Goal: Information Seeking & Learning: Learn about a topic

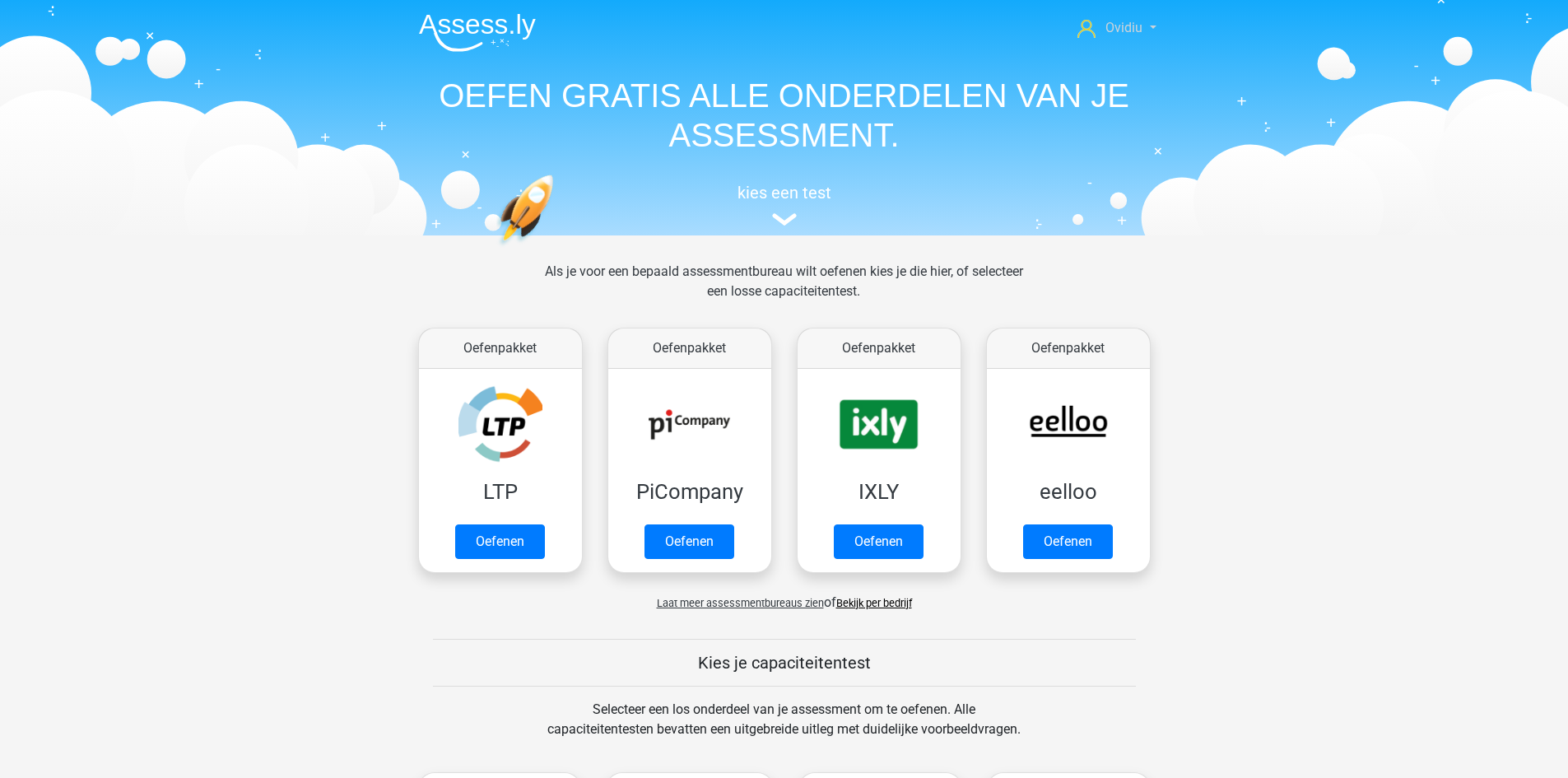
click at [1142, 26] on span "Ovidiu" at bounding box center [1124, 27] width 37 height 15
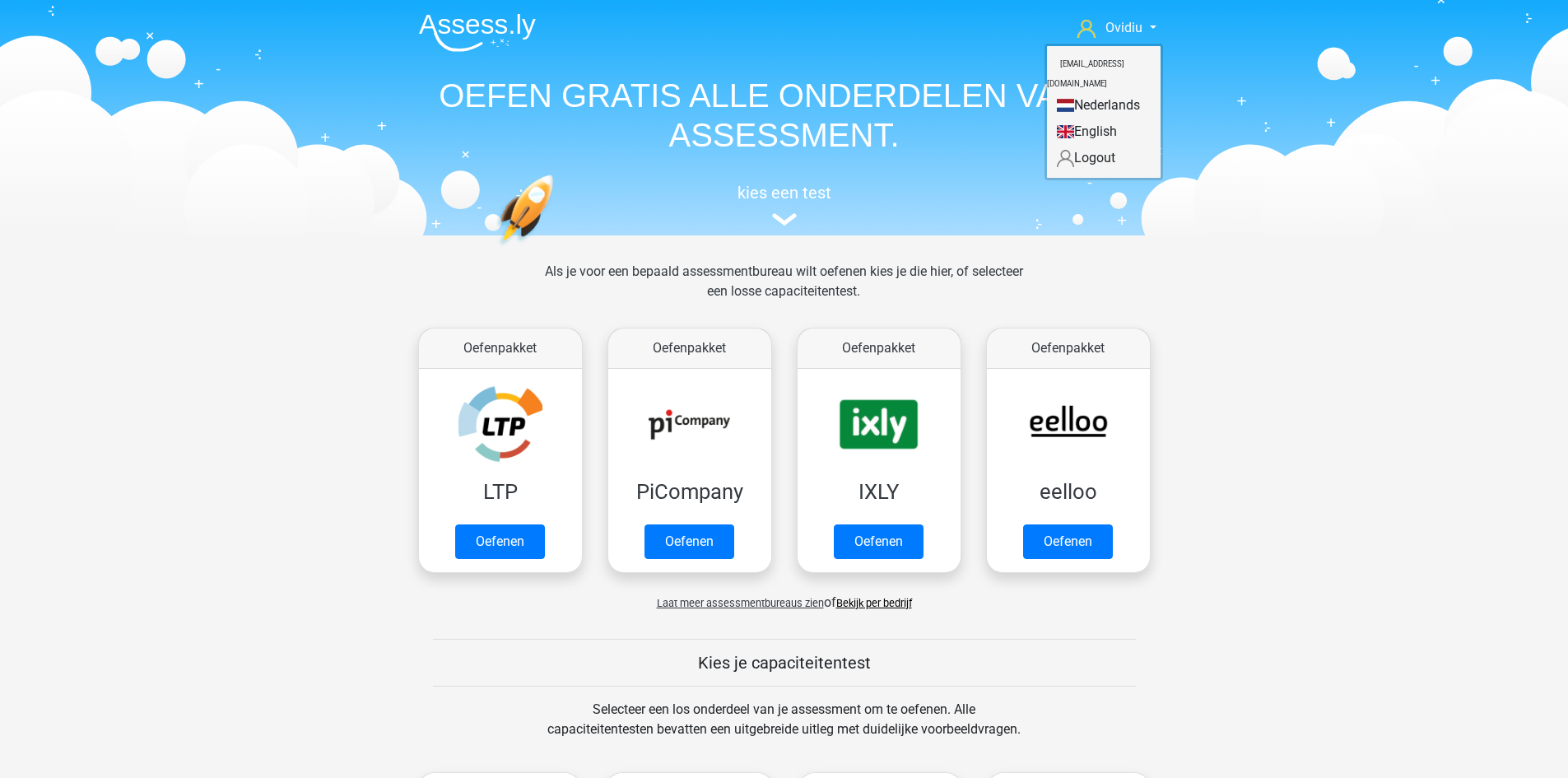
click at [1090, 118] on link "English" at bounding box center [1104, 131] width 114 height 26
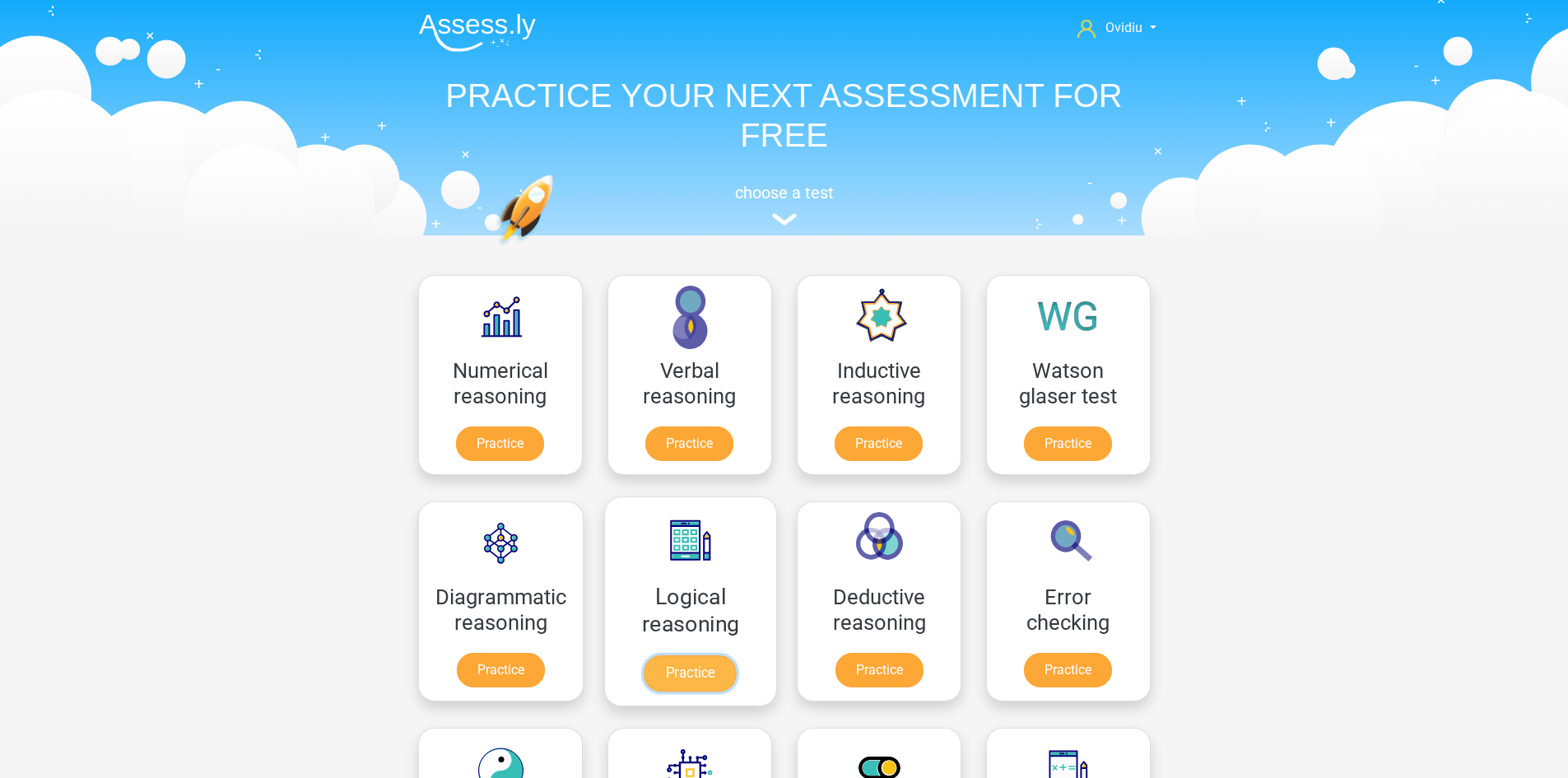
click at [710, 673] on link "Practice" at bounding box center [690, 673] width 92 height 36
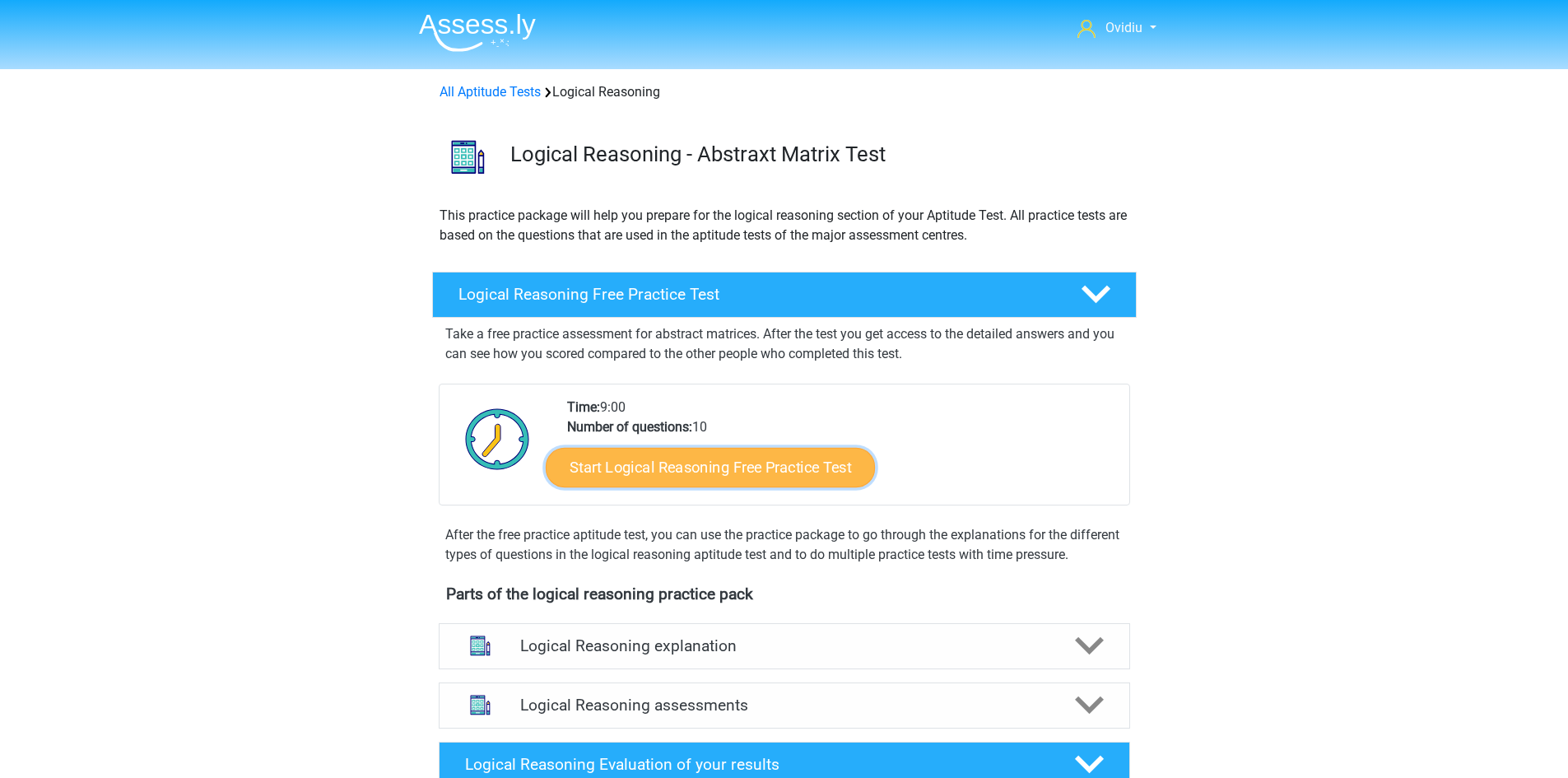
click at [741, 463] on link "Start Logical Reasoning Free Practice Test" at bounding box center [710, 467] width 329 height 40
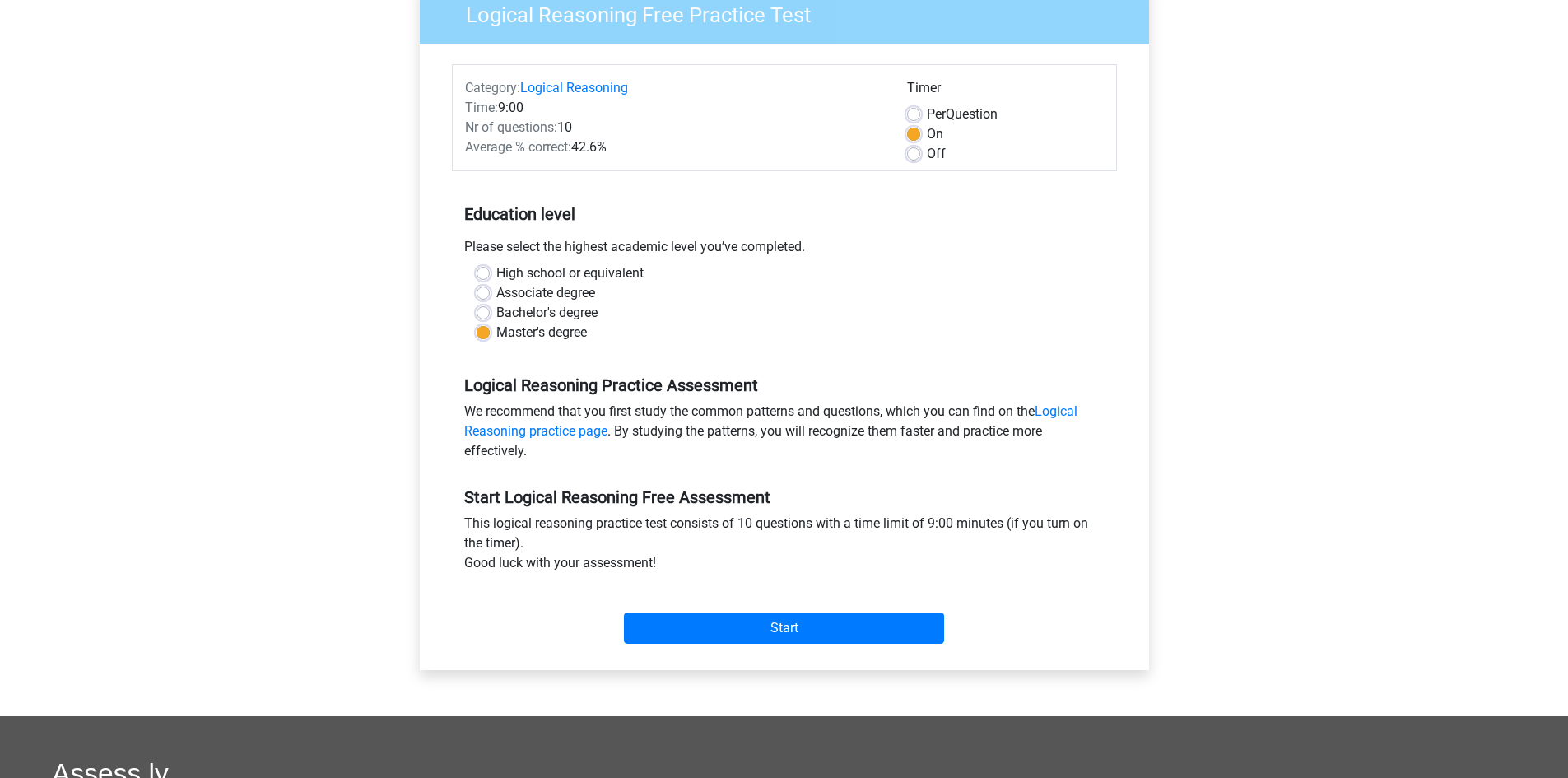
scroll to position [164, 0]
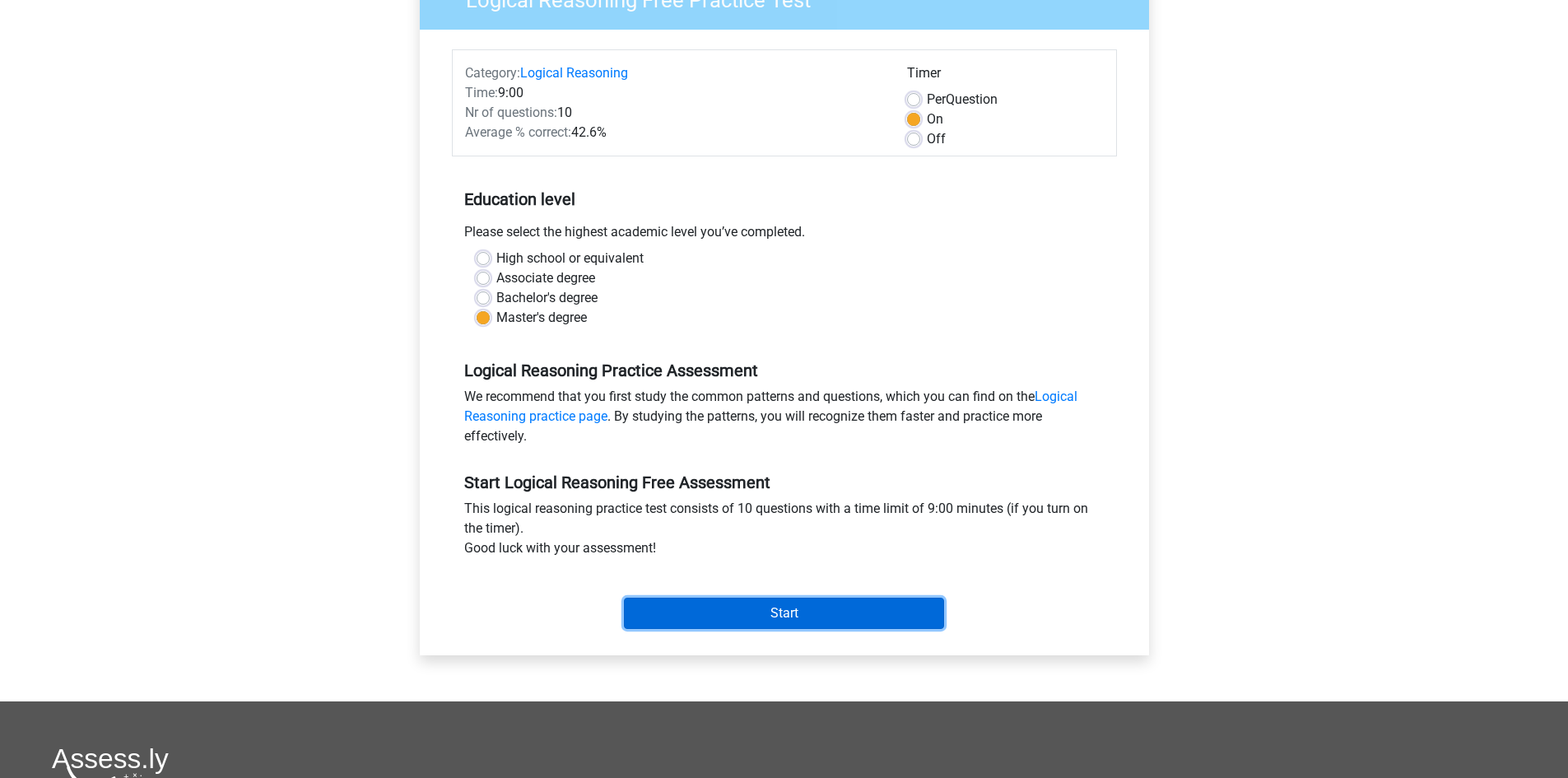
click at [770, 616] on input "Start" at bounding box center [784, 613] width 320 height 32
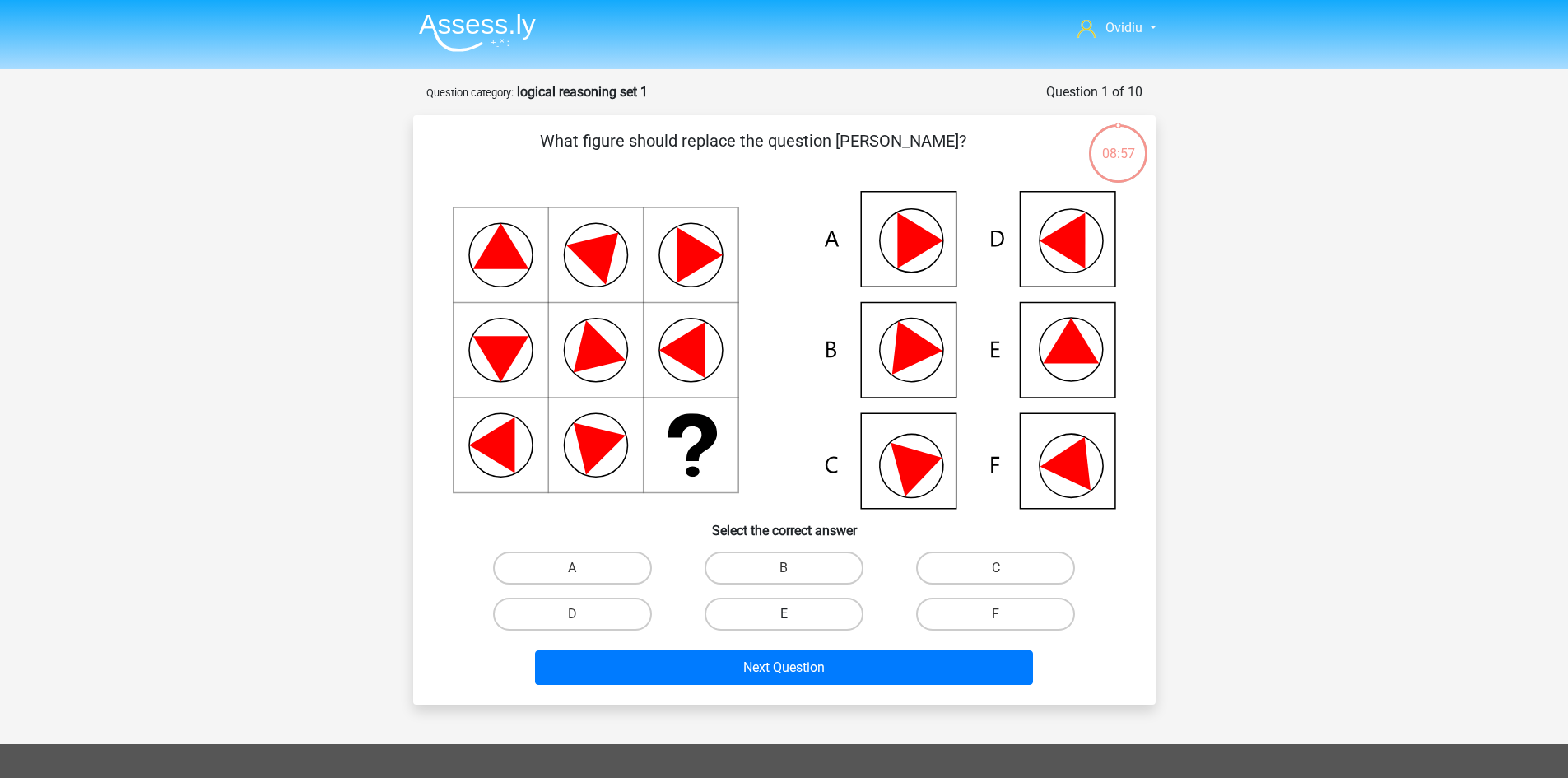
click at [806, 613] on label "E" at bounding box center [784, 614] width 159 height 32
click at [794, 614] on input "E" at bounding box center [789, 619] width 11 height 11
radio input "true"
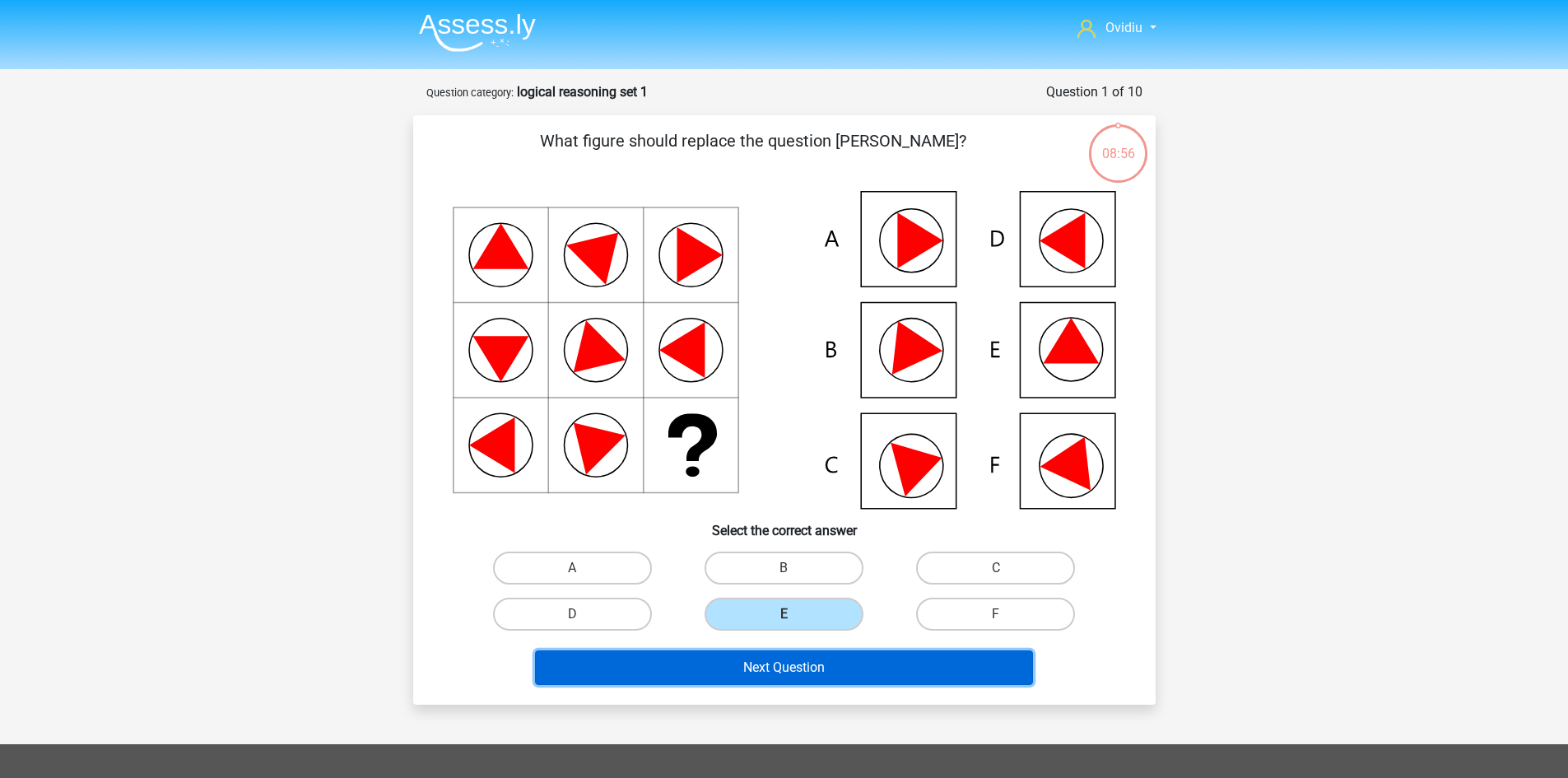
click at [776, 669] on button "Next Question" at bounding box center [784, 667] width 498 height 34
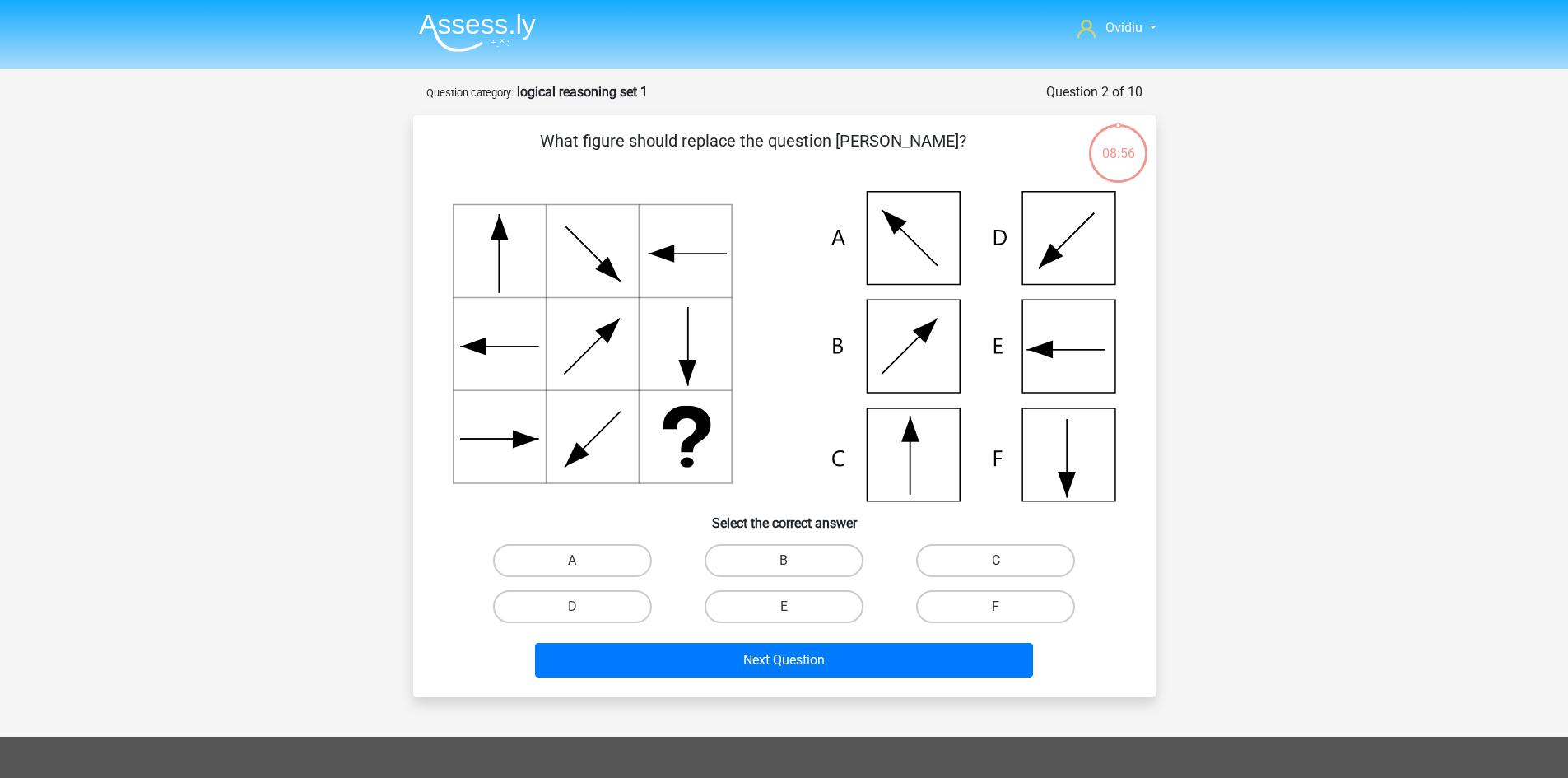
scroll to position [82, 0]
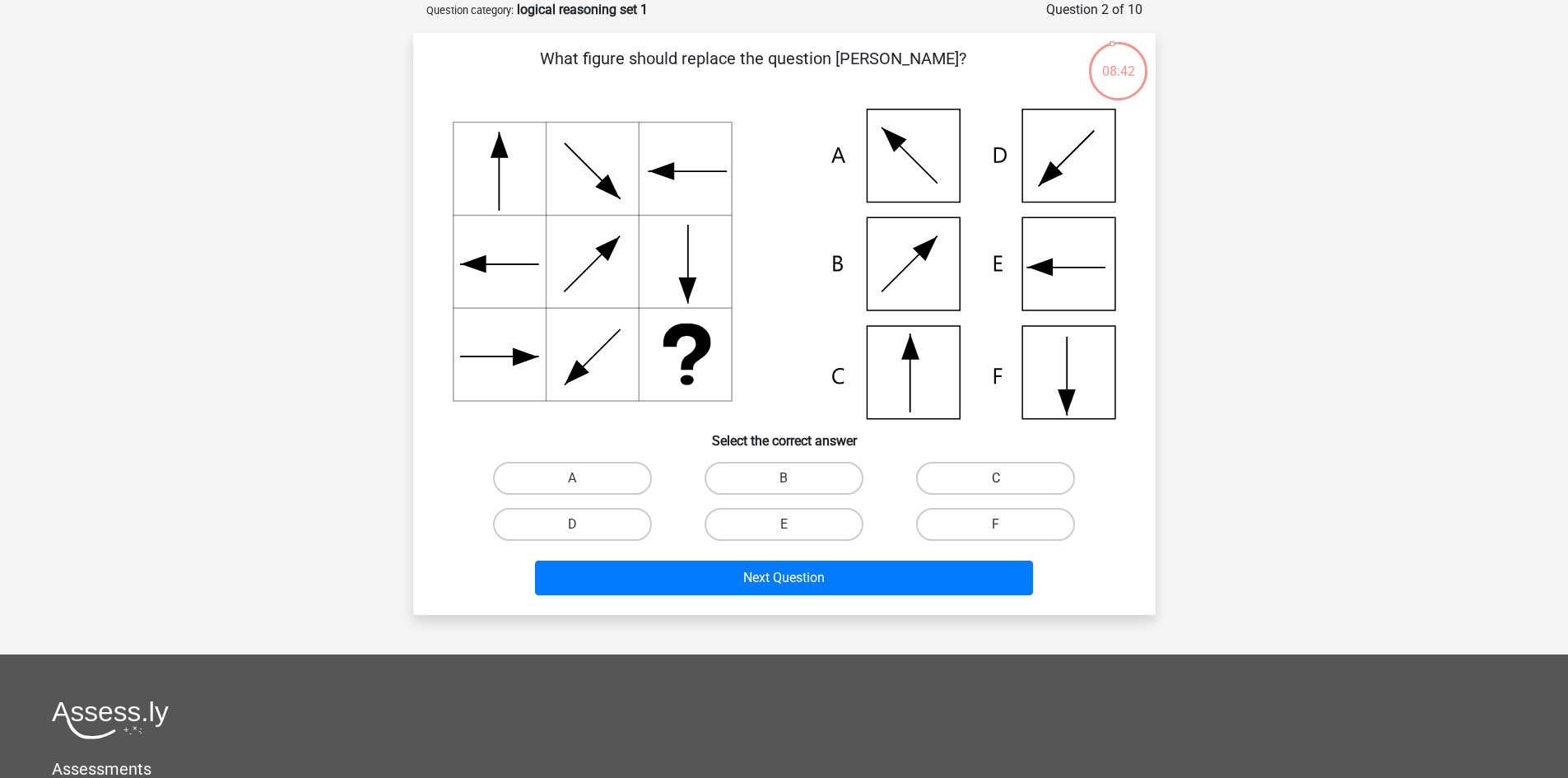
click at [970, 479] on label "C" at bounding box center [996, 478] width 159 height 32
click at [996, 479] on input "C" at bounding box center [1001, 484] width 11 height 11
radio input "true"
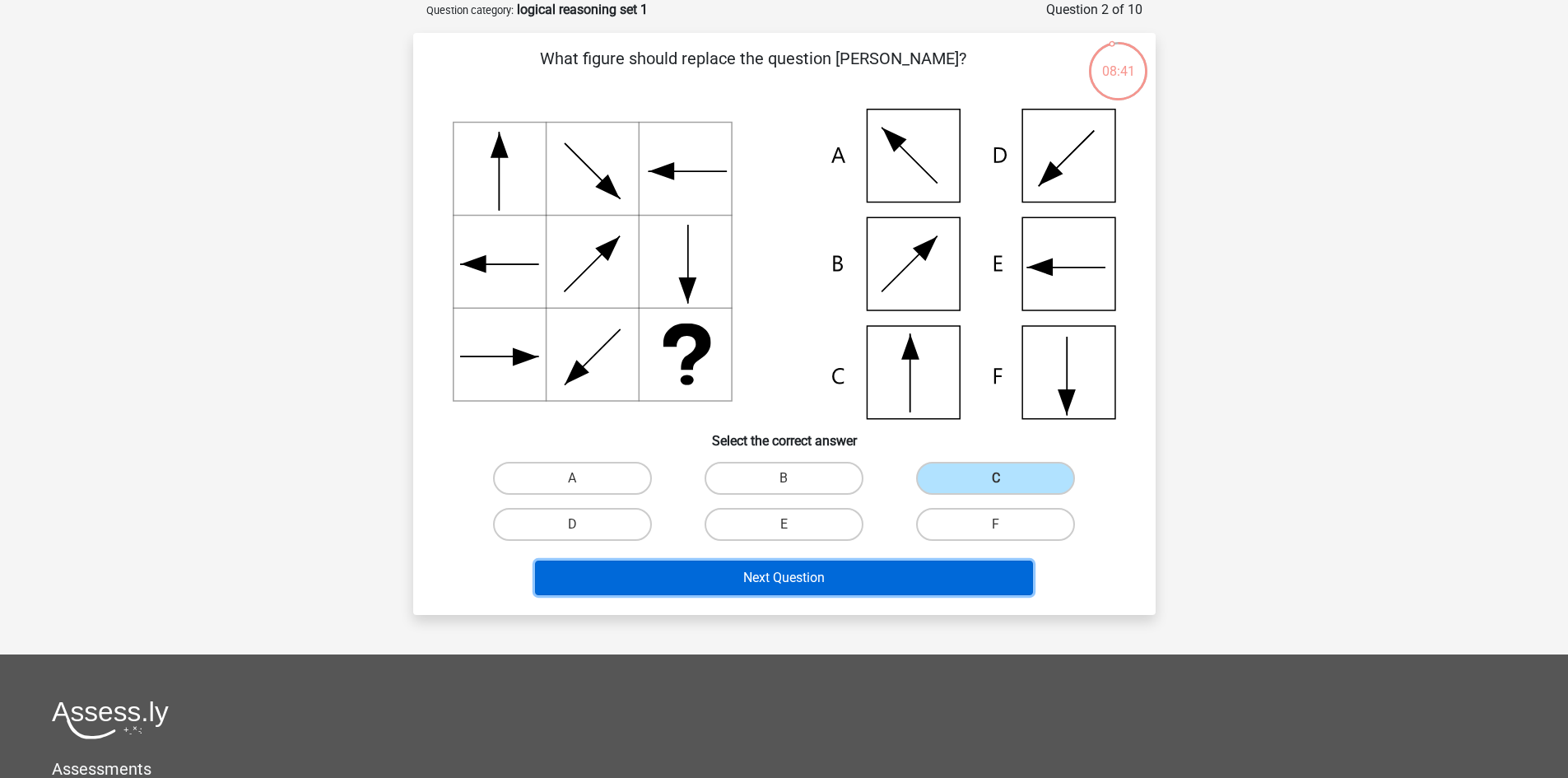
click at [879, 579] on button "Next Question" at bounding box center [784, 578] width 498 height 34
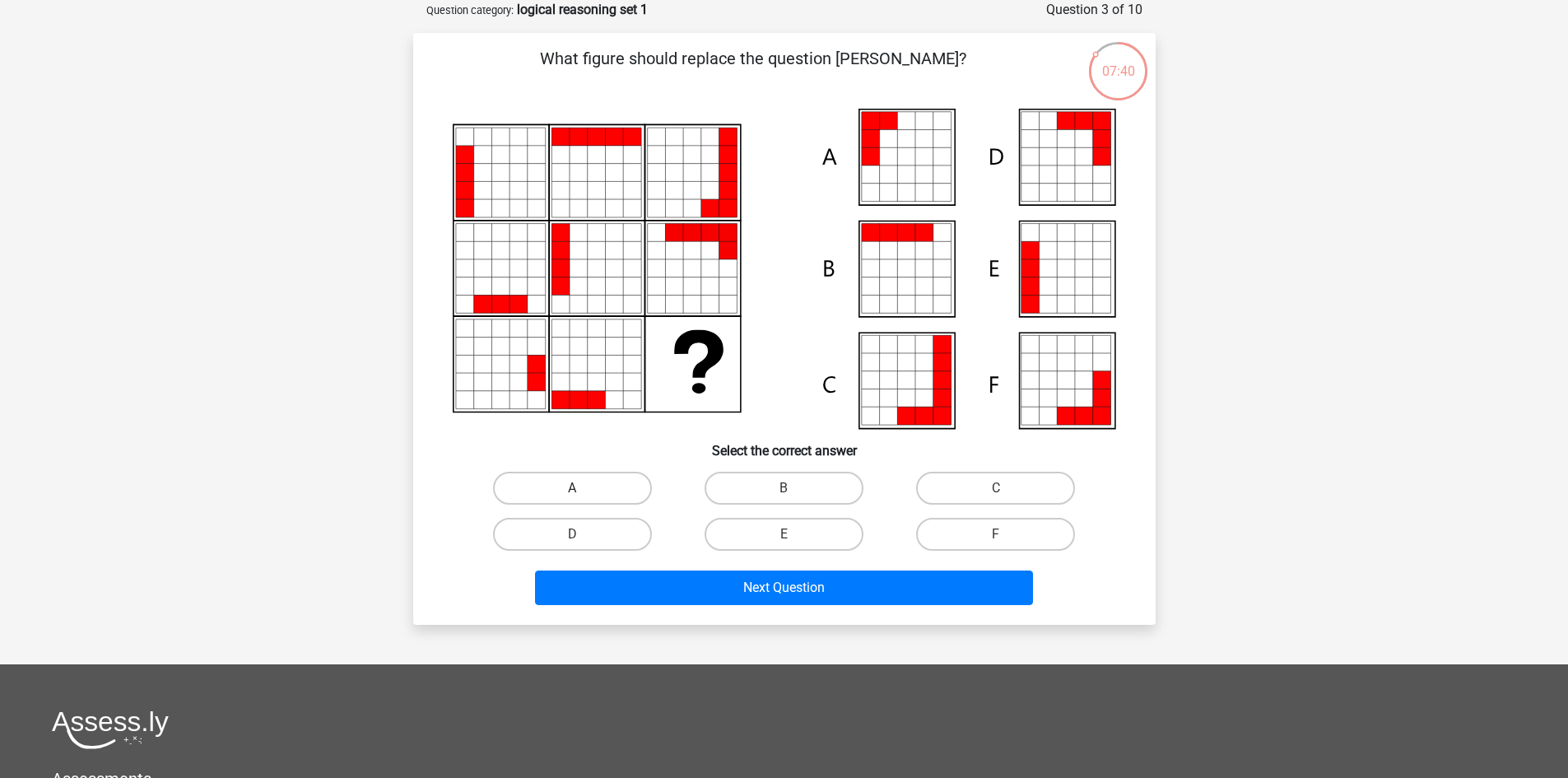
click at [601, 486] on label "A" at bounding box center [572, 488] width 159 height 32
click at [583, 488] on input "A" at bounding box center [578, 494] width 11 height 11
radio input "true"
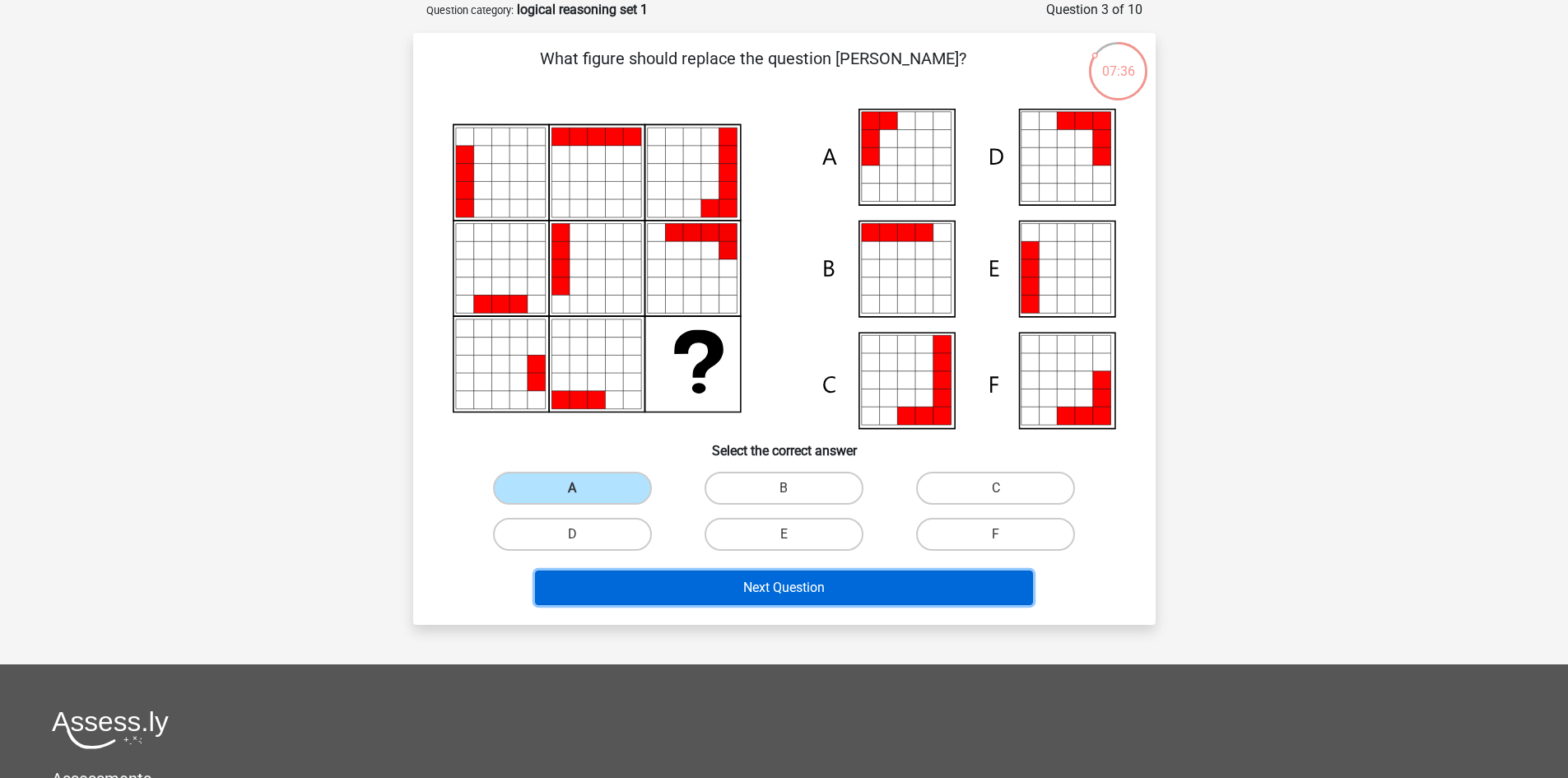
click at [881, 593] on button "Next Question" at bounding box center [784, 588] width 498 height 34
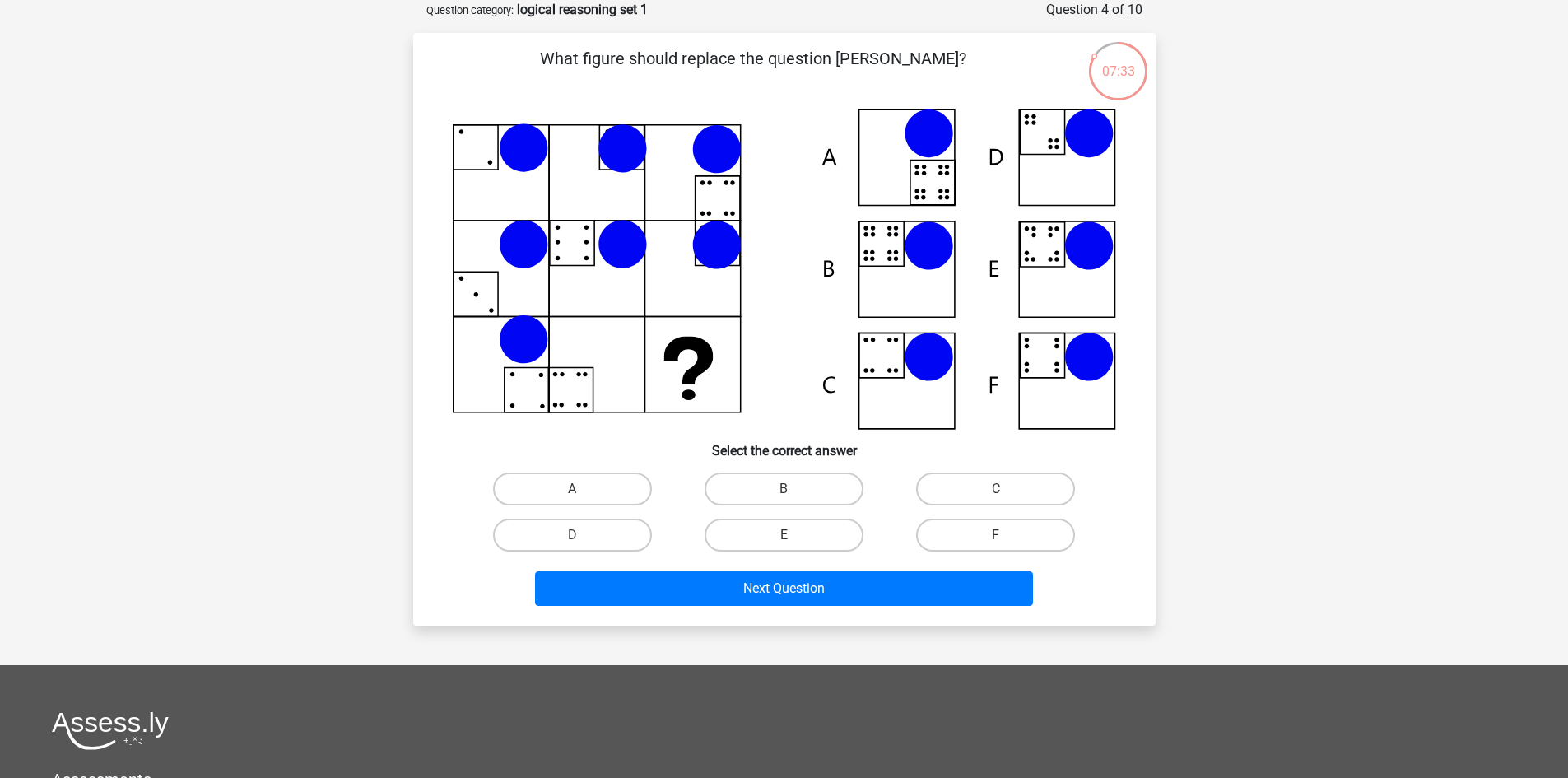
scroll to position [0, 0]
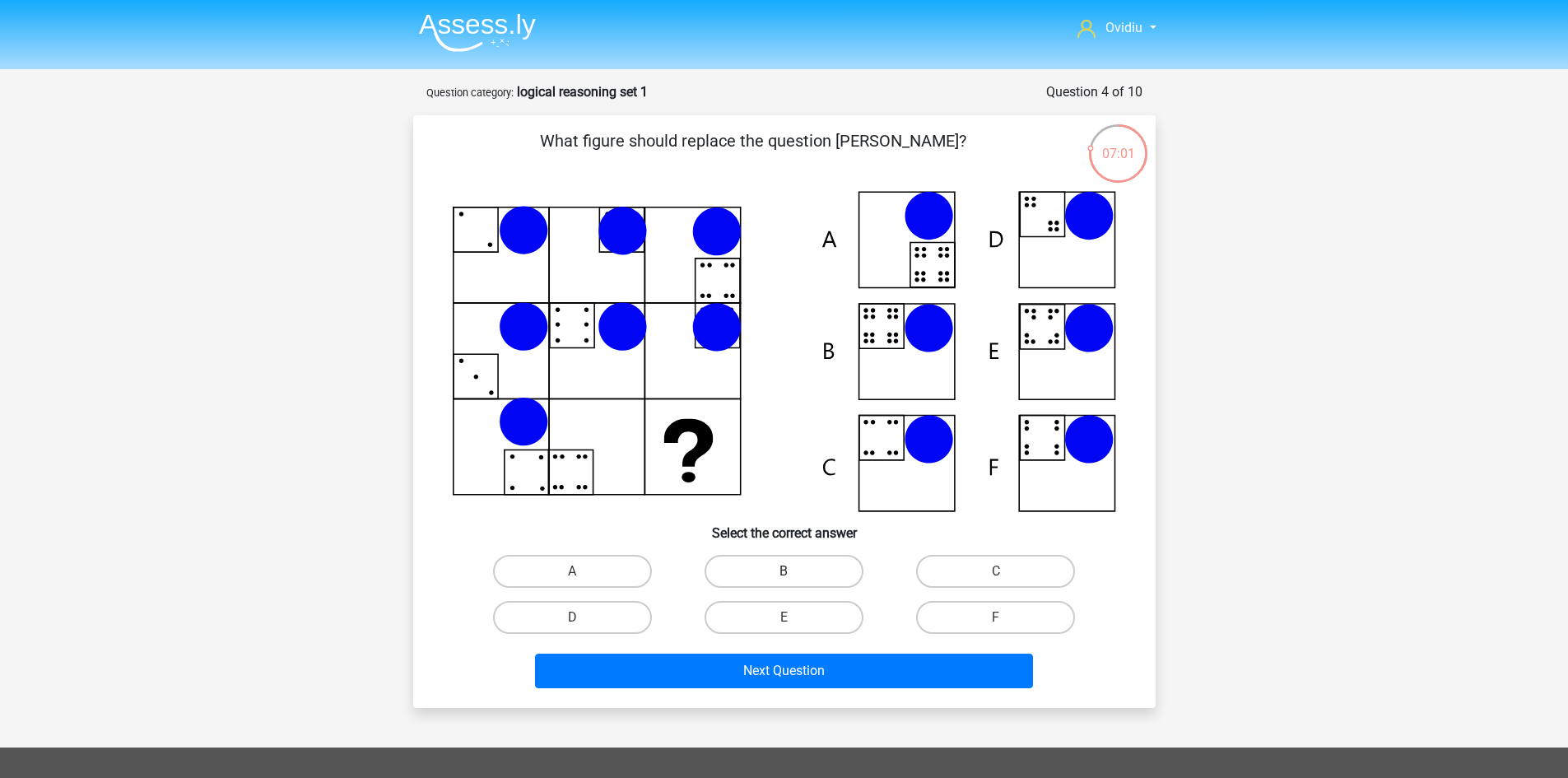
click at [786, 565] on label "B" at bounding box center [784, 571] width 159 height 32
click at [786, 571] on input "B" at bounding box center [789, 577] width 11 height 11
radio input "true"
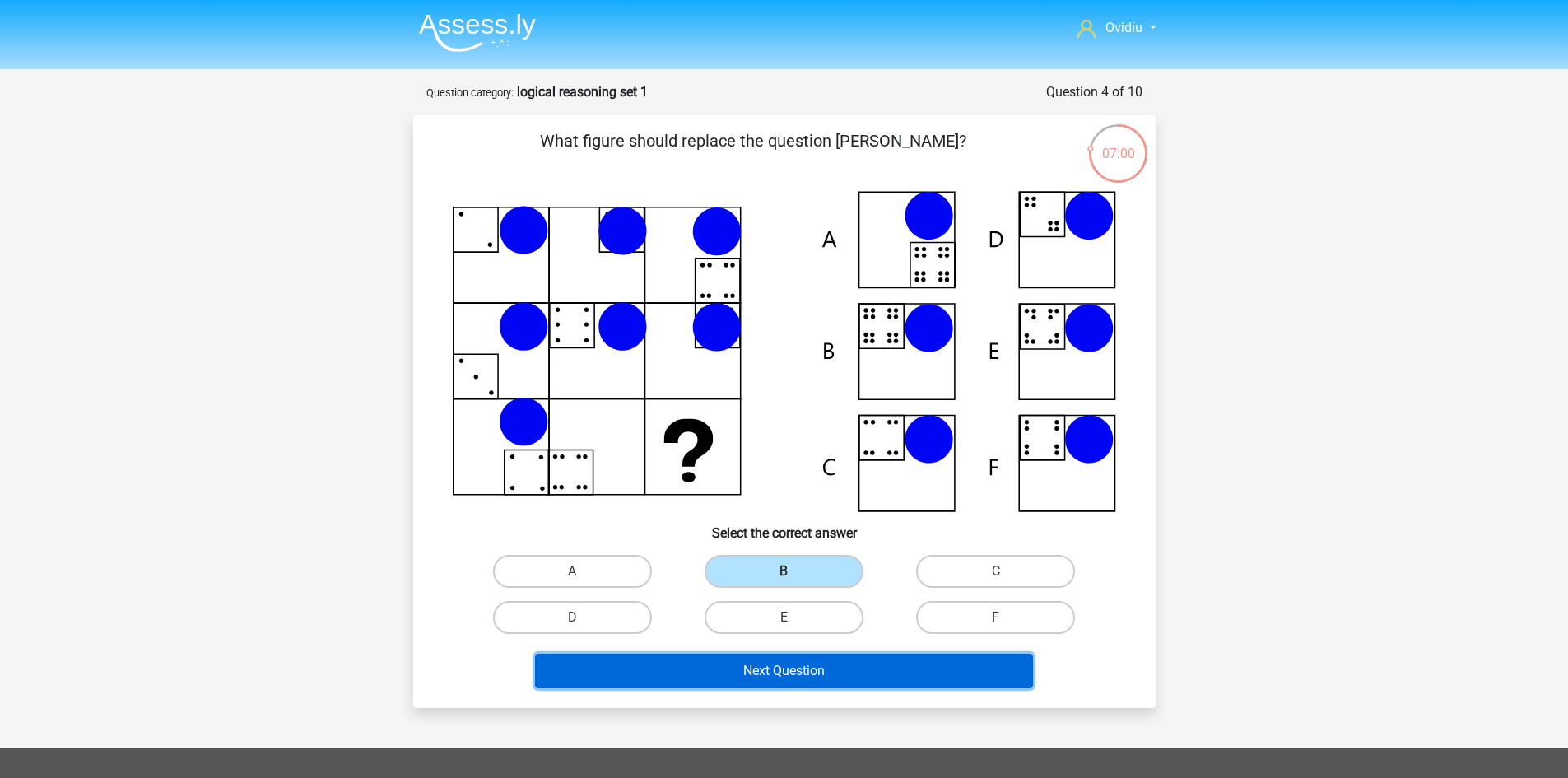
click at [806, 669] on button "Next Question" at bounding box center [784, 671] width 498 height 34
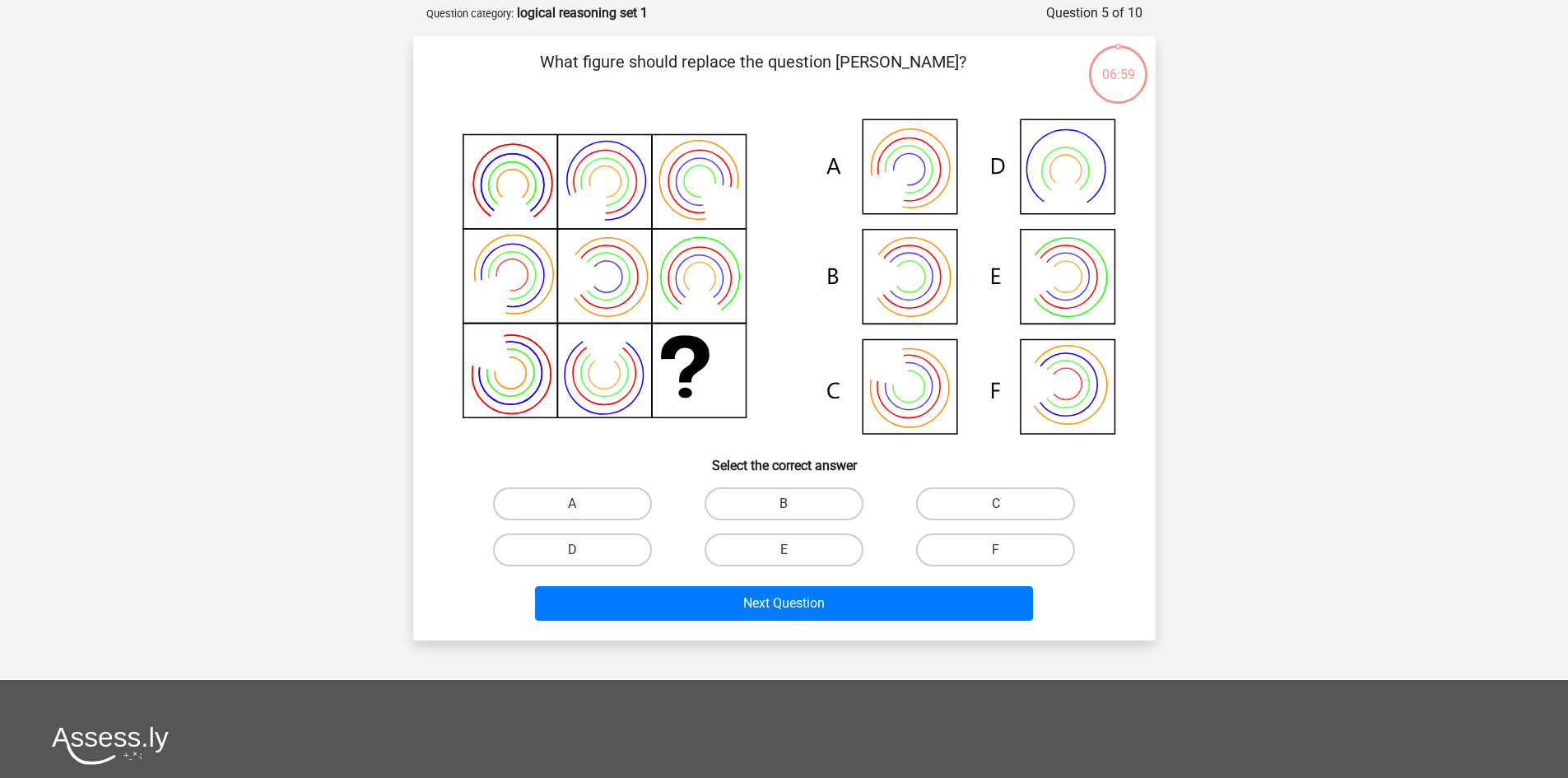
scroll to position [82, 0]
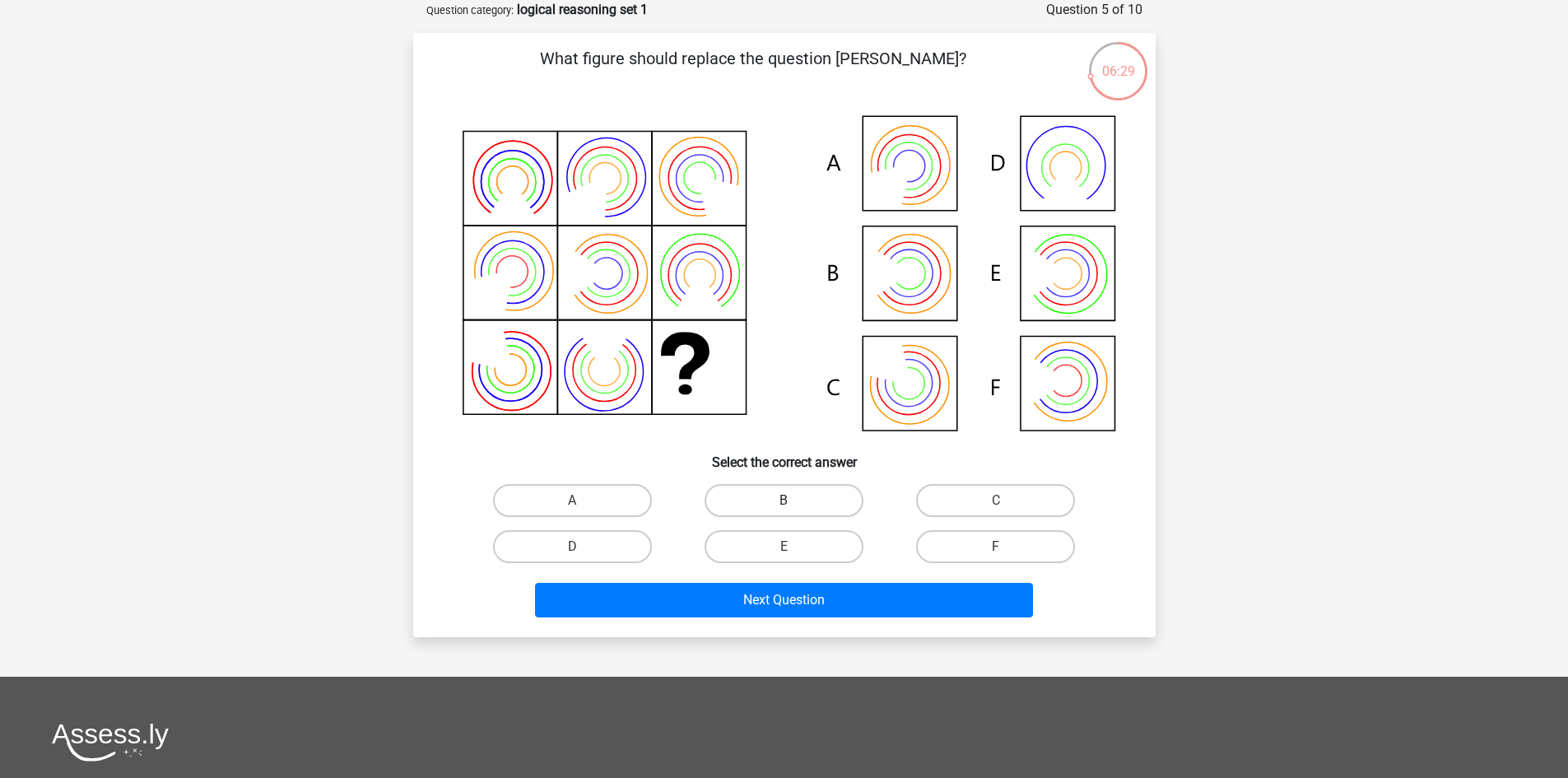
click at [771, 497] on label "B" at bounding box center [784, 500] width 159 height 32
click at [784, 500] on input "B" at bounding box center [789, 505] width 11 height 11
radio input "true"
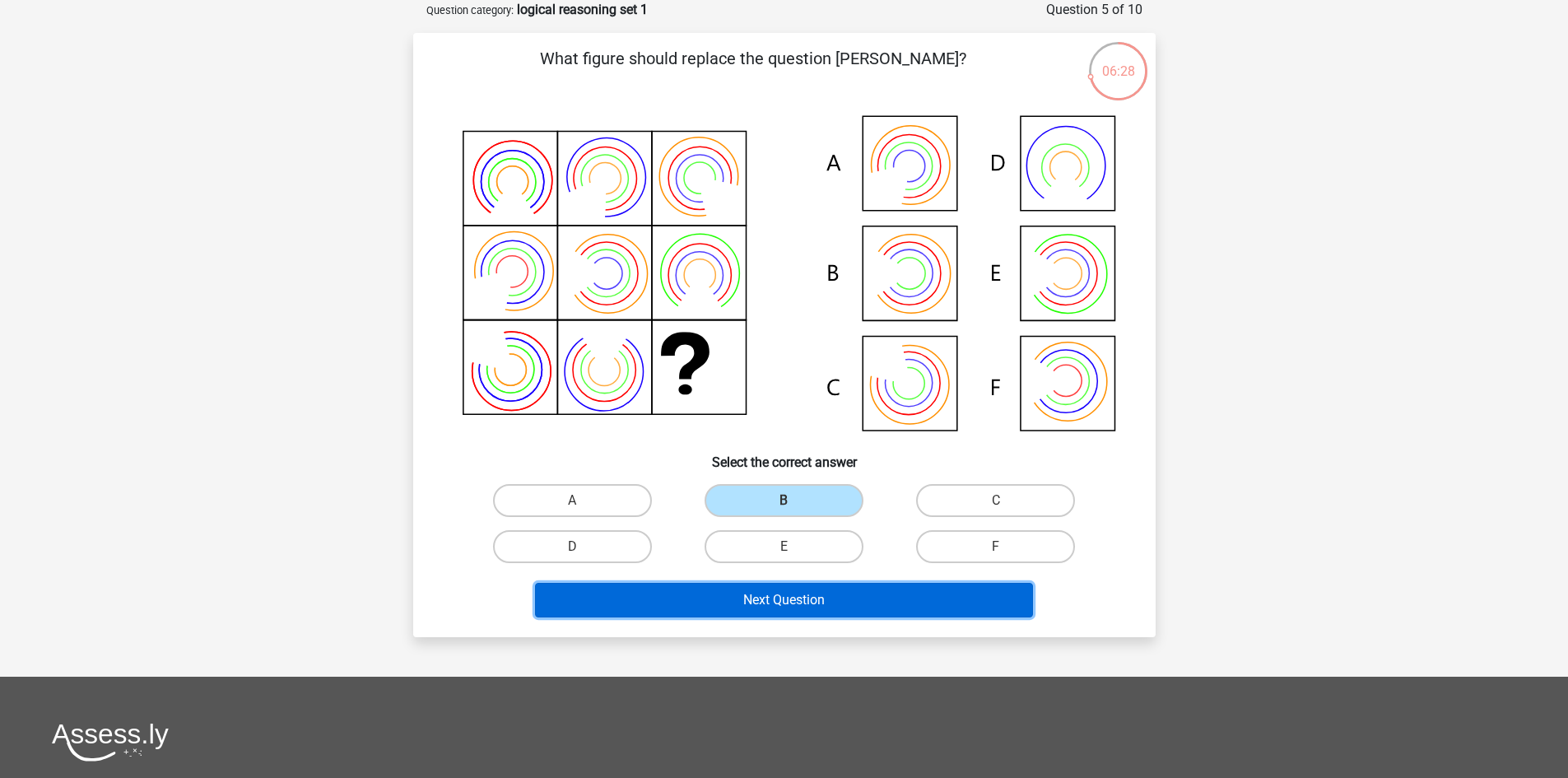
click at [826, 607] on button "Next Question" at bounding box center [784, 600] width 498 height 34
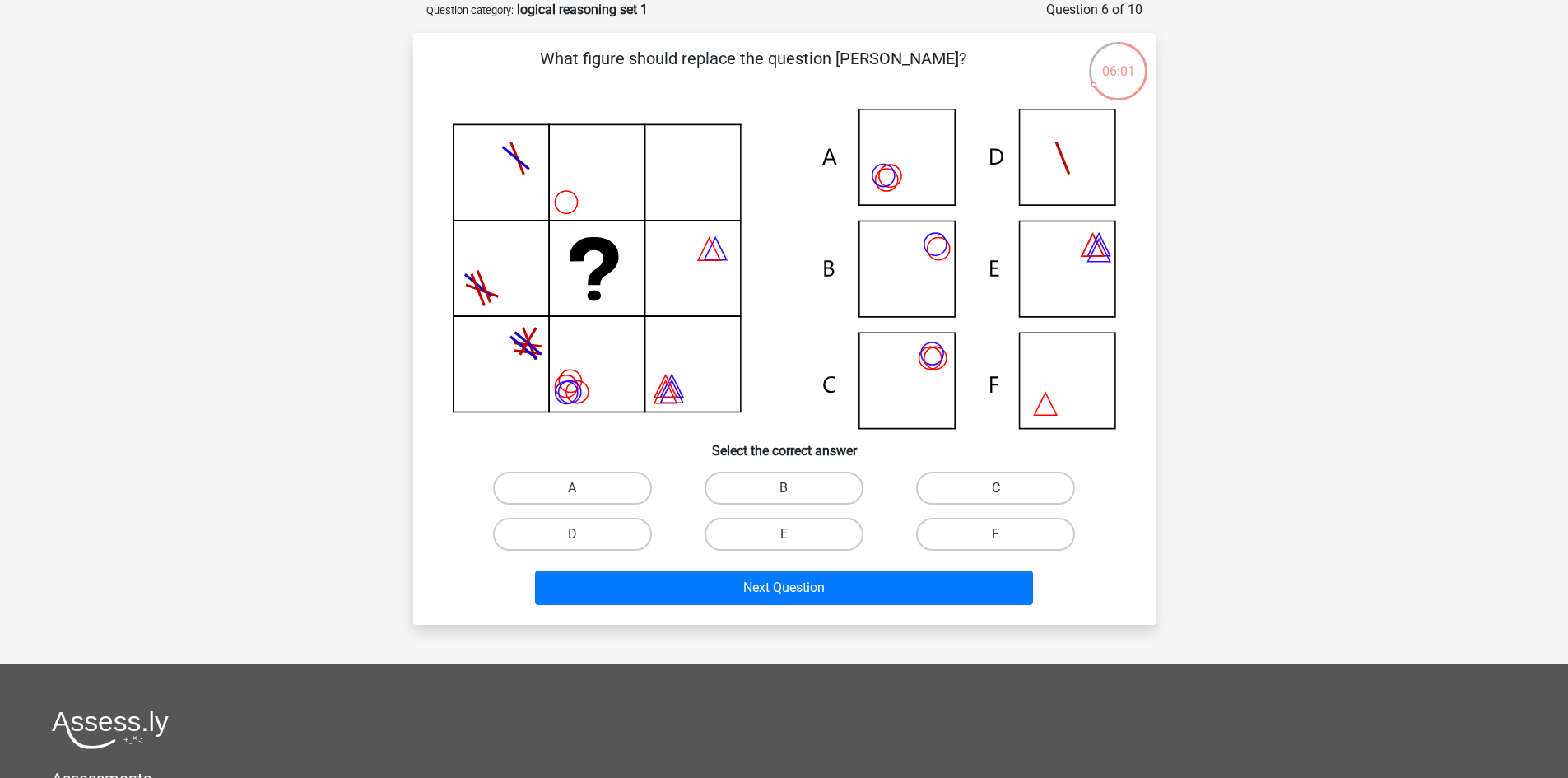
click at [963, 481] on label "C" at bounding box center [996, 488] width 159 height 32
click at [996, 488] on input "C" at bounding box center [1001, 494] width 11 height 11
radio input "true"
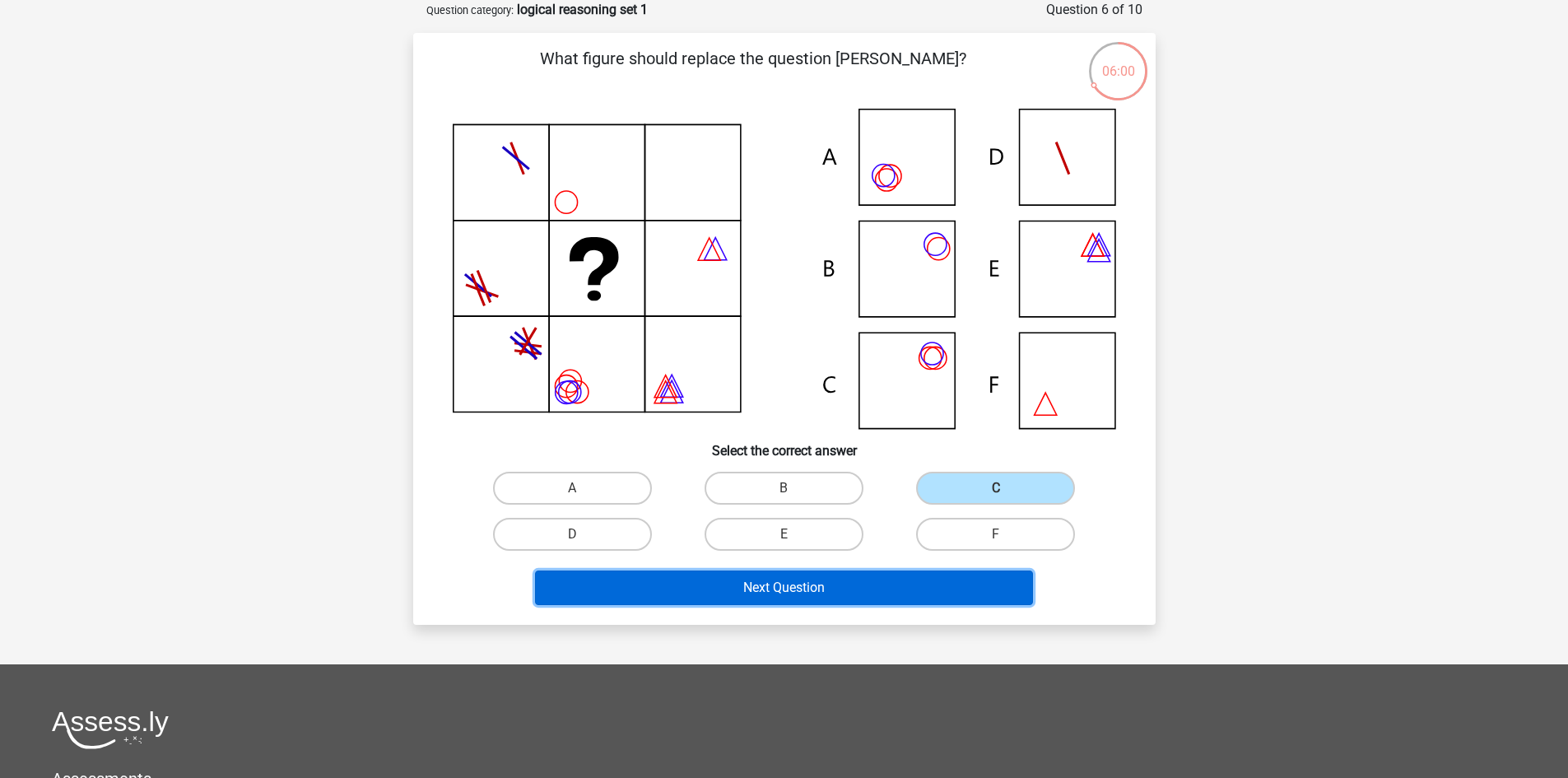
click at [812, 590] on button "Next Question" at bounding box center [784, 588] width 498 height 34
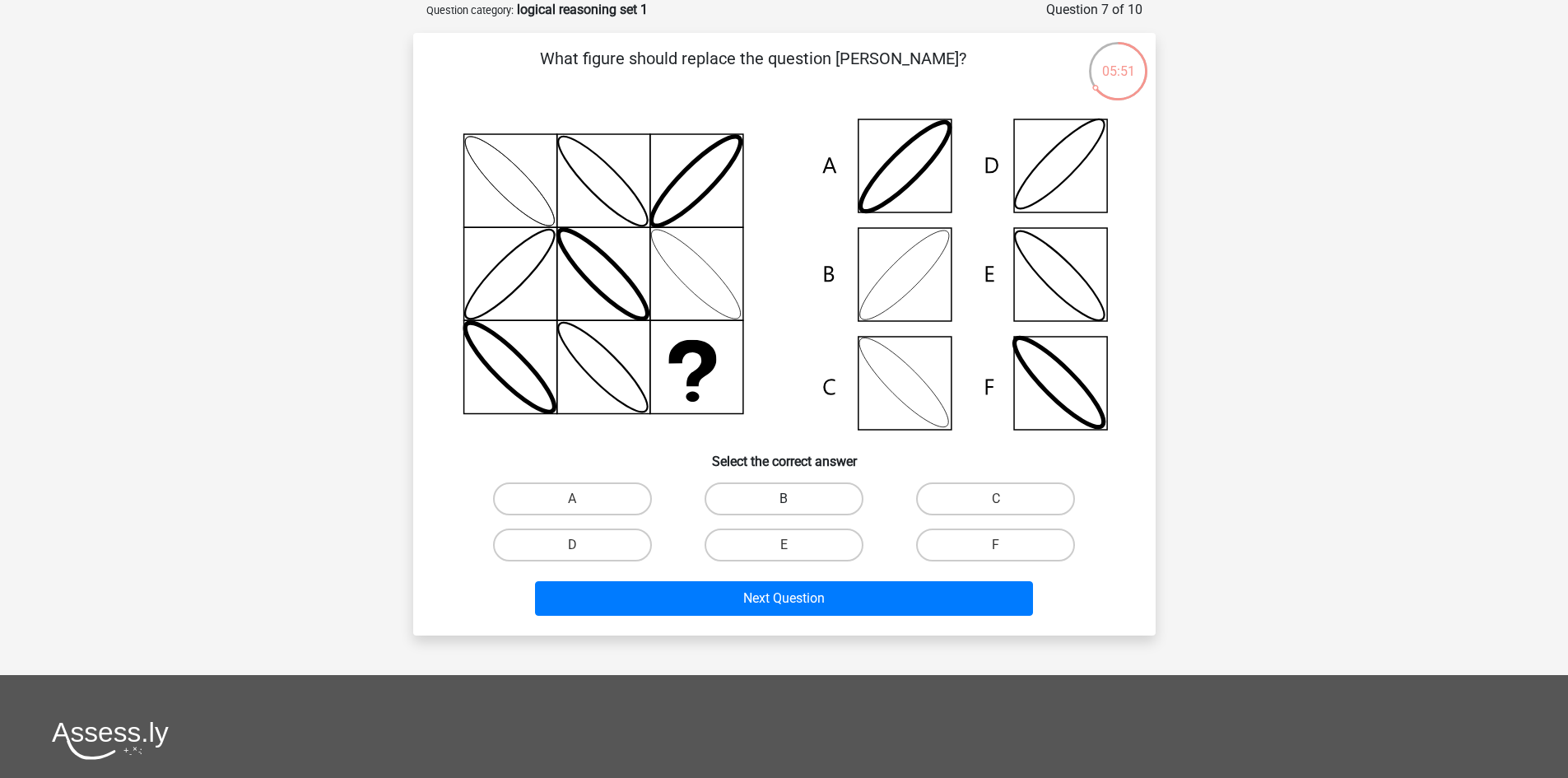
click at [787, 491] on label "B" at bounding box center [784, 498] width 159 height 32
click at [787, 499] on input "B" at bounding box center [789, 505] width 11 height 11
radio input "true"
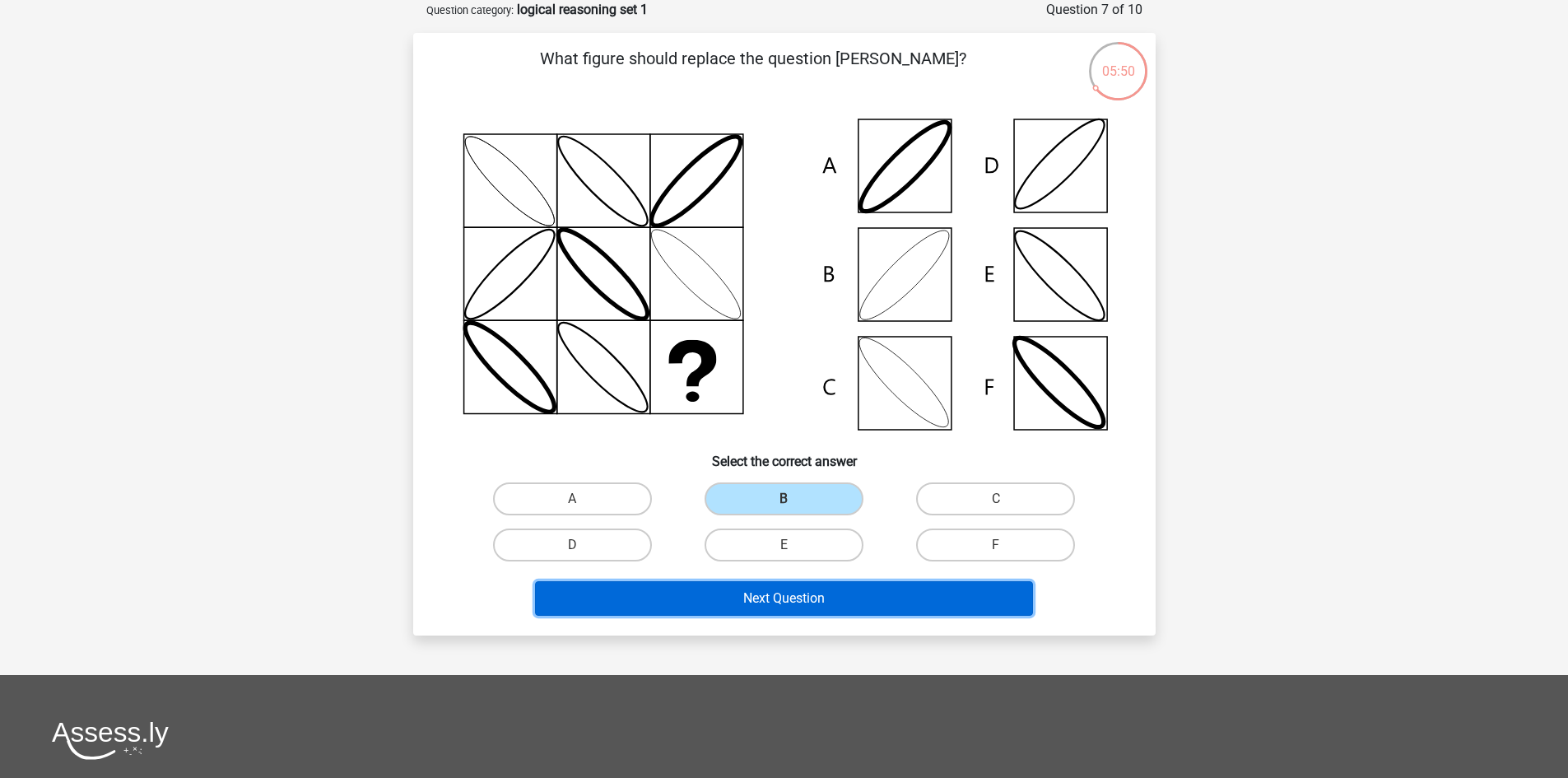
click at [794, 592] on button "Next Question" at bounding box center [784, 598] width 498 height 34
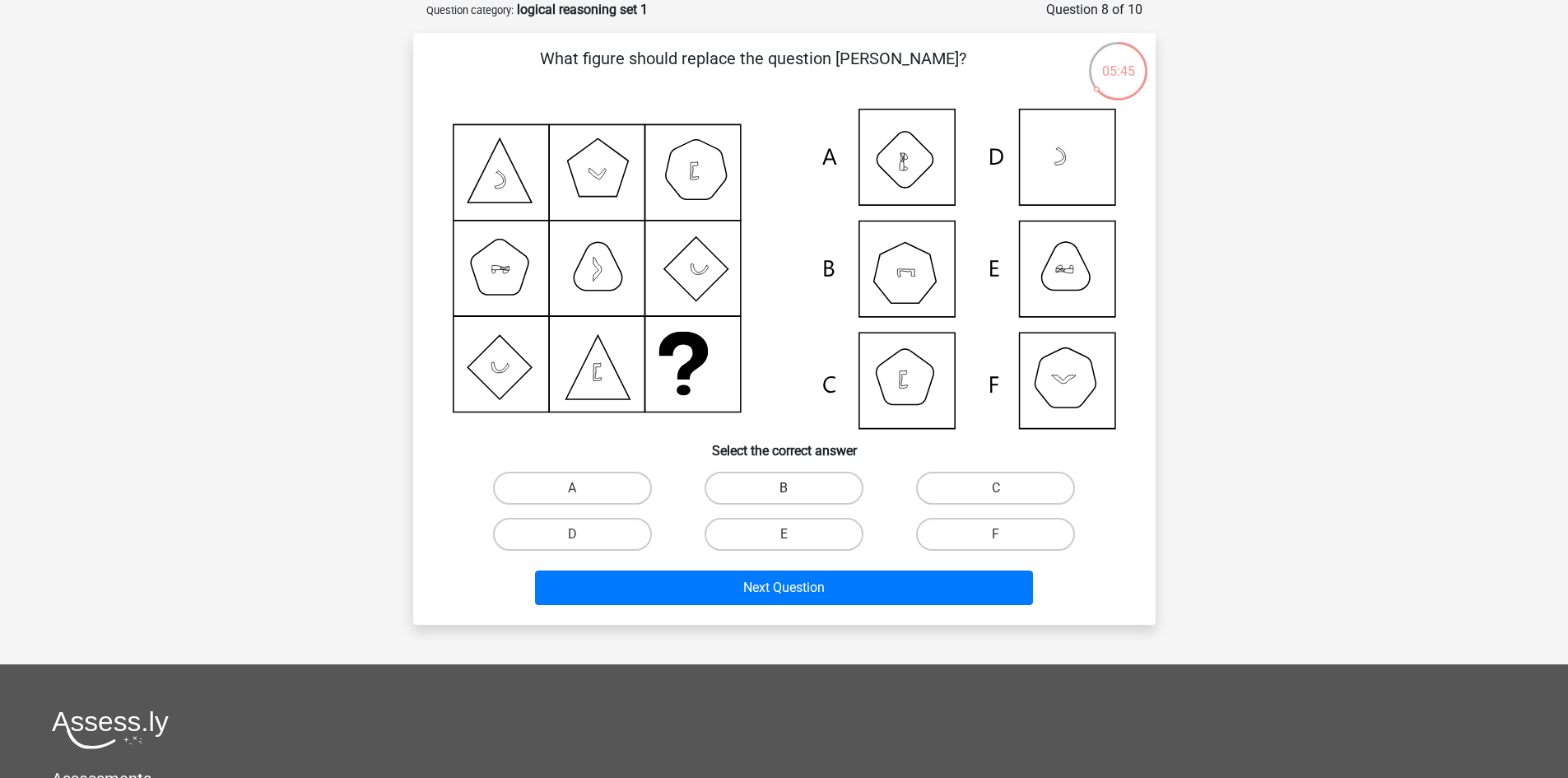
click at [773, 489] on label "B" at bounding box center [784, 488] width 159 height 32
click at [784, 489] on input "B" at bounding box center [789, 494] width 11 height 11
radio input "true"
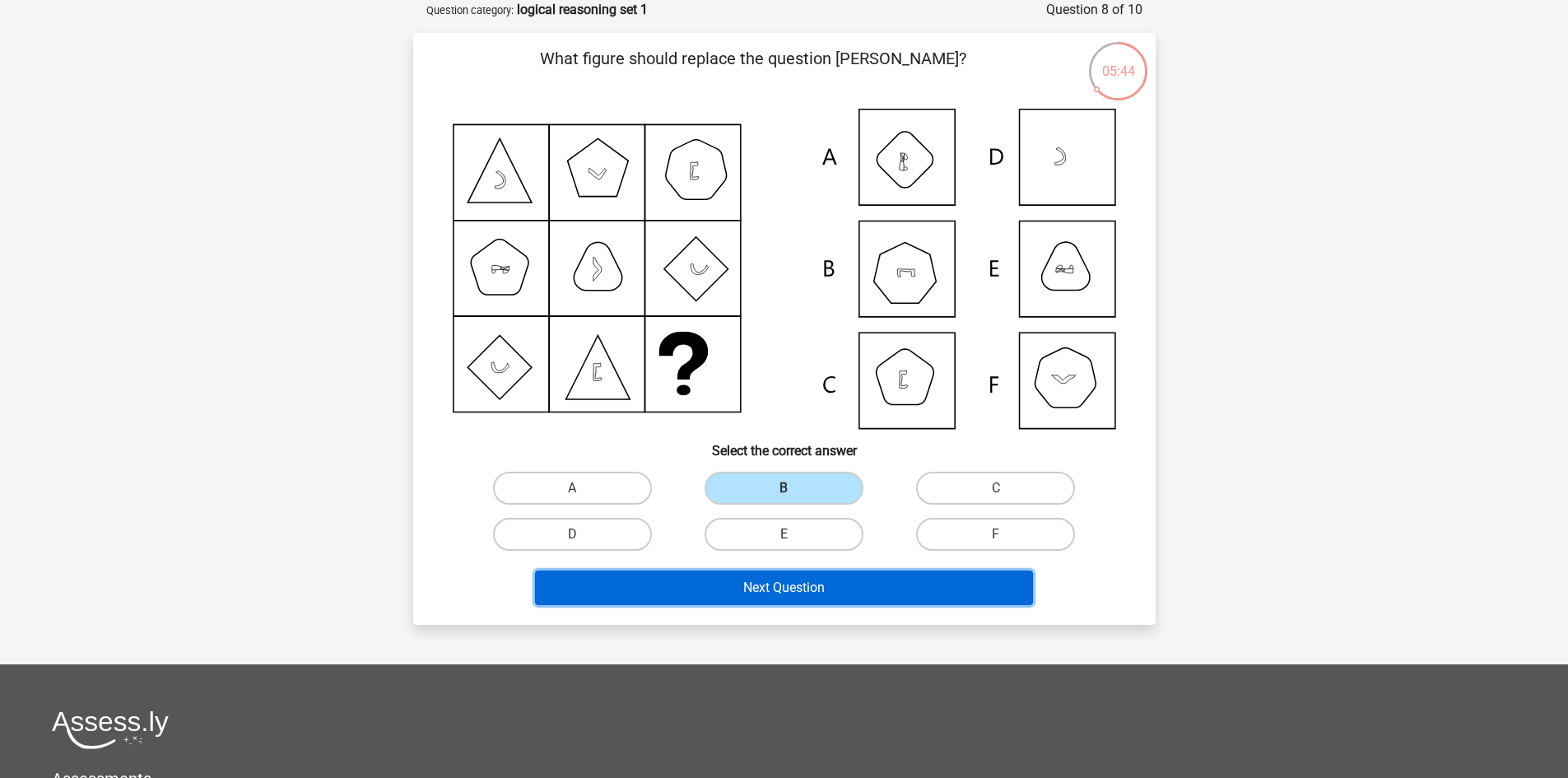
click at [787, 594] on button "Next Question" at bounding box center [784, 588] width 498 height 34
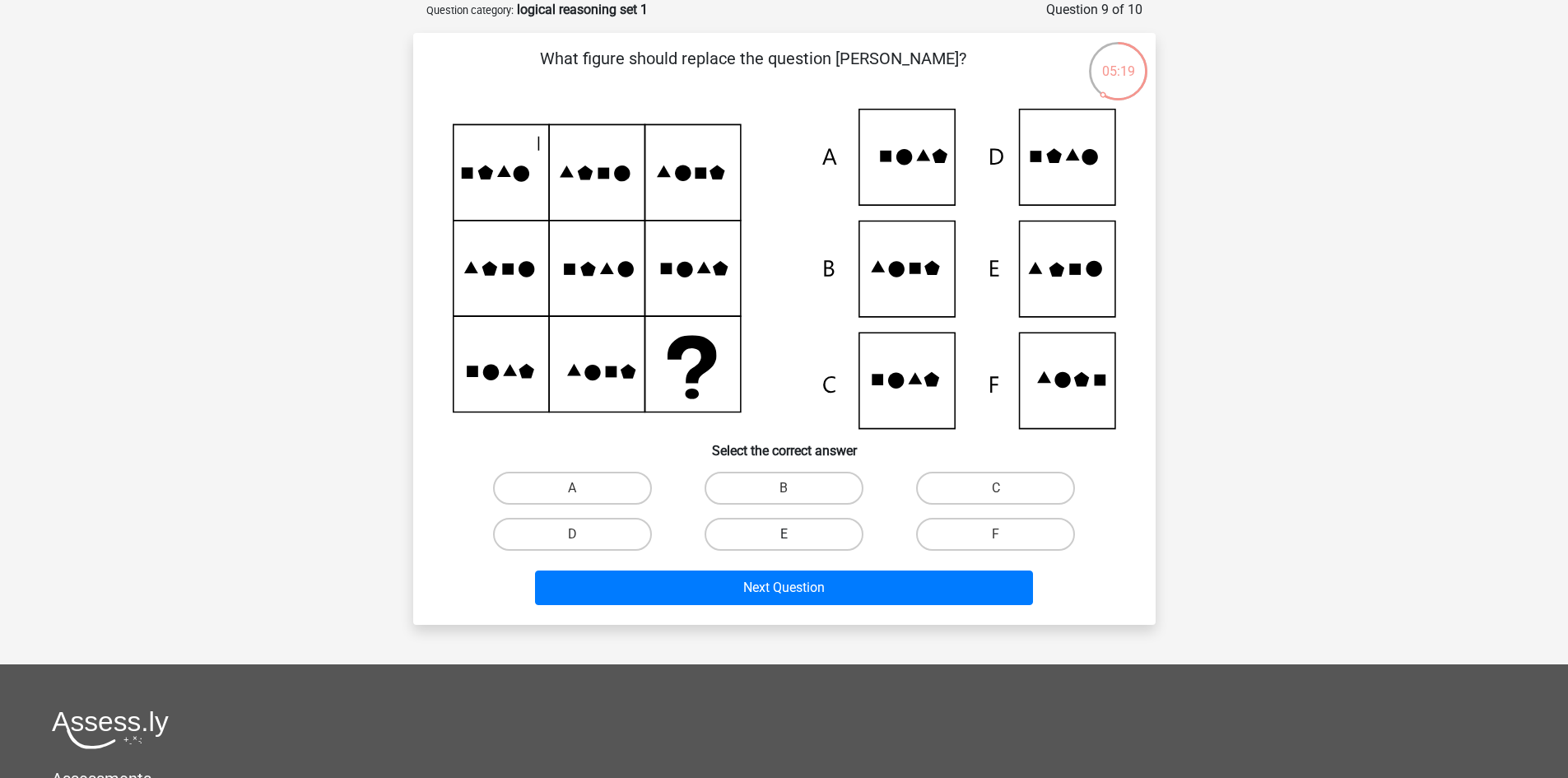
click at [809, 528] on label "E" at bounding box center [784, 534] width 159 height 32
click at [794, 534] on input "E" at bounding box center [789, 540] width 11 height 11
radio input "true"
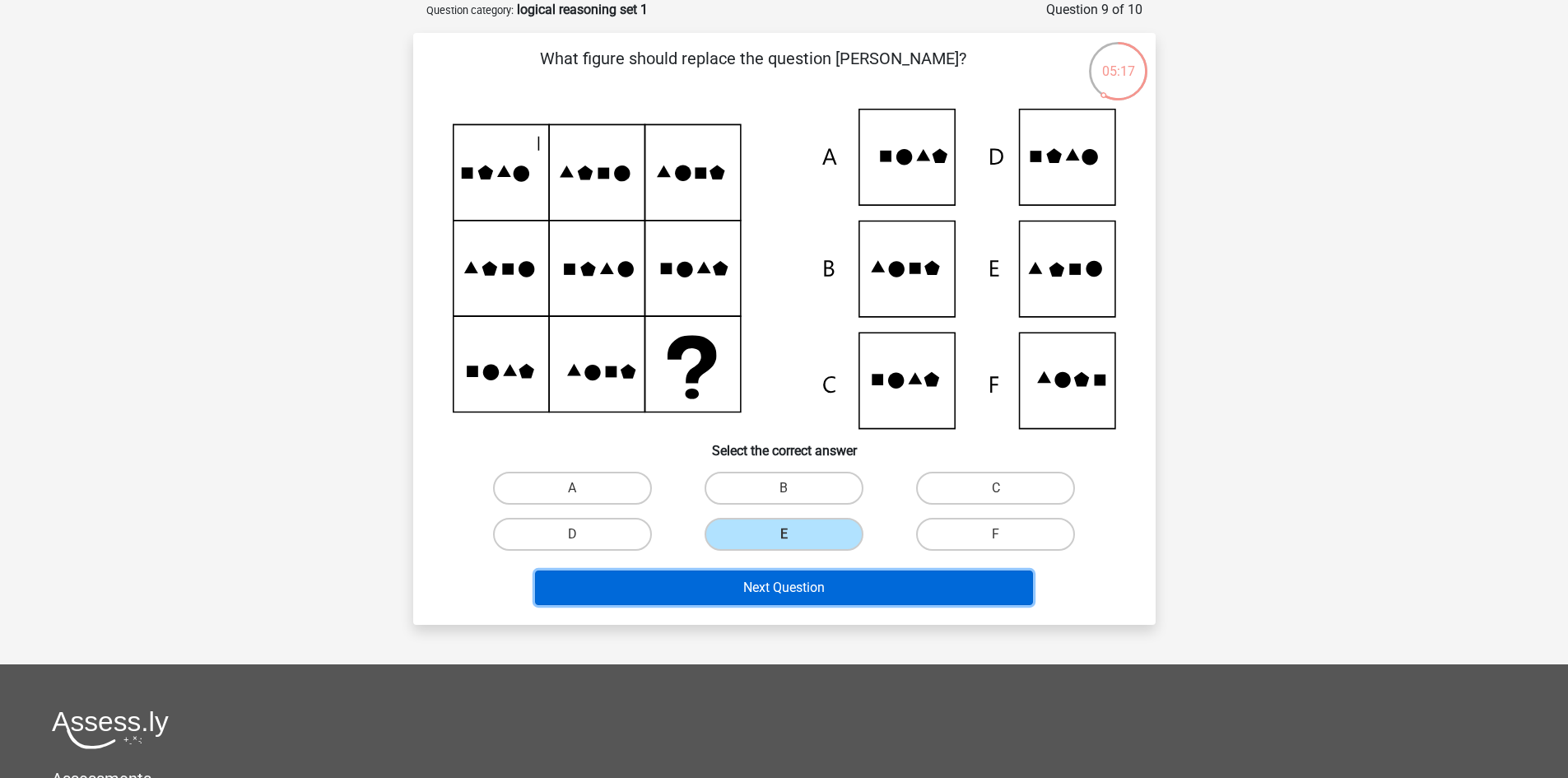
click at [824, 578] on button "Next Question" at bounding box center [784, 588] width 498 height 34
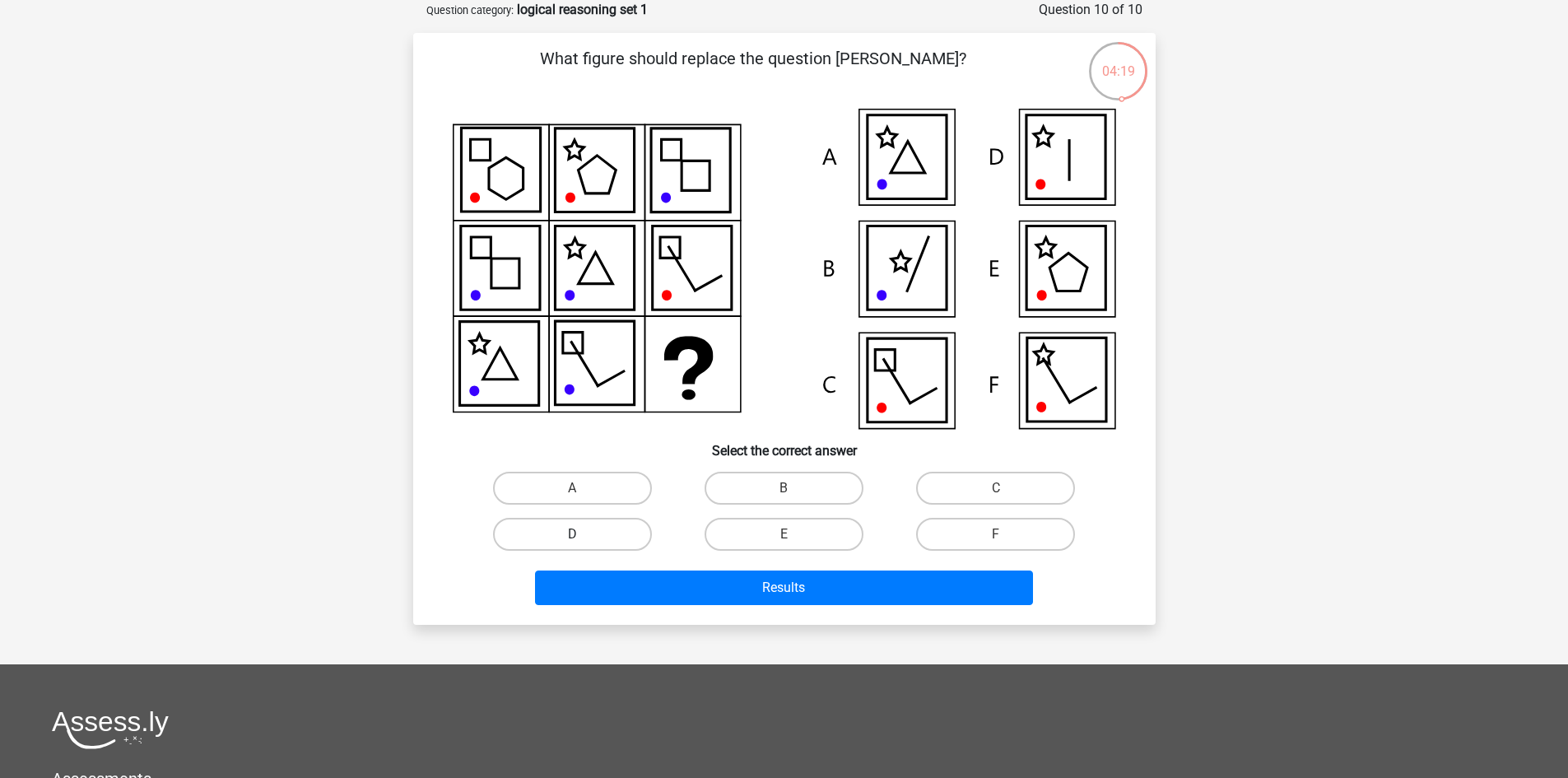
click at [623, 533] on label "D" at bounding box center [572, 534] width 159 height 32
click at [583, 534] on input "D" at bounding box center [578, 540] width 11 height 11
radio input "true"
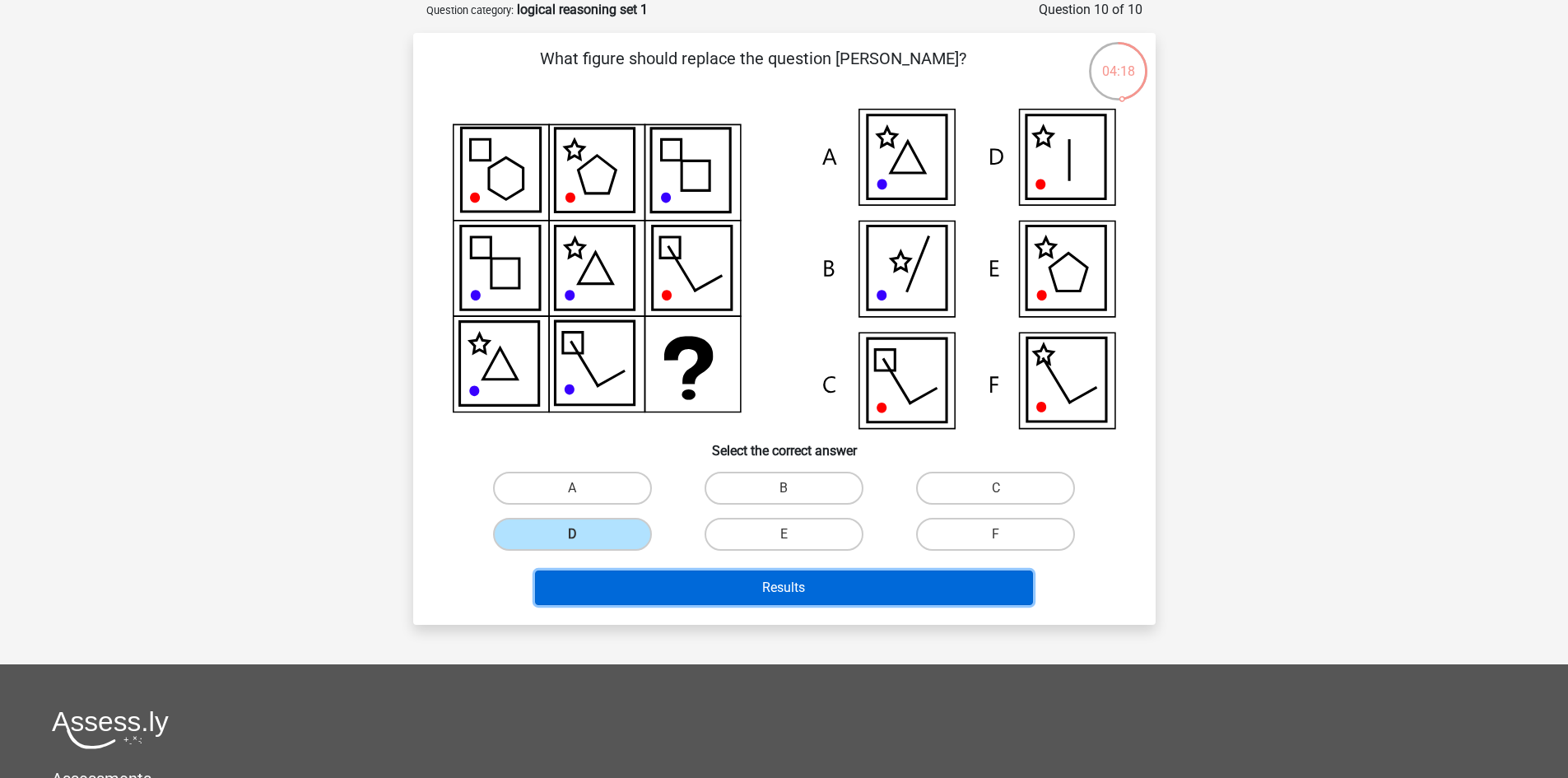
click at [741, 582] on button "Results" at bounding box center [784, 588] width 498 height 34
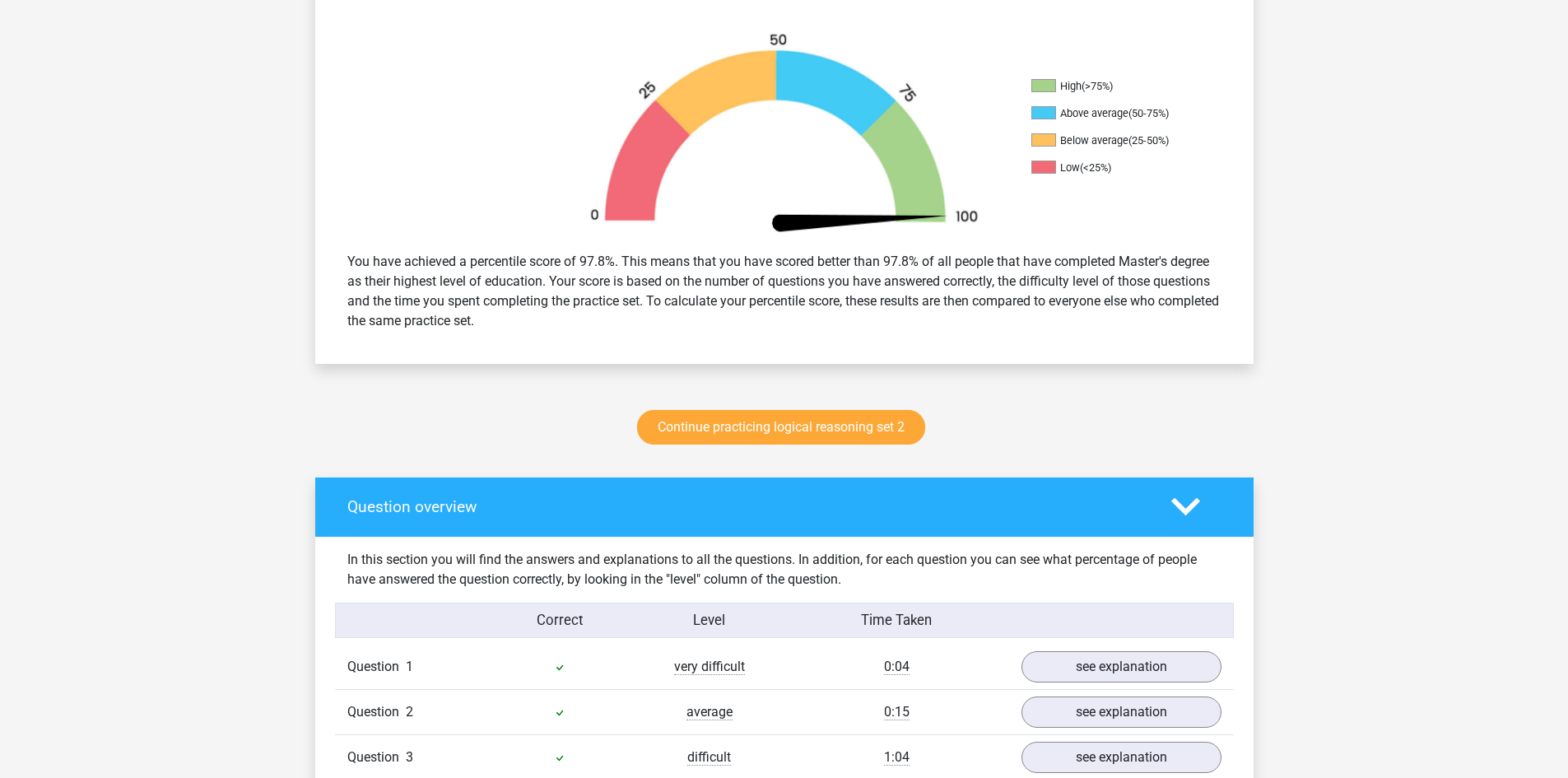
scroll to position [494, 0]
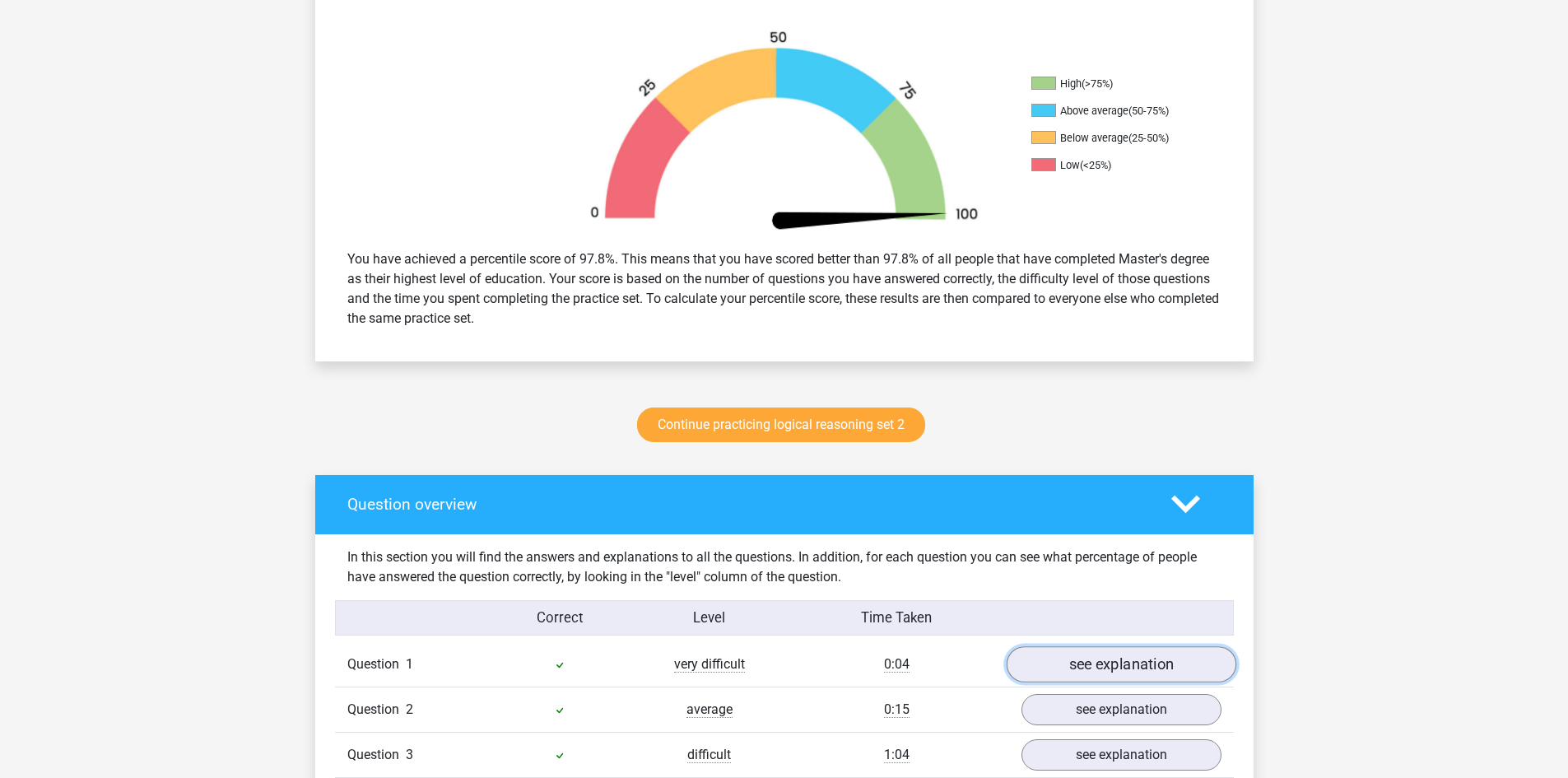
click at [1124, 659] on link "see explanation" at bounding box center [1120, 664] width 229 height 36
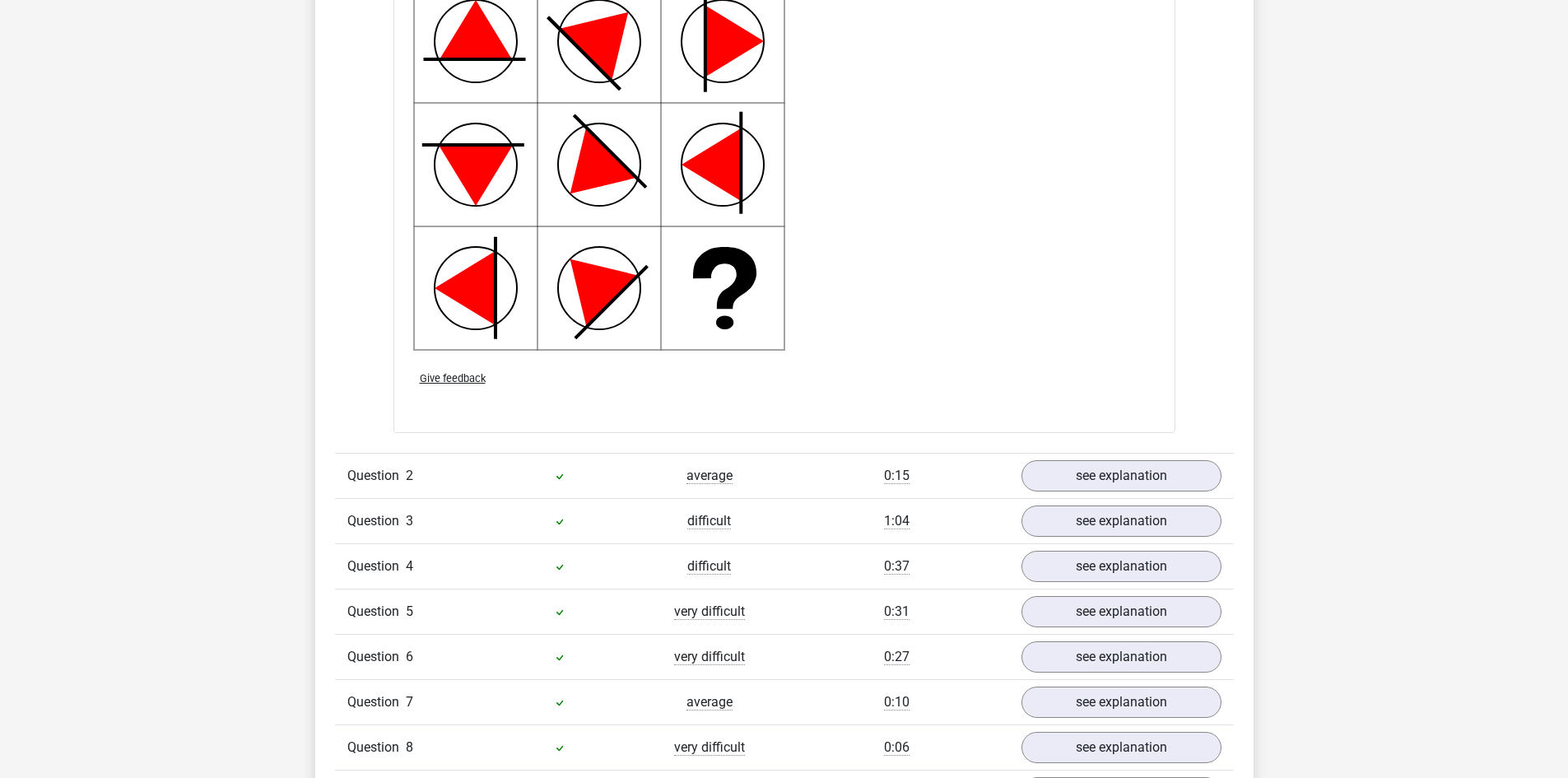
scroll to position [1893, 0]
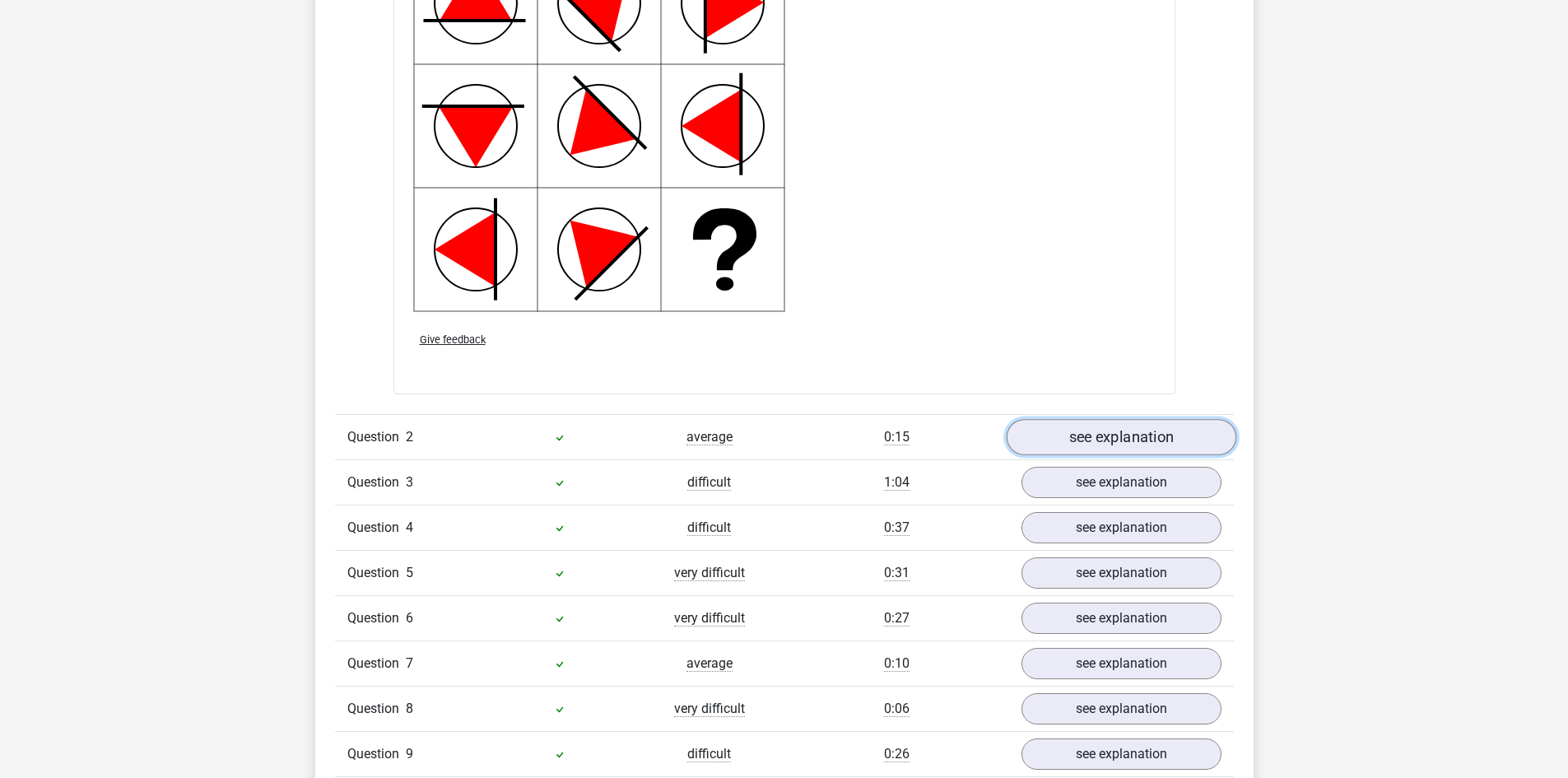
click at [1118, 440] on link "see explanation" at bounding box center [1120, 437] width 229 height 36
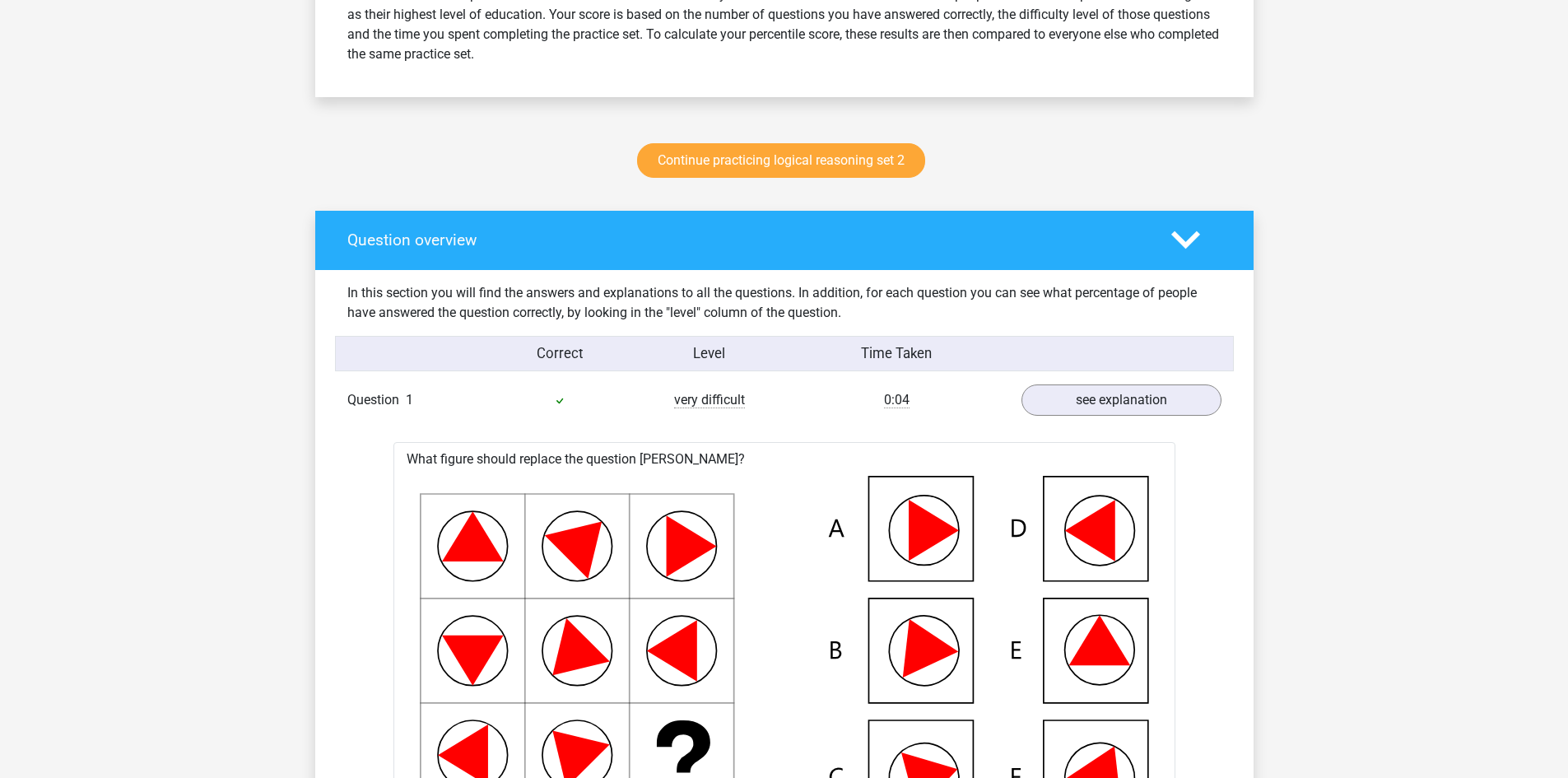
scroll to position [823, 0]
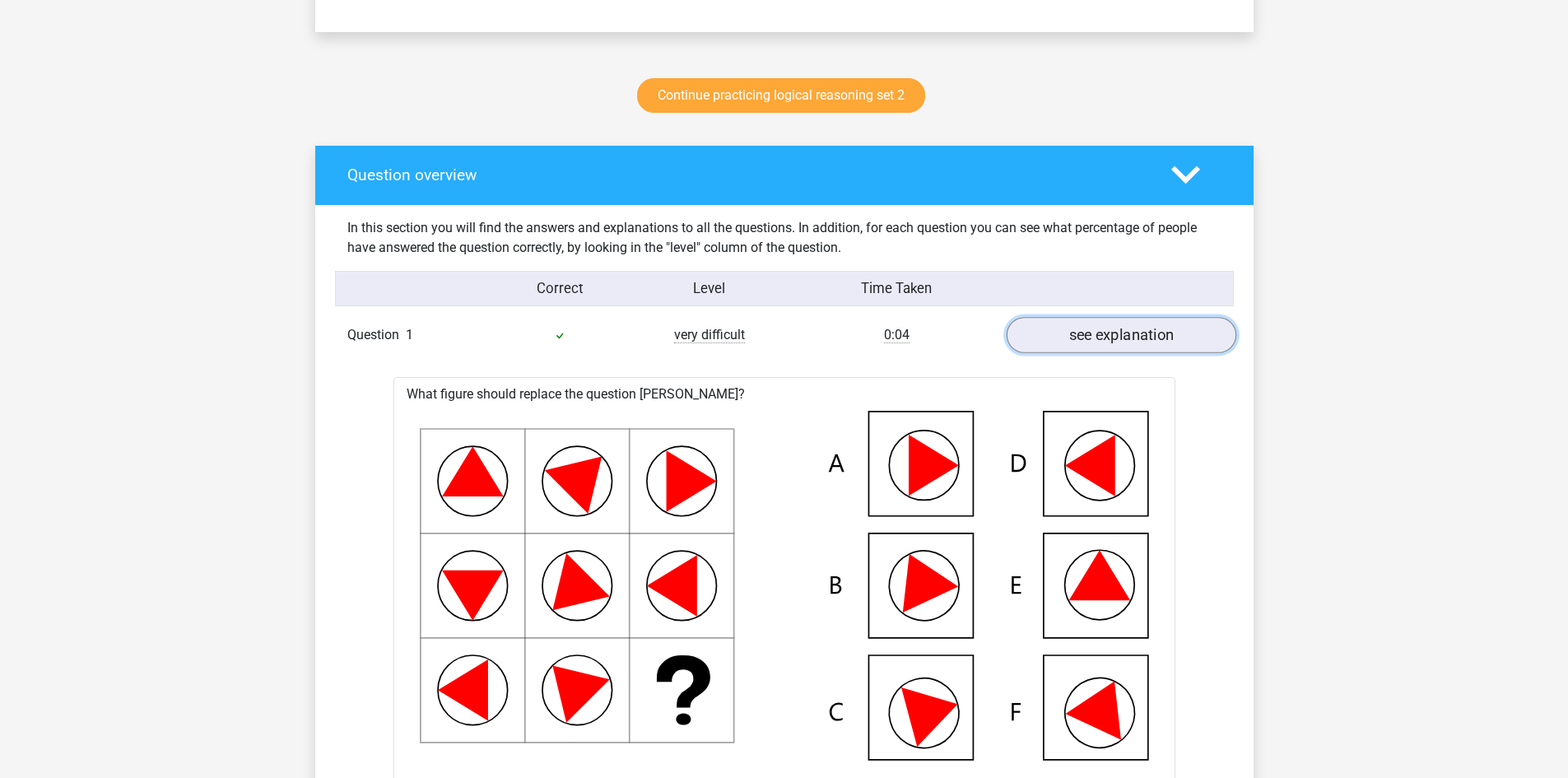
click at [1097, 341] on link "see explanation" at bounding box center [1120, 335] width 229 height 36
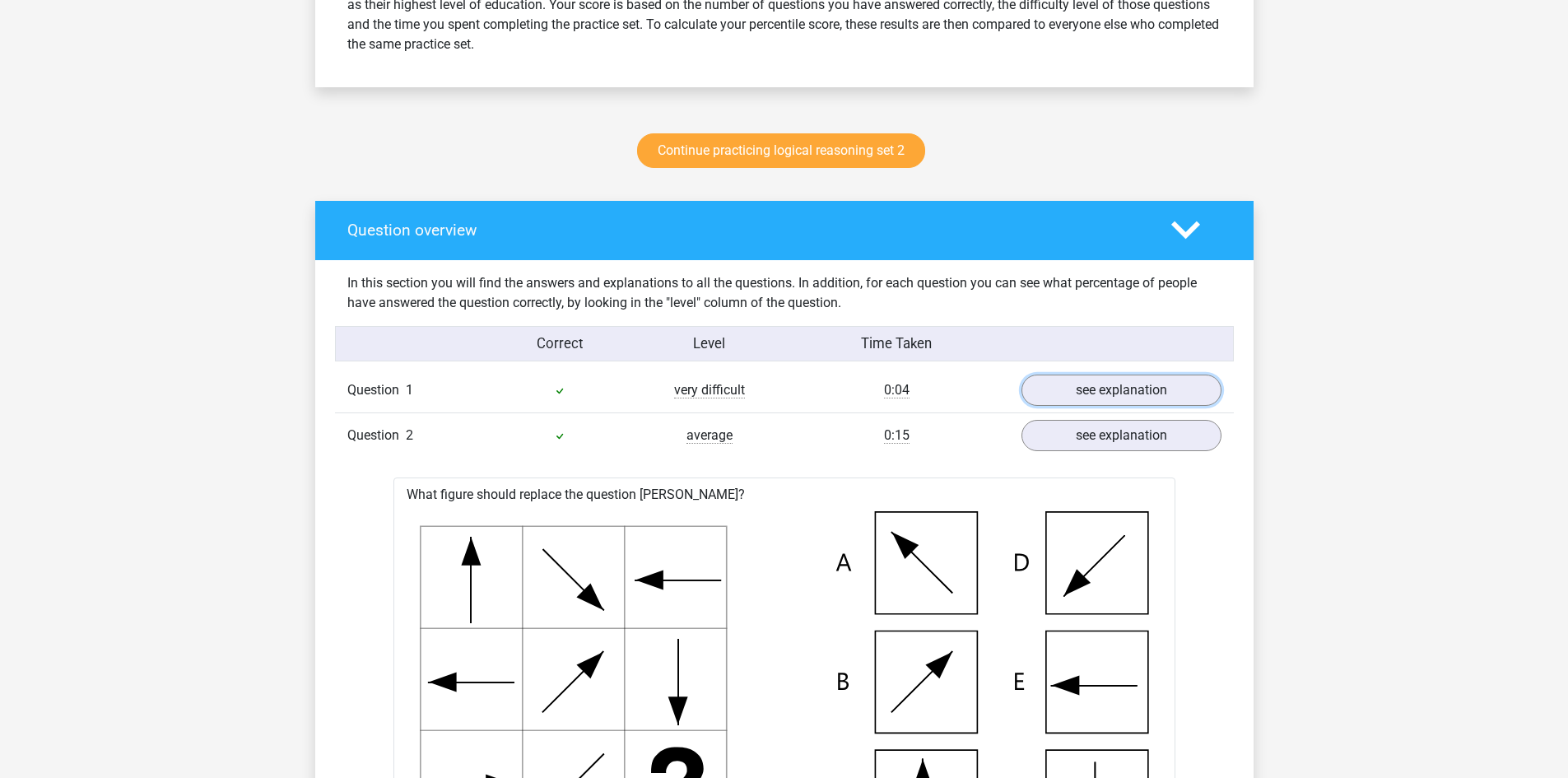
scroll to position [741, 0]
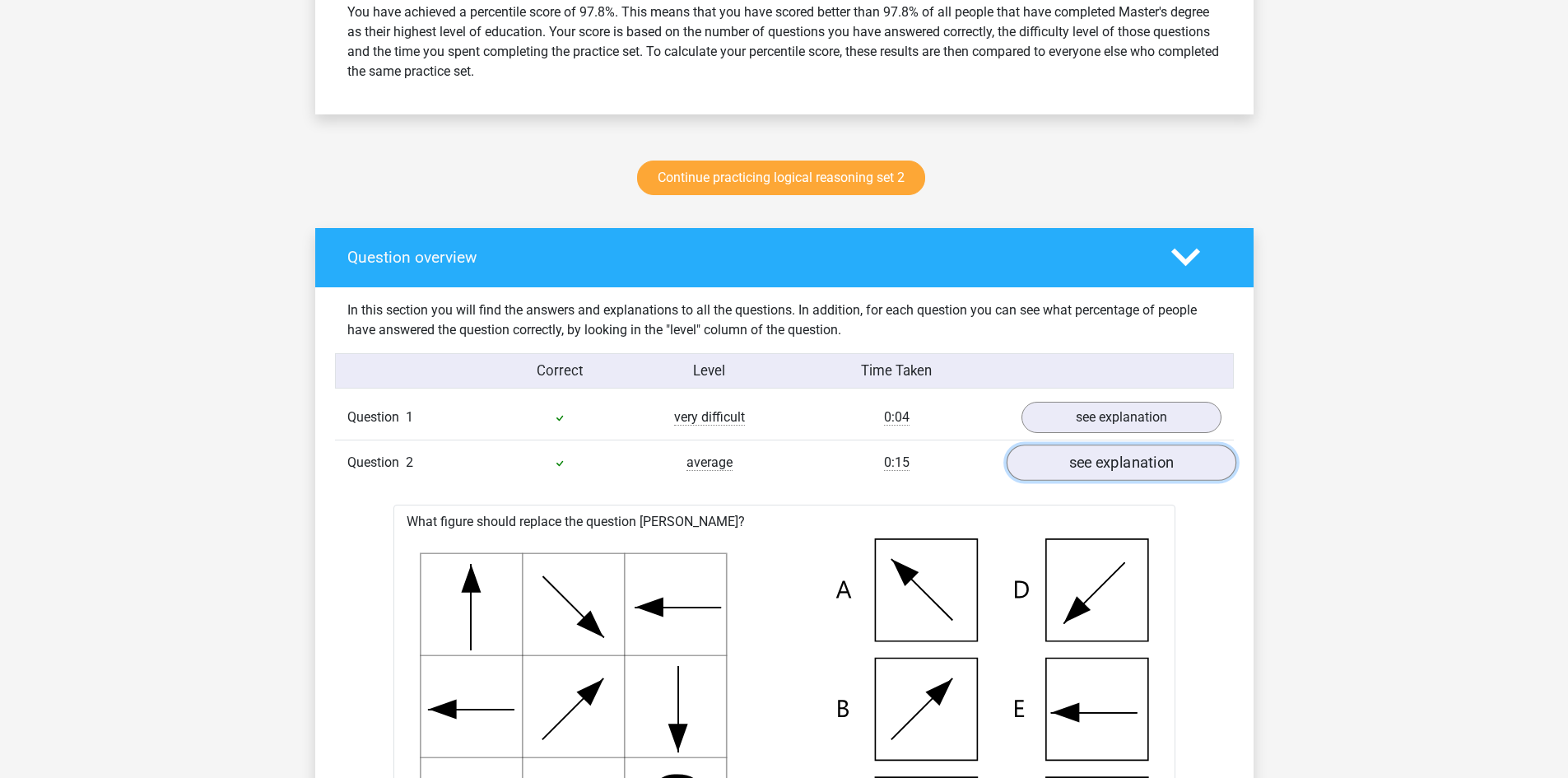
click at [1140, 463] on link "see explanation" at bounding box center [1120, 462] width 229 height 36
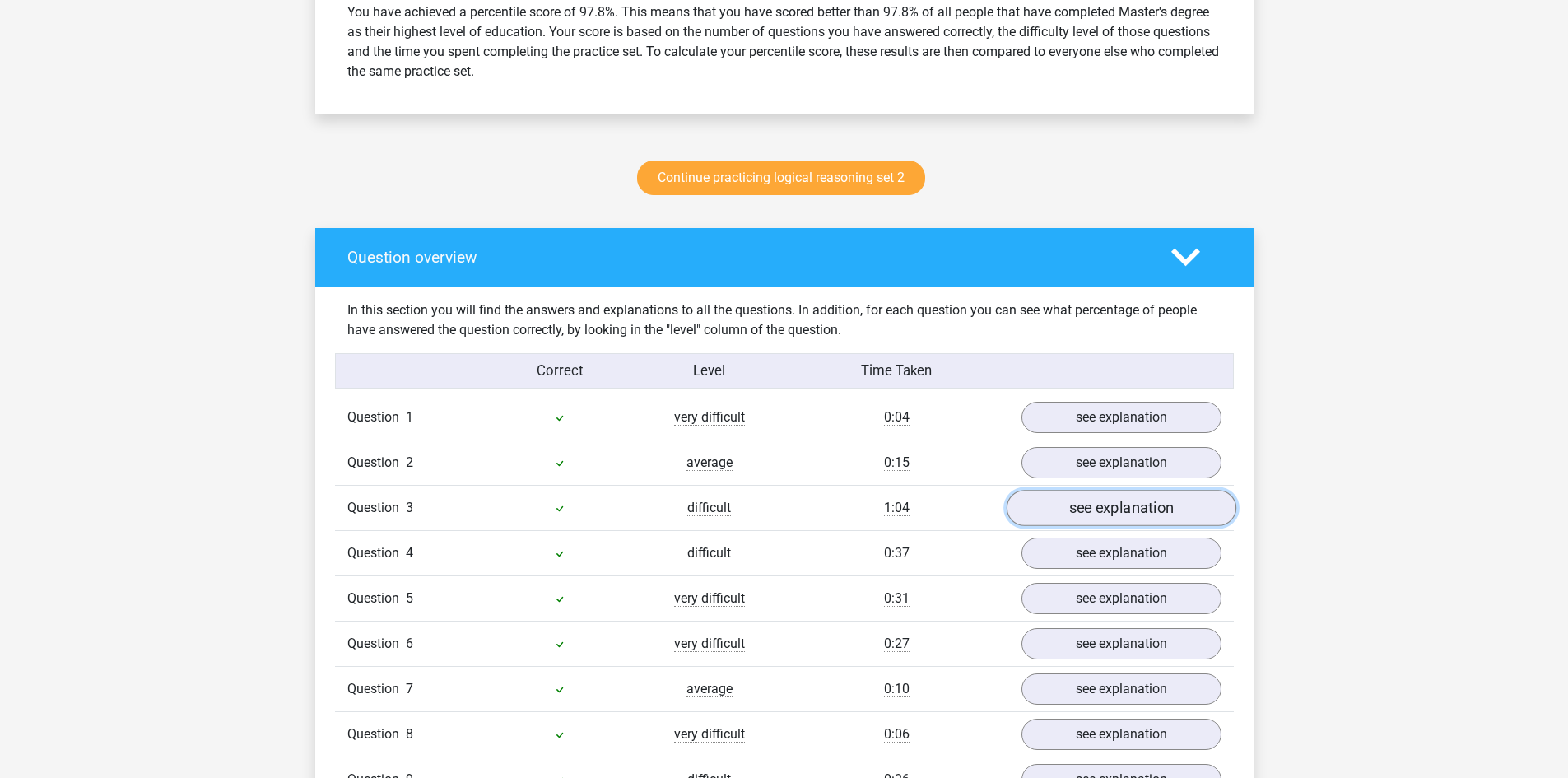
click at [1118, 509] on link "see explanation" at bounding box center [1120, 508] width 229 height 36
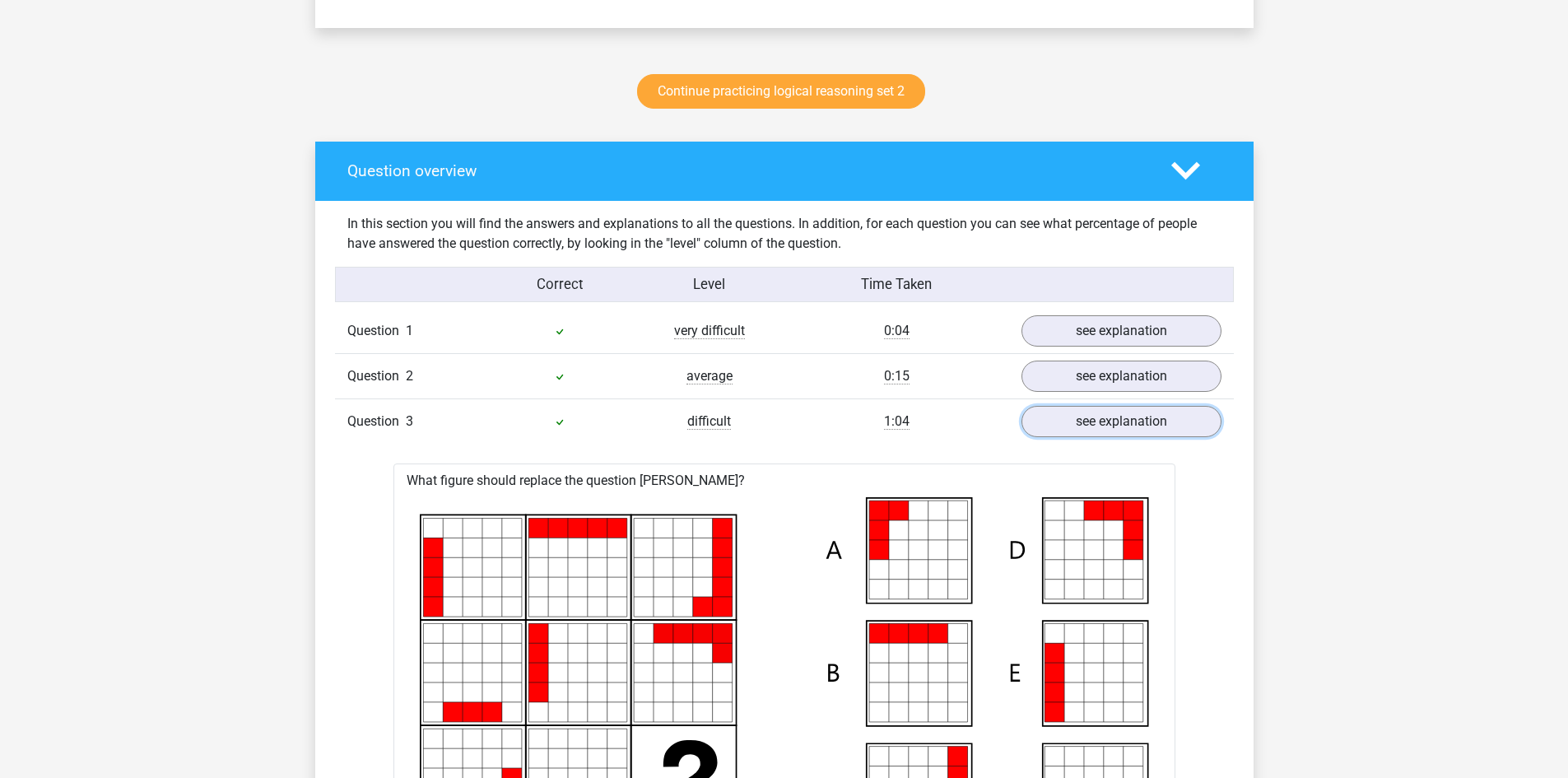
scroll to position [823, 0]
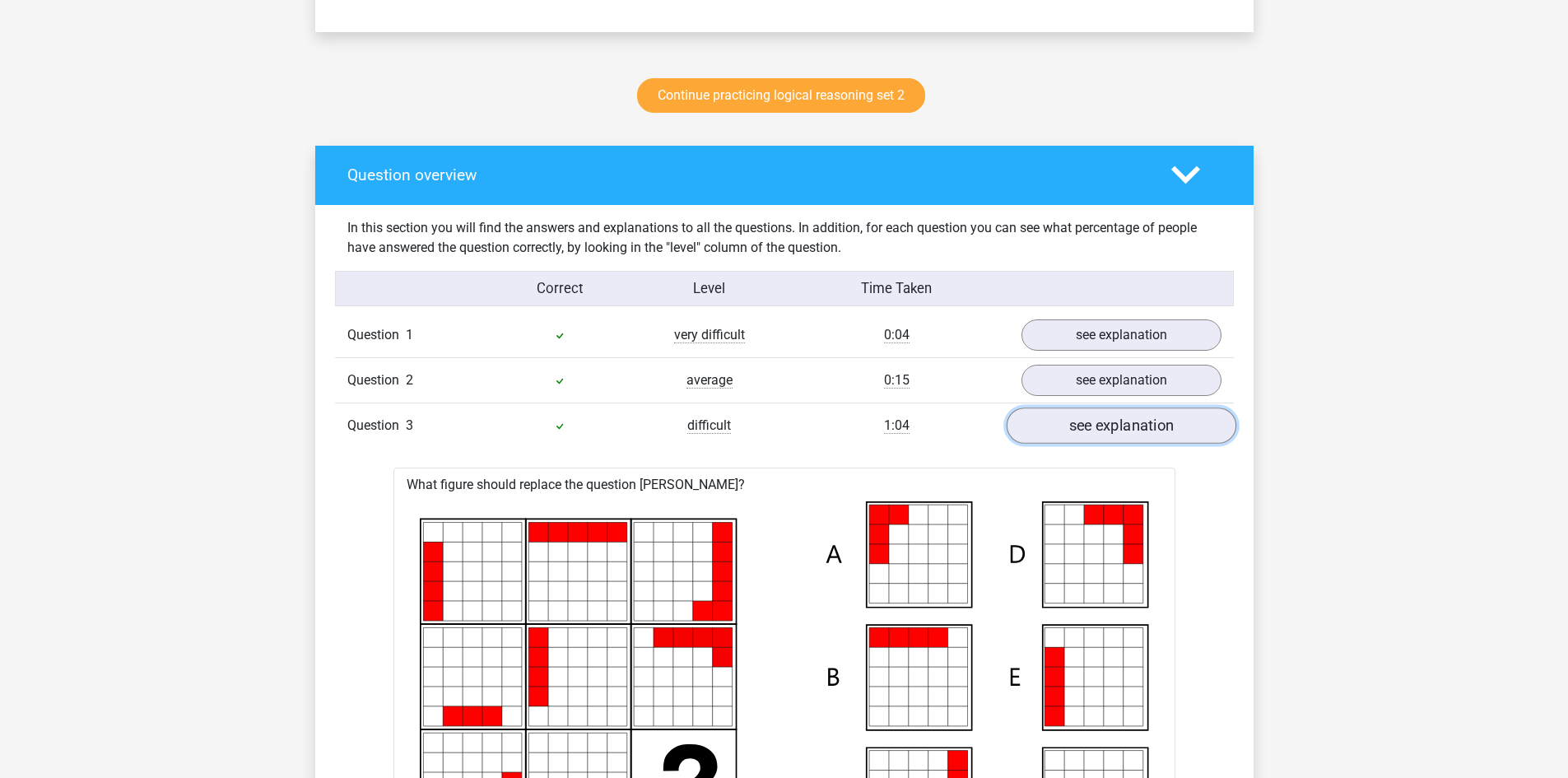
click at [1136, 434] on link "see explanation" at bounding box center [1120, 425] width 229 height 36
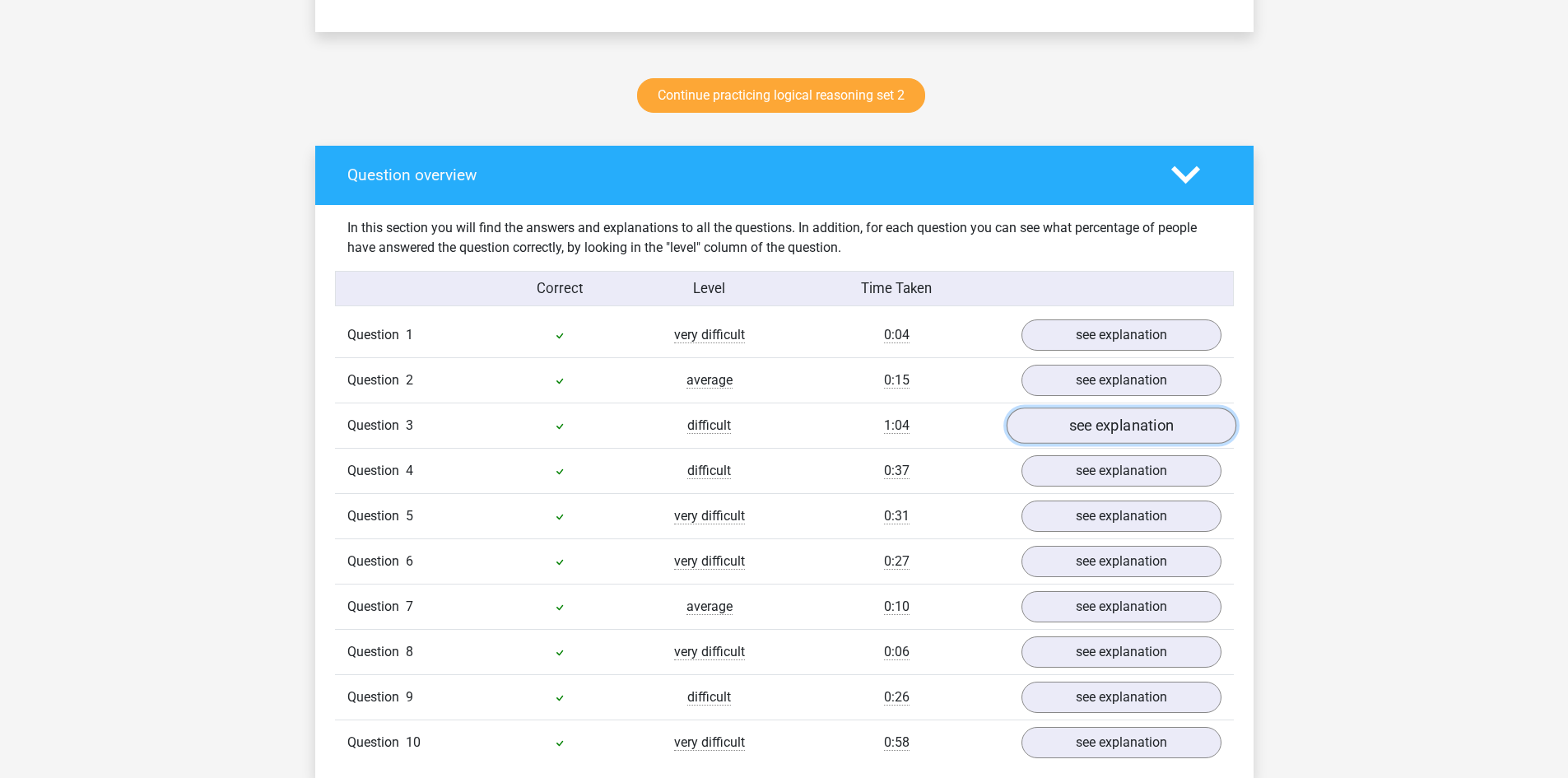
click at [1112, 431] on link "see explanation" at bounding box center [1120, 425] width 229 height 36
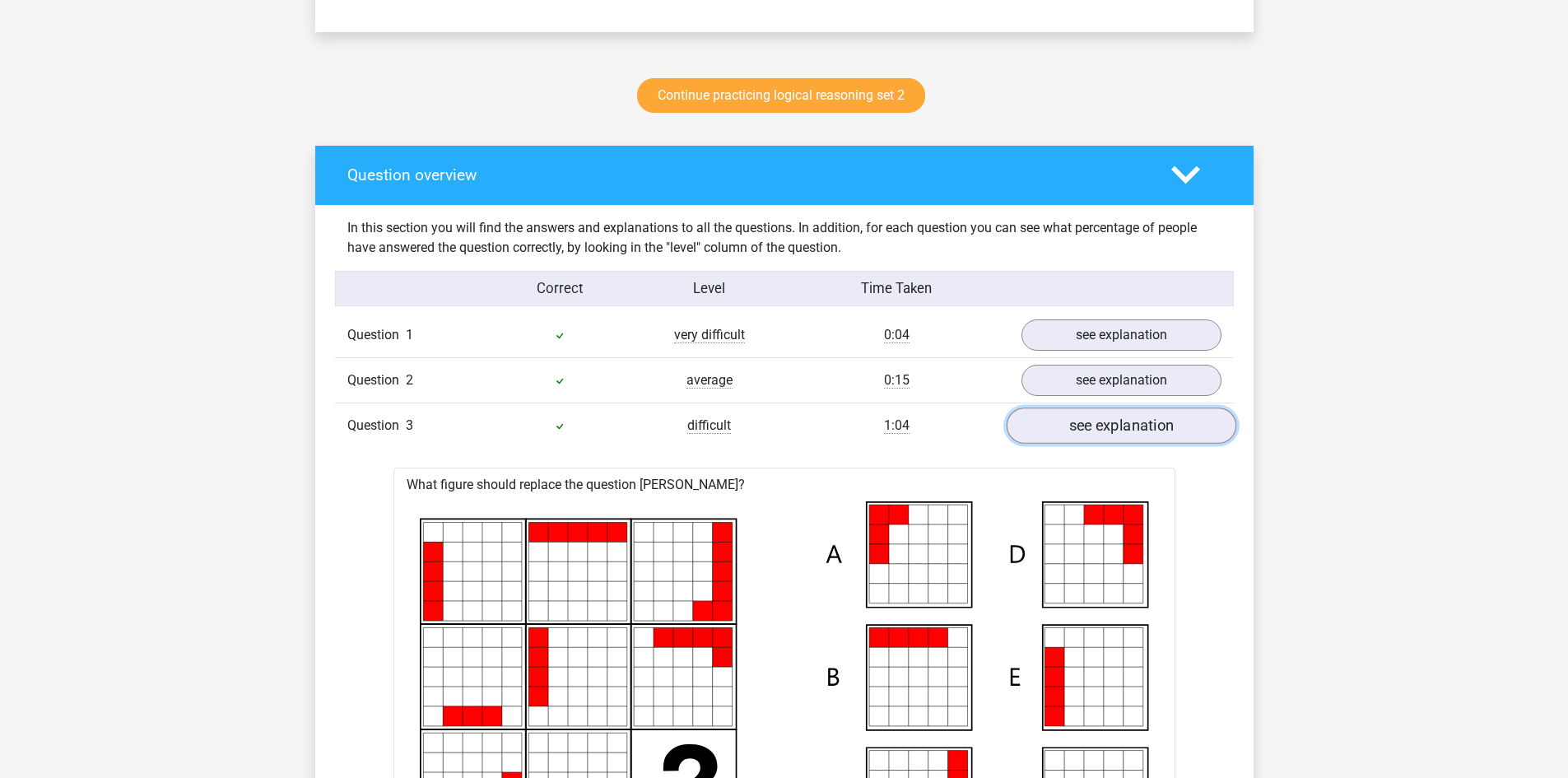
click at [1136, 422] on link "see explanation" at bounding box center [1120, 425] width 229 height 36
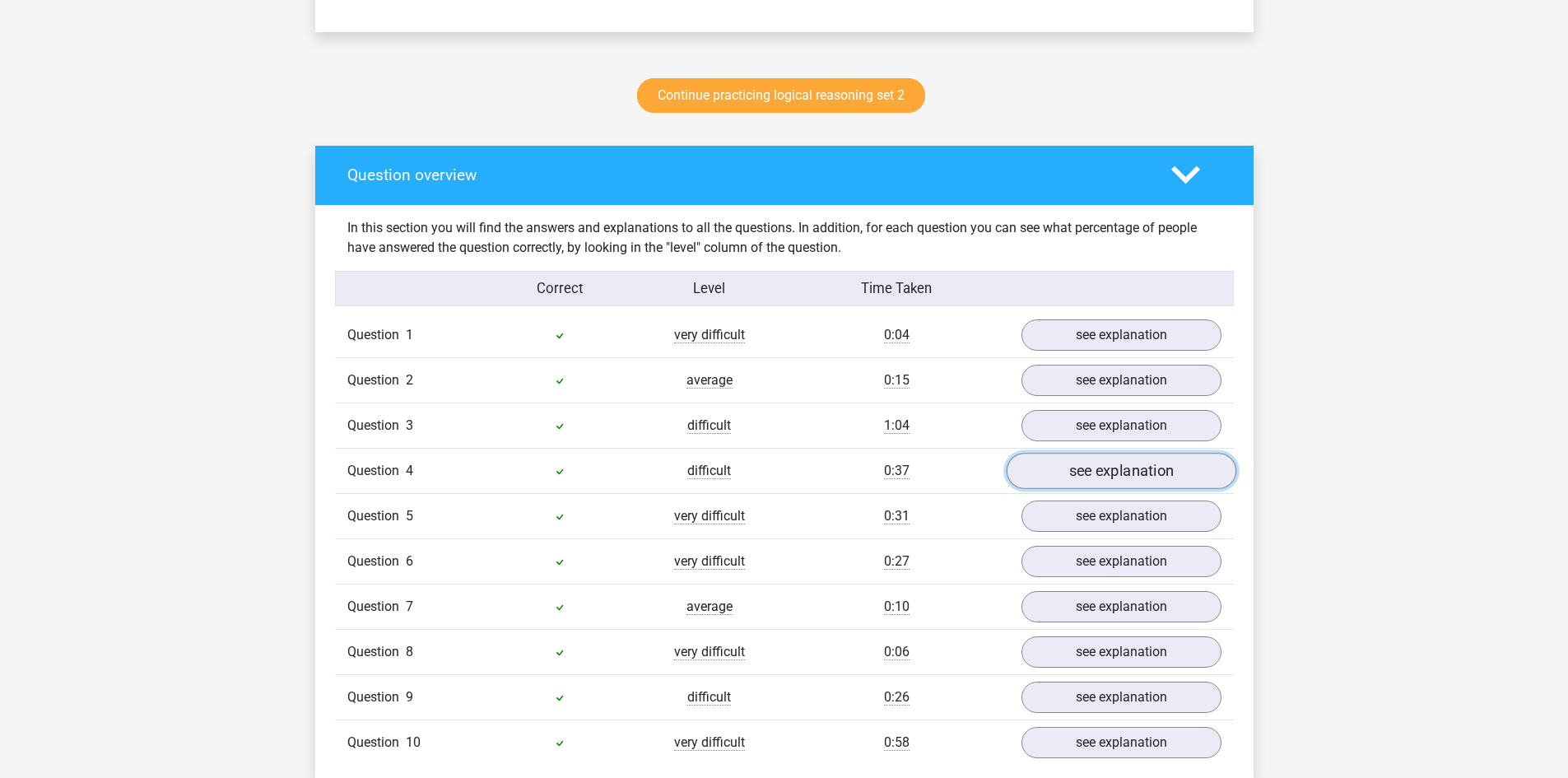
click at [1113, 467] on link "see explanation" at bounding box center [1120, 471] width 229 height 36
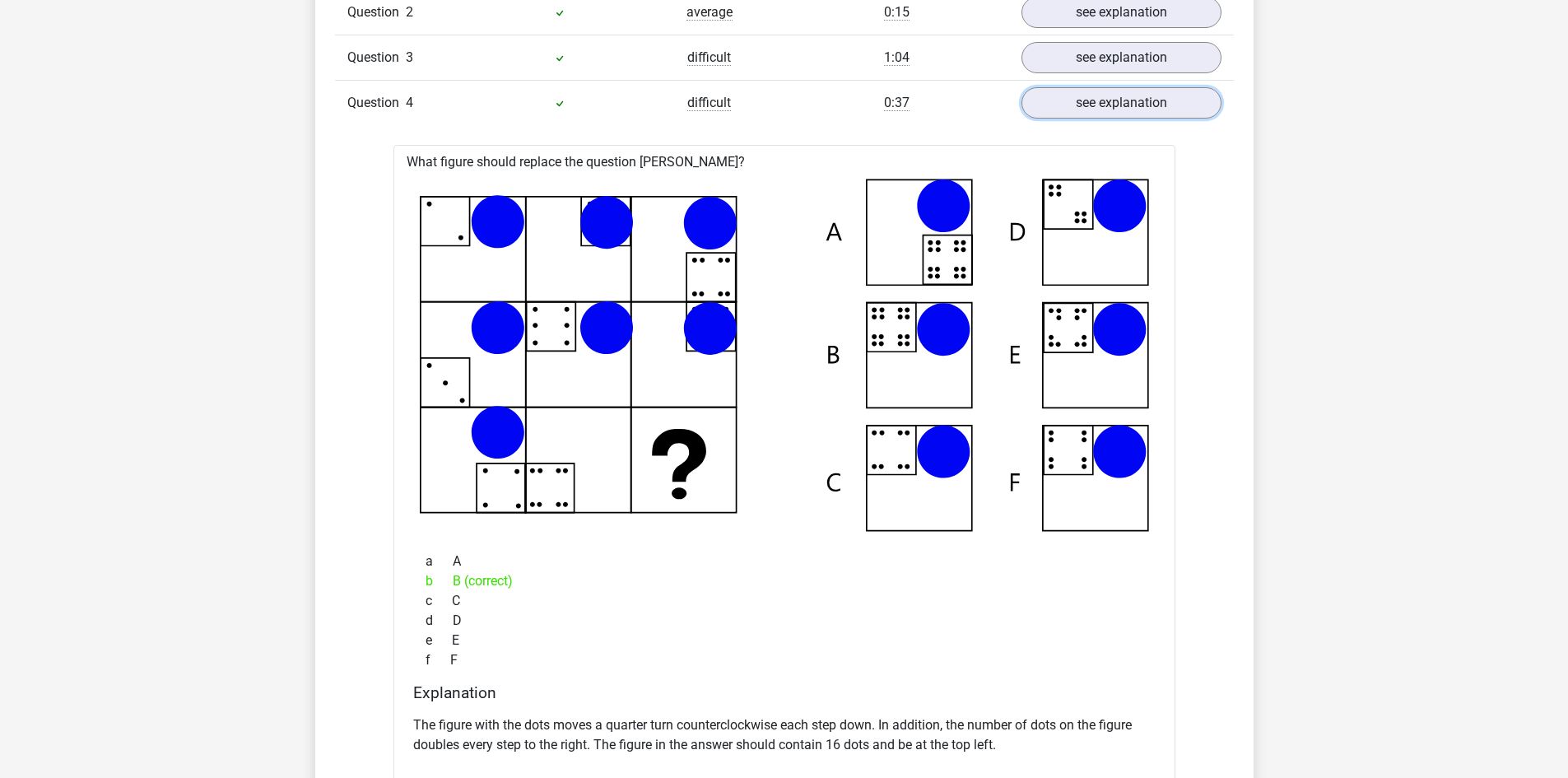
scroll to position [1153, 0]
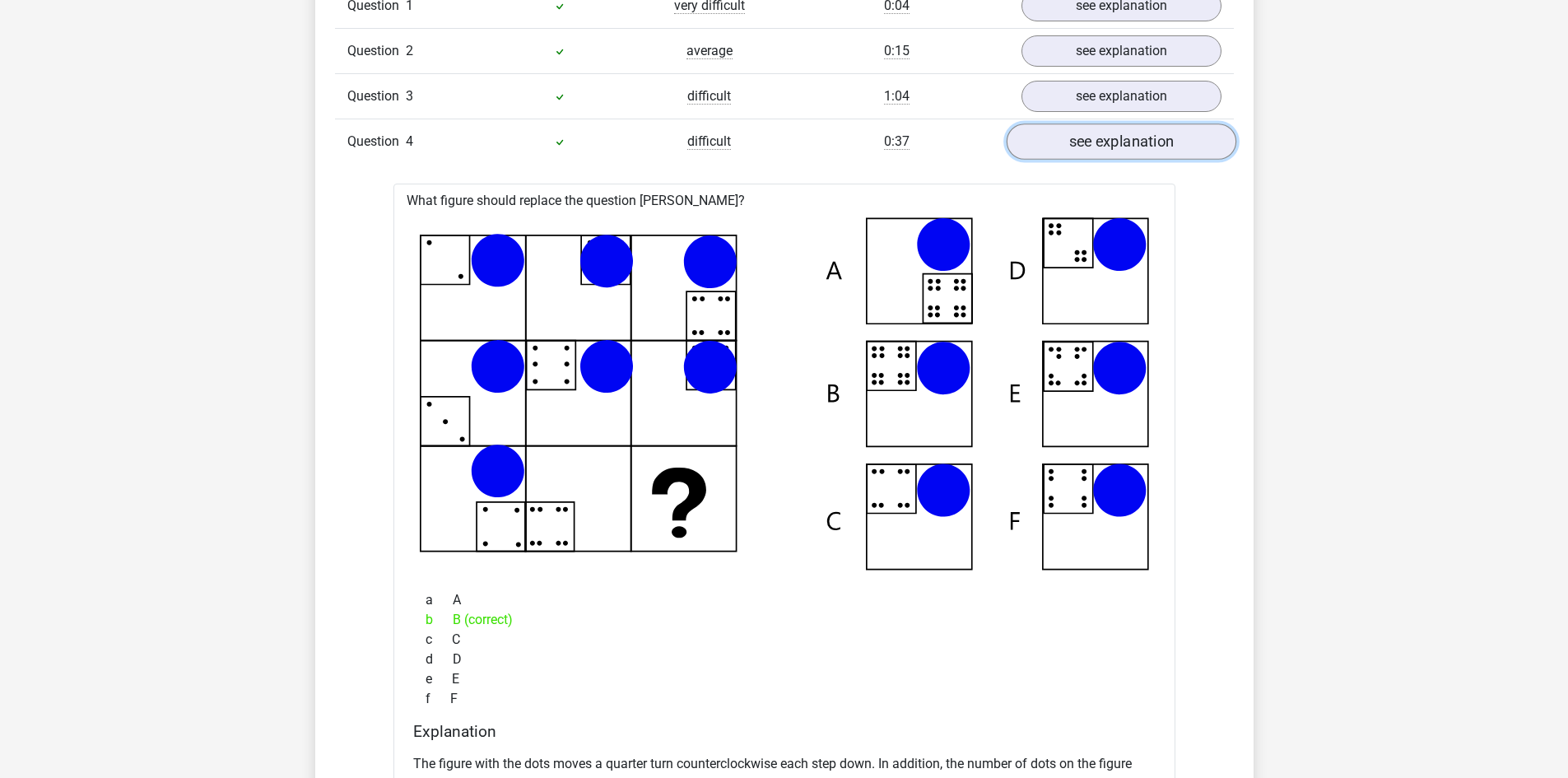
click at [1136, 145] on link "see explanation" at bounding box center [1120, 142] width 229 height 36
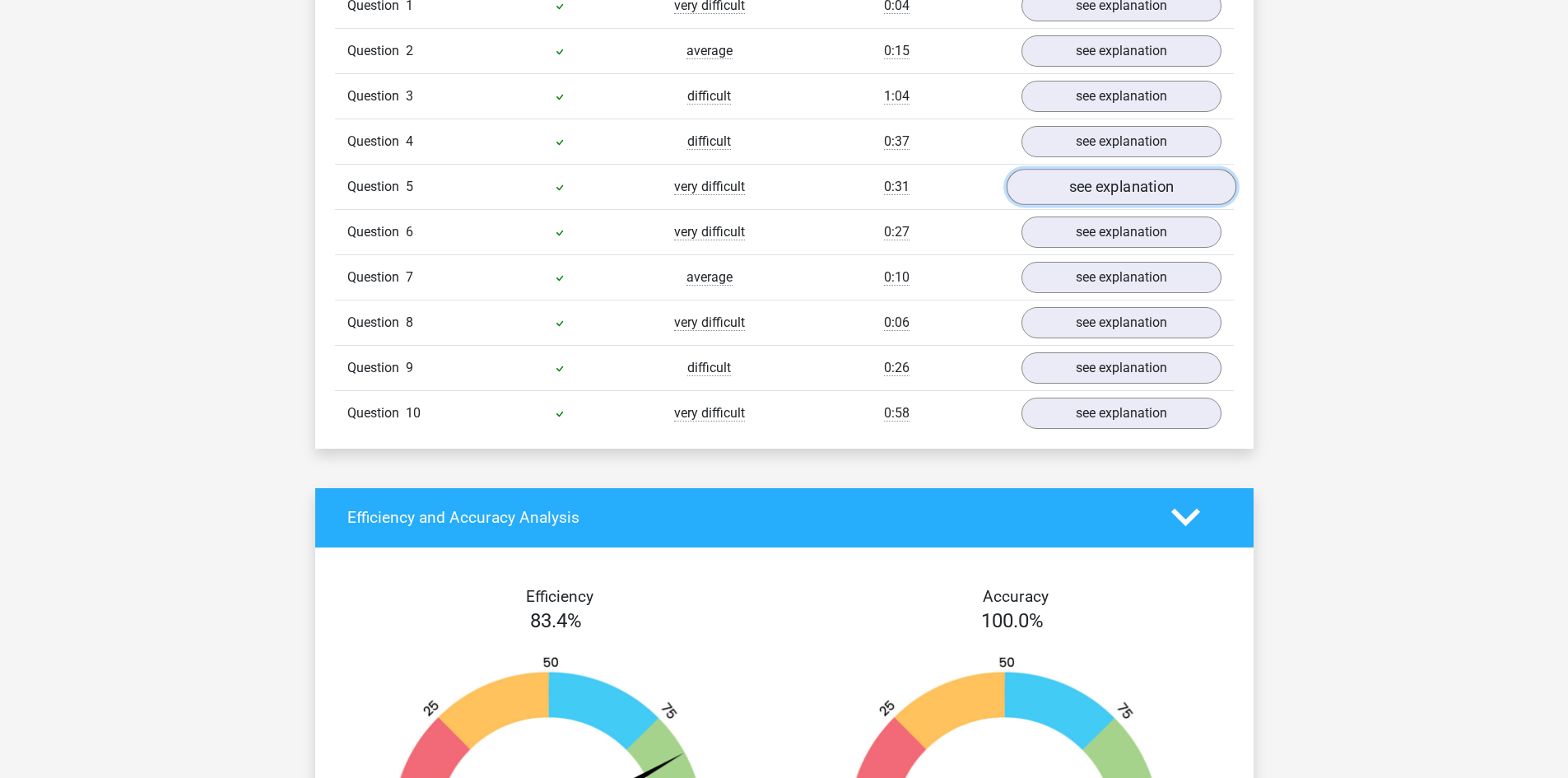
click at [1115, 190] on link "see explanation" at bounding box center [1120, 187] width 229 height 36
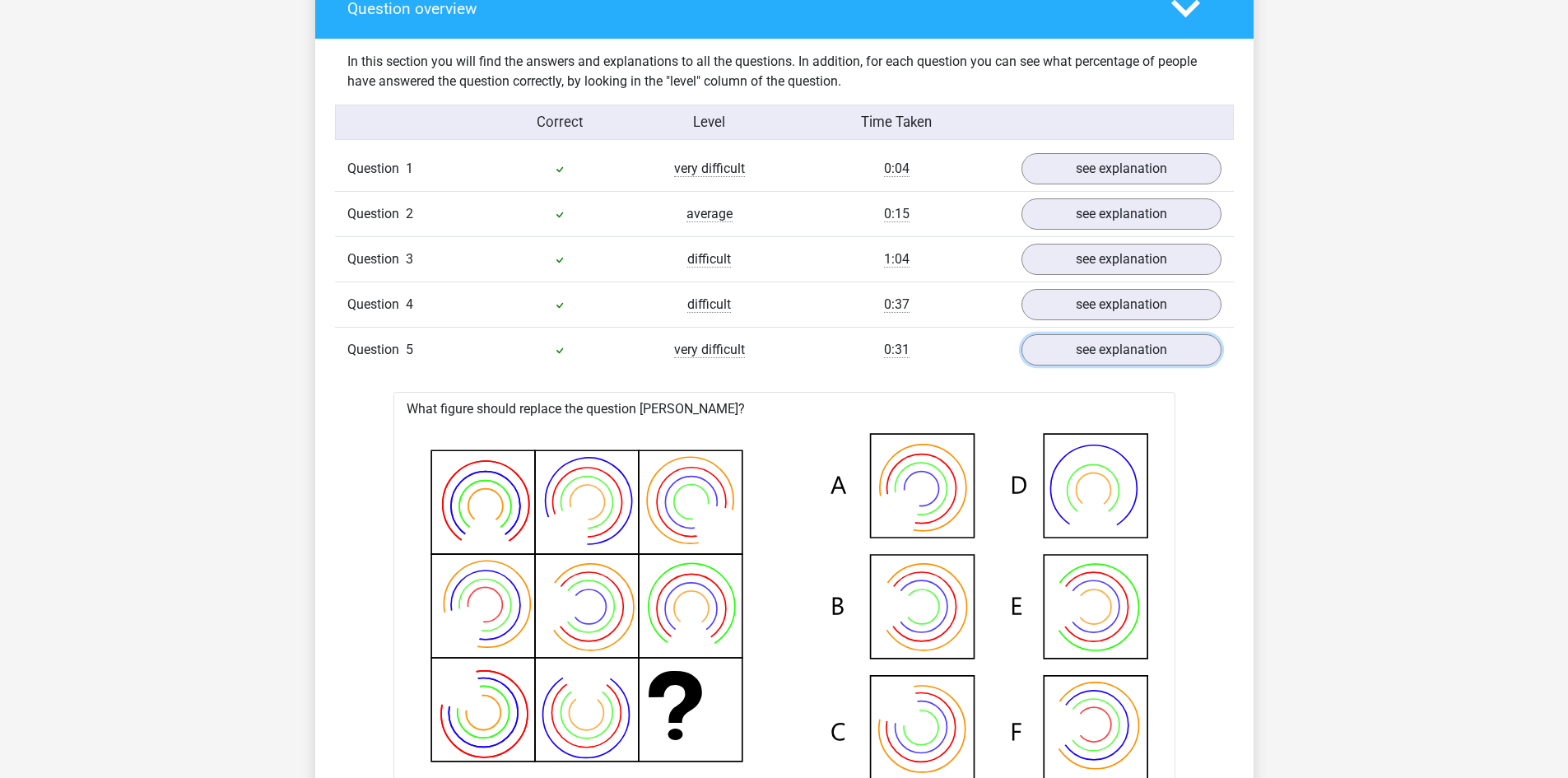
scroll to position [987, 0]
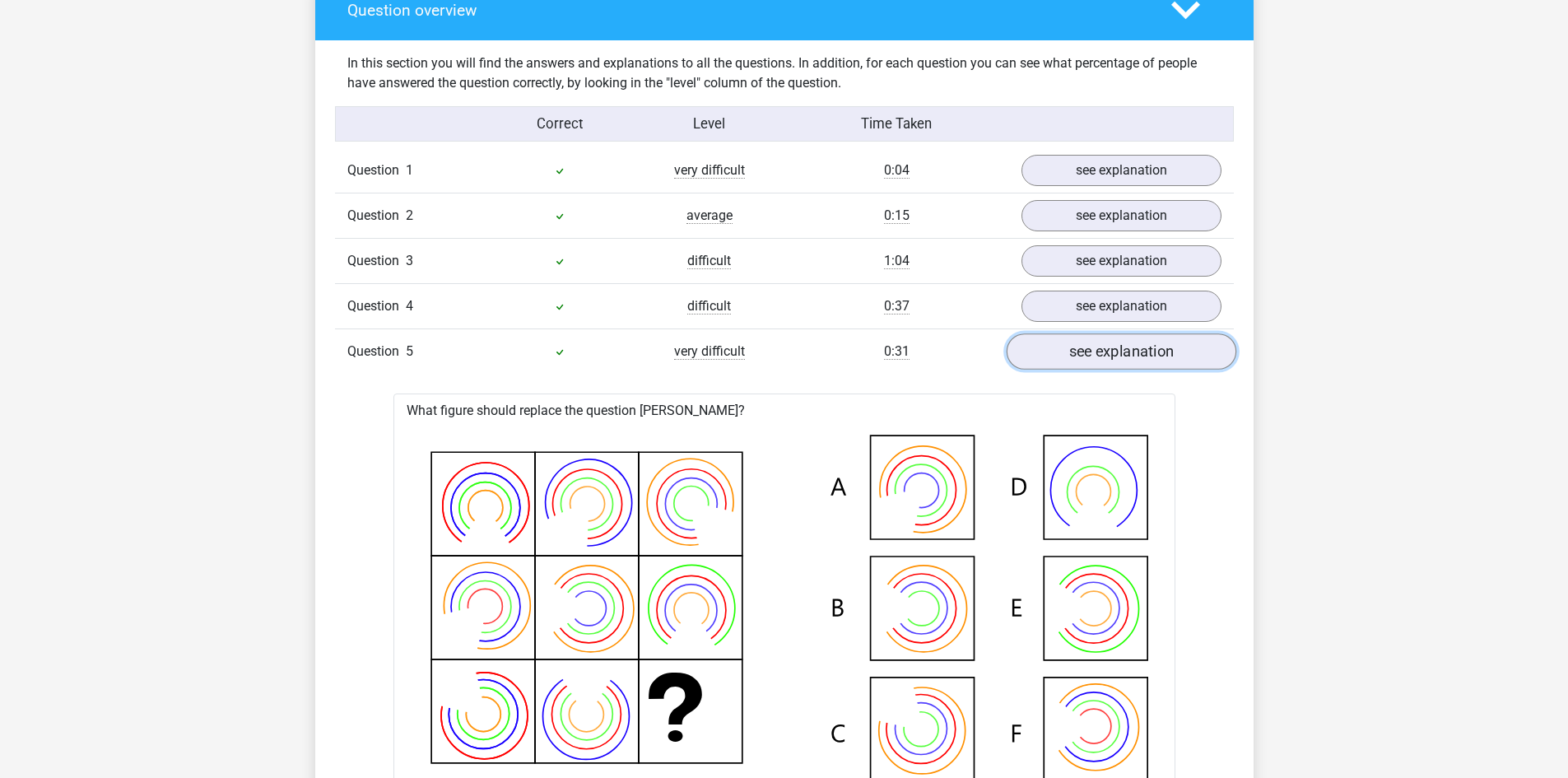
click at [1161, 350] on link "see explanation" at bounding box center [1120, 351] width 229 height 36
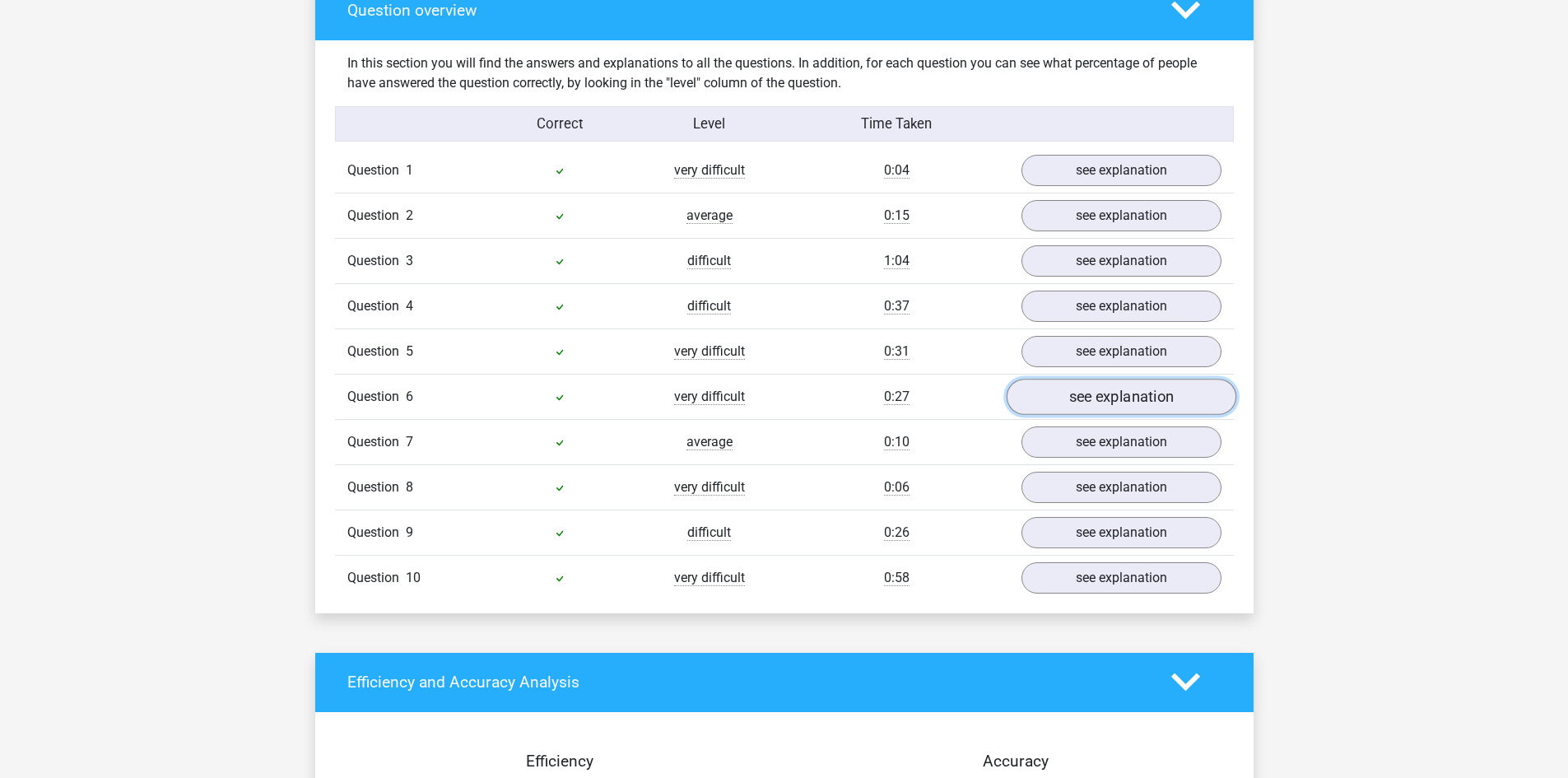
click at [1109, 397] on link "see explanation" at bounding box center [1120, 396] width 229 height 36
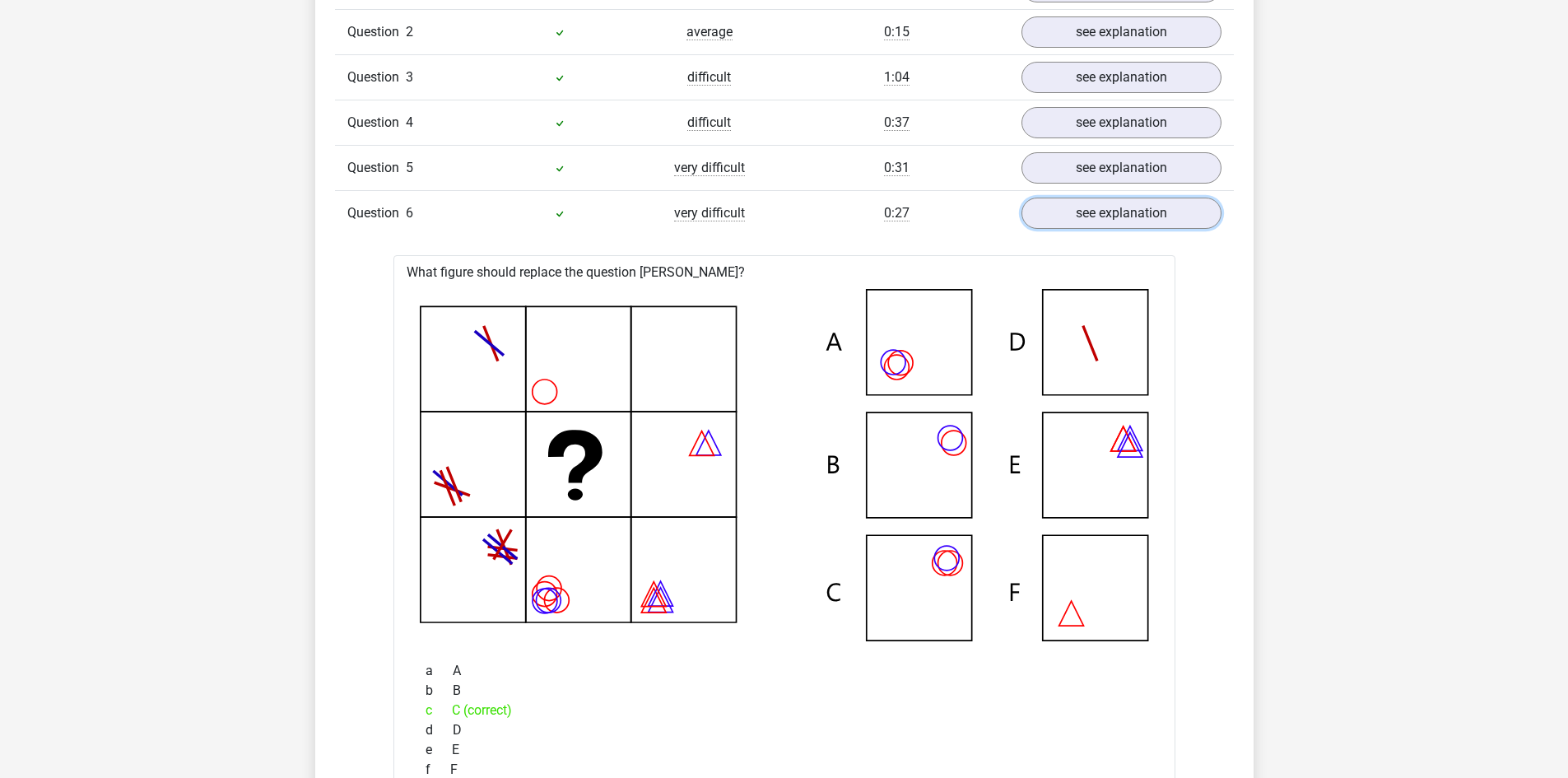
scroll to position [1153, 0]
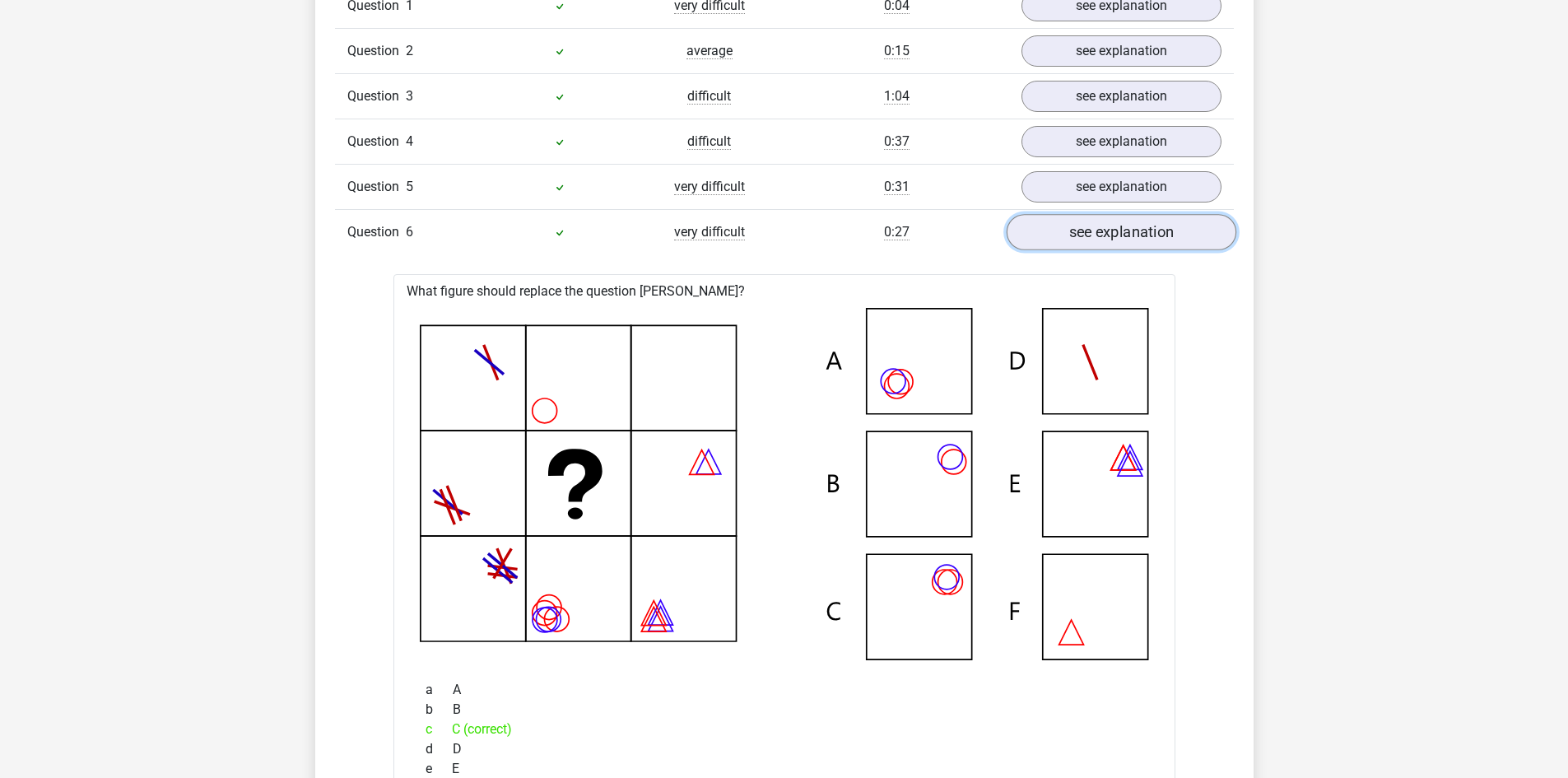
click at [1136, 230] on link "see explanation" at bounding box center [1120, 232] width 229 height 36
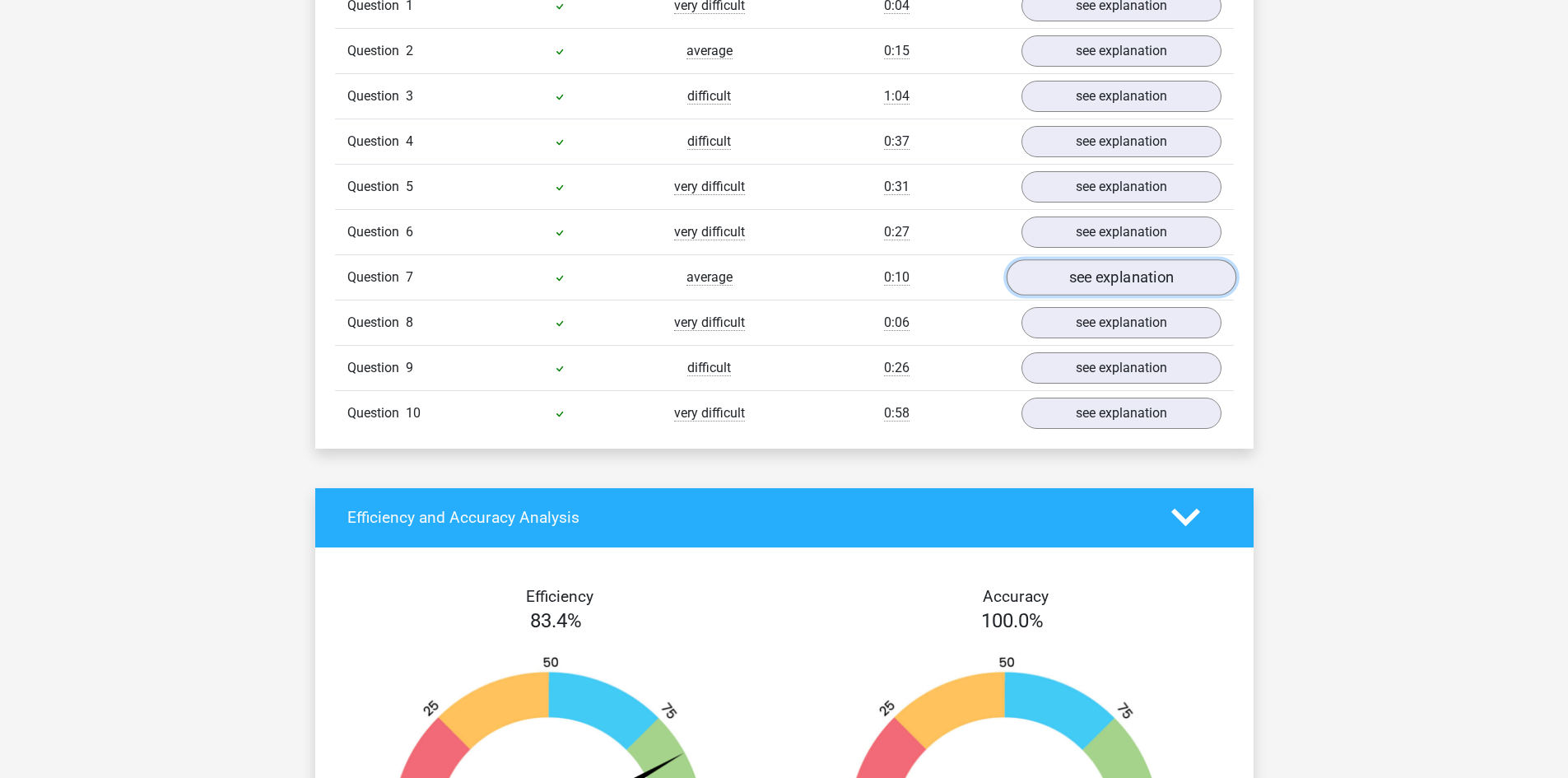
click at [1152, 275] on link "see explanation" at bounding box center [1120, 277] width 229 height 36
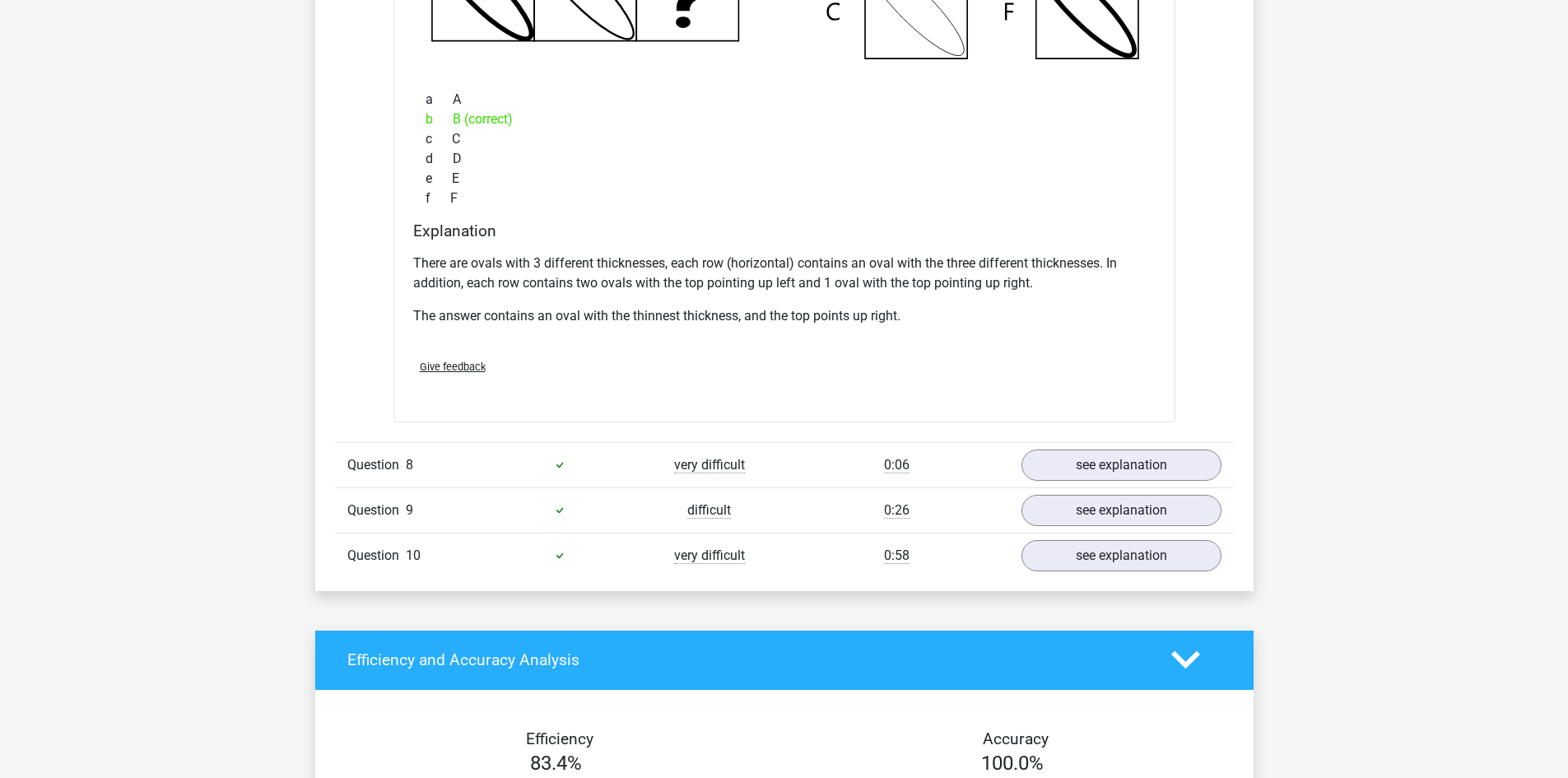
scroll to position [1976, 0]
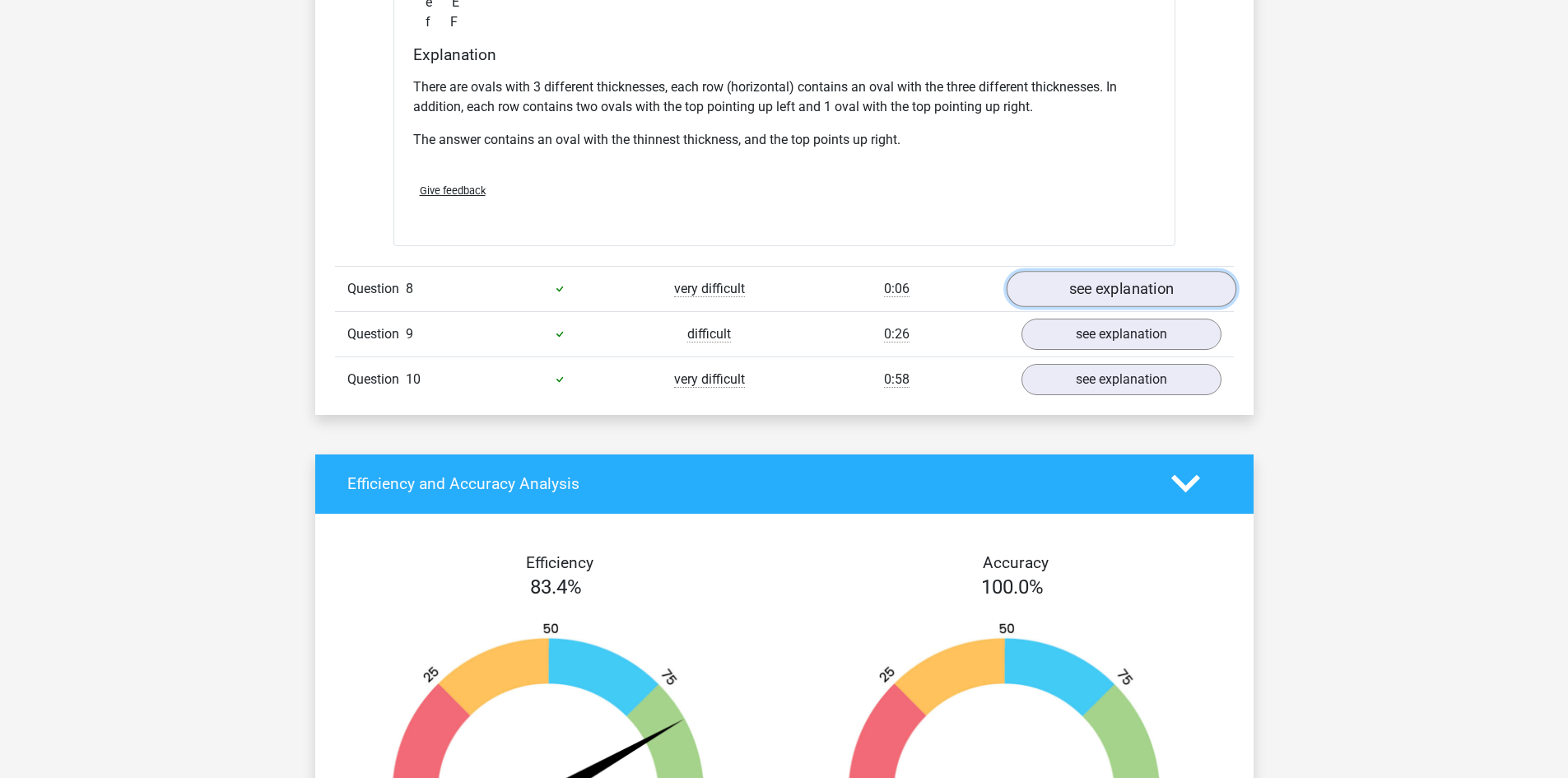
click at [1143, 292] on link "see explanation" at bounding box center [1120, 289] width 229 height 36
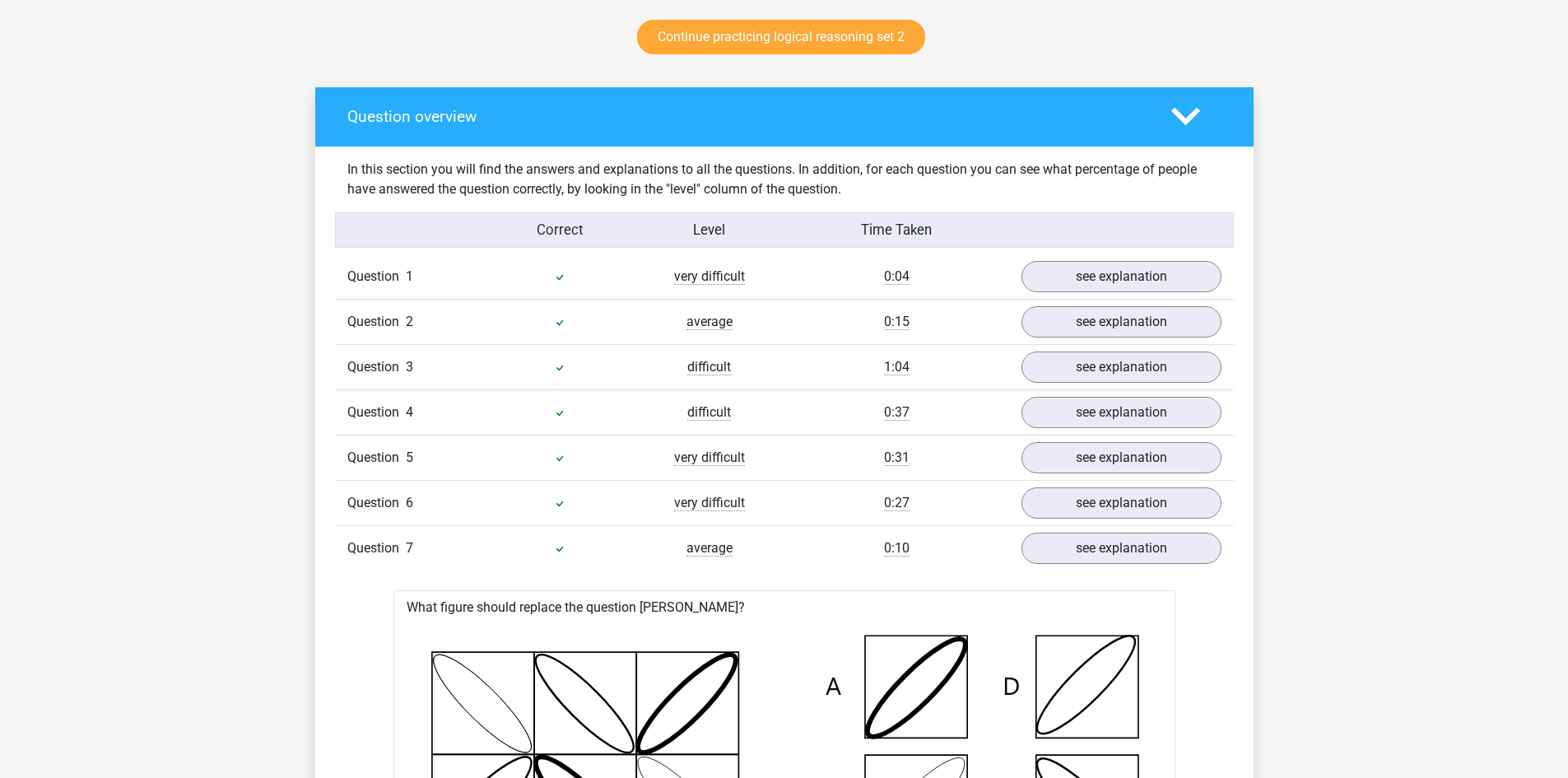
scroll to position [823, 0]
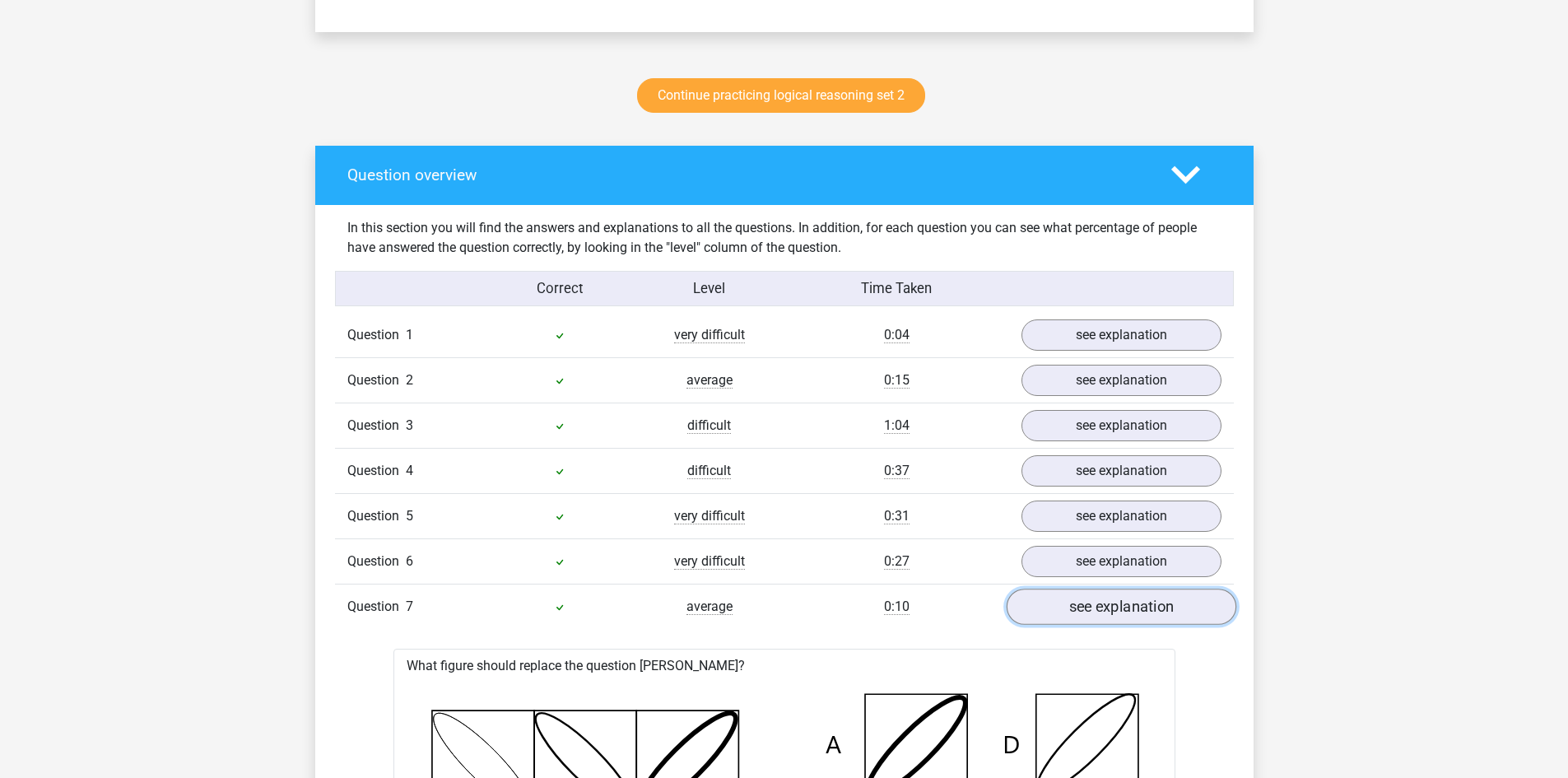
click at [1134, 606] on link "see explanation" at bounding box center [1120, 607] width 229 height 36
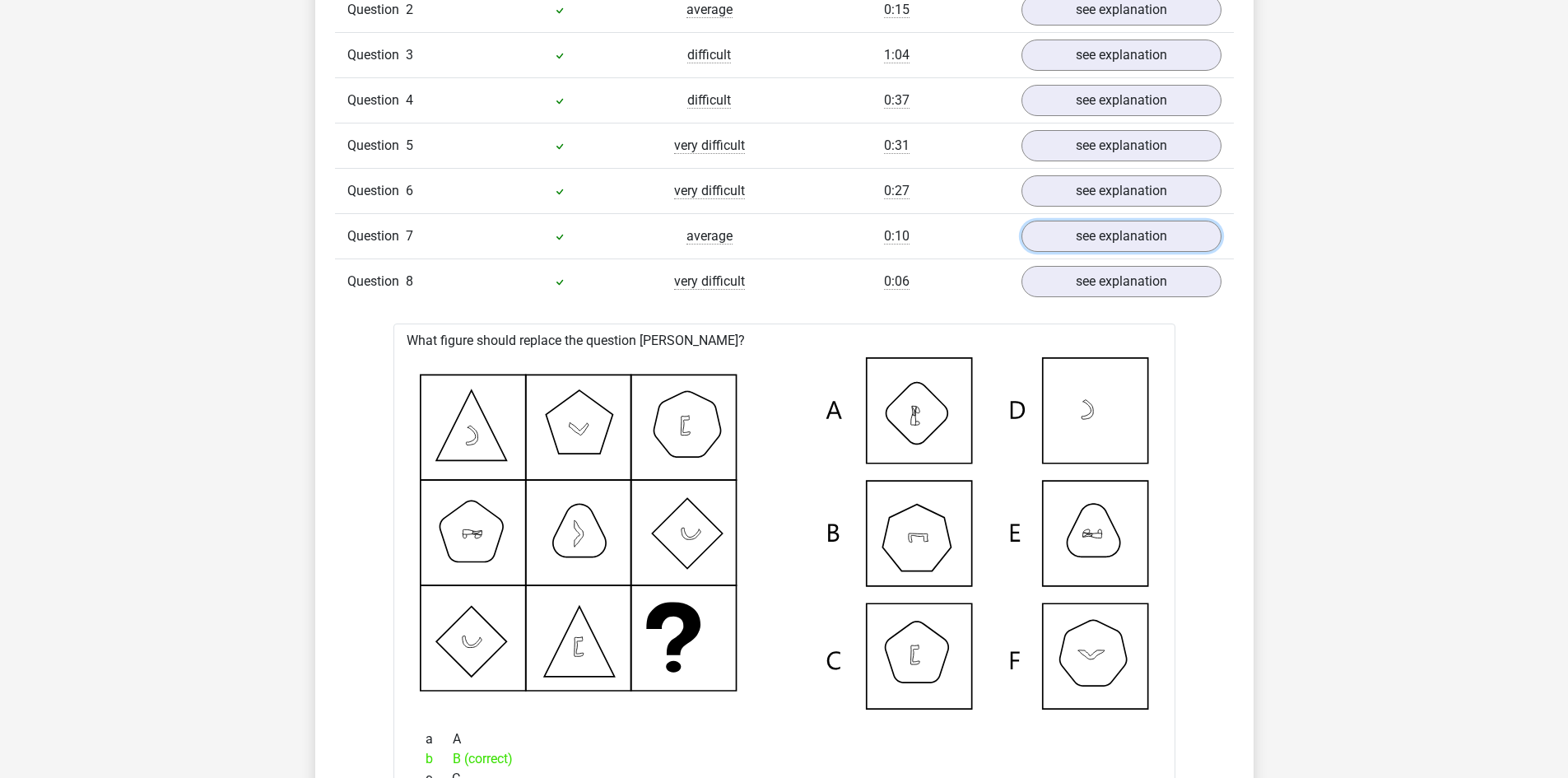
scroll to position [1235, 0]
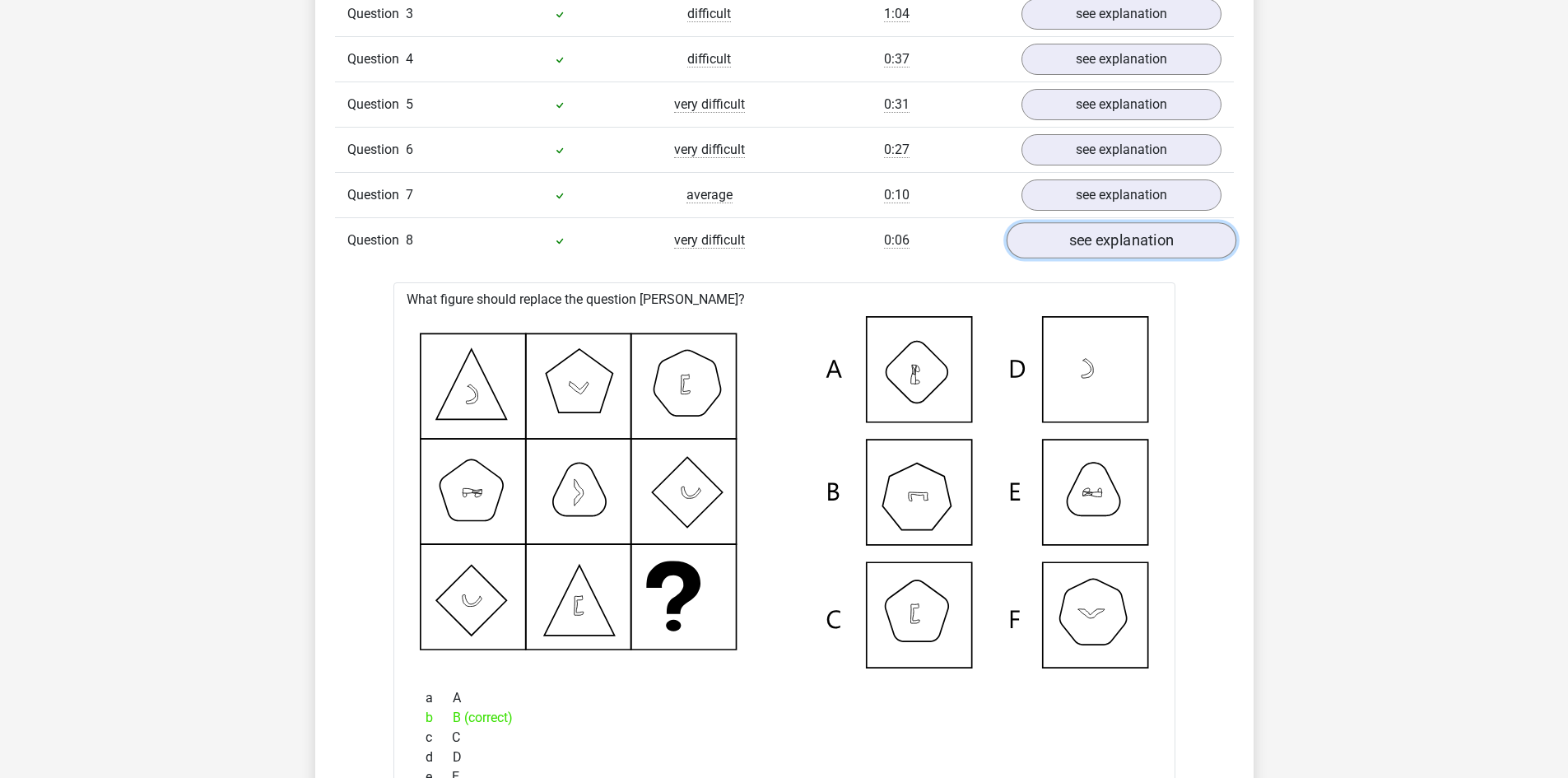
click at [1111, 238] on link "see explanation" at bounding box center [1120, 240] width 229 height 36
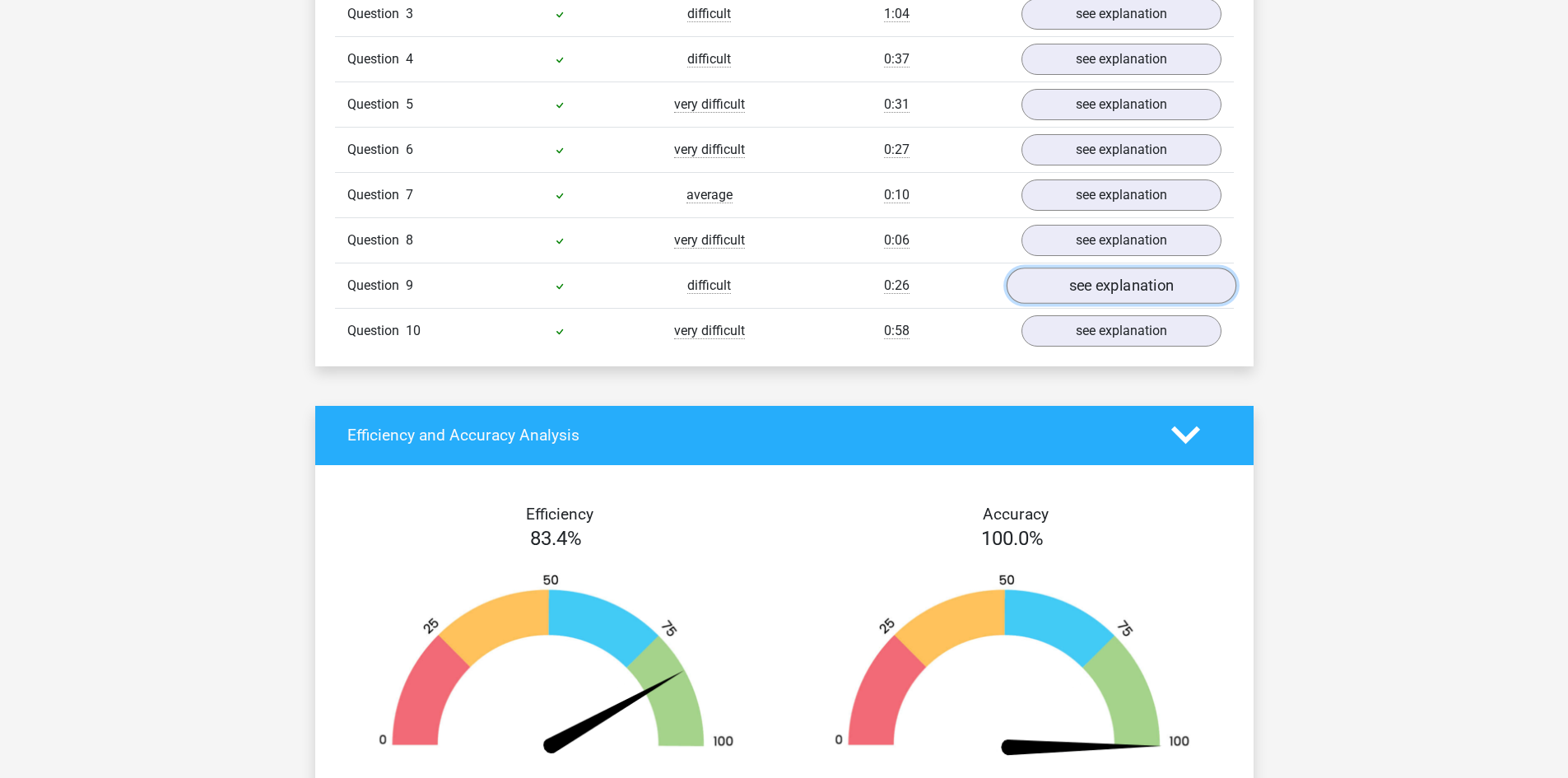
click at [1113, 287] on link "see explanation" at bounding box center [1120, 285] width 229 height 36
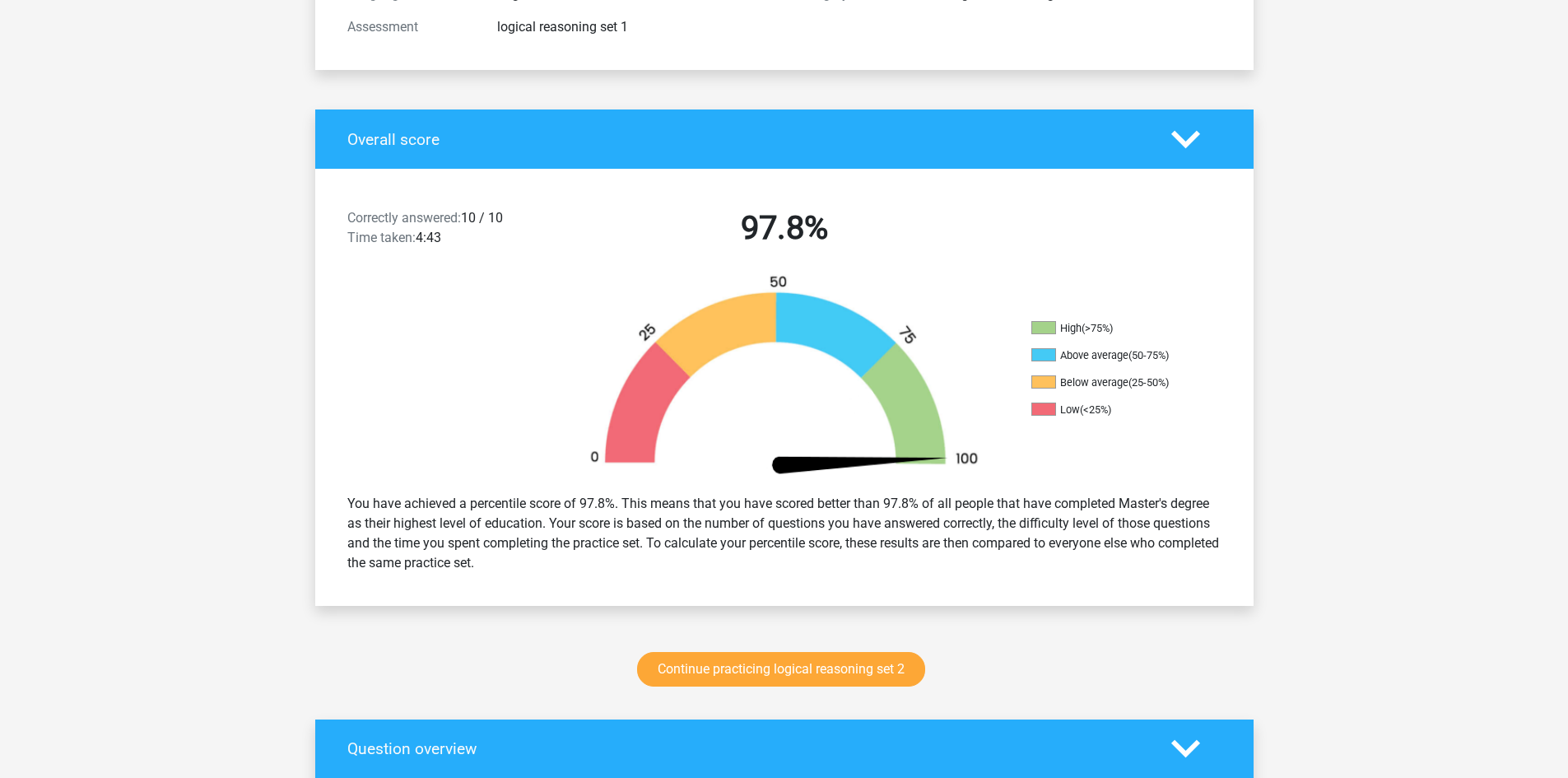
scroll to position [0, 0]
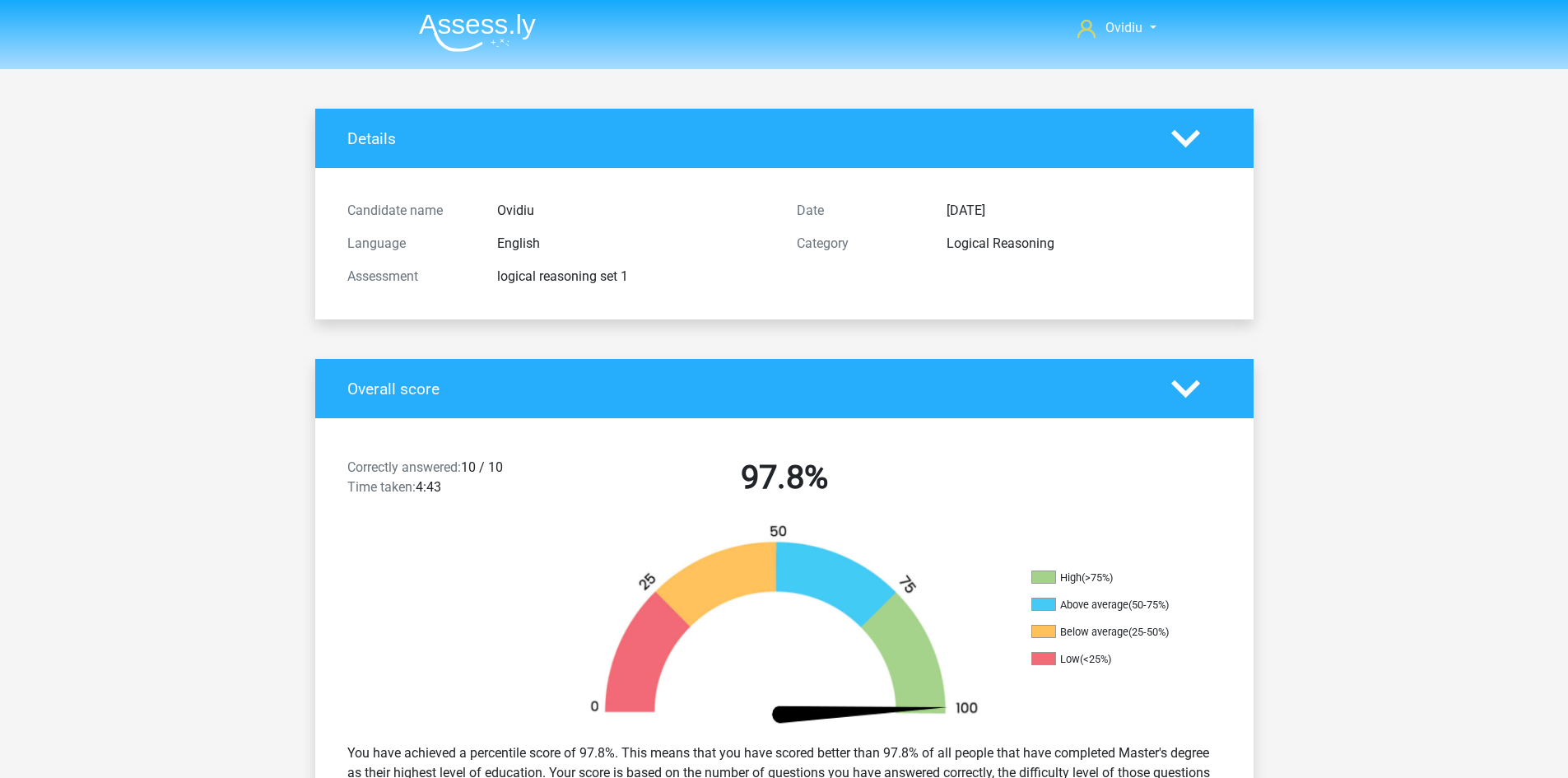
click at [496, 22] on img at bounding box center [477, 32] width 116 height 39
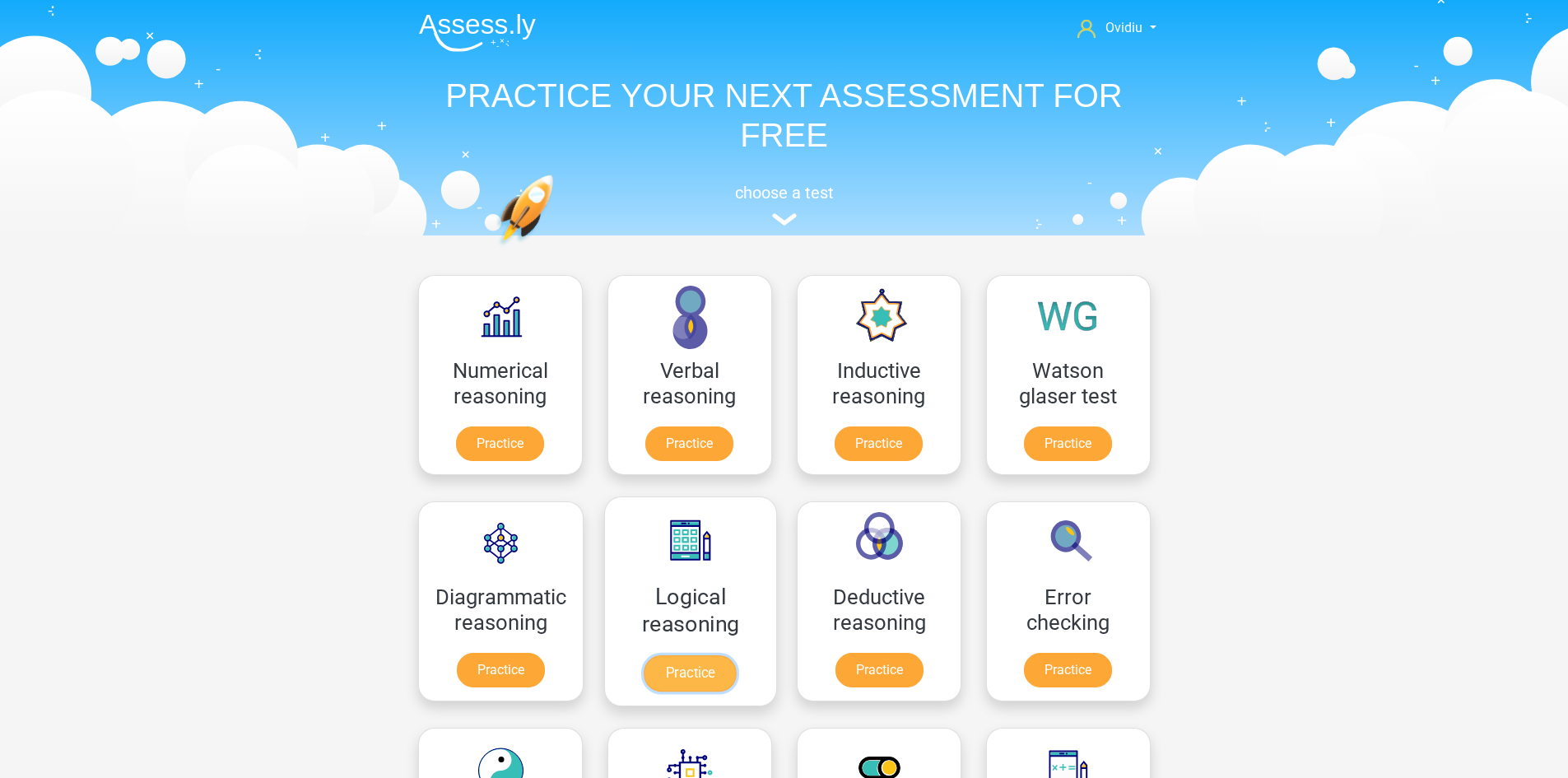
click at [693, 655] on link "Practice" at bounding box center [690, 673] width 92 height 36
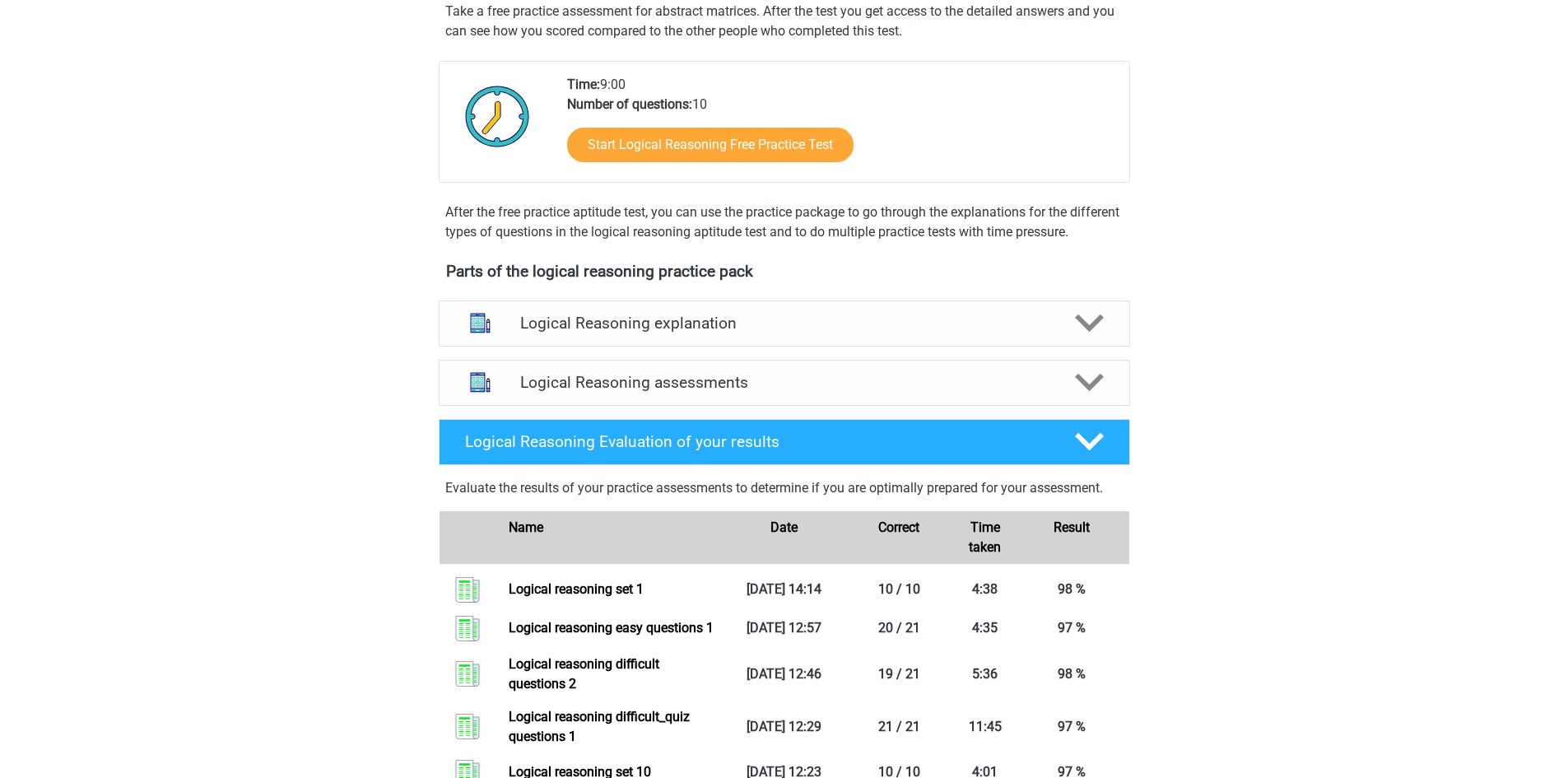
scroll to position [329, 0]
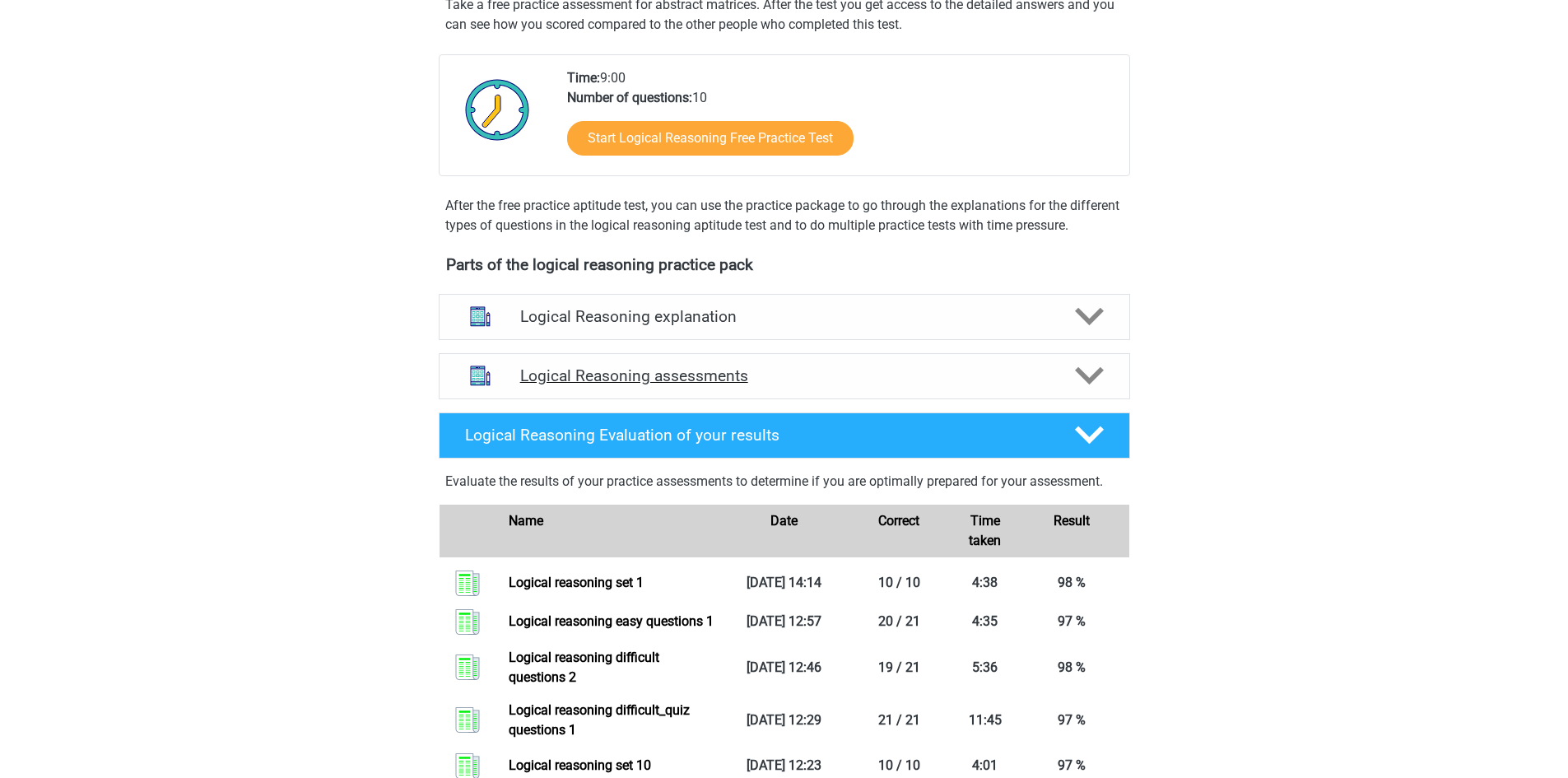
click at [1081, 390] on icon at bounding box center [1090, 375] width 29 height 29
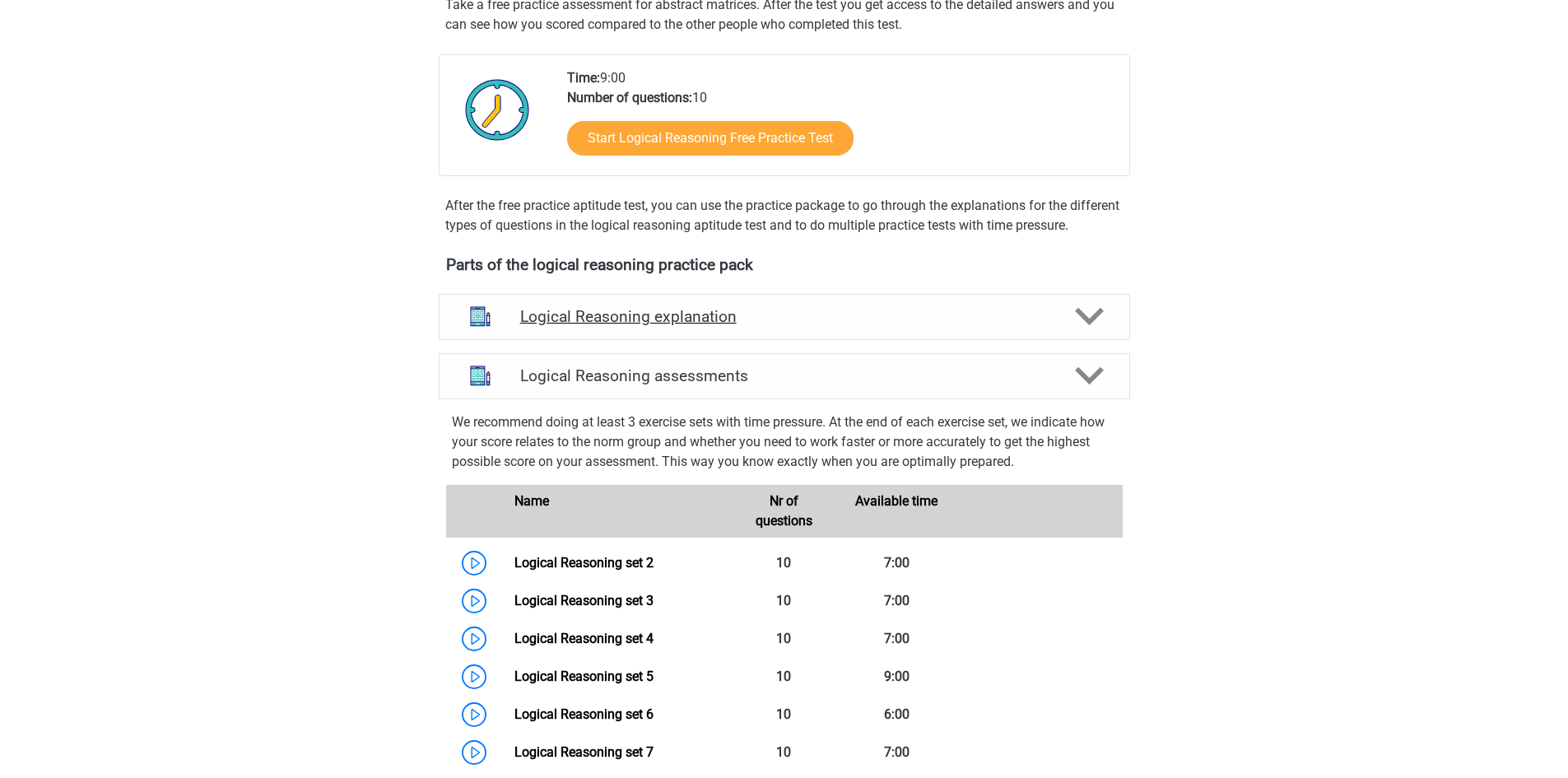
click at [1085, 330] on icon at bounding box center [1090, 317] width 29 height 29
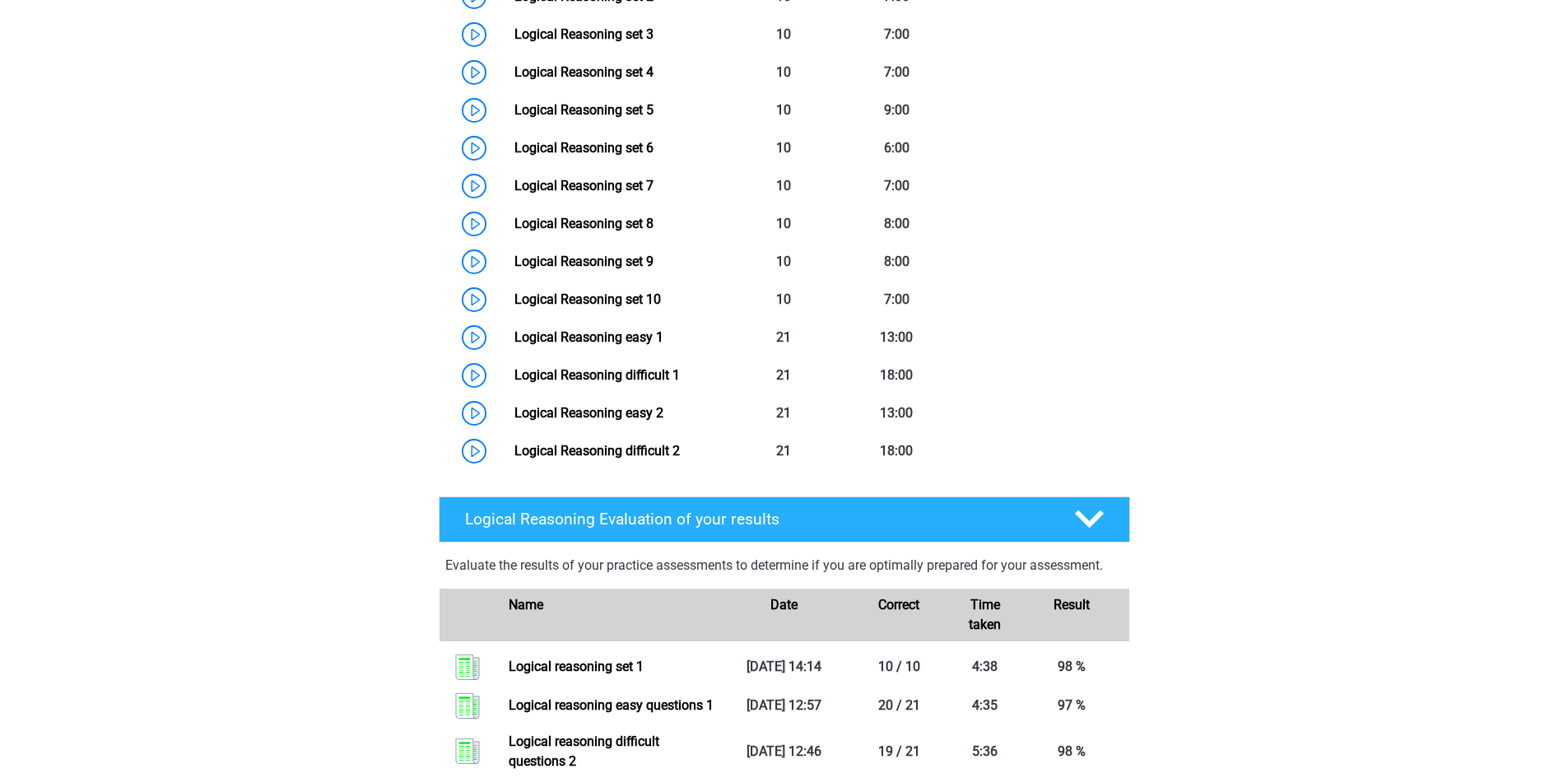
scroll to position [1070, 0]
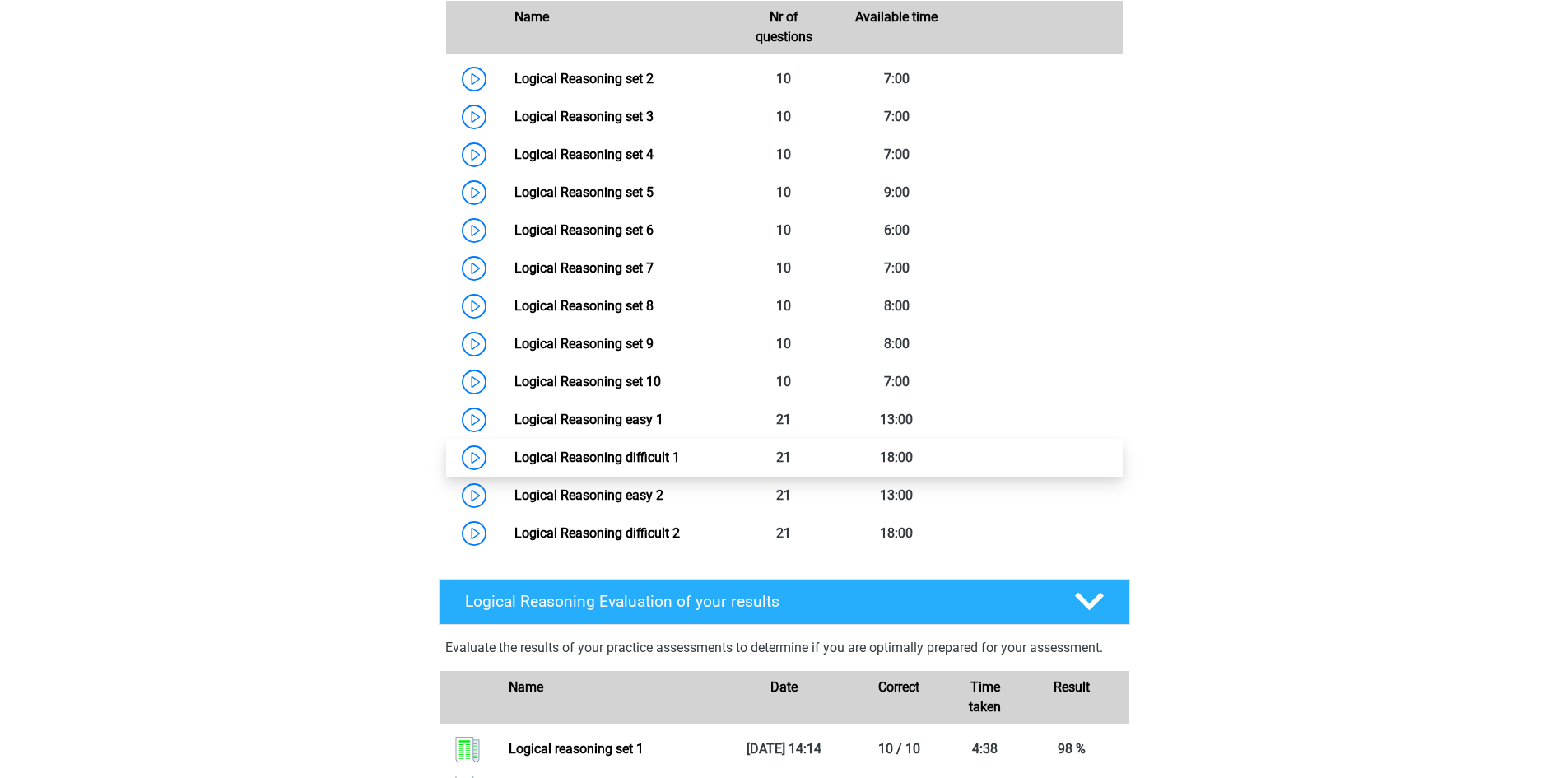
click at [606, 465] on link "Logical Reasoning difficult 1" at bounding box center [597, 457] width 165 height 15
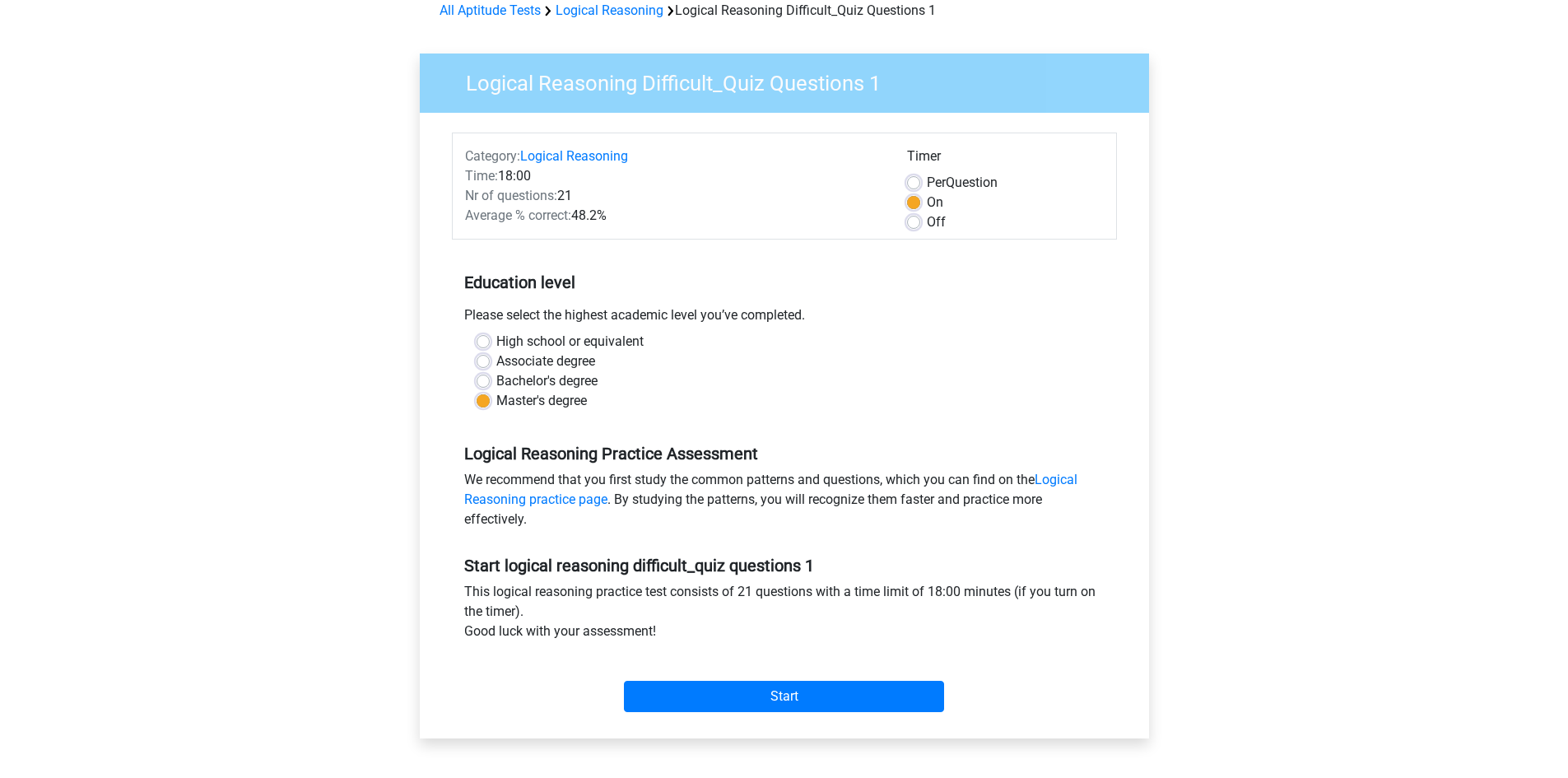
scroll to position [82, 0]
click at [800, 687] on input "Start" at bounding box center [784, 695] width 320 height 32
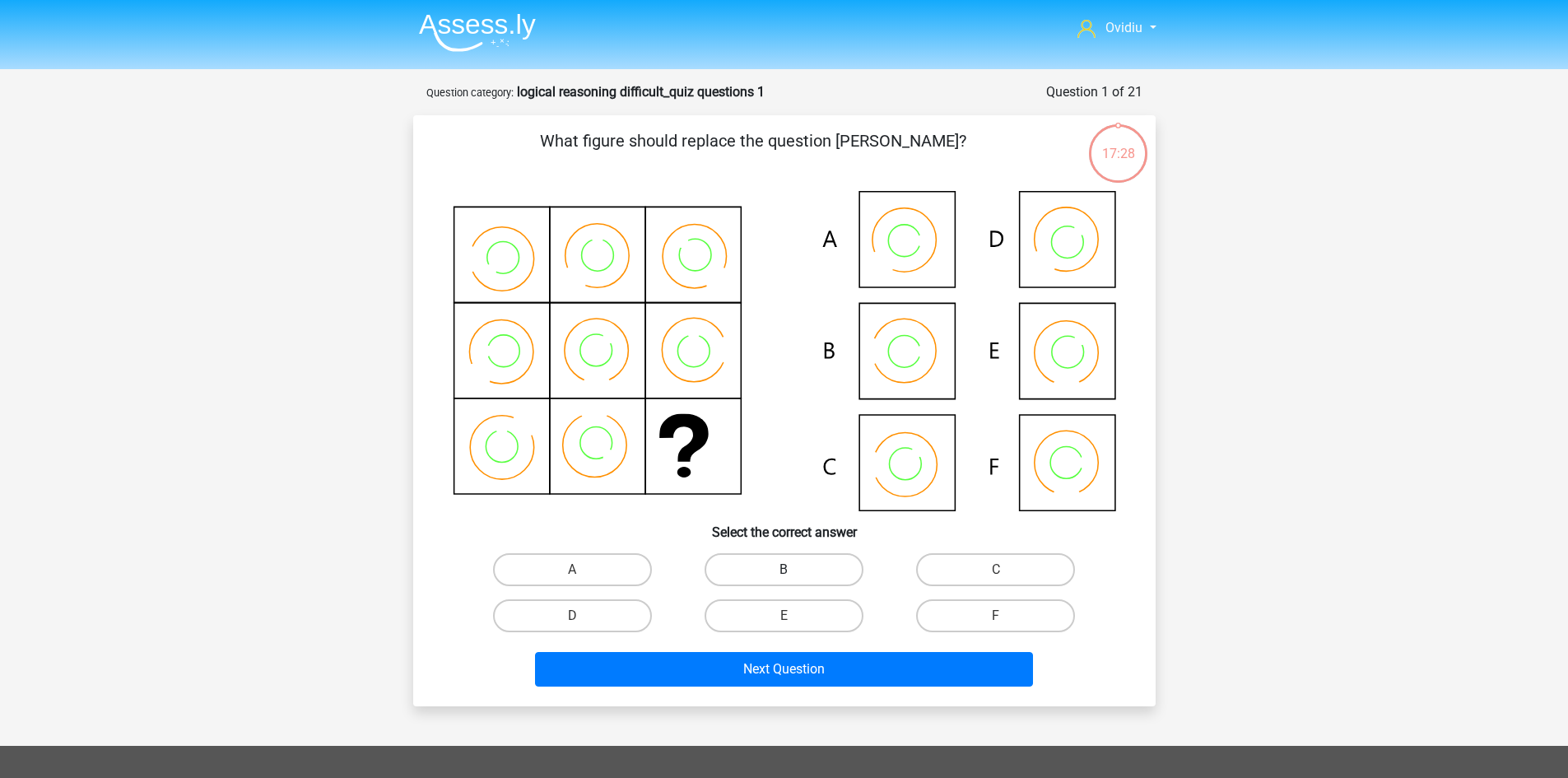
click at [804, 566] on label "B" at bounding box center [784, 570] width 159 height 32
click at [794, 570] on input "B" at bounding box center [789, 575] width 11 height 11
radio input "true"
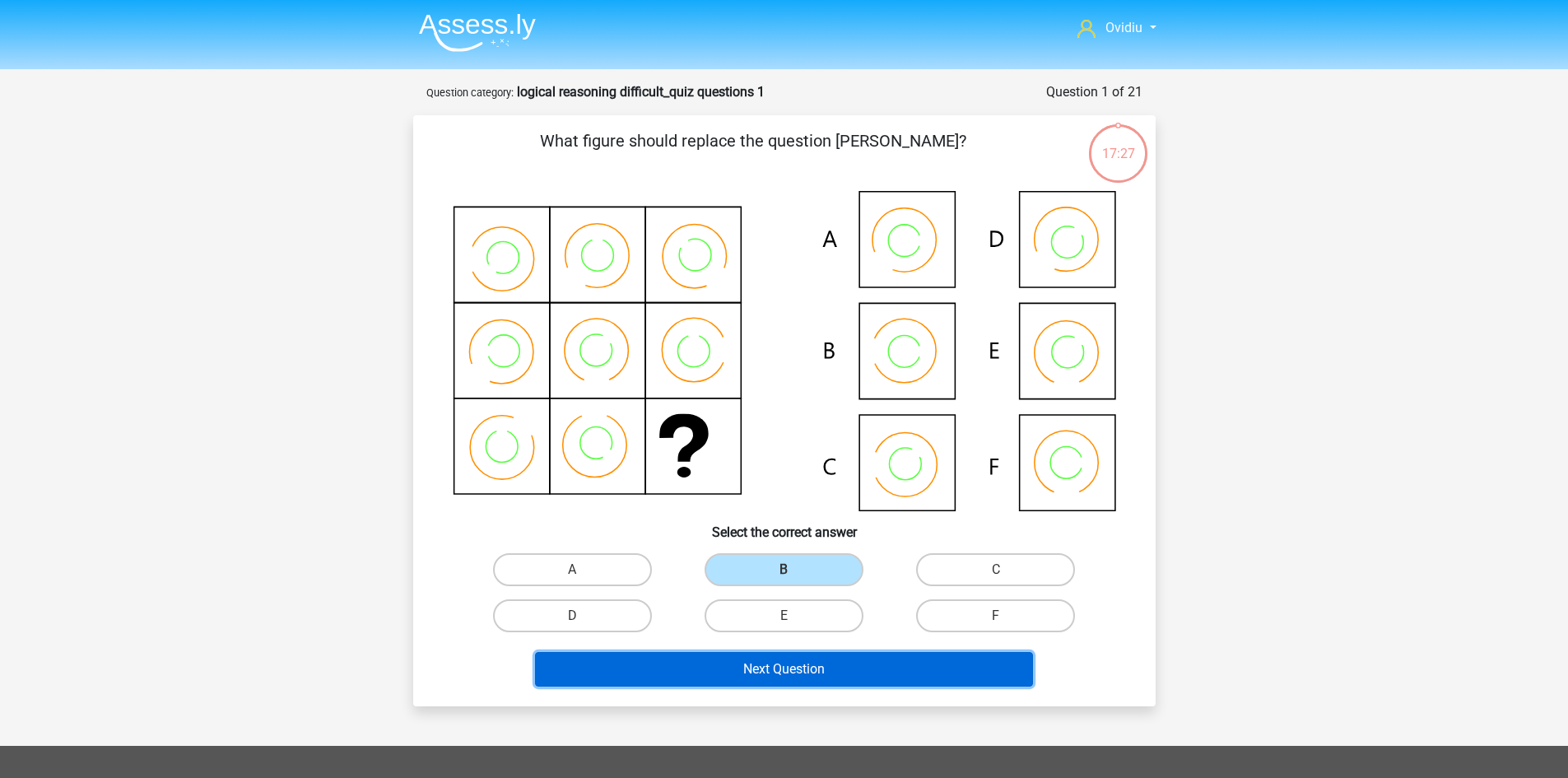
click at [804, 673] on button "Next Question" at bounding box center [784, 669] width 498 height 34
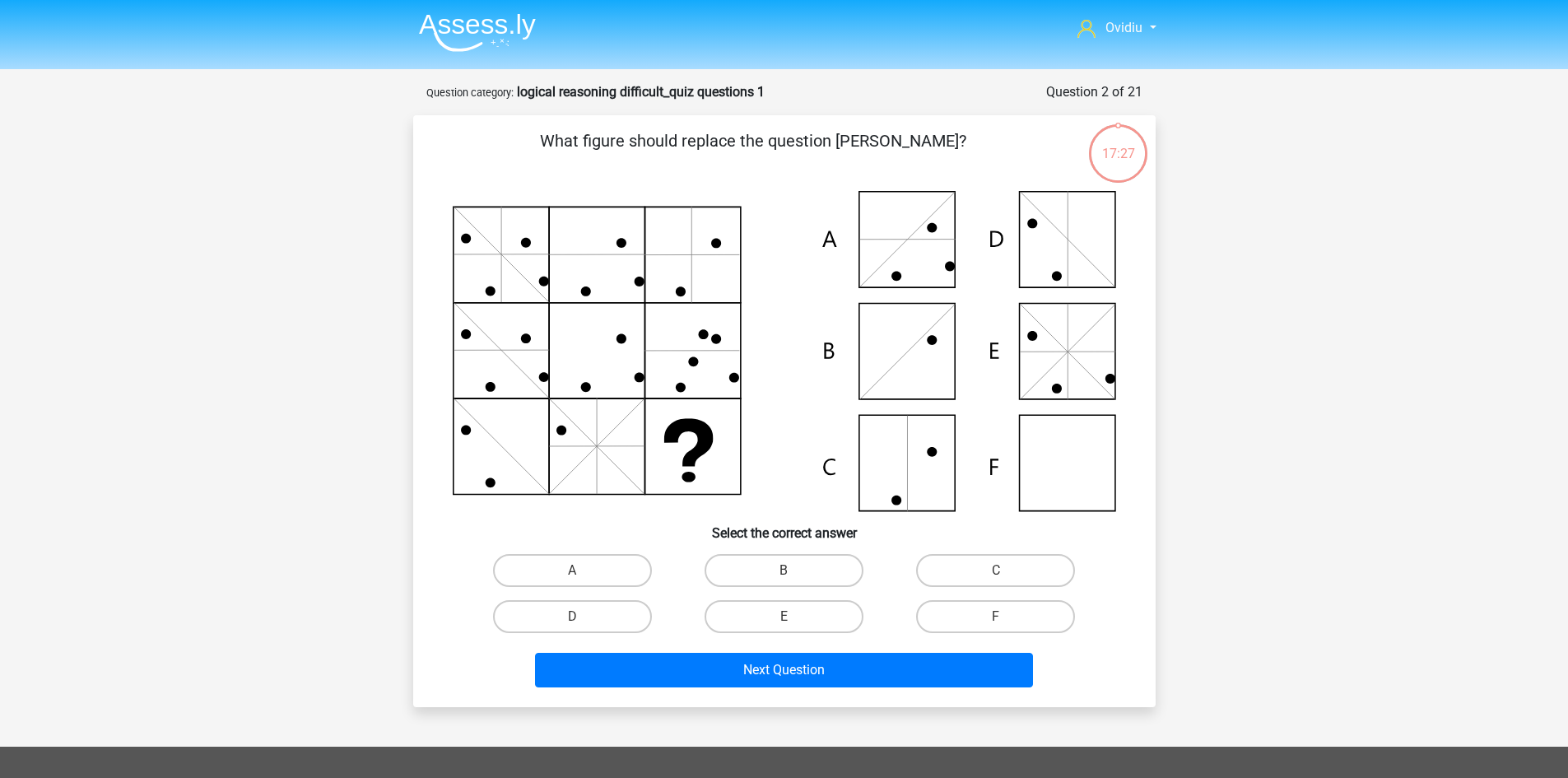
scroll to position [82, 0]
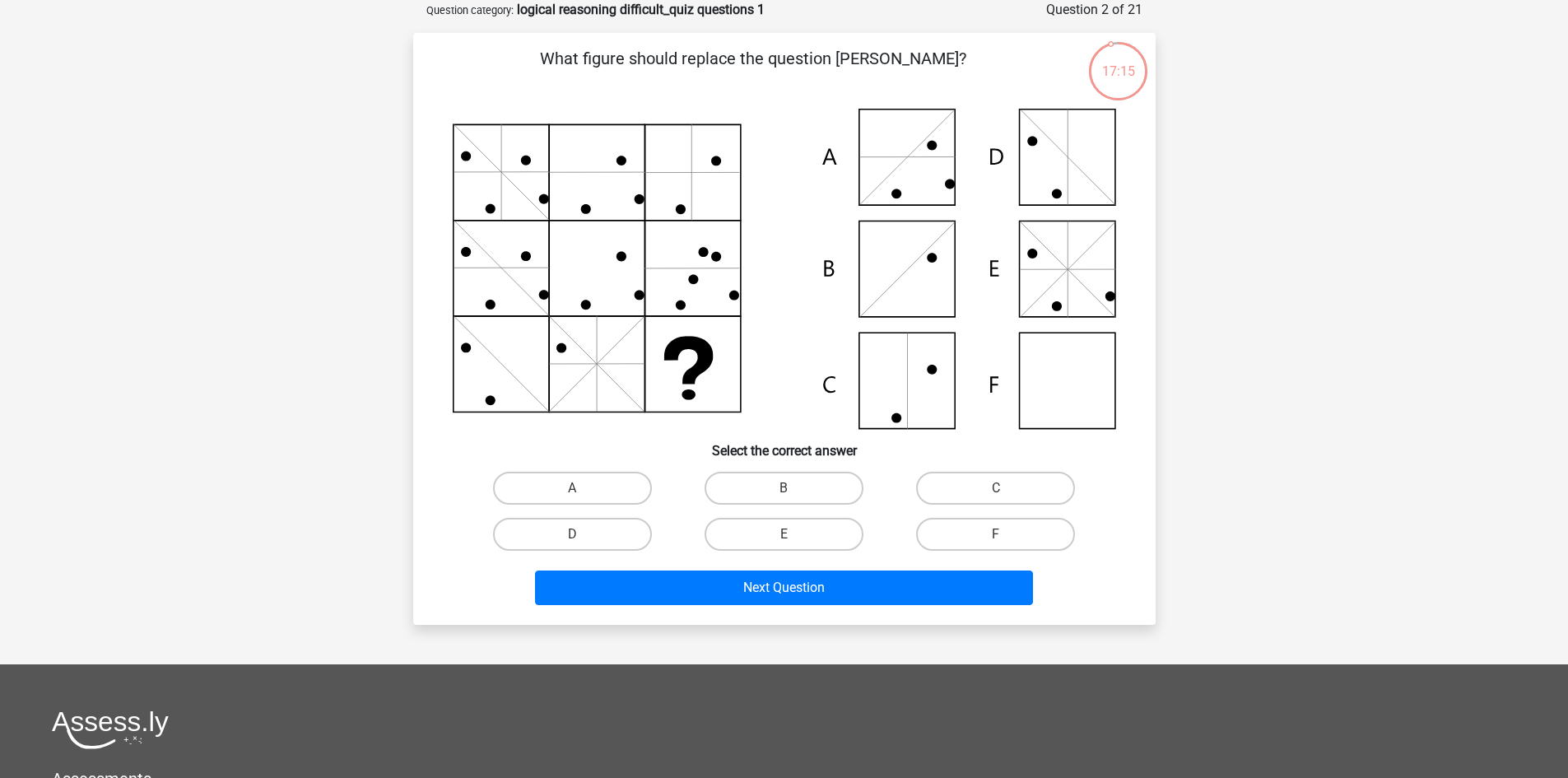
click at [1091, 382] on icon at bounding box center [784, 268] width 663 height 320
click at [1007, 537] on label "F" at bounding box center [996, 534] width 159 height 32
click at [1007, 537] on input "F" at bounding box center [1001, 540] width 11 height 11
radio input "true"
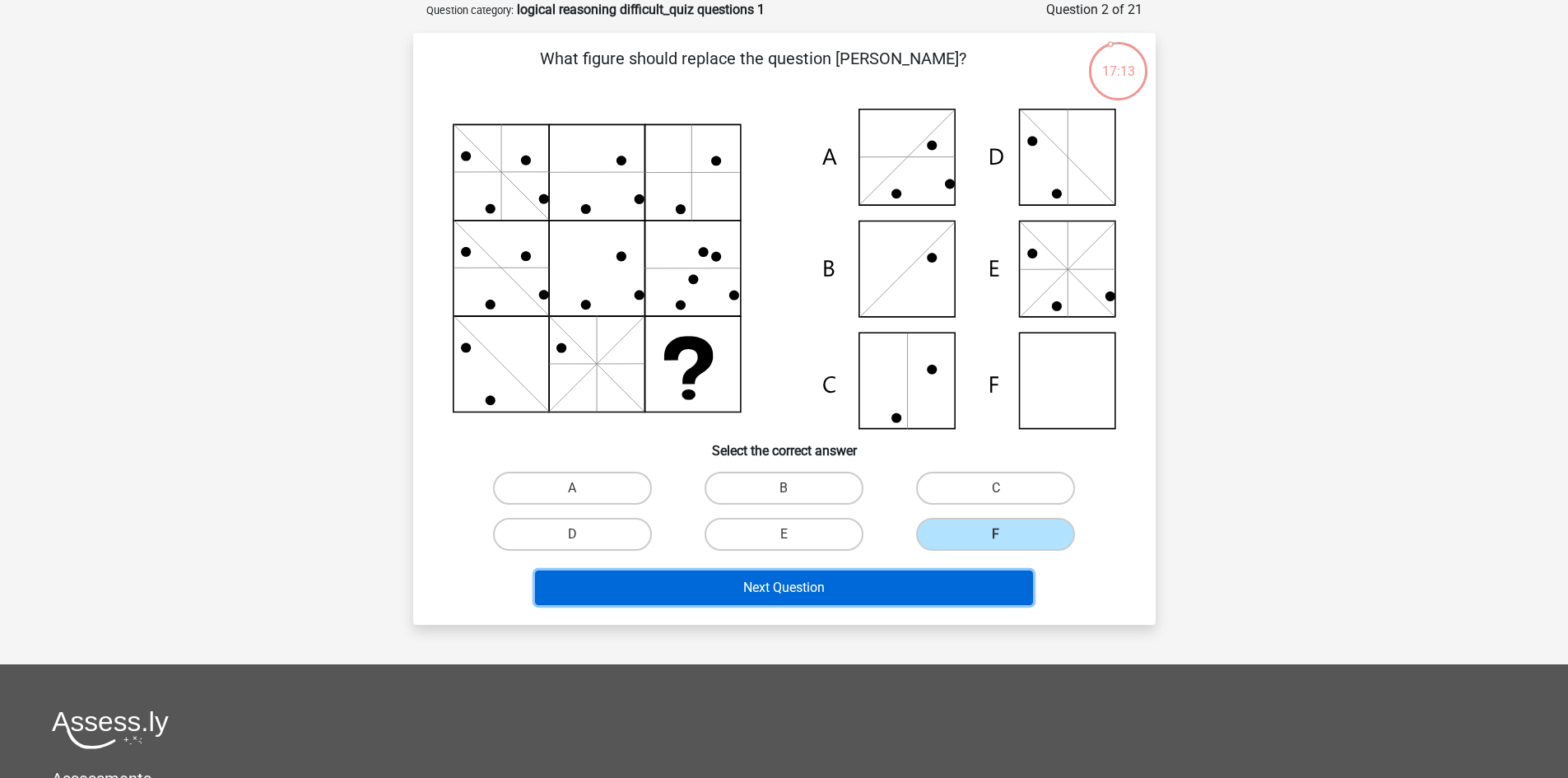
click at [816, 593] on button "Next Question" at bounding box center [784, 588] width 498 height 34
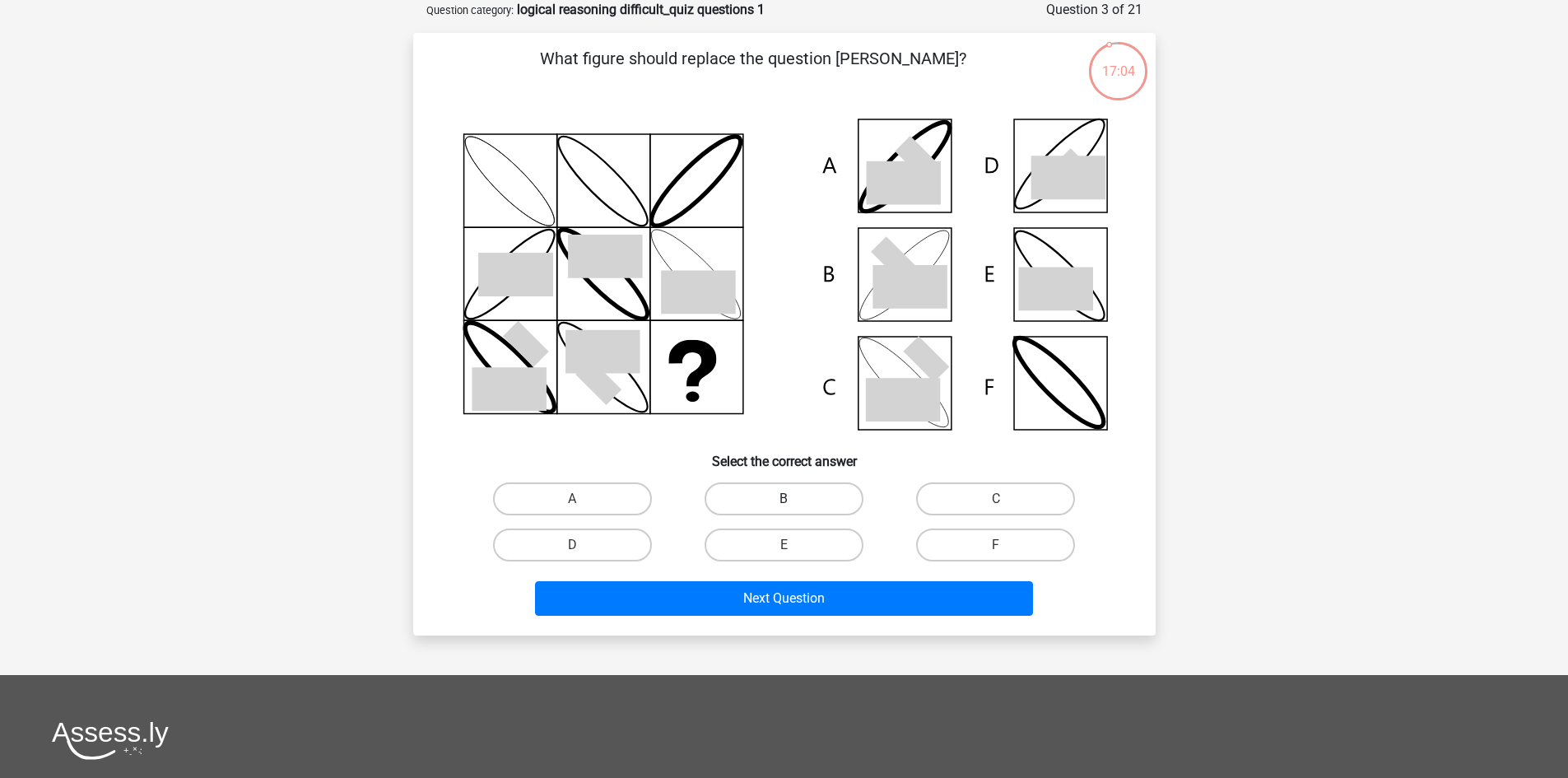
click at [815, 491] on label "B" at bounding box center [784, 498] width 159 height 32
click at [794, 499] on input "B" at bounding box center [789, 505] width 11 height 11
radio input "true"
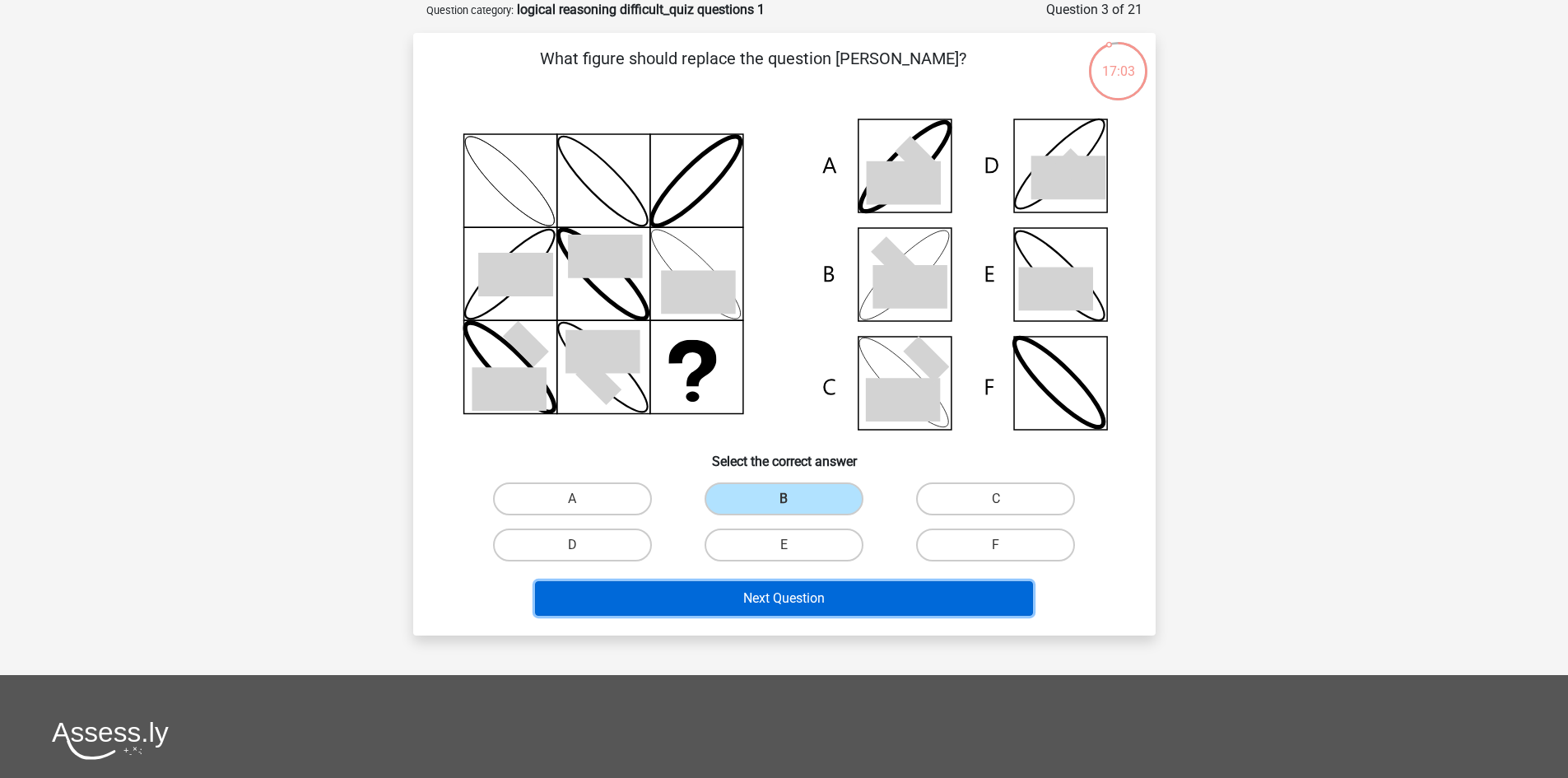
click at [821, 594] on button "Next Question" at bounding box center [784, 598] width 498 height 34
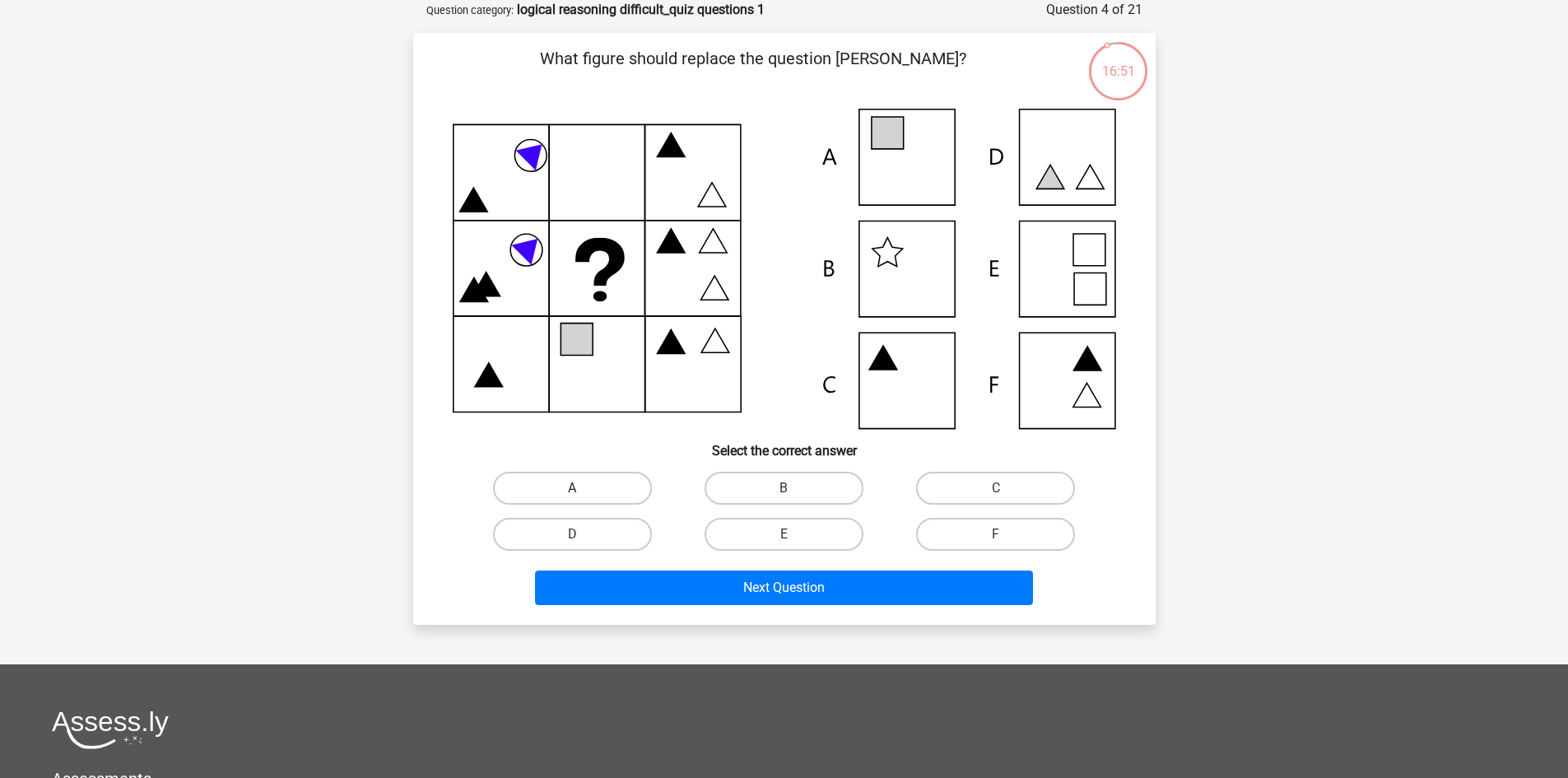
click at [545, 497] on label "A" at bounding box center [572, 488] width 159 height 32
click at [572, 497] on input "A" at bounding box center [578, 494] width 11 height 11
radio input "true"
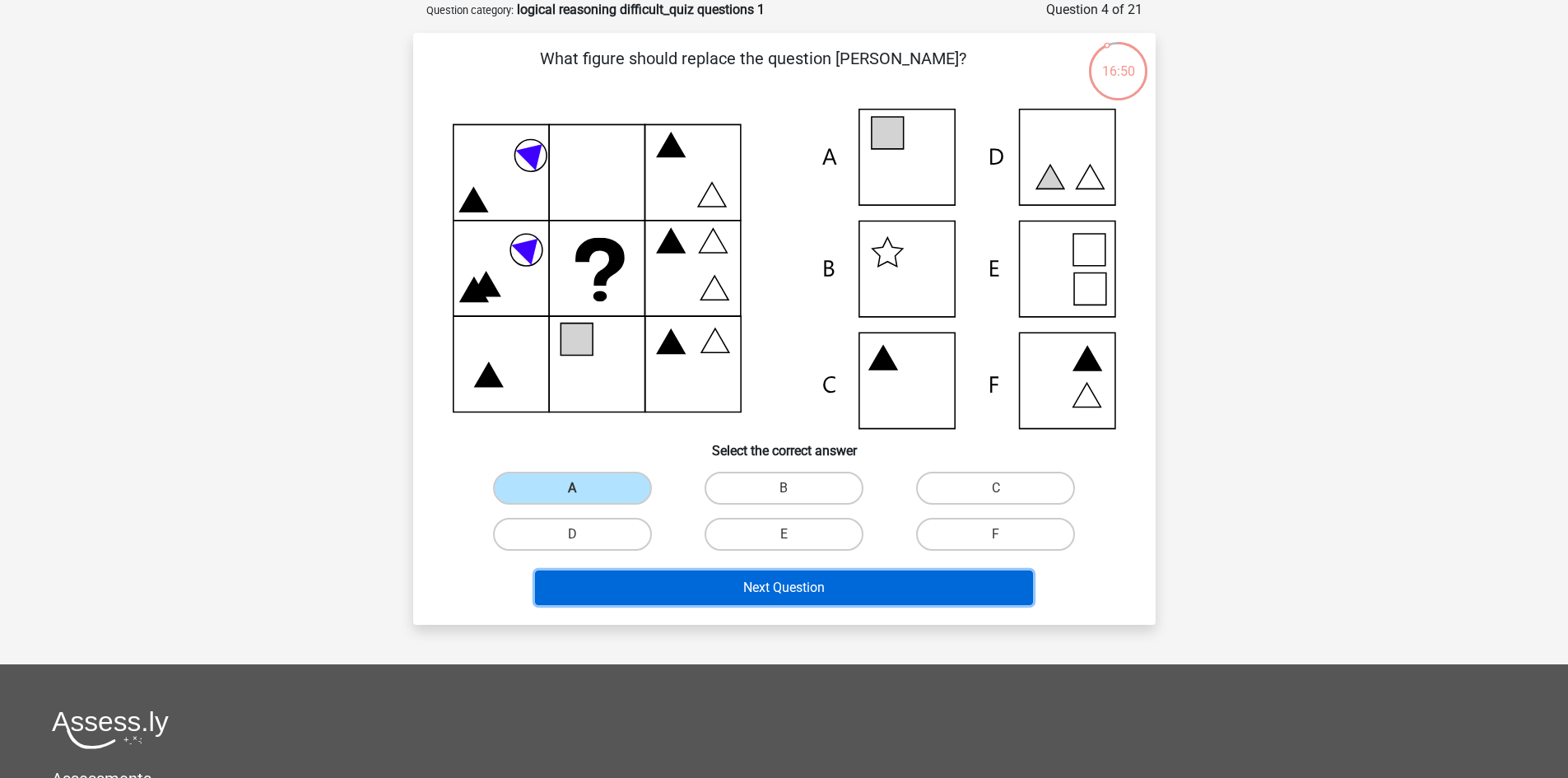
click at [768, 588] on button "Next Question" at bounding box center [784, 588] width 498 height 34
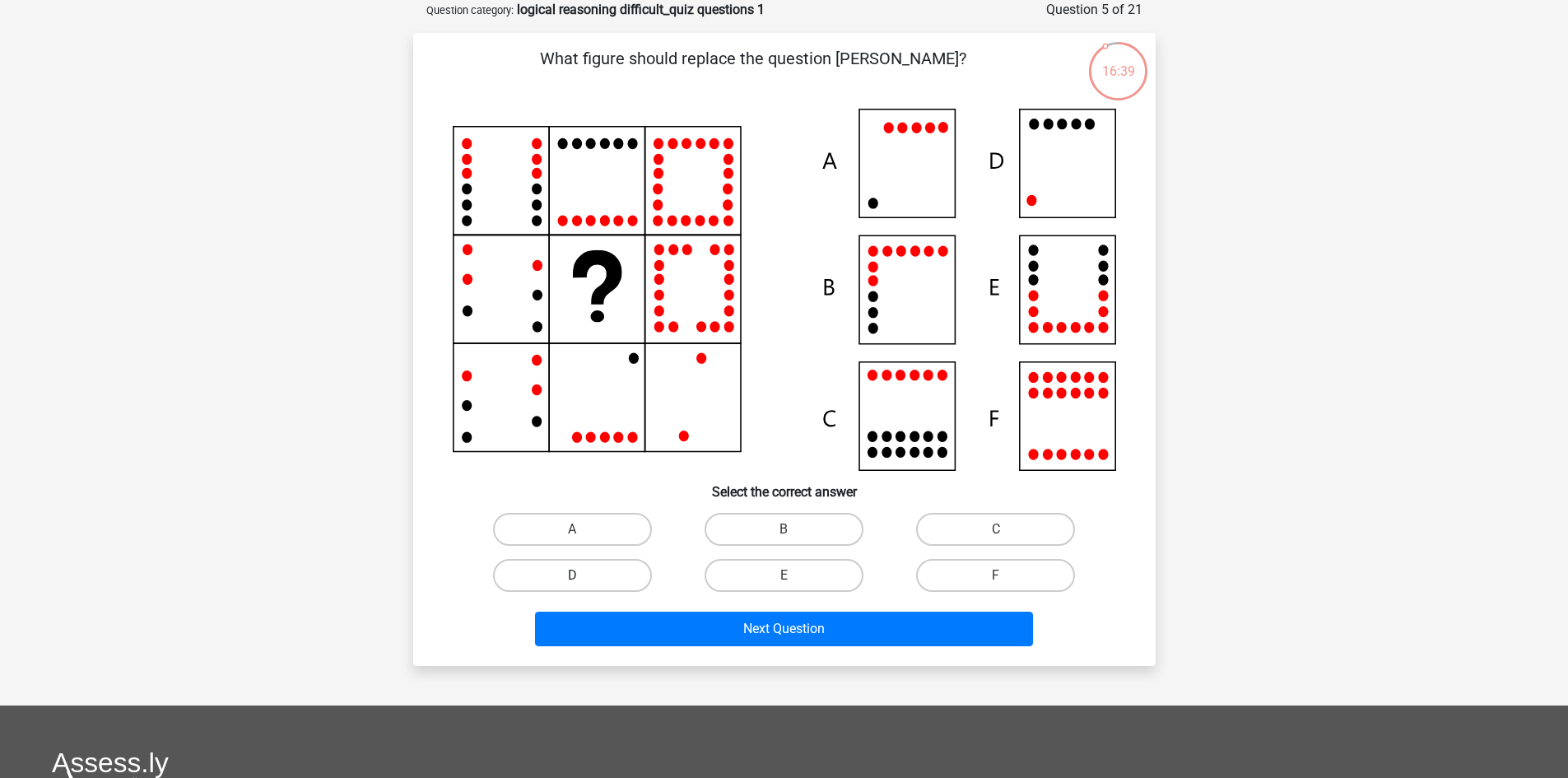
click at [598, 575] on label "D" at bounding box center [572, 575] width 159 height 32
click at [583, 575] on input "D" at bounding box center [578, 580] width 11 height 11
radio input "true"
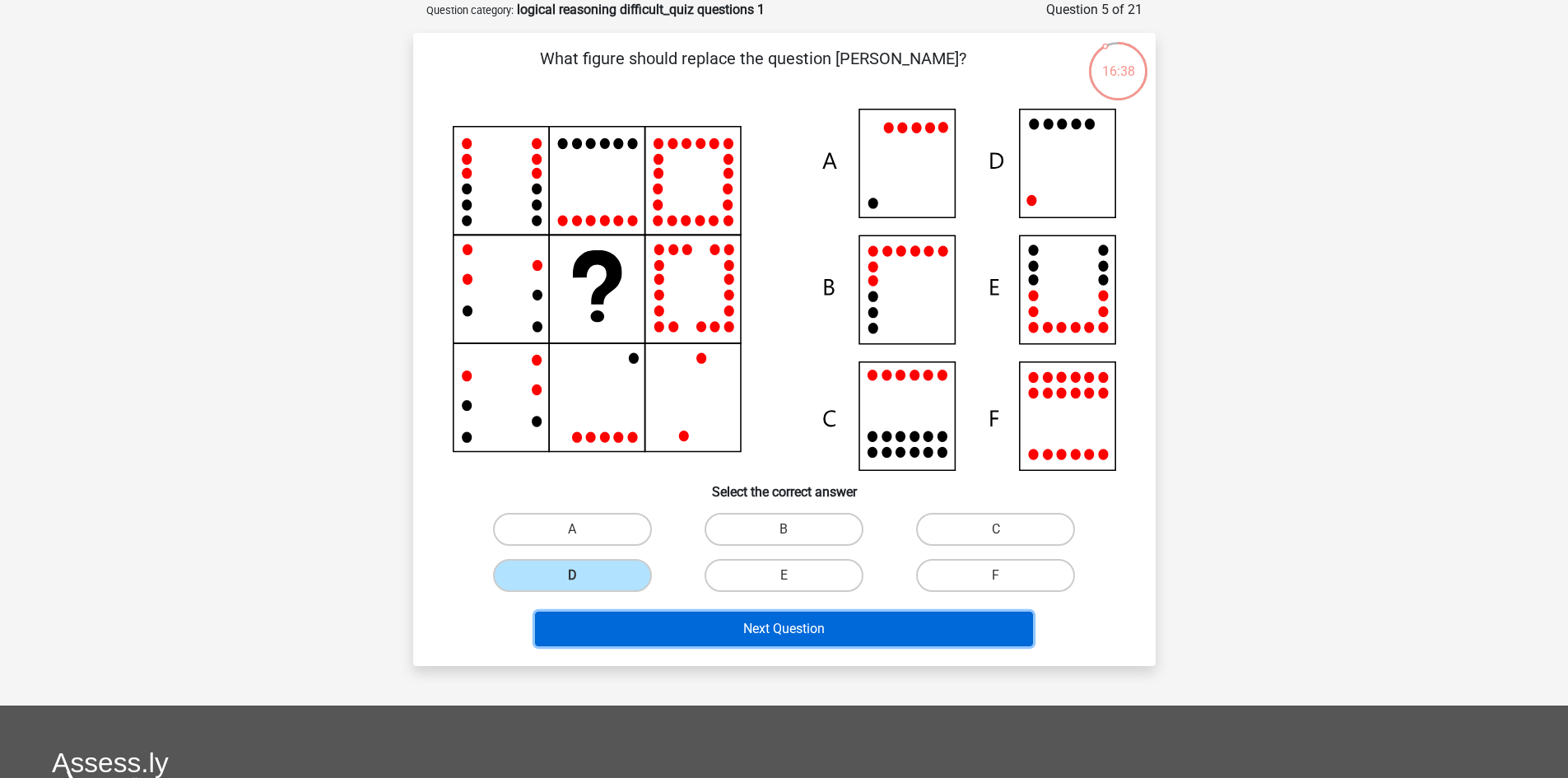
click at [757, 626] on button "Next Question" at bounding box center [784, 629] width 498 height 34
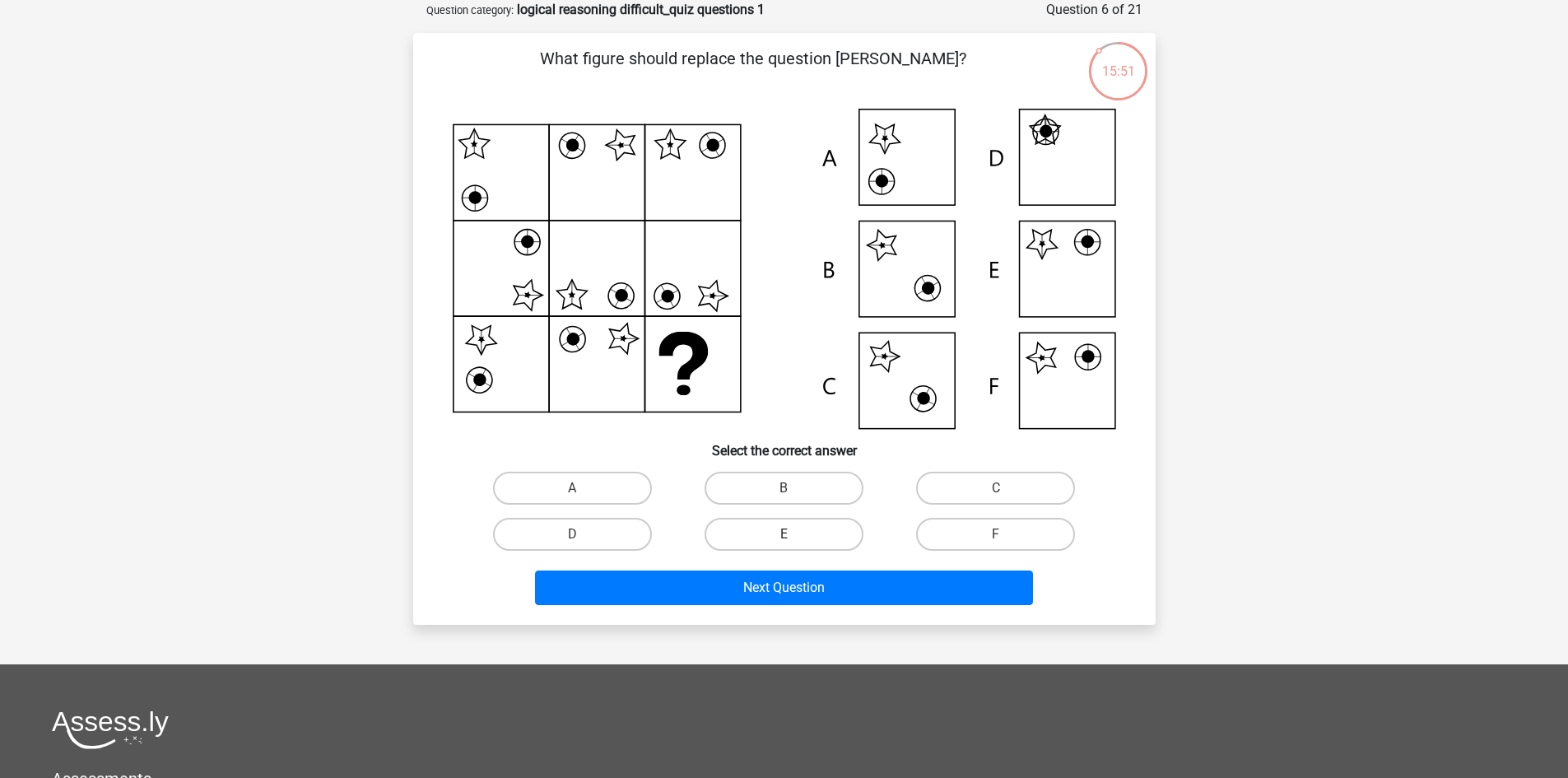
click at [816, 529] on label "E" at bounding box center [784, 534] width 159 height 32
click at [794, 534] on input "E" at bounding box center [789, 540] width 11 height 11
radio input "true"
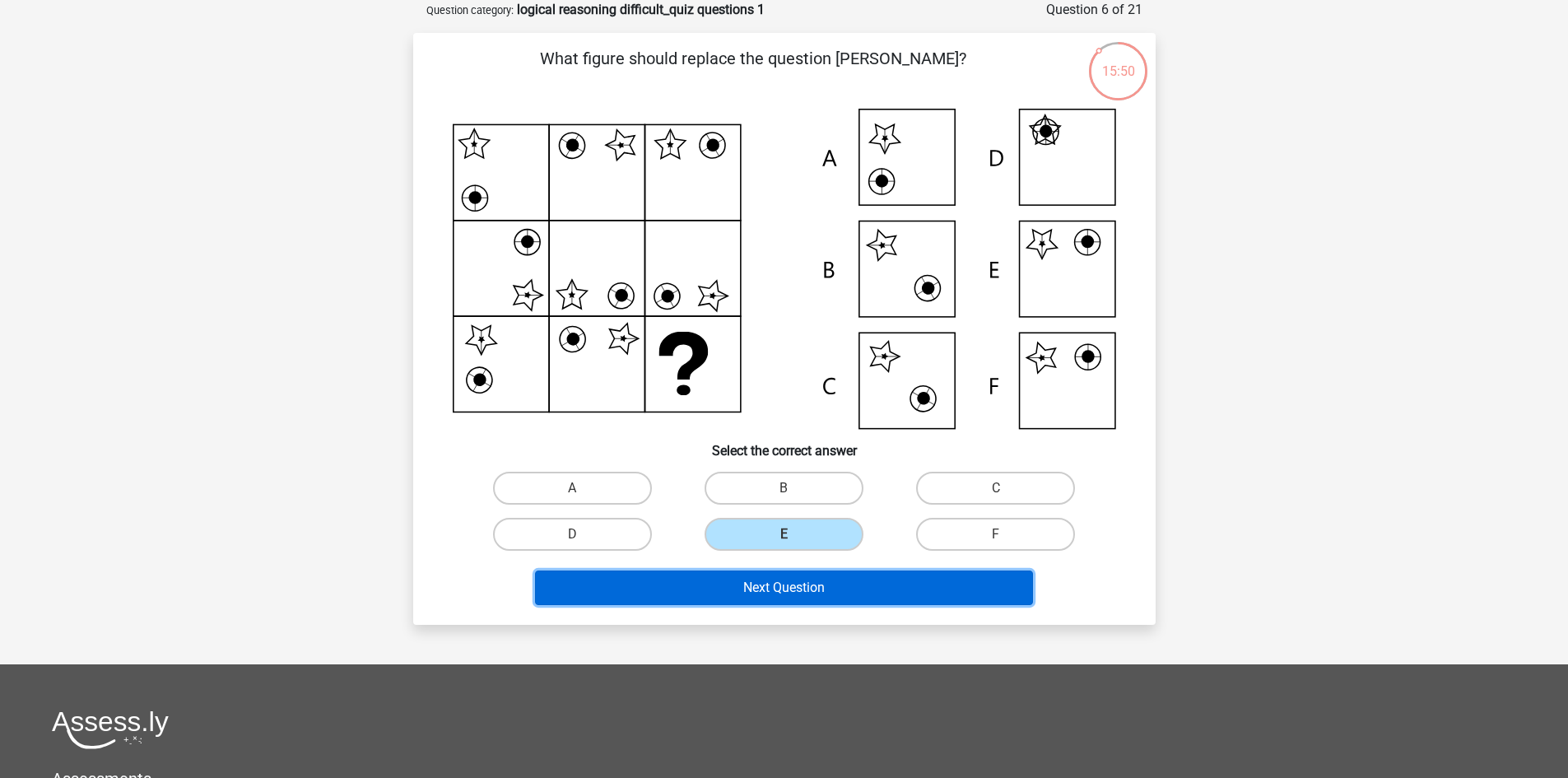
click at [801, 575] on button "Next Question" at bounding box center [784, 588] width 498 height 34
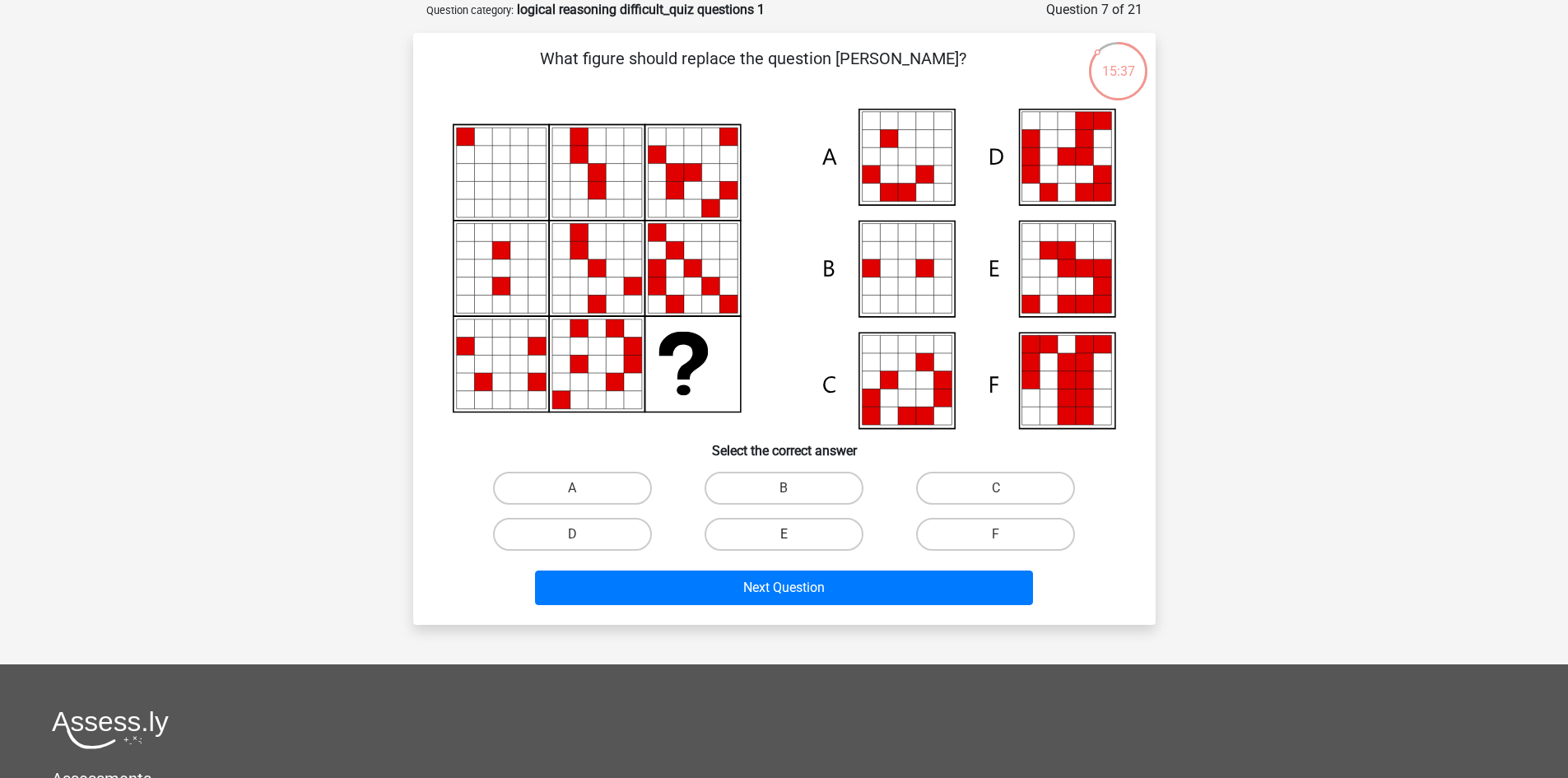
click at [784, 524] on label "E" at bounding box center [784, 534] width 159 height 32
click at [784, 534] on input "E" at bounding box center [789, 540] width 11 height 11
radio input "true"
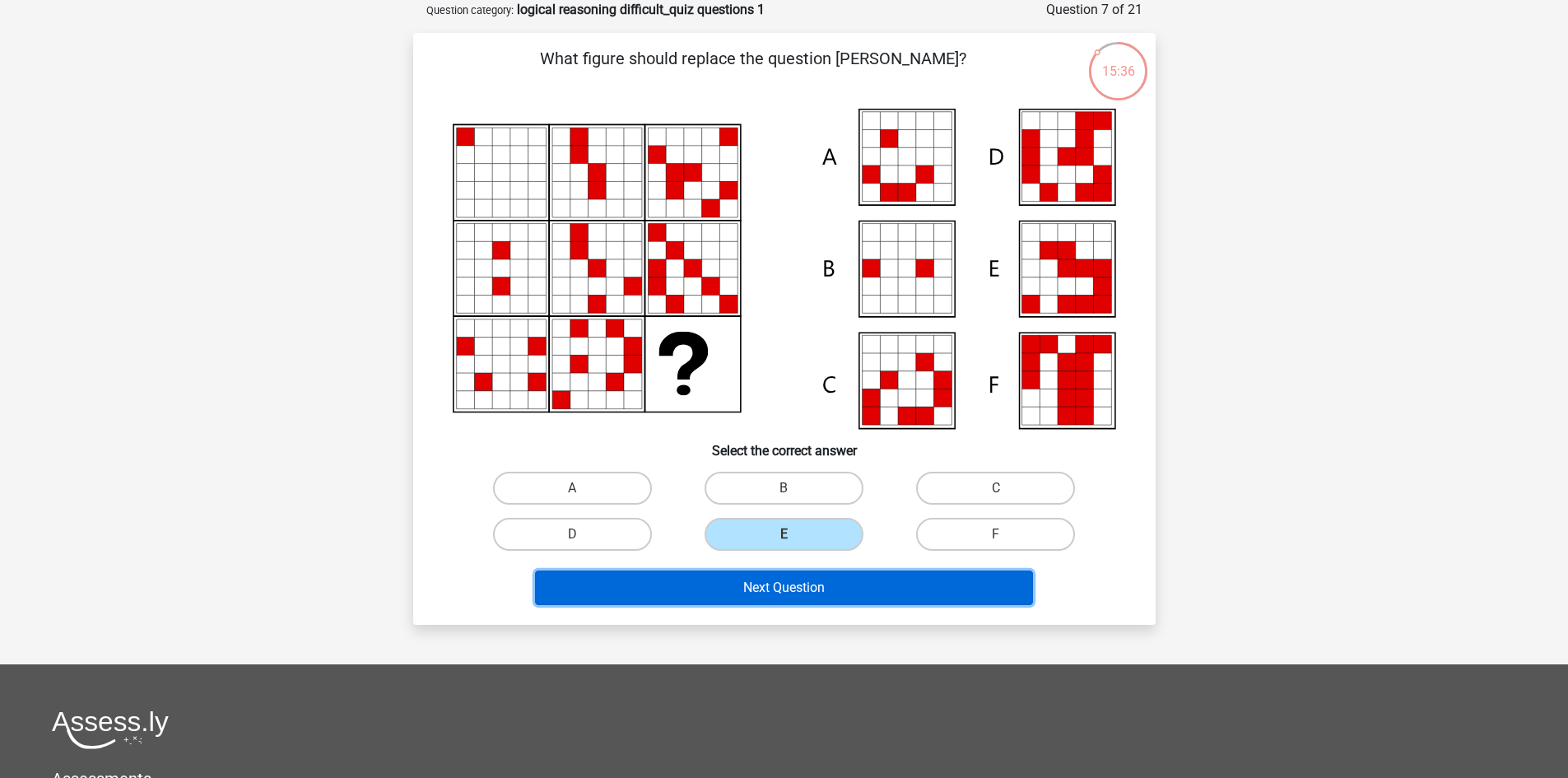
click at [800, 580] on button "Next Question" at bounding box center [784, 588] width 498 height 34
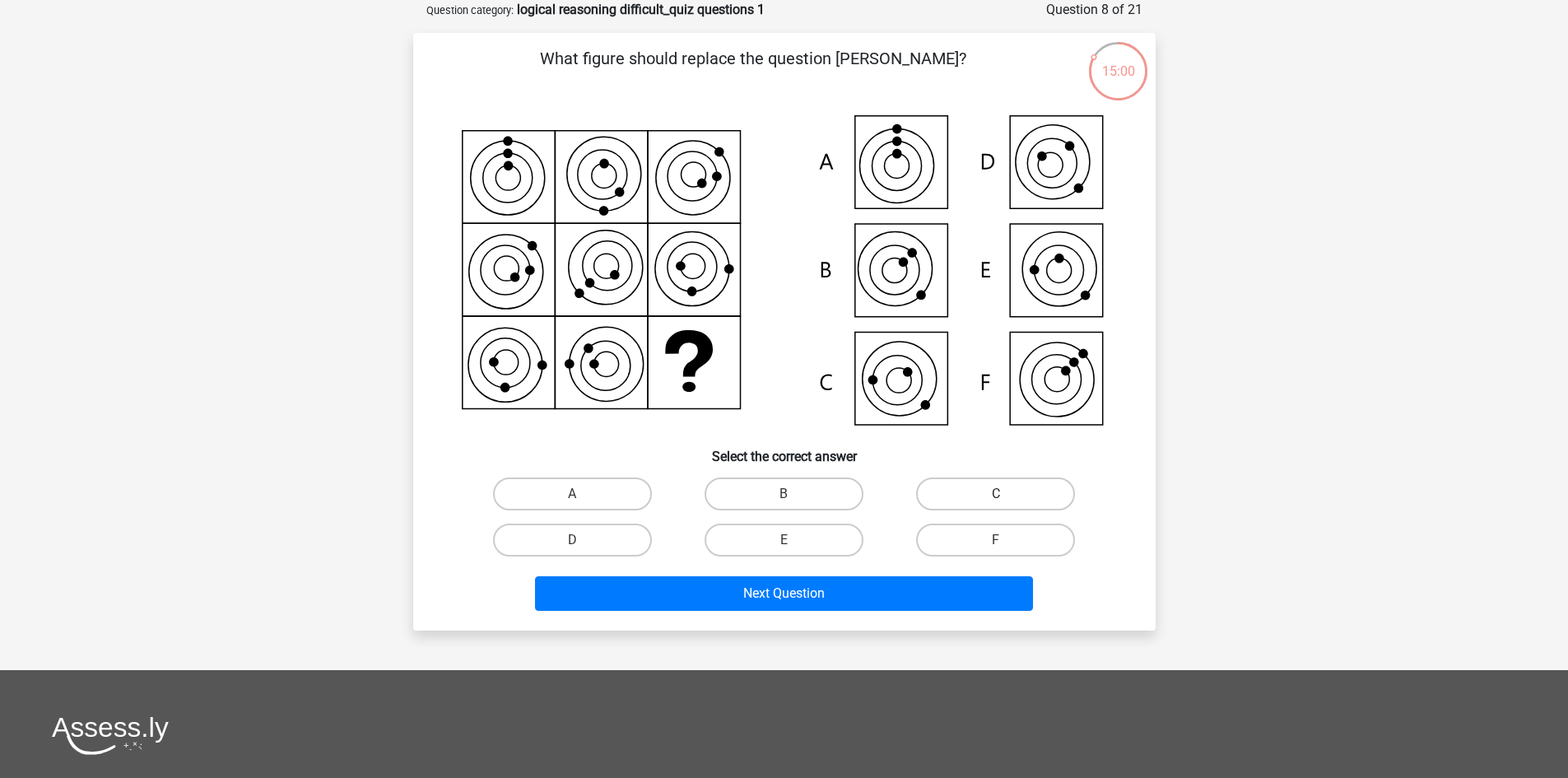
click at [952, 500] on label "C" at bounding box center [996, 494] width 159 height 32
click at [996, 500] on input "C" at bounding box center [1001, 499] width 11 height 11
radio input "true"
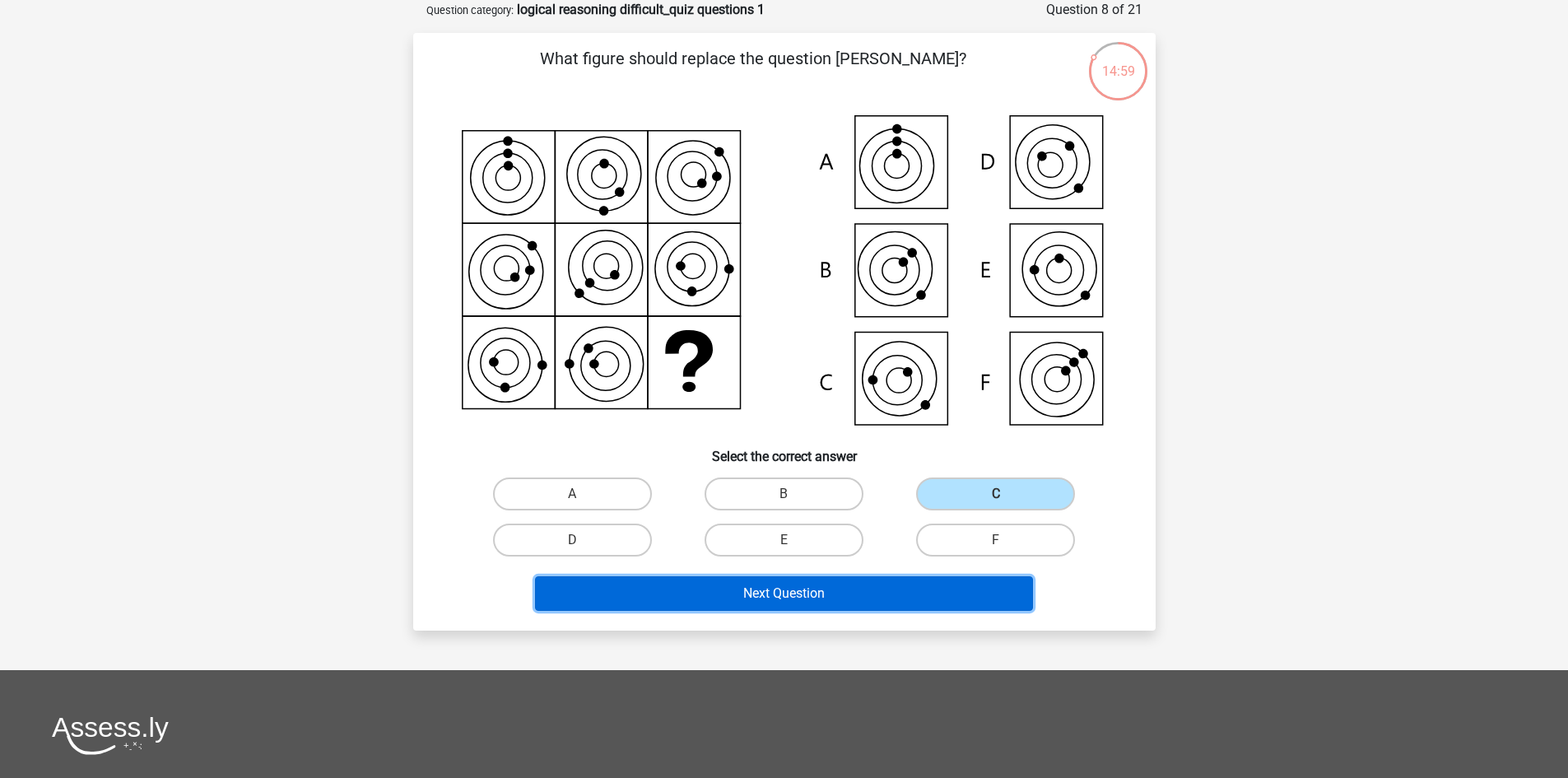
click at [859, 594] on button "Next Question" at bounding box center [784, 593] width 498 height 34
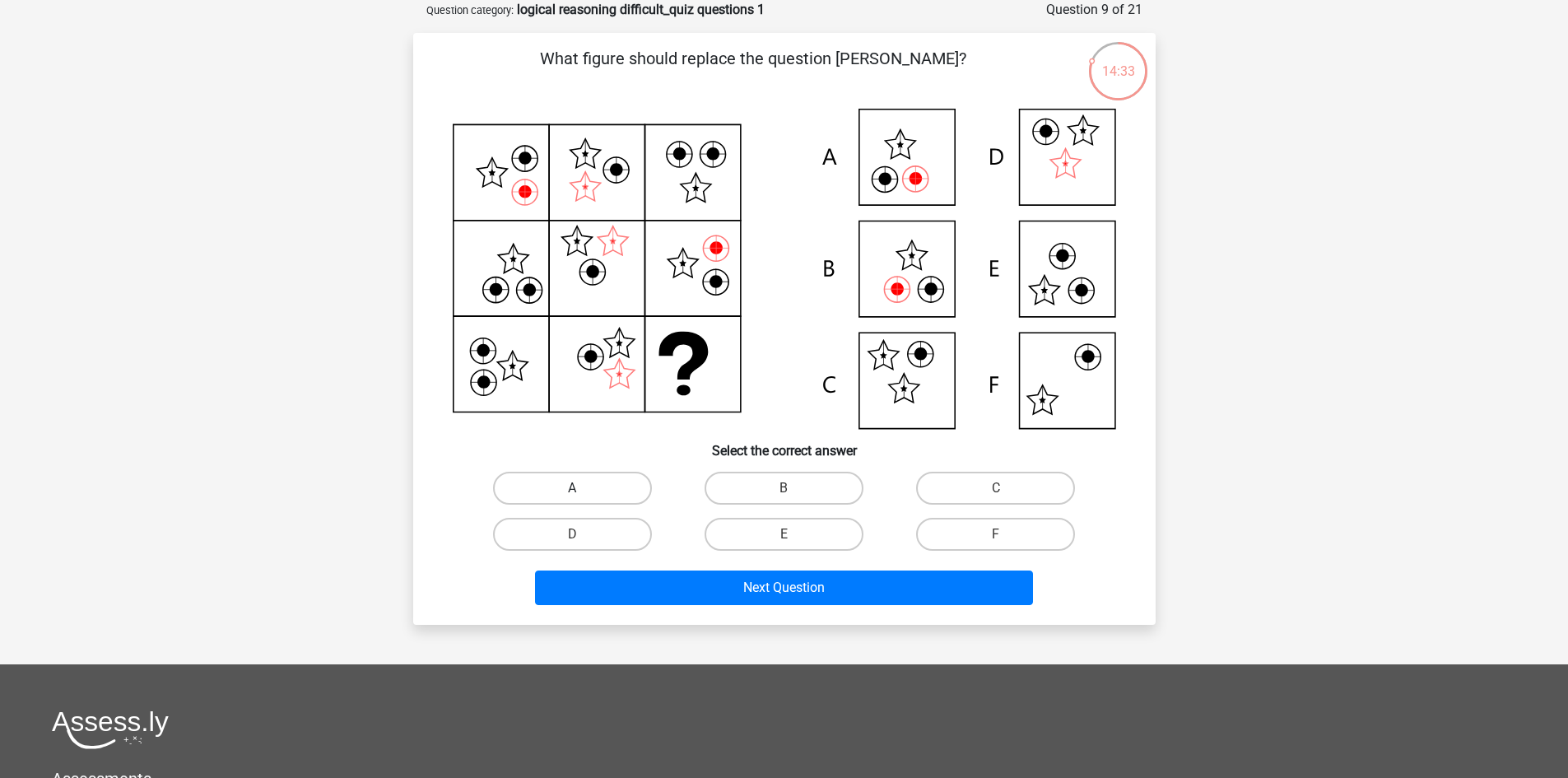
click at [605, 498] on label "A" at bounding box center [572, 488] width 159 height 32
click at [583, 498] on input "A" at bounding box center [578, 494] width 11 height 11
radio input "true"
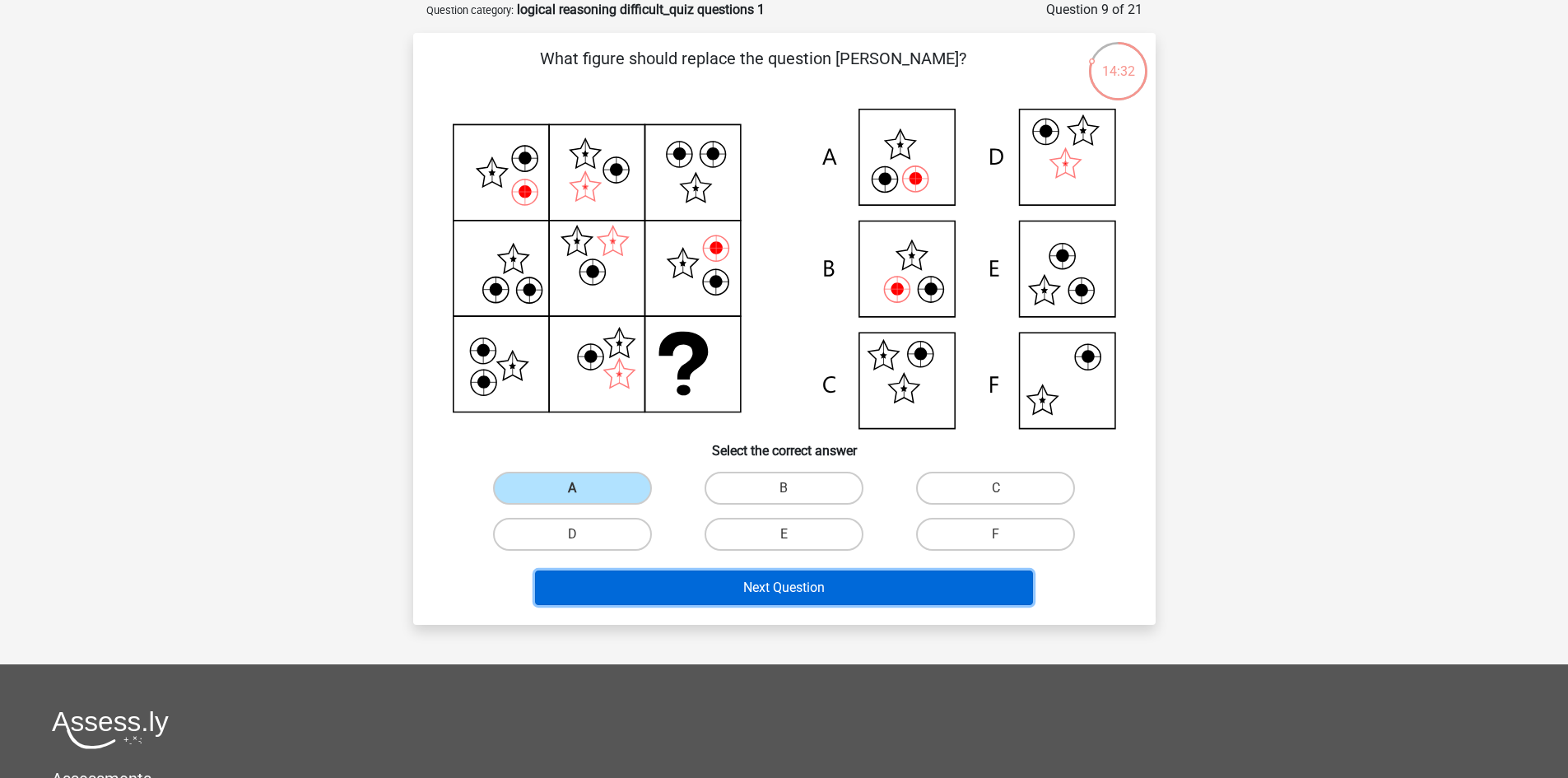
click at [749, 586] on button "Next Question" at bounding box center [784, 588] width 498 height 34
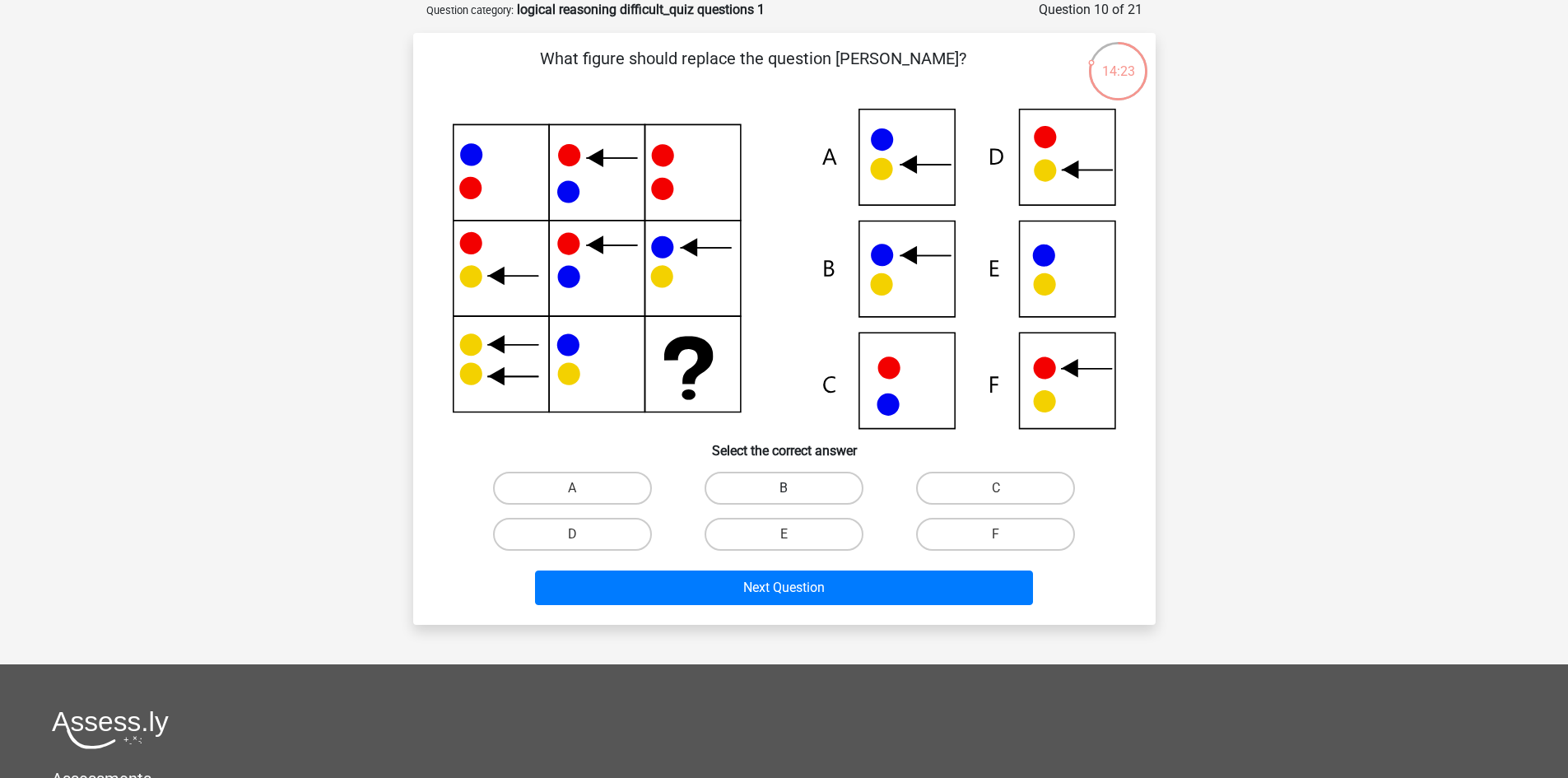
click at [829, 491] on label "B" at bounding box center [784, 488] width 159 height 32
click at [794, 491] on input "B" at bounding box center [789, 494] width 11 height 11
radio input "true"
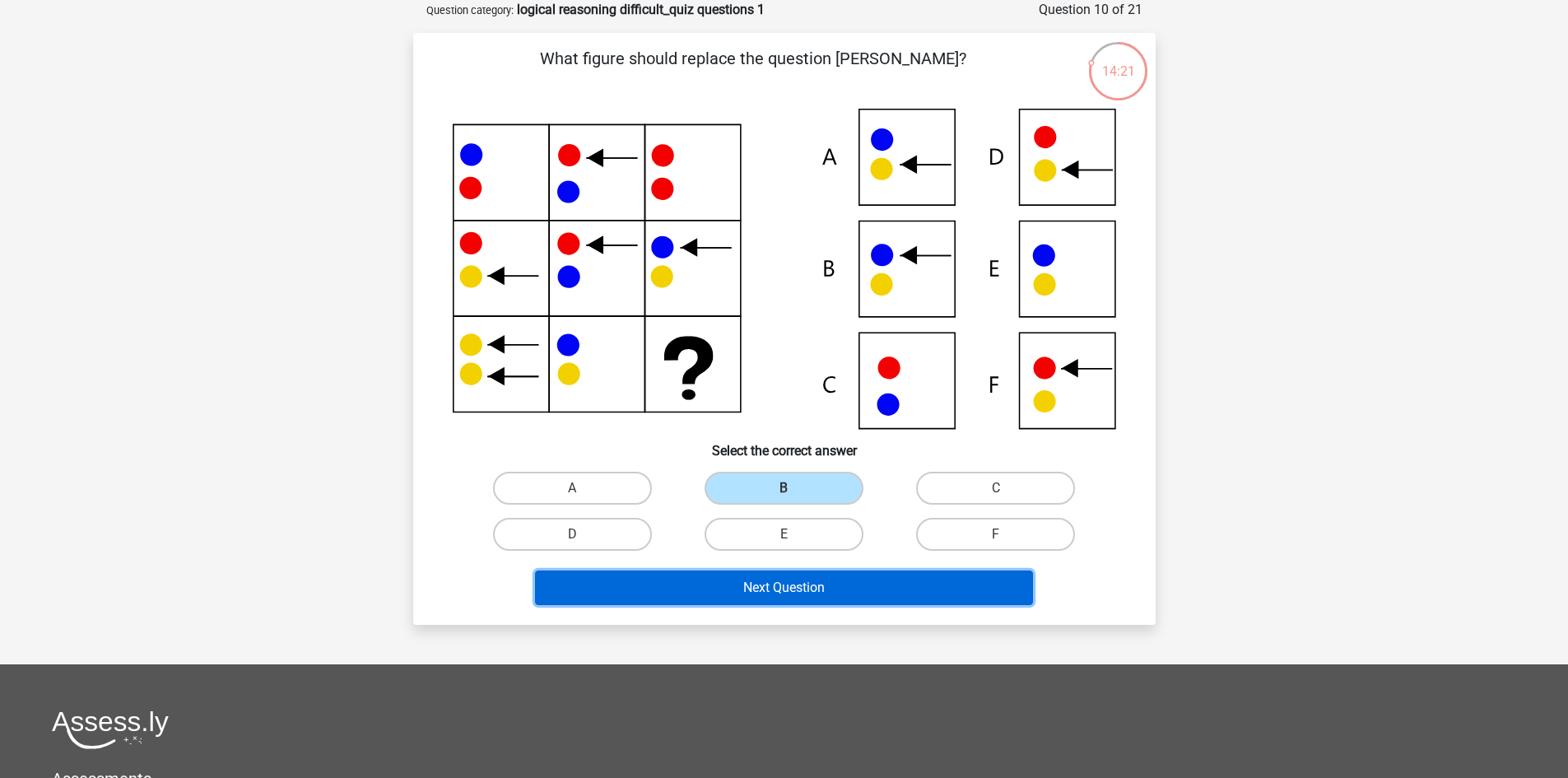
click at [843, 581] on button "Next Question" at bounding box center [784, 588] width 498 height 34
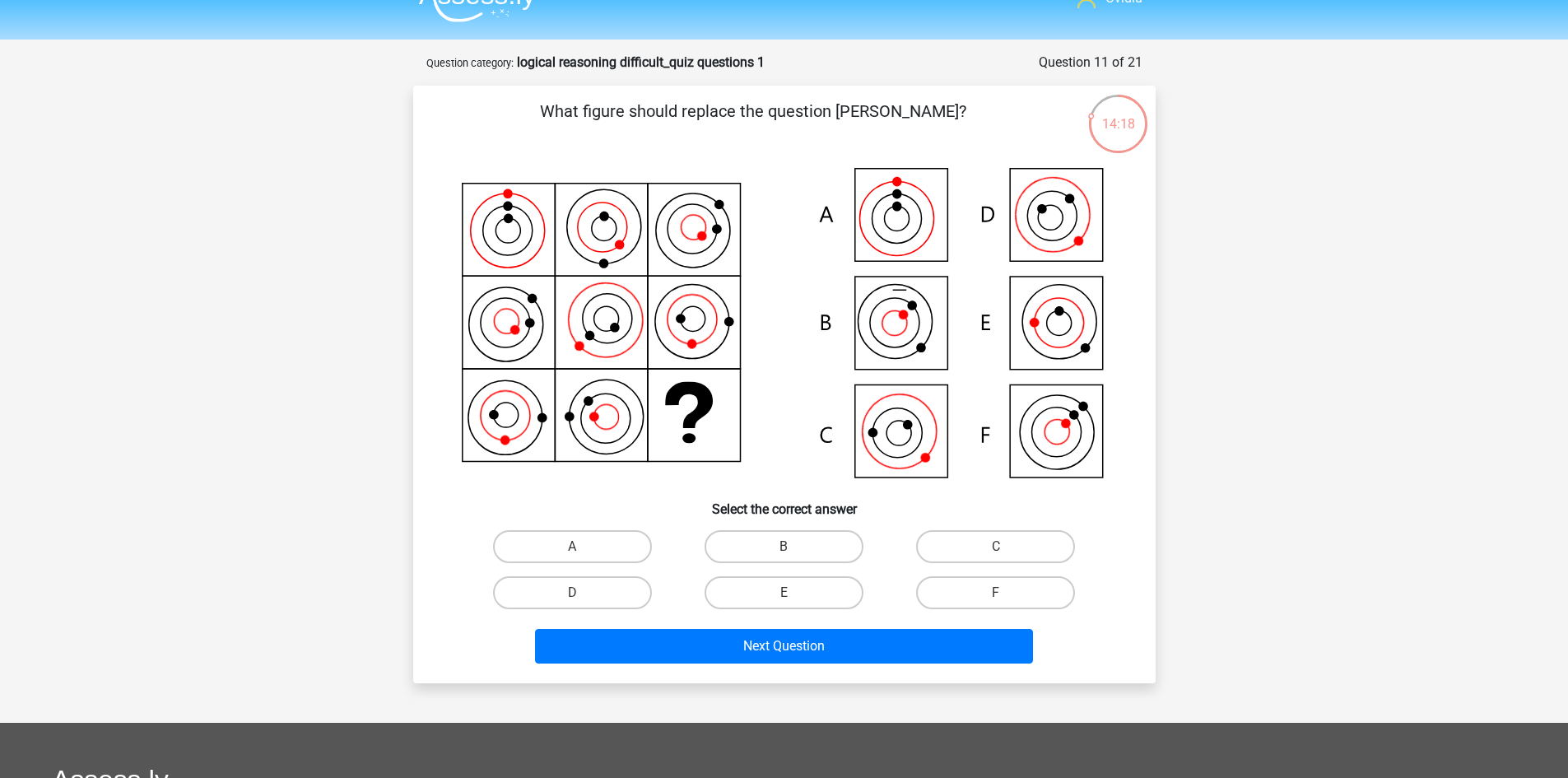
scroll to position [0, 0]
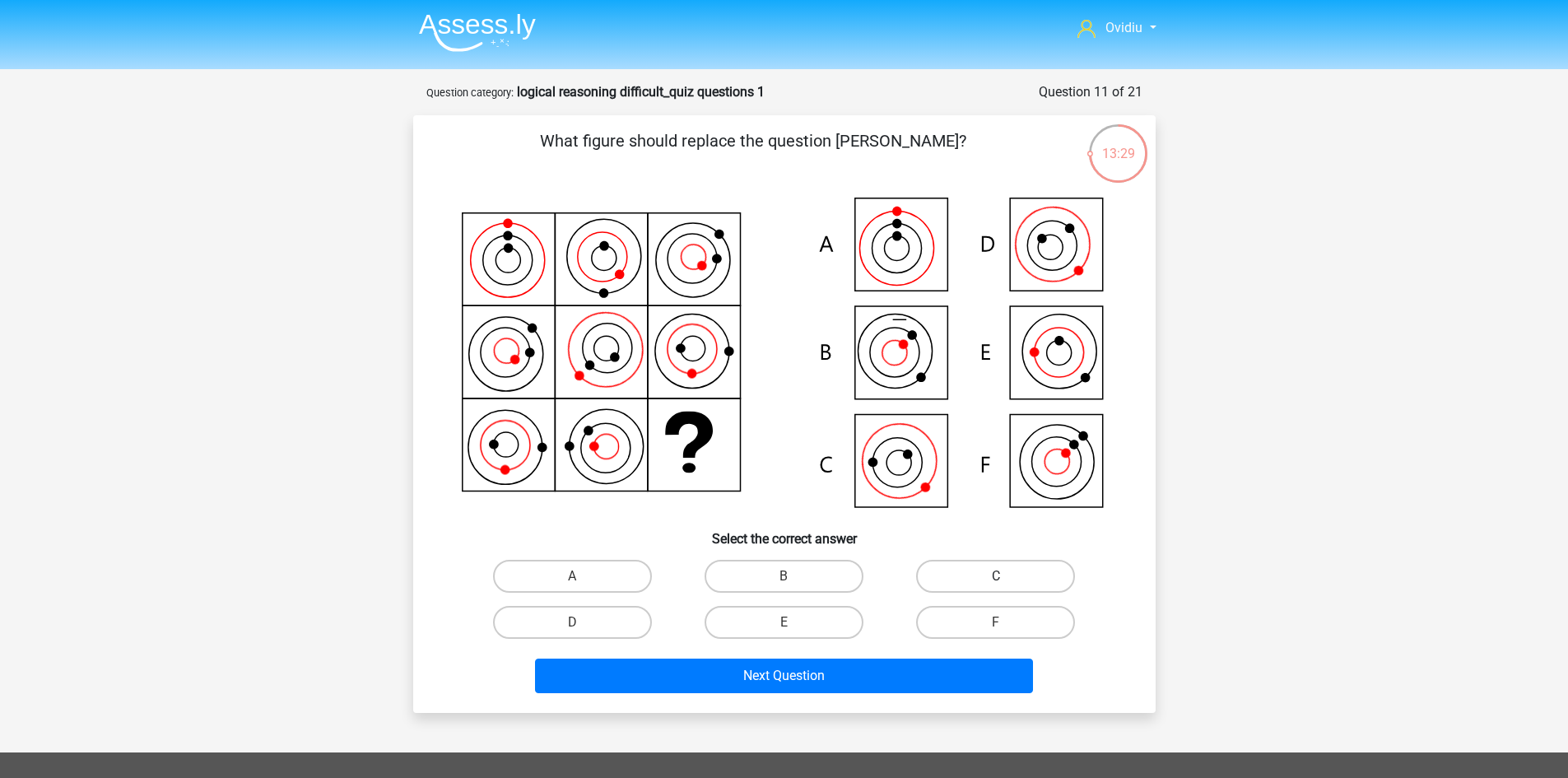
click at [985, 569] on label "C" at bounding box center [996, 576] width 159 height 32
click at [996, 576] on input "C" at bounding box center [1001, 581] width 11 height 11
radio input "true"
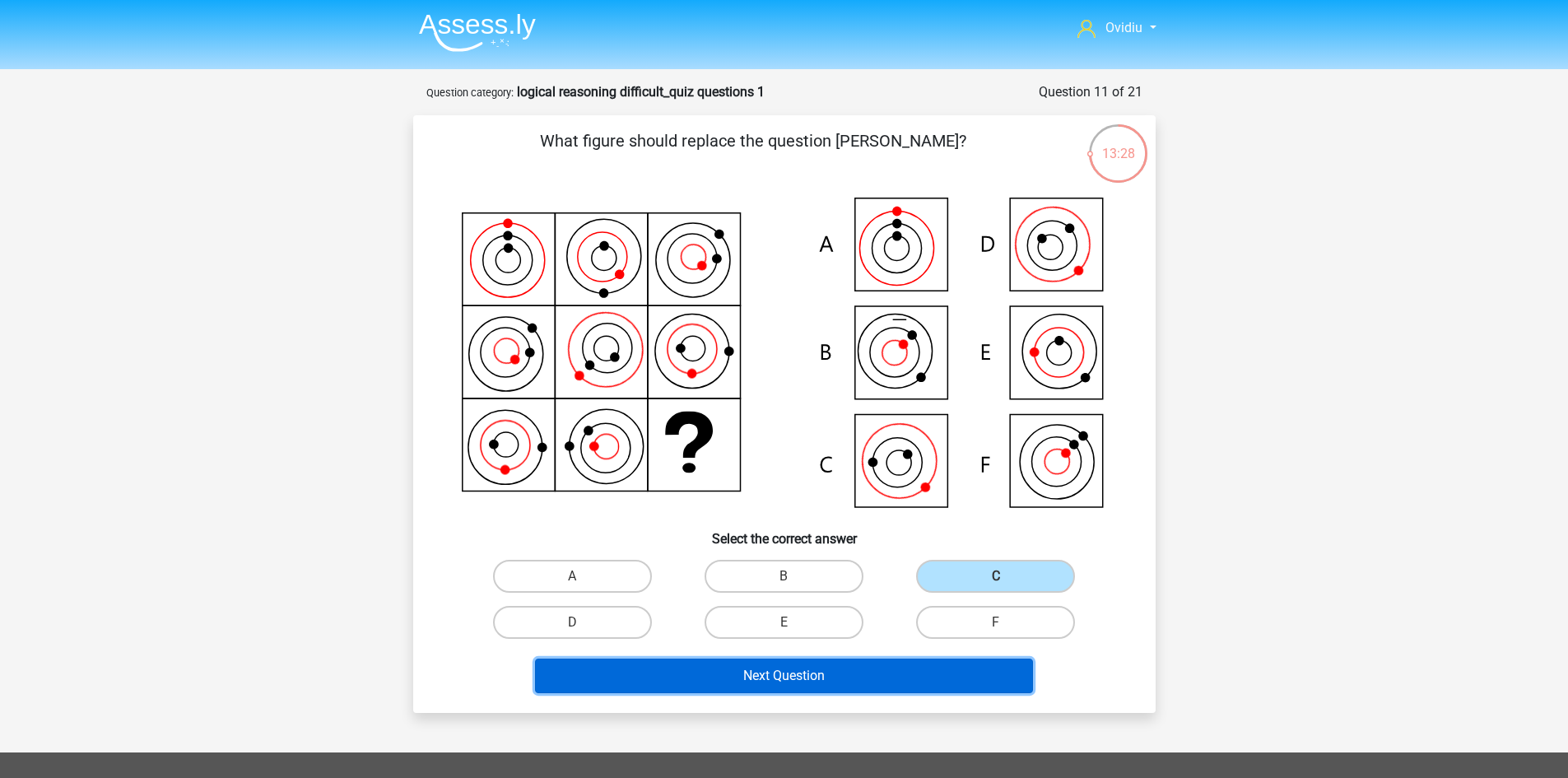
click at [877, 670] on button "Next Question" at bounding box center [784, 676] width 498 height 34
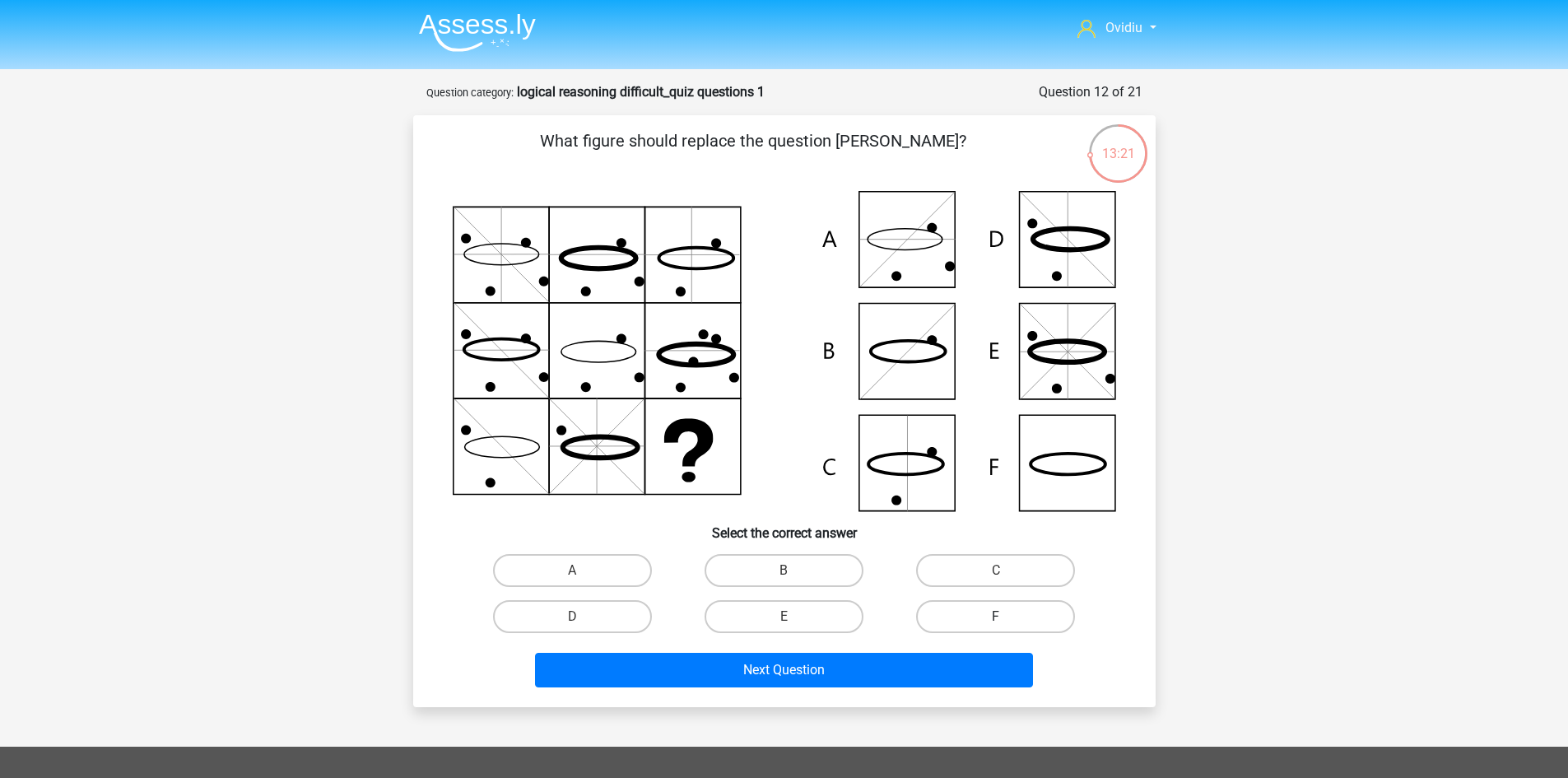
click at [970, 608] on label "F" at bounding box center [996, 616] width 159 height 32
click at [996, 616] on input "F" at bounding box center [1001, 622] width 11 height 11
radio input "true"
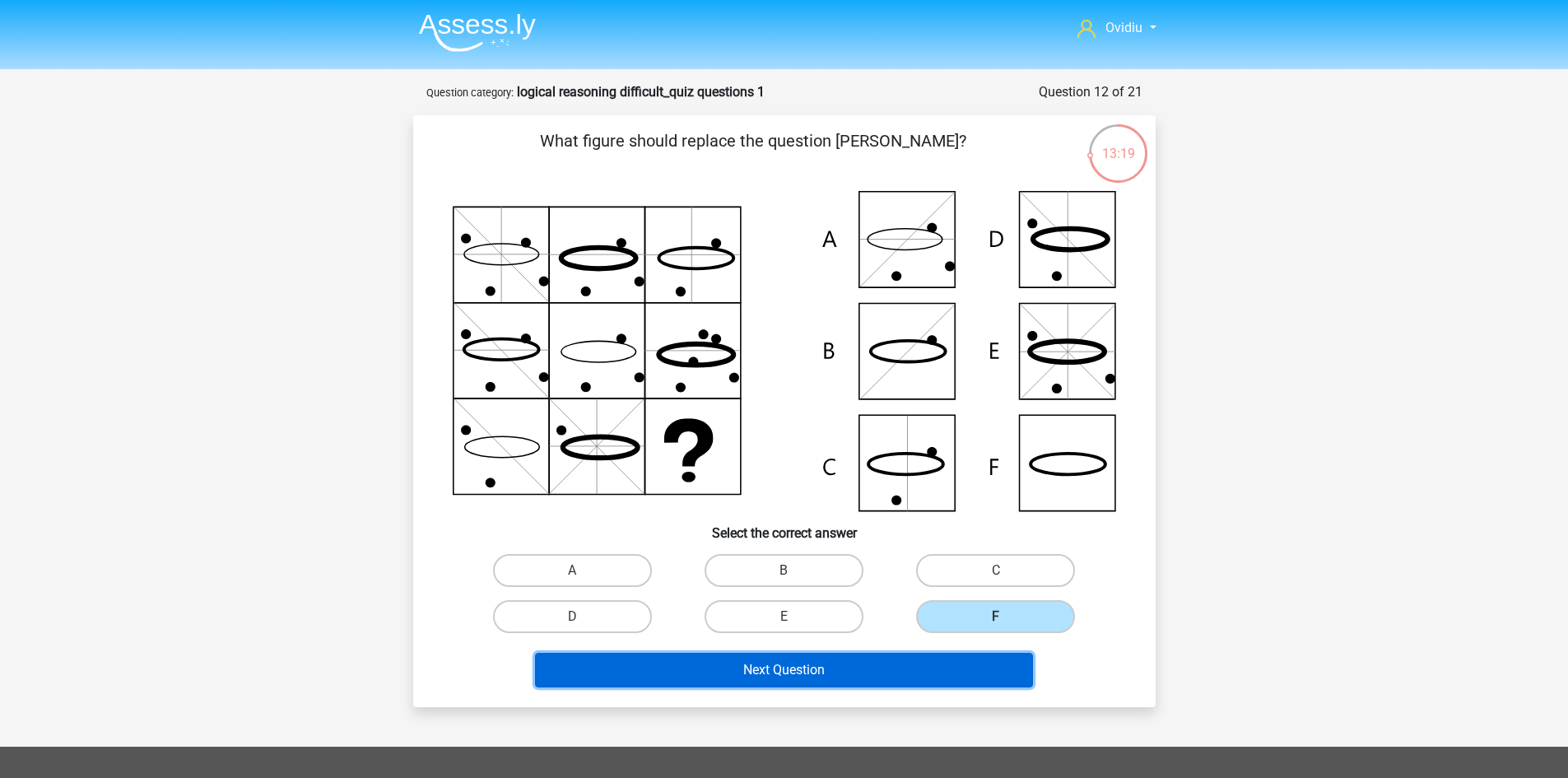
click at [865, 664] on button "Next Question" at bounding box center [784, 670] width 498 height 34
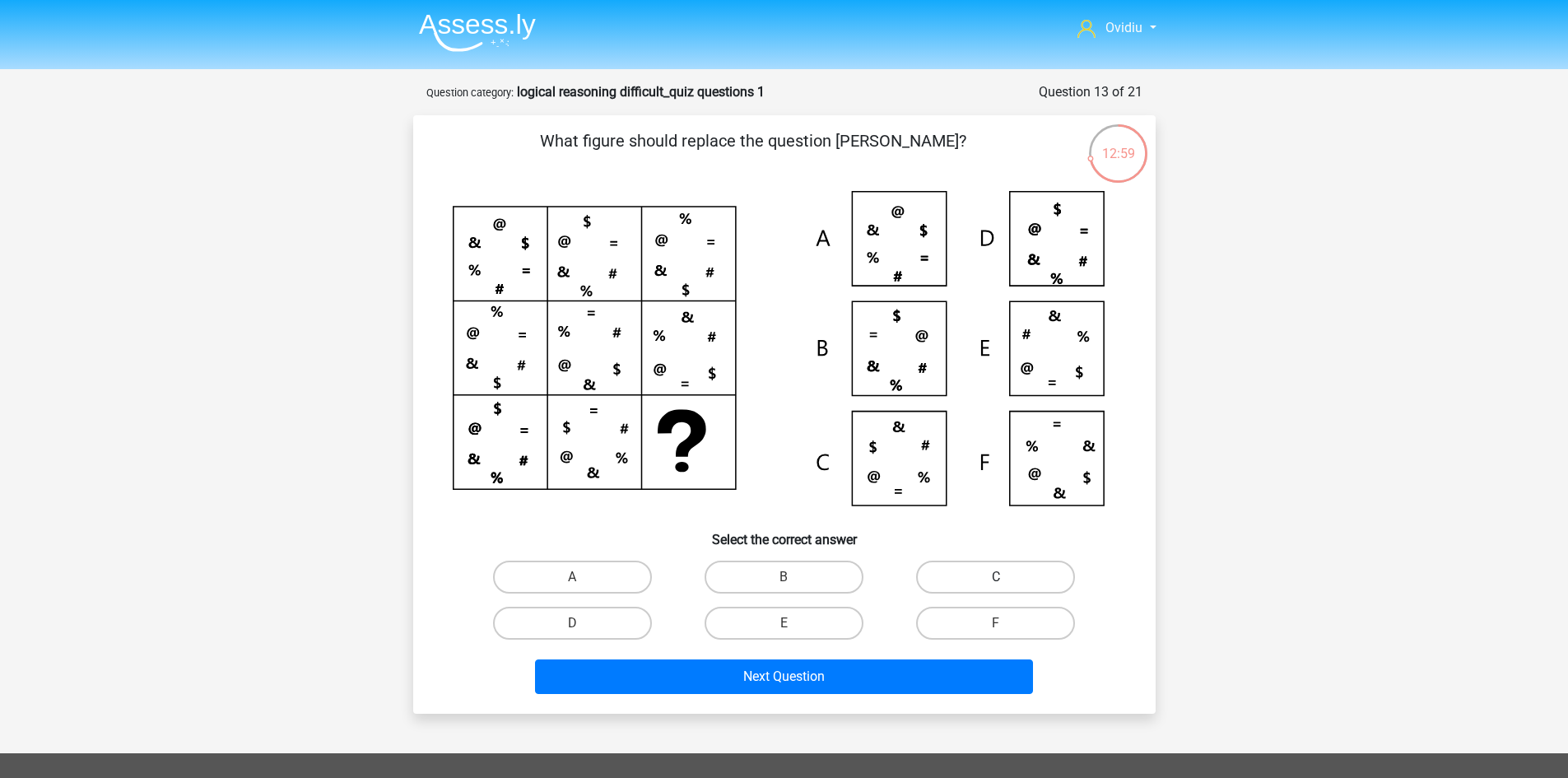
click at [956, 573] on label "C" at bounding box center [996, 577] width 159 height 32
click at [996, 577] on input "C" at bounding box center [1001, 582] width 11 height 11
radio input "true"
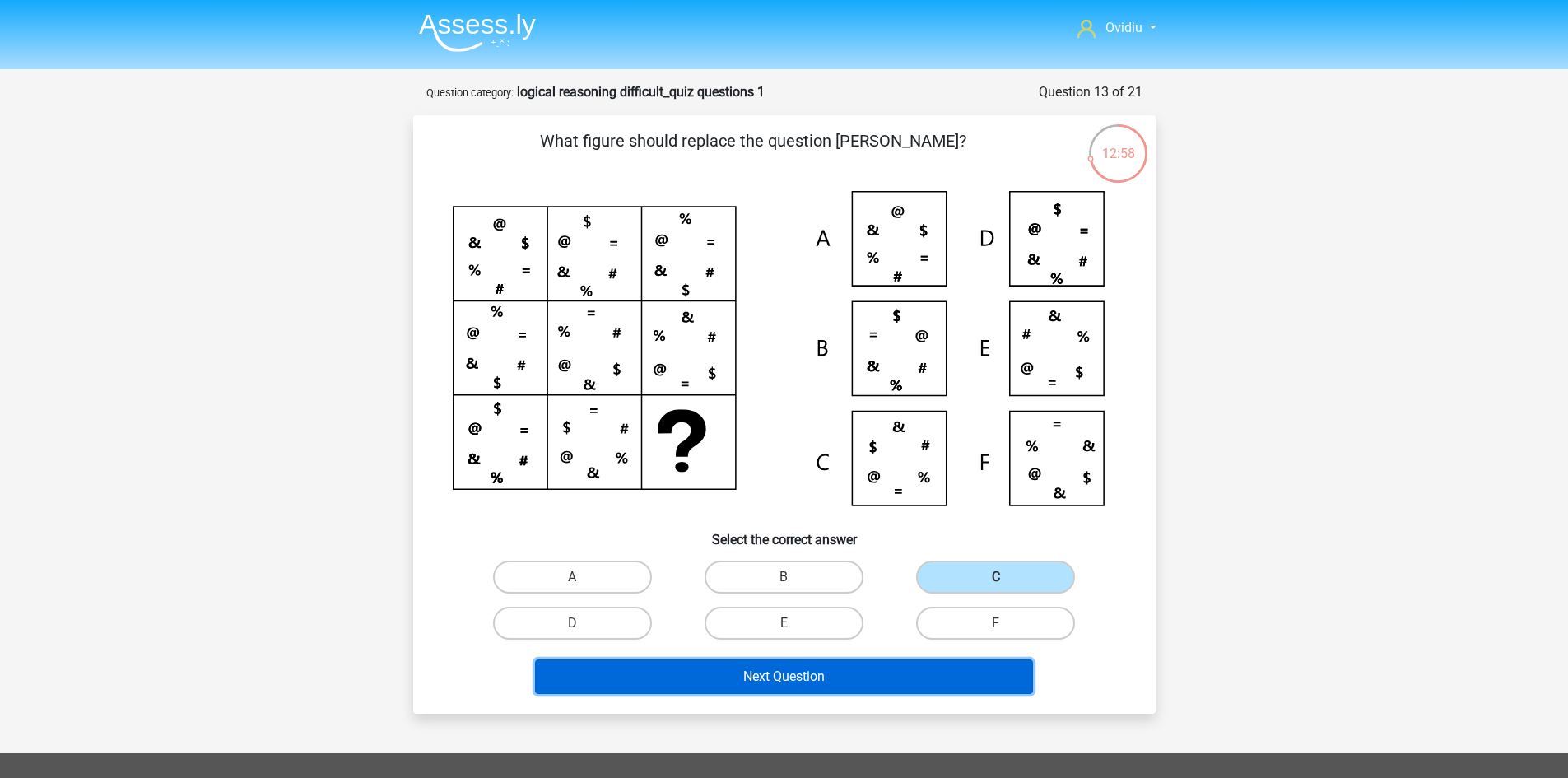
click at [819, 672] on button "Next Question" at bounding box center [784, 676] width 498 height 34
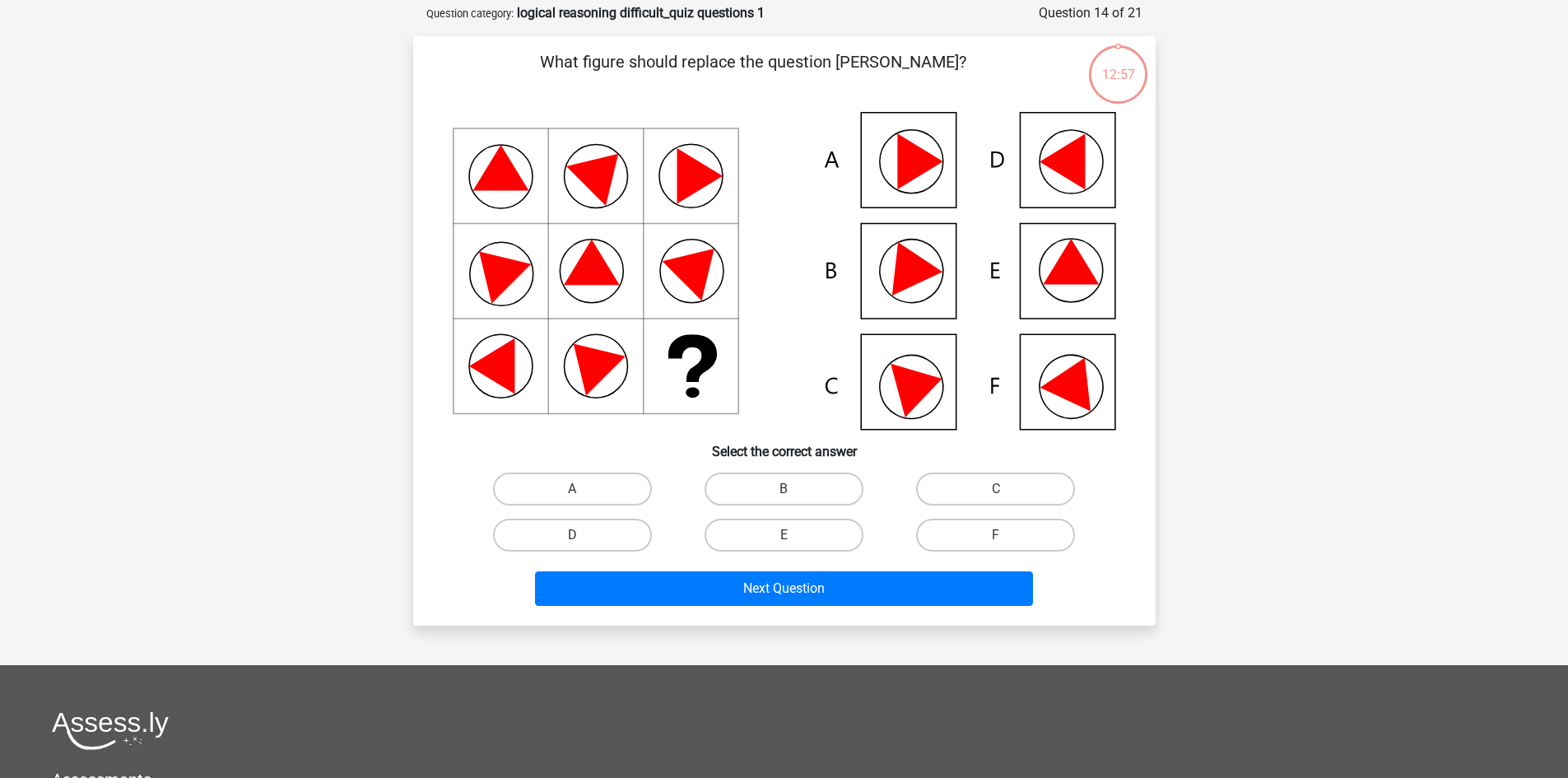
scroll to position [82, 0]
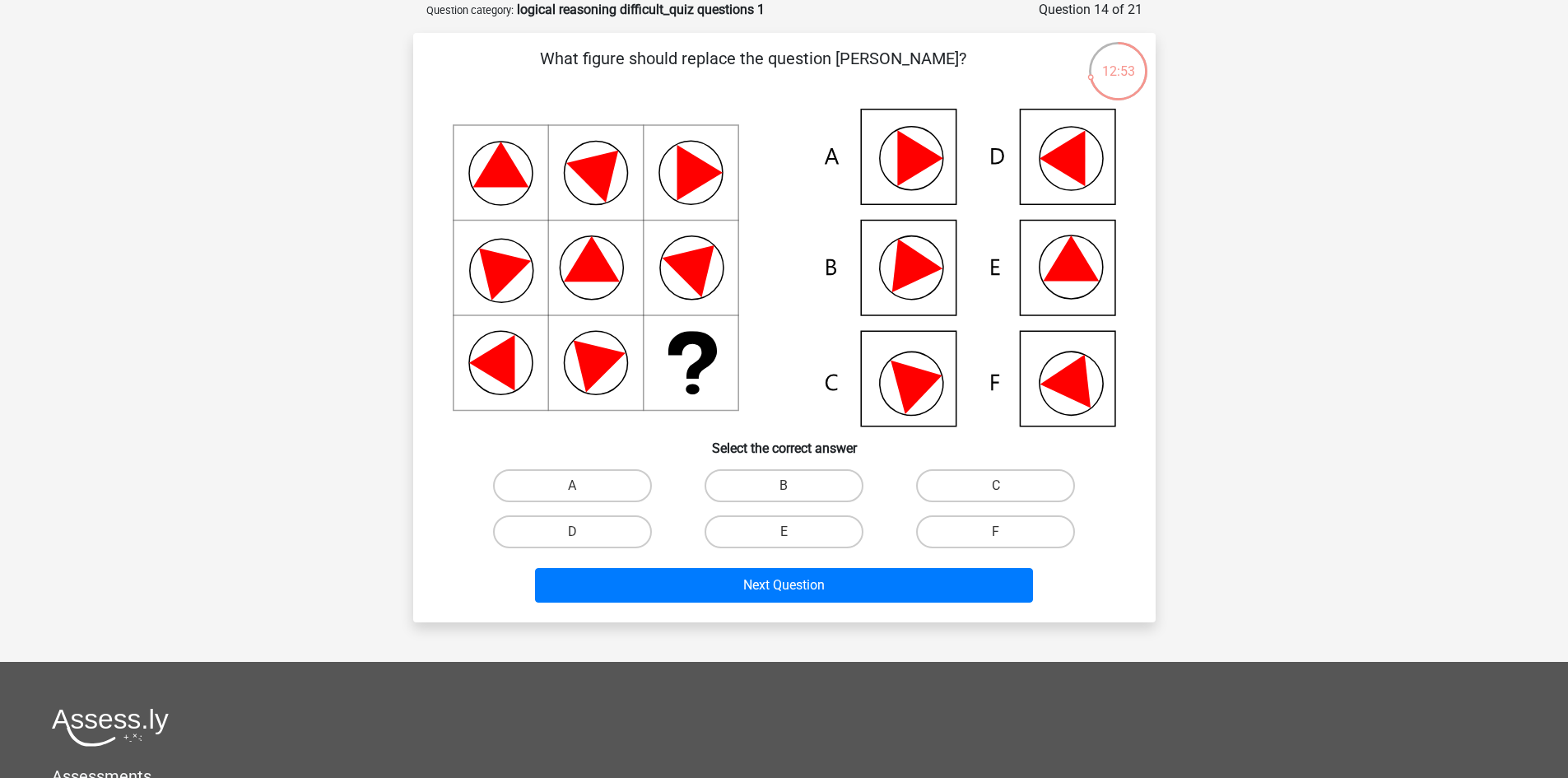
click at [786, 533] on input "E" at bounding box center [789, 537] width 11 height 11
radio input "true"
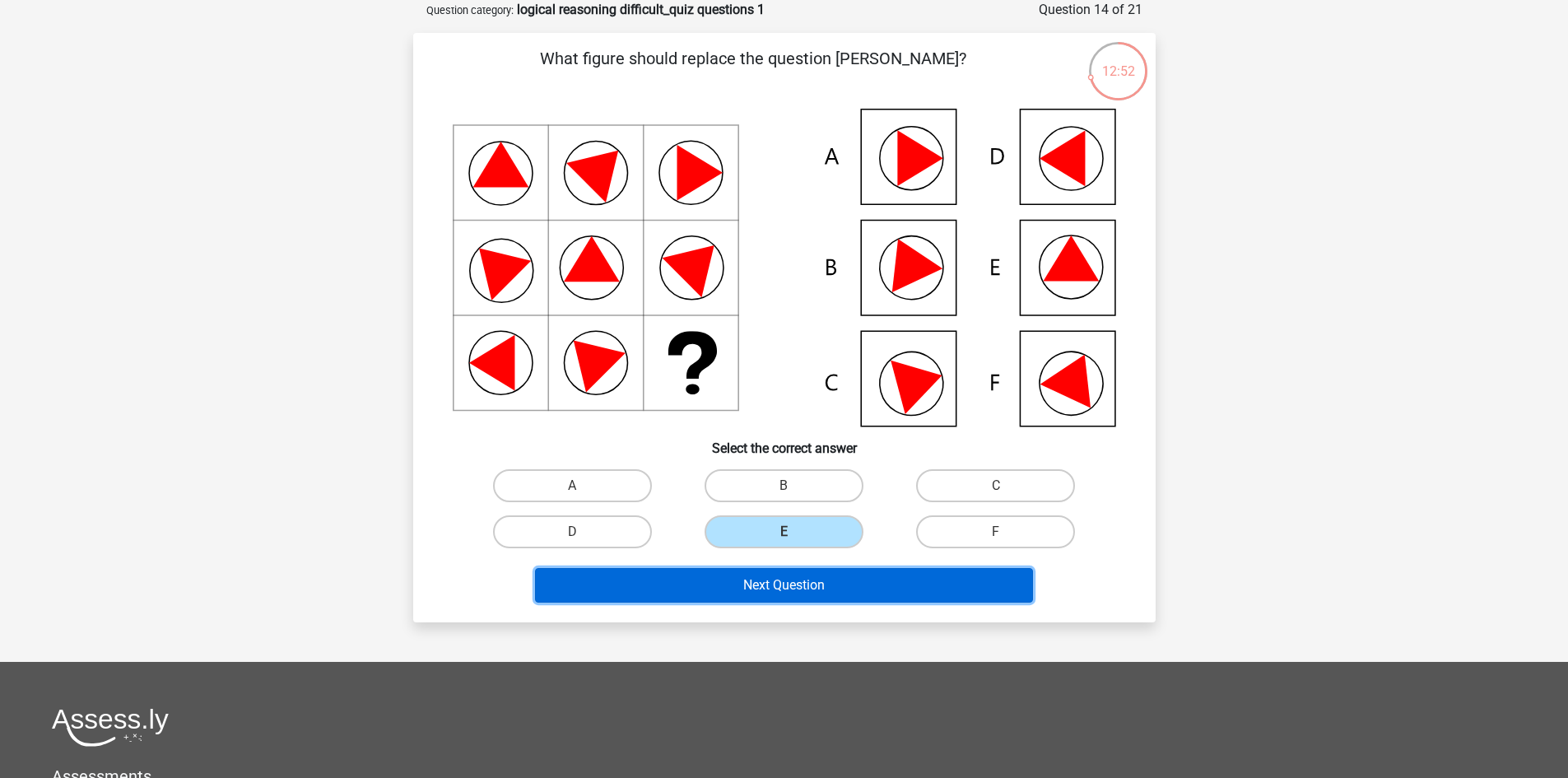
click at [781, 584] on button "Next Question" at bounding box center [784, 585] width 498 height 34
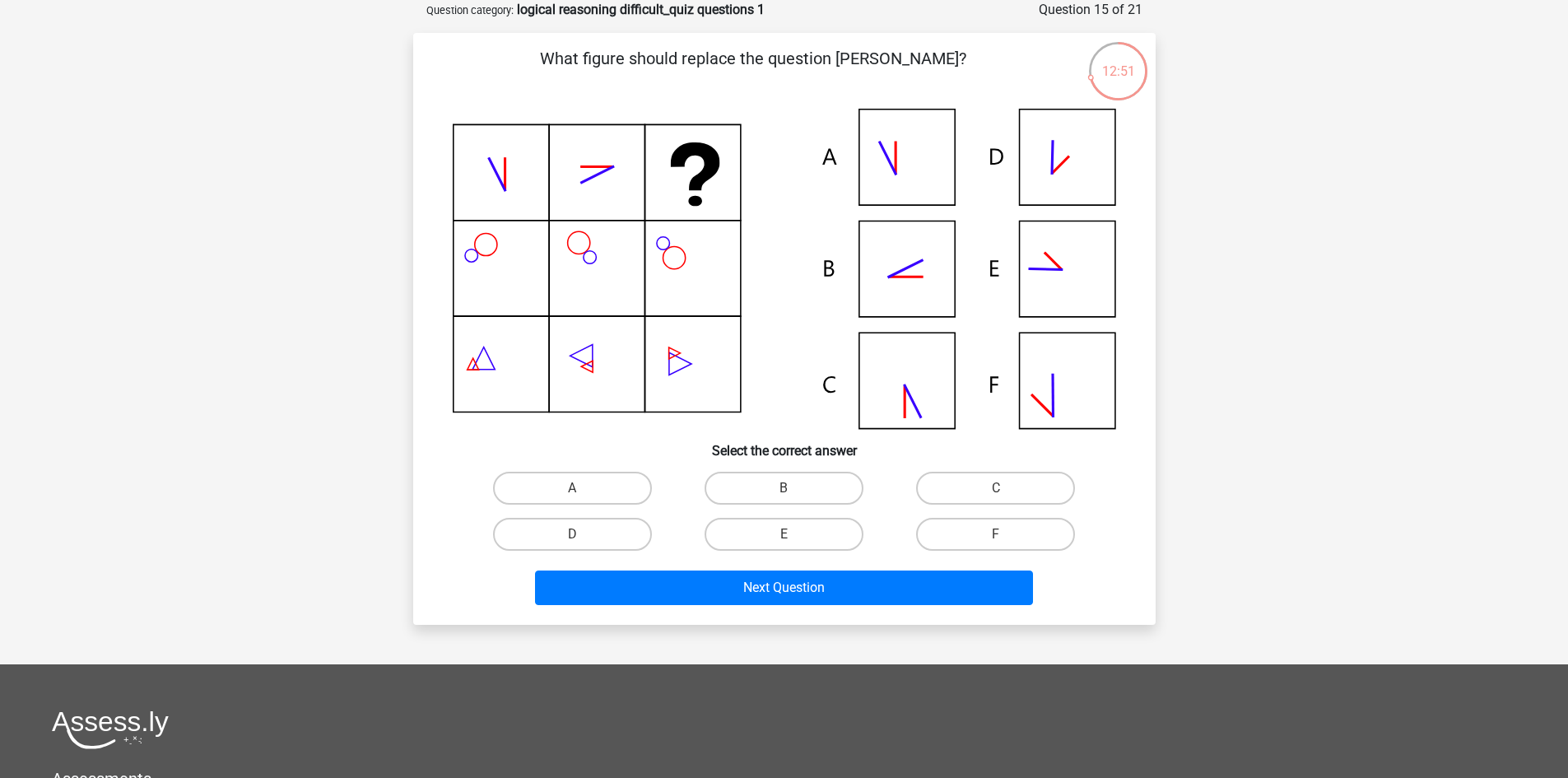
scroll to position [0, 0]
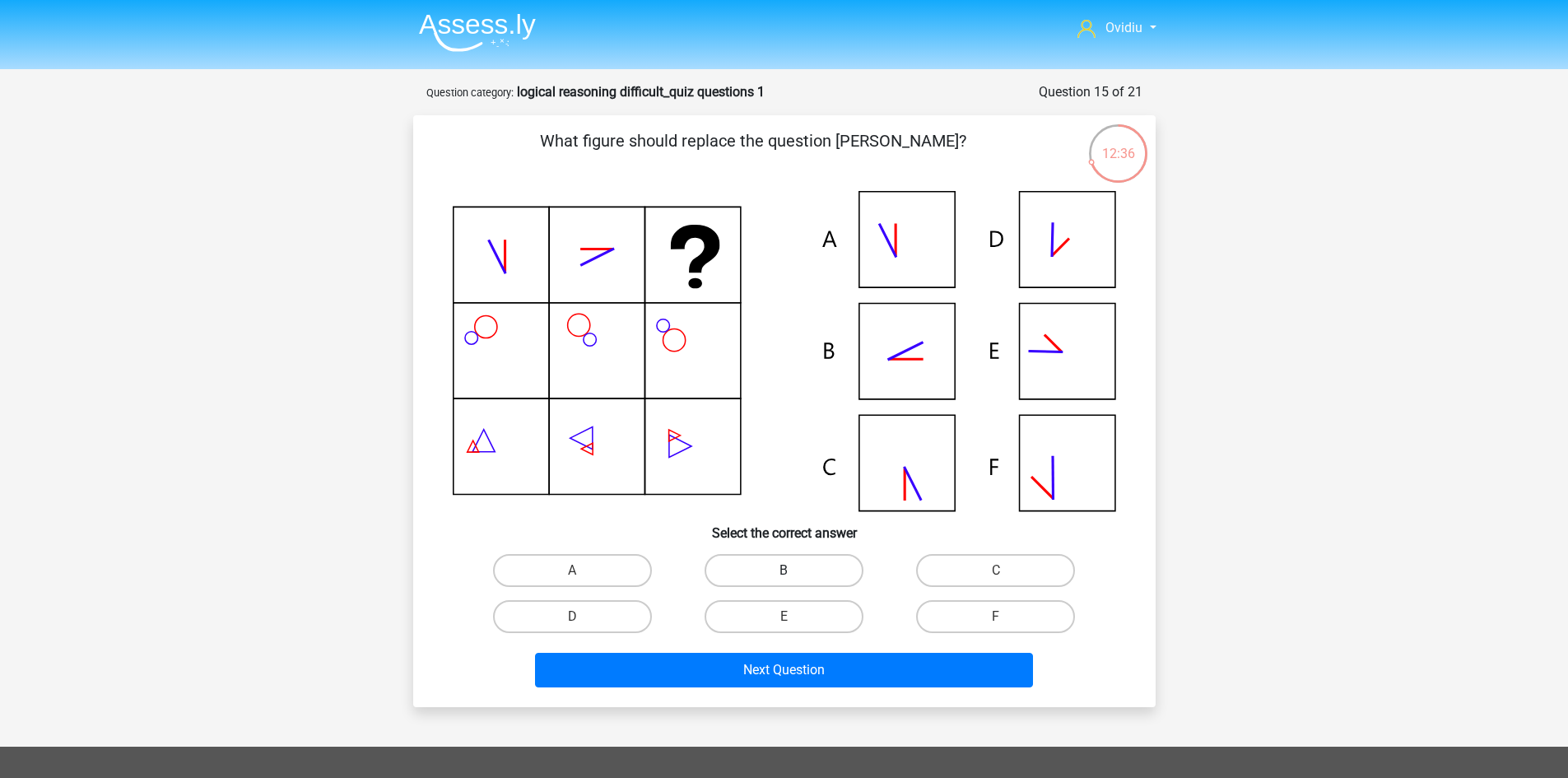
click at [830, 559] on label "B" at bounding box center [784, 570] width 159 height 32
click at [794, 570] on input "B" at bounding box center [789, 576] width 11 height 11
radio input "true"
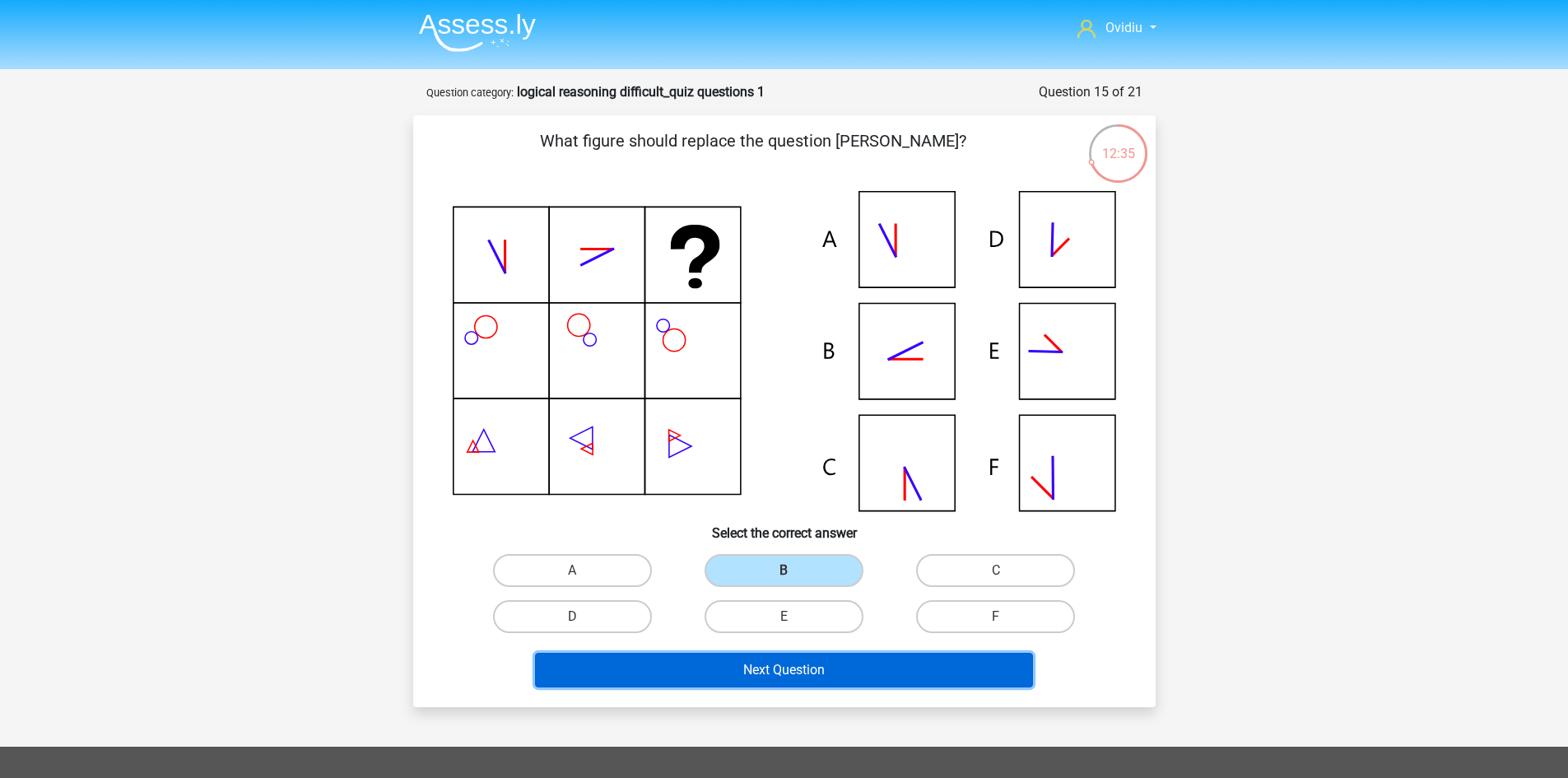
click at [865, 677] on button "Next Question" at bounding box center [784, 670] width 498 height 34
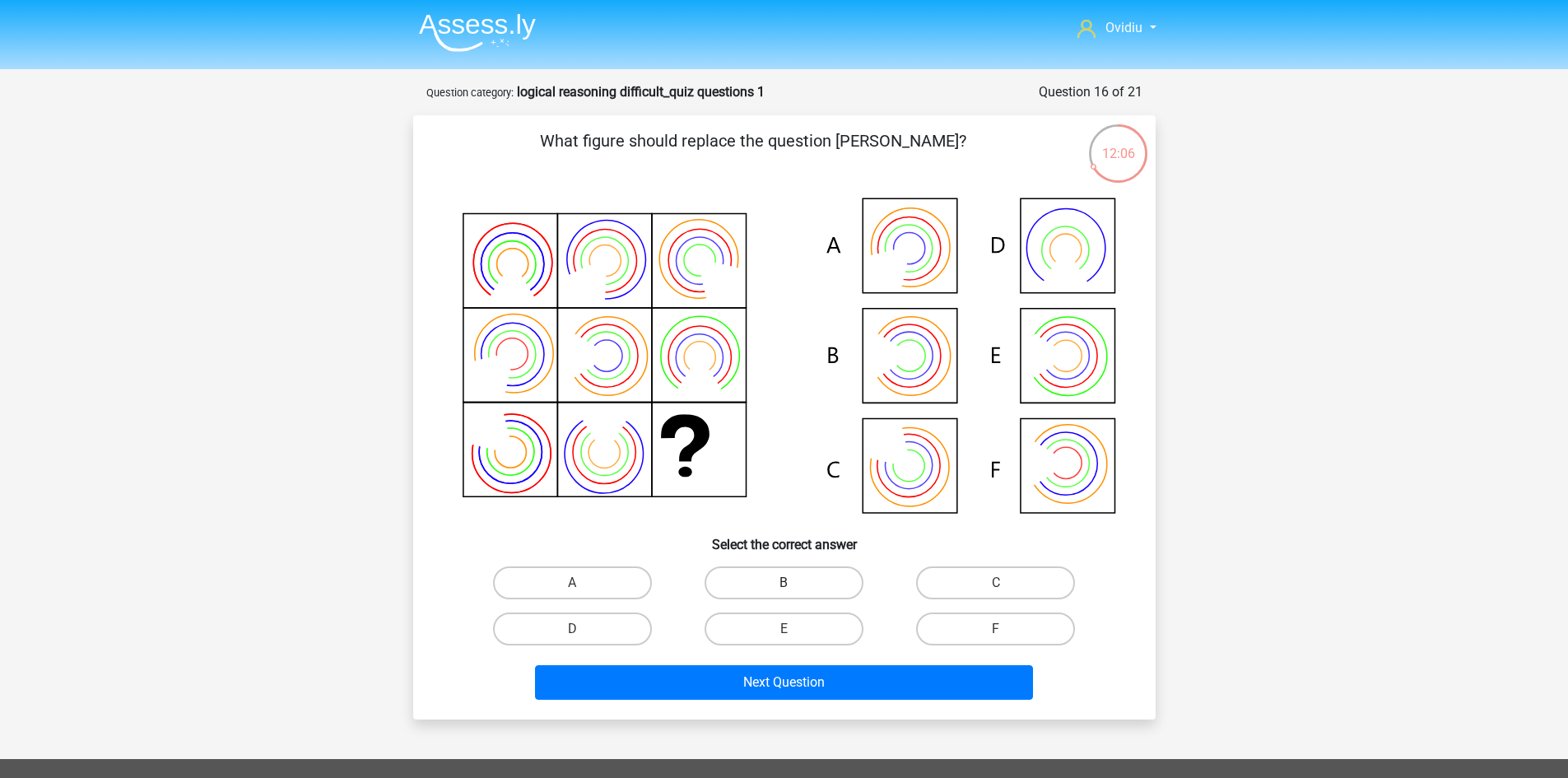
click at [828, 589] on label "B" at bounding box center [784, 582] width 159 height 32
click at [794, 589] on input "B" at bounding box center [789, 588] width 11 height 11
radio input "true"
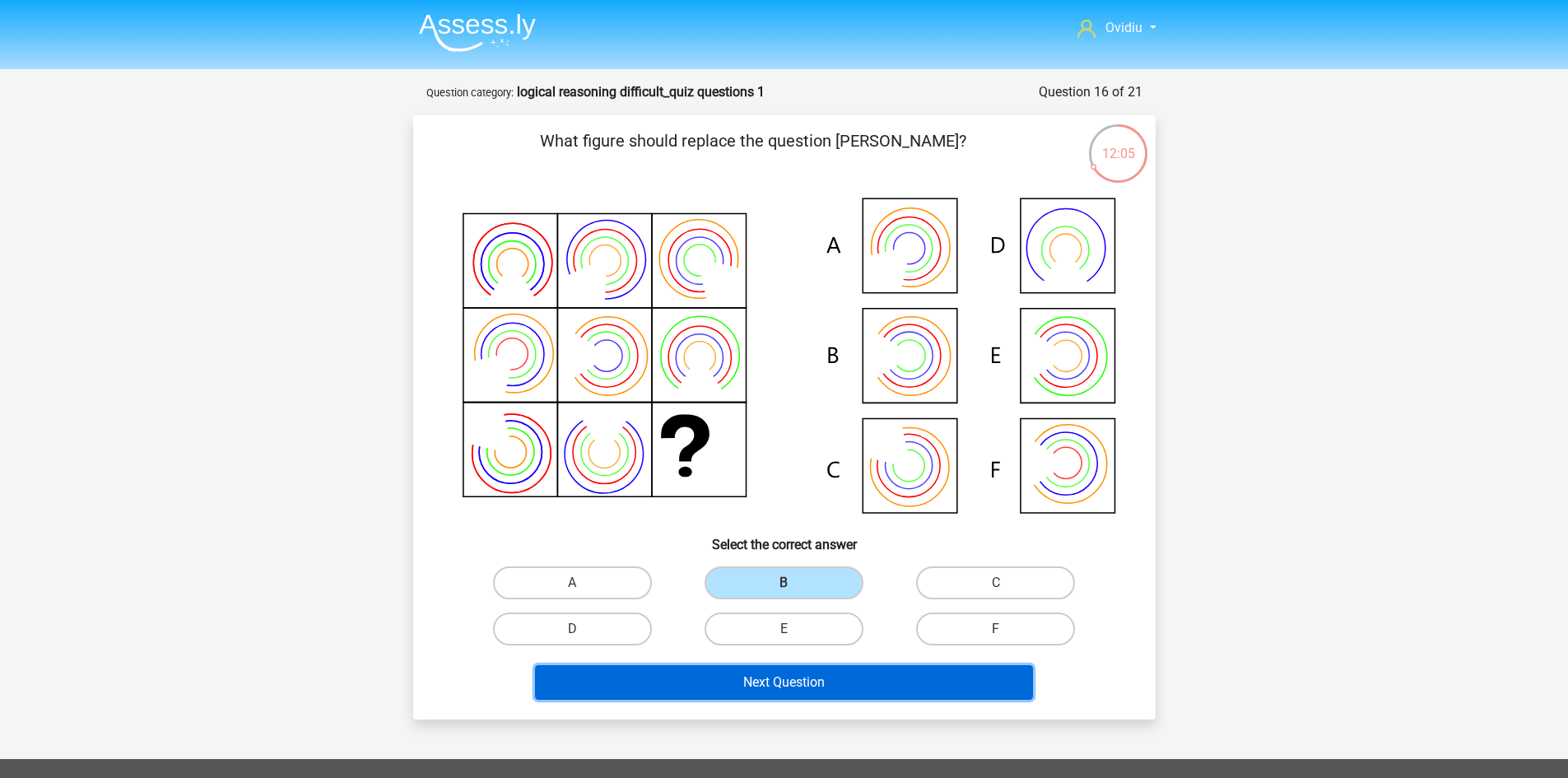
click at [851, 678] on button "Next Question" at bounding box center [784, 682] width 498 height 34
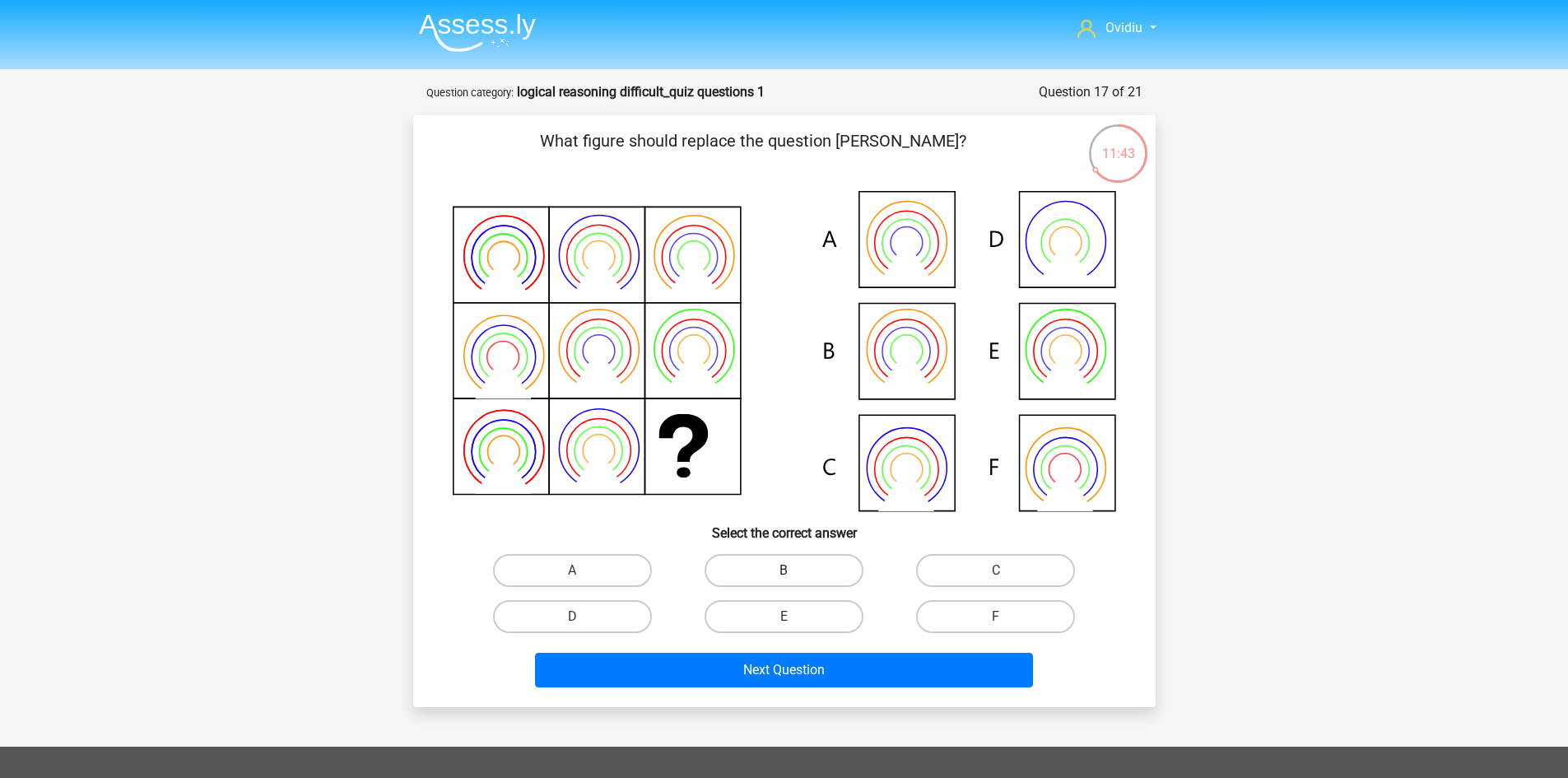
click at [801, 567] on label "B" at bounding box center [784, 570] width 159 height 32
click at [794, 570] on input "B" at bounding box center [789, 576] width 11 height 11
radio input "true"
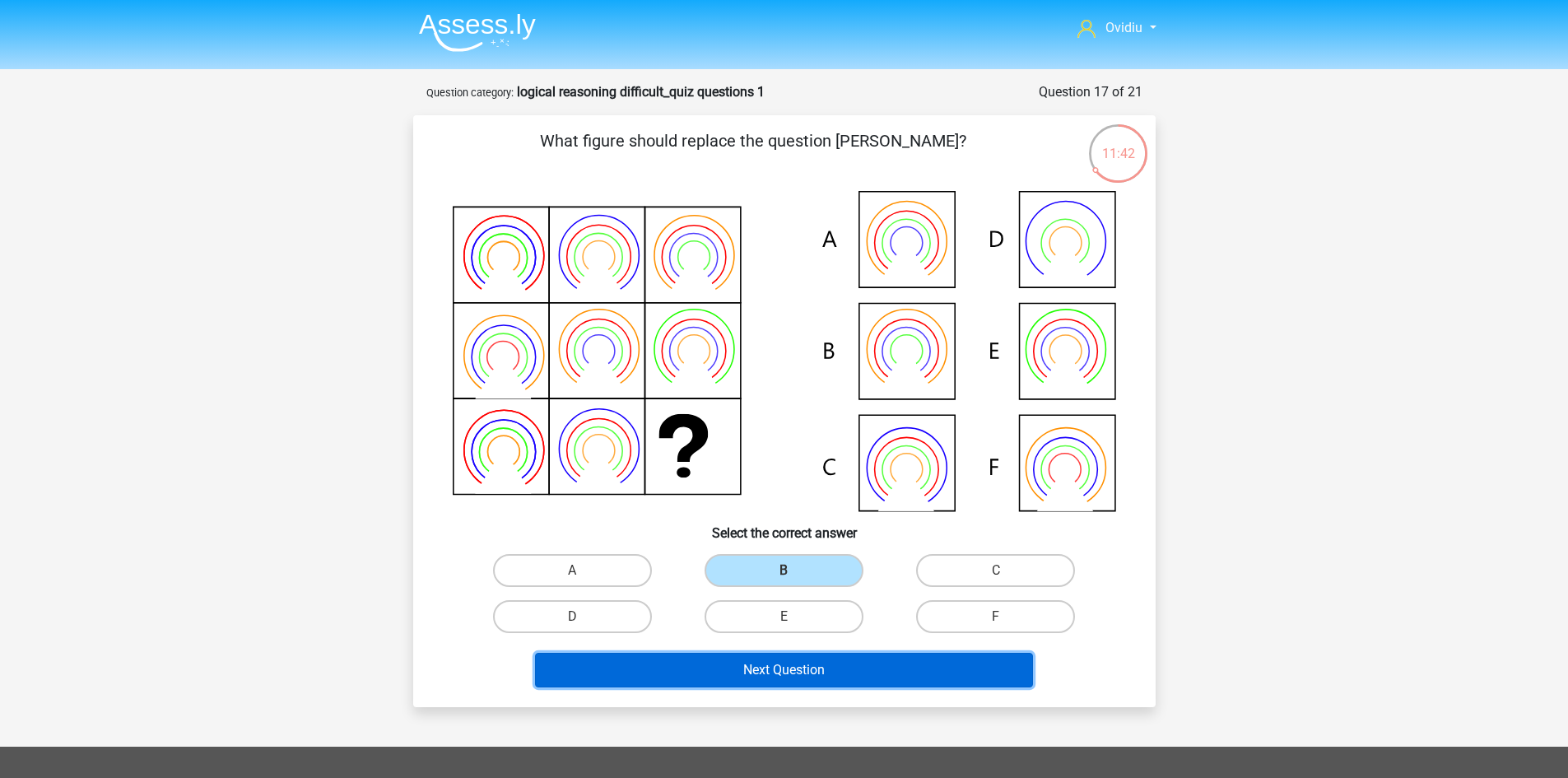
click at [830, 663] on button "Next Question" at bounding box center [784, 670] width 498 height 34
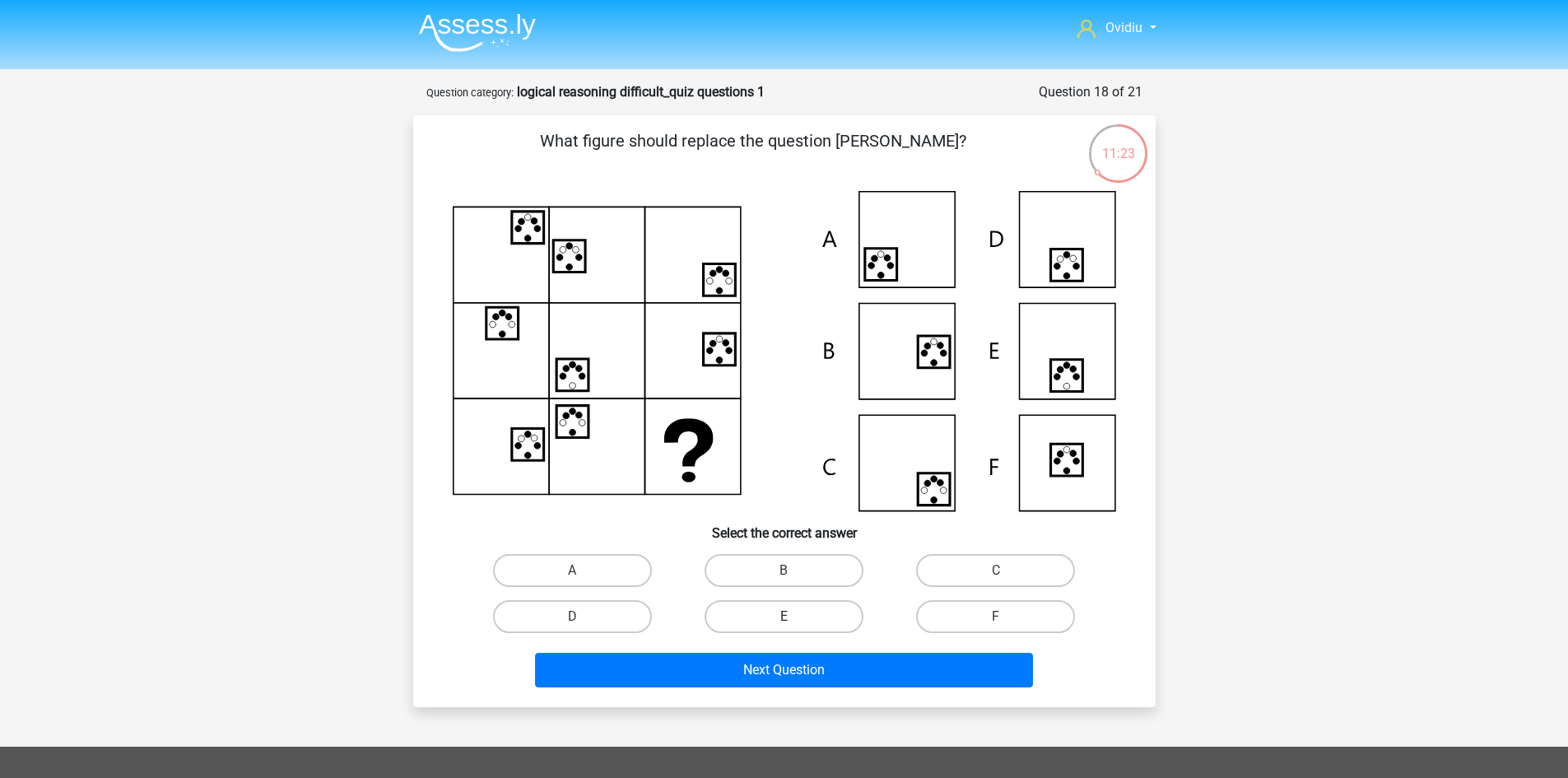
click at [820, 613] on label "E" at bounding box center [784, 616] width 159 height 32
click at [794, 616] on input "E" at bounding box center [789, 622] width 11 height 11
radio input "true"
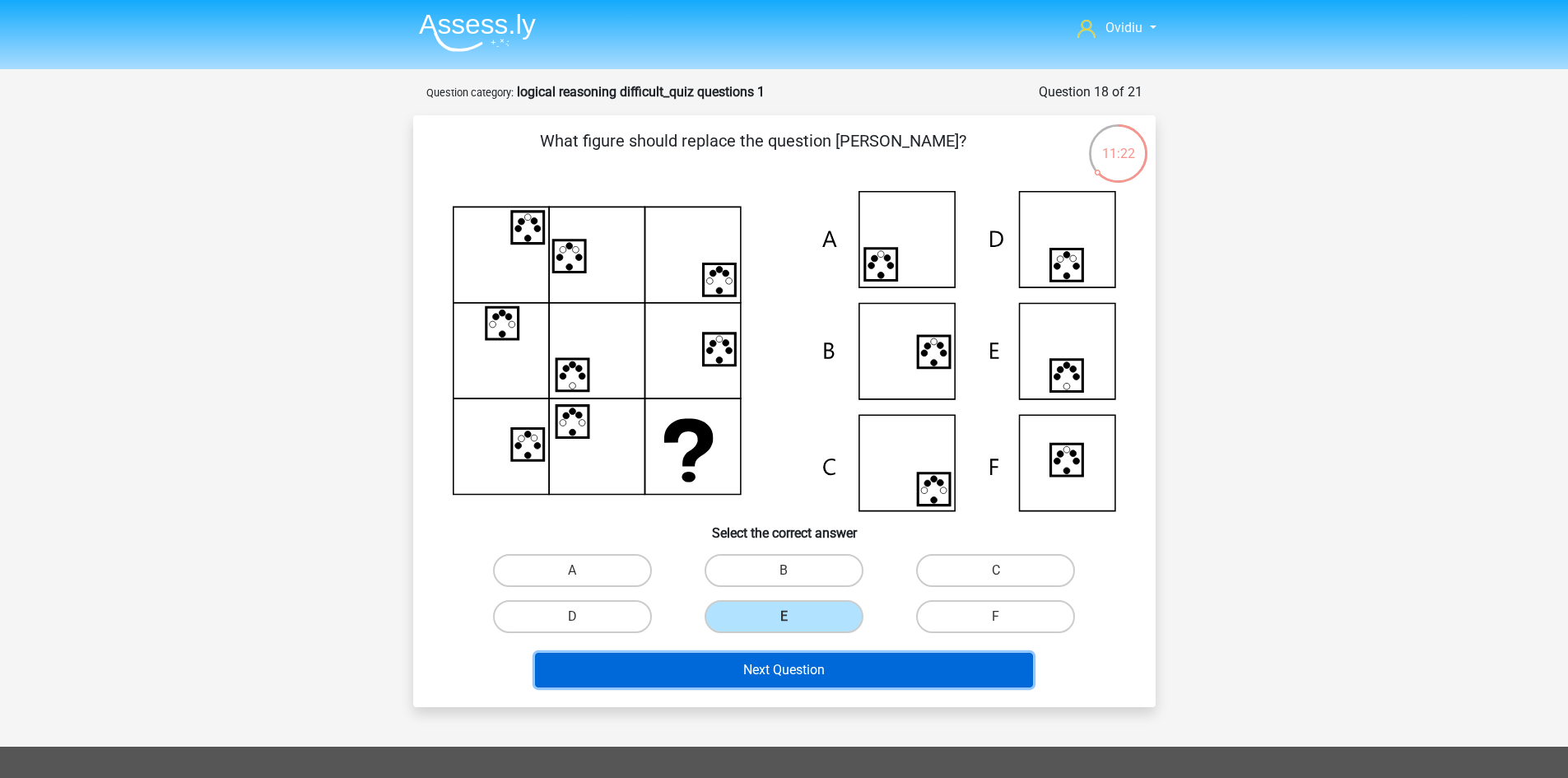
click at [784, 669] on button "Next Question" at bounding box center [784, 670] width 498 height 34
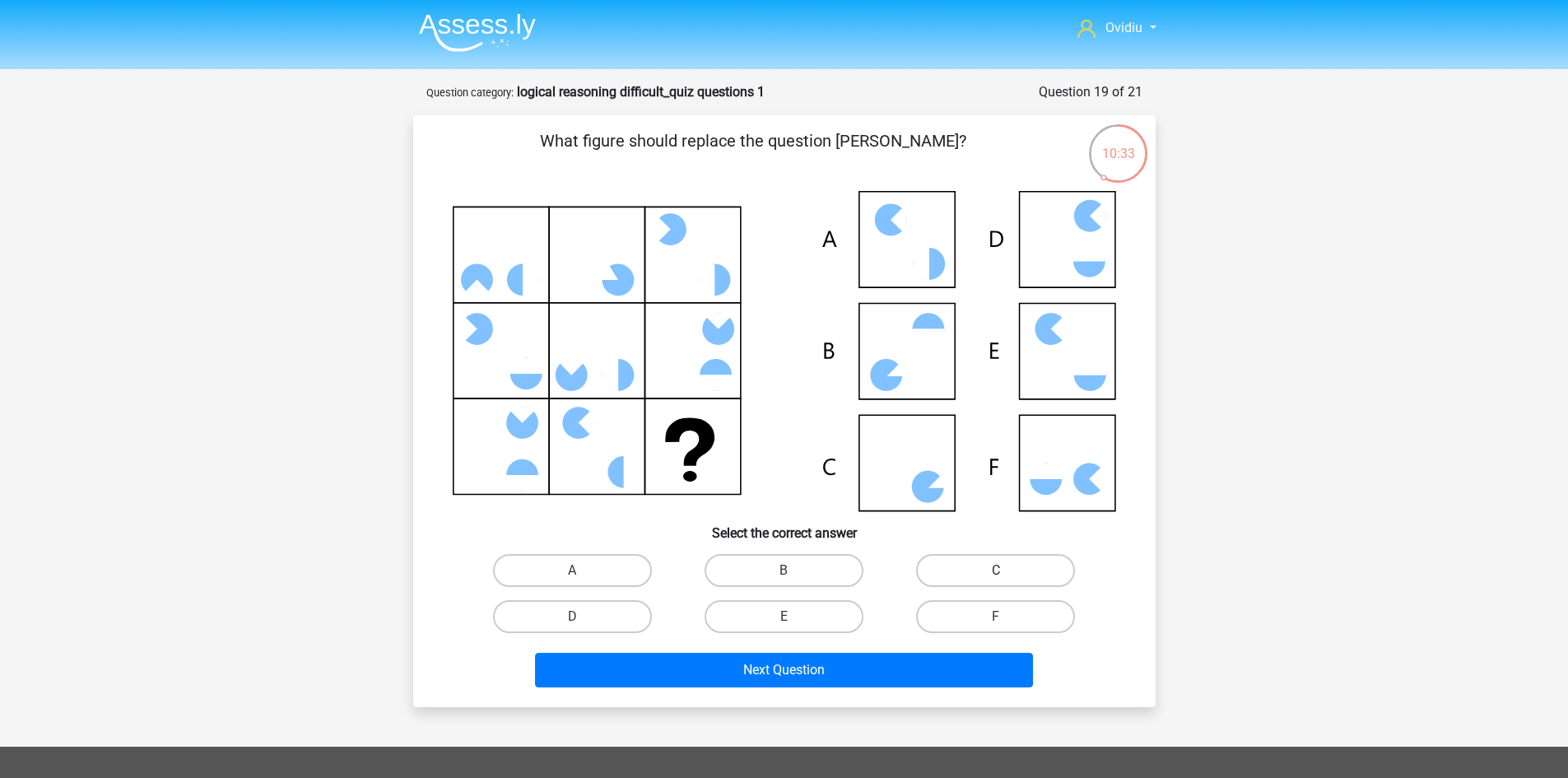
click at [959, 569] on label "C" at bounding box center [996, 570] width 159 height 32
click at [996, 570] on input "C" at bounding box center [1001, 576] width 11 height 11
radio input "true"
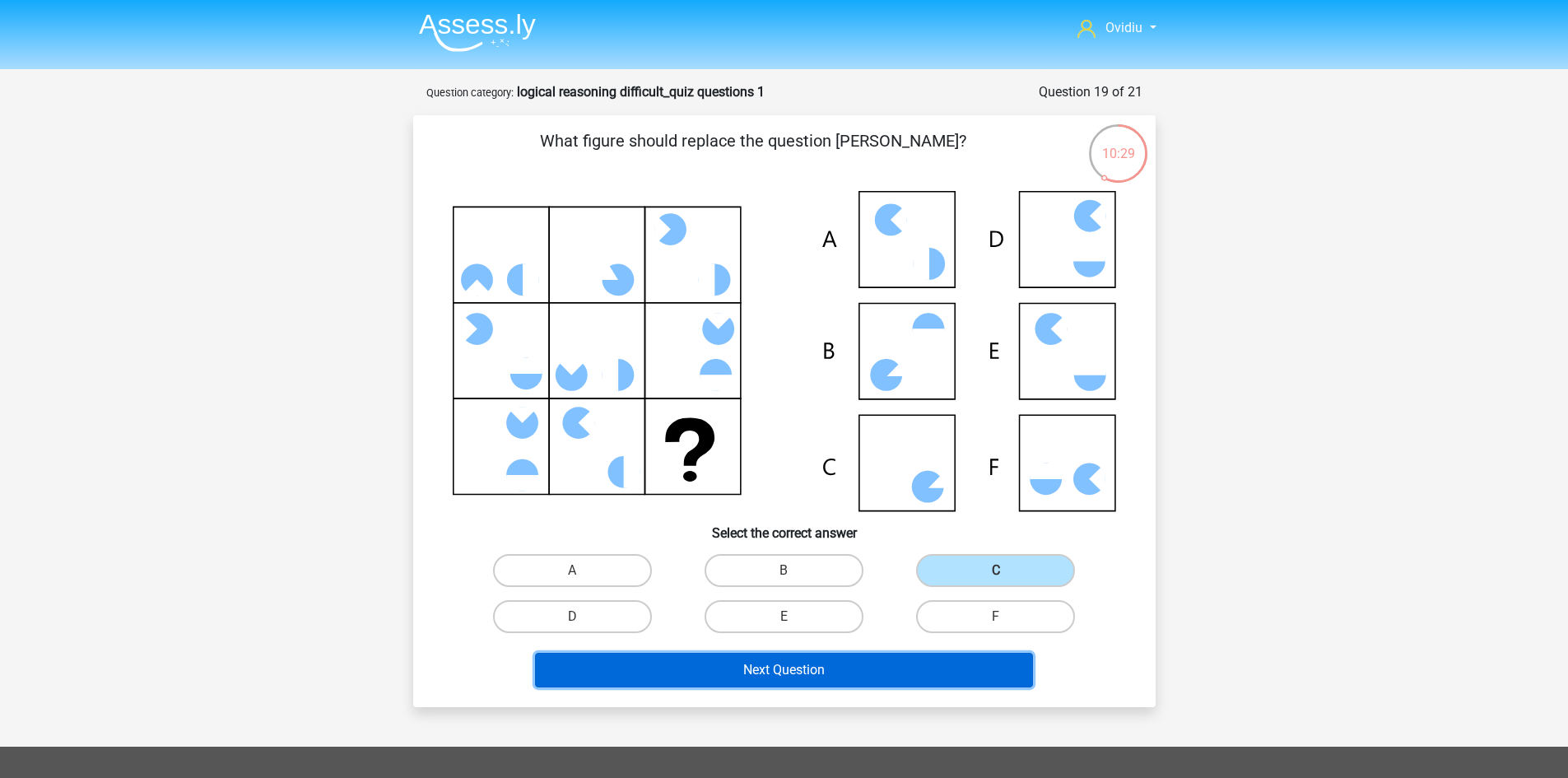
click at [837, 661] on button "Next Question" at bounding box center [784, 670] width 498 height 34
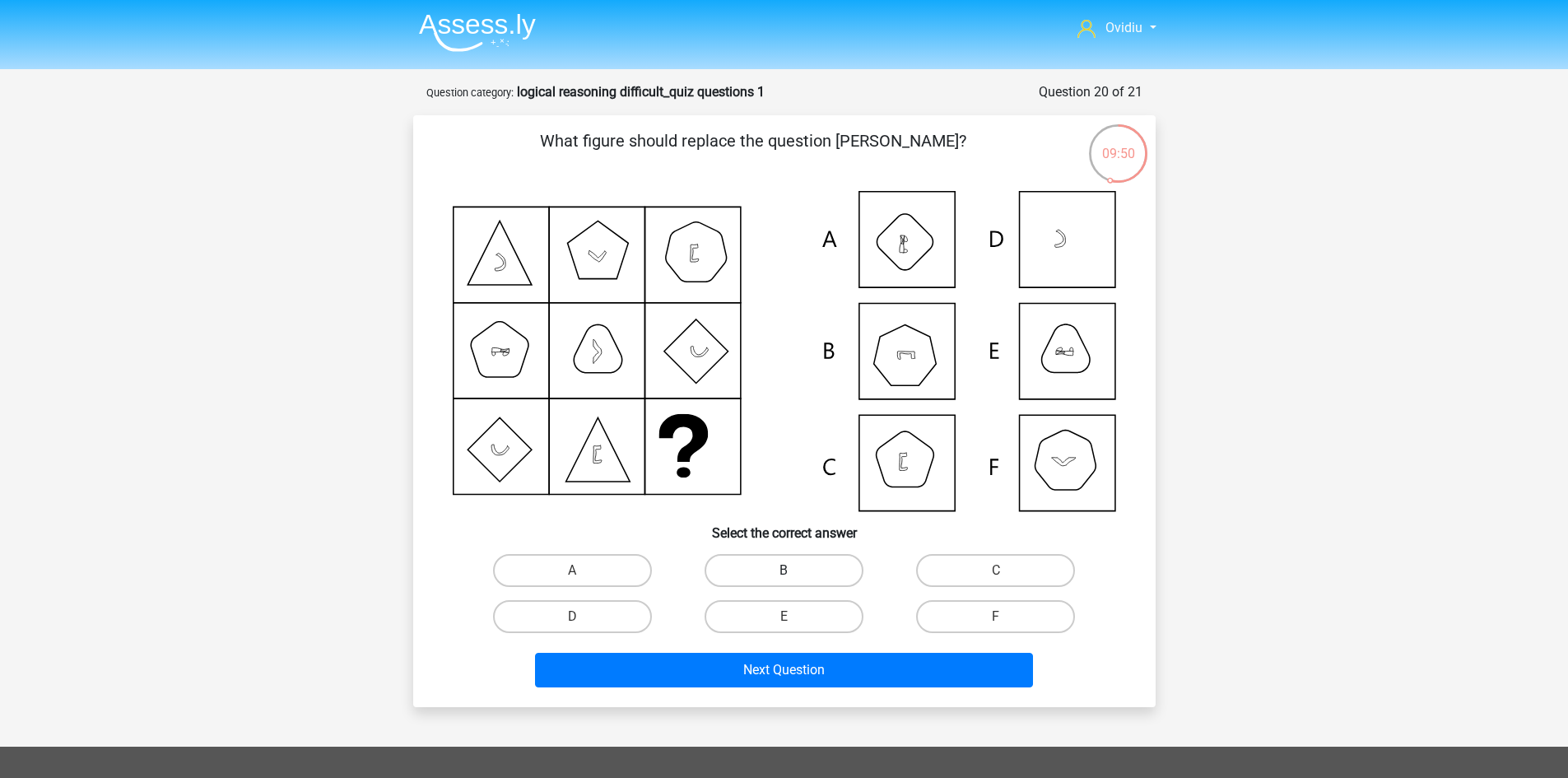
click at [803, 566] on label "B" at bounding box center [784, 570] width 159 height 32
click at [794, 570] on input "B" at bounding box center [789, 576] width 11 height 11
radio input "true"
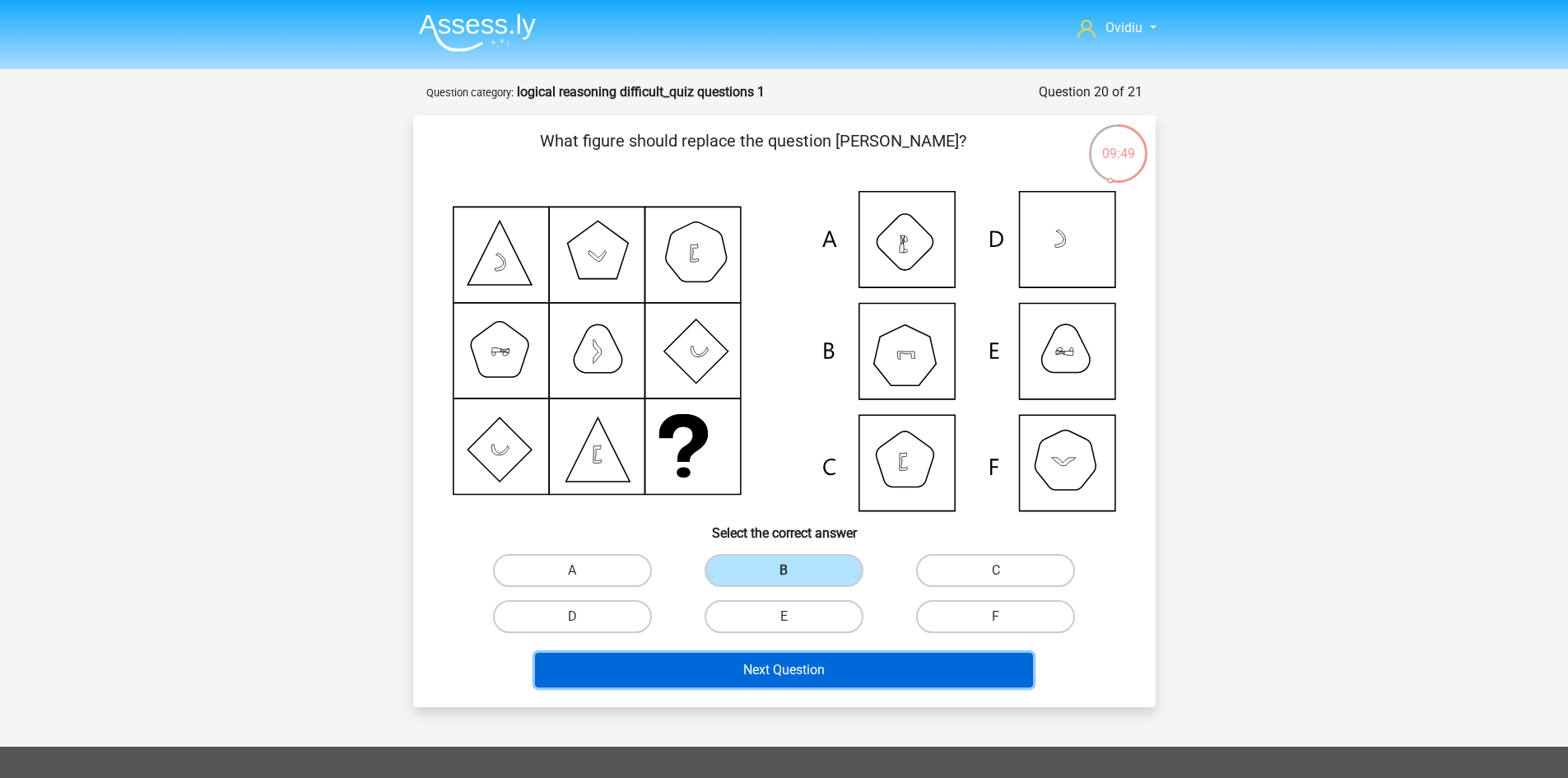
click at [799, 659] on button "Next Question" at bounding box center [784, 670] width 498 height 34
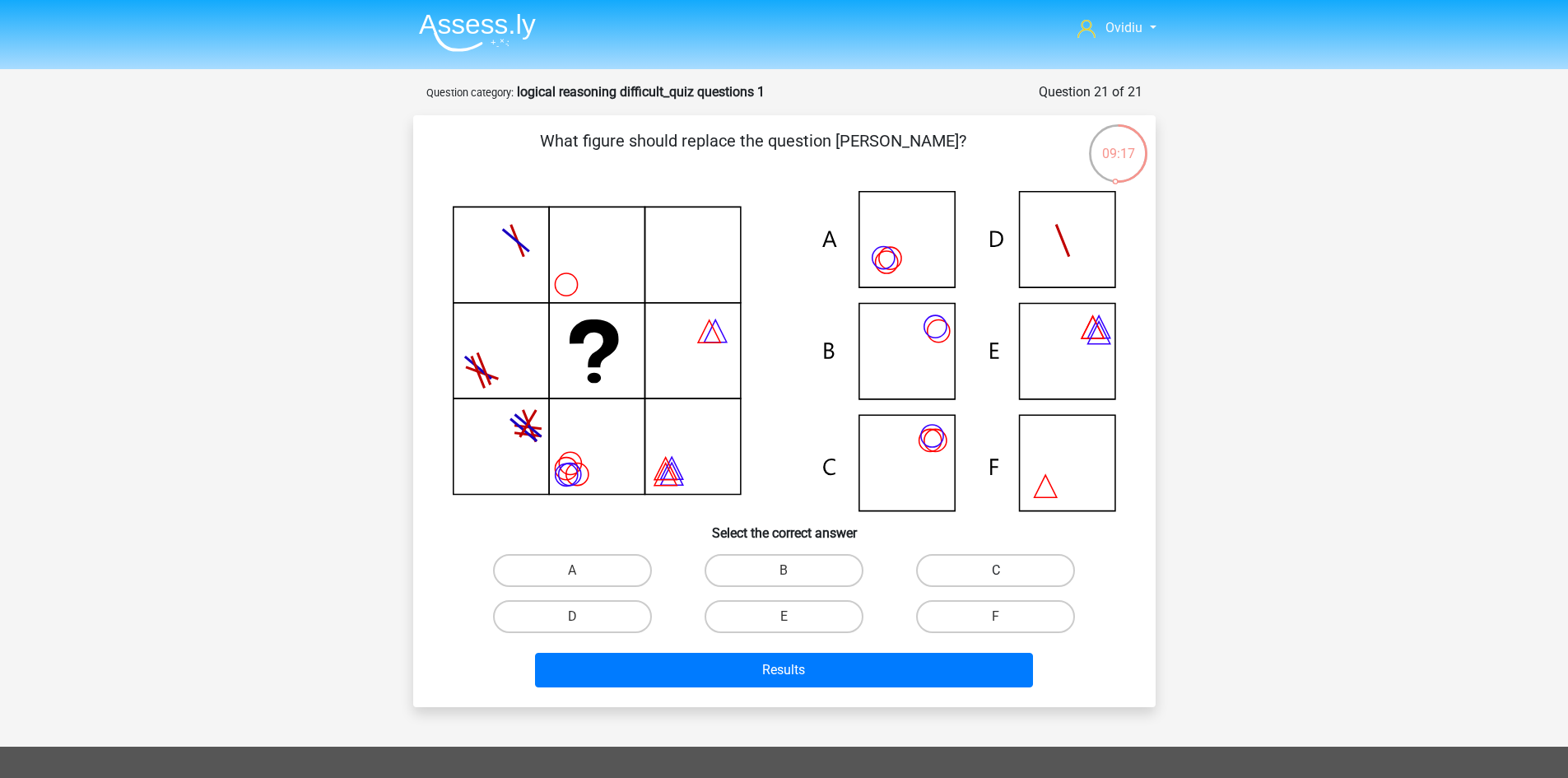
click at [979, 561] on label "C" at bounding box center [996, 570] width 159 height 32
click at [996, 570] on input "C" at bounding box center [1001, 576] width 11 height 11
radio input "true"
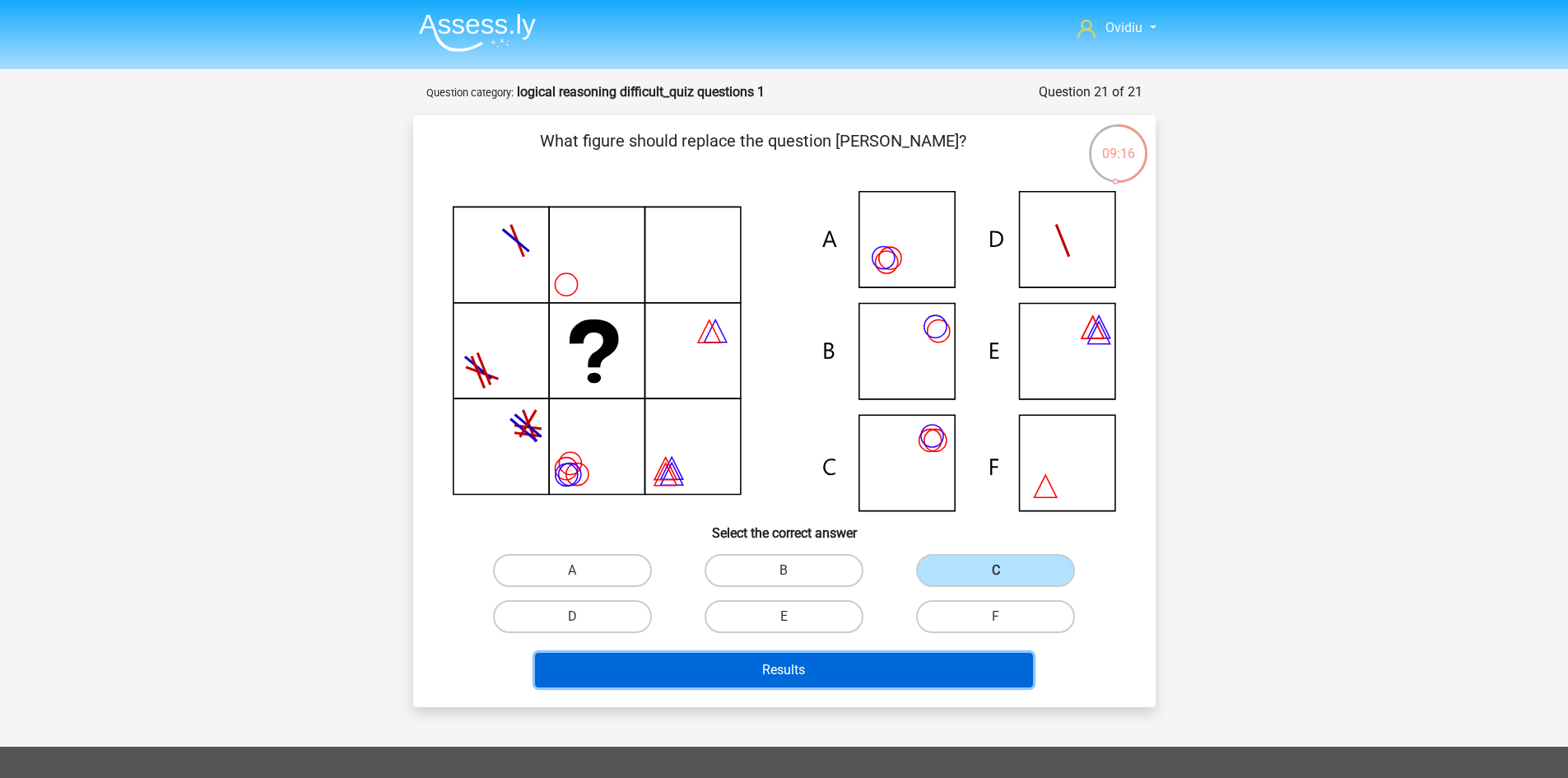
click at [794, 662] on button "Results" at bounding box center [784, 670] width 498 height 34
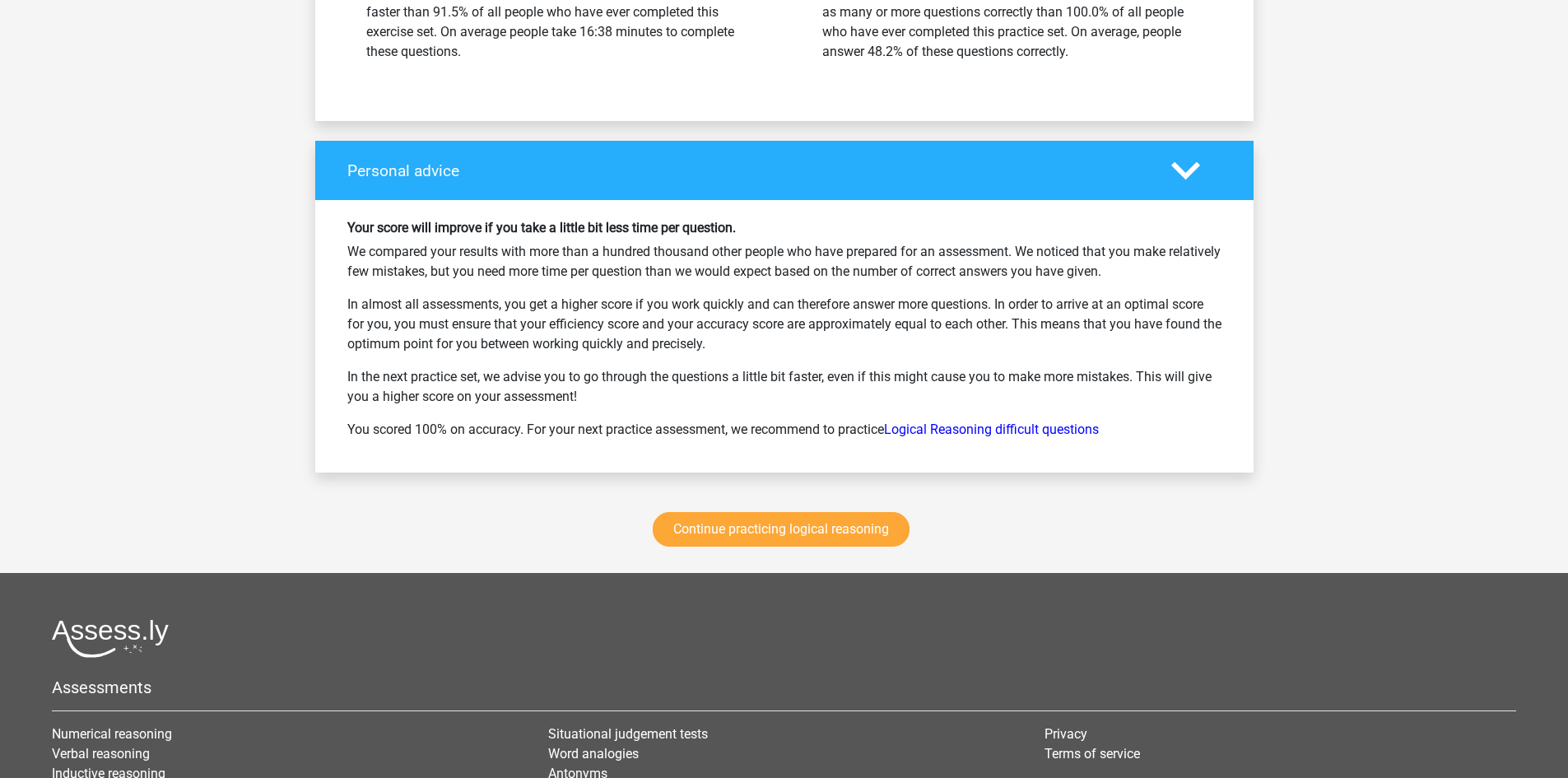
scroll to position [2781, 0]
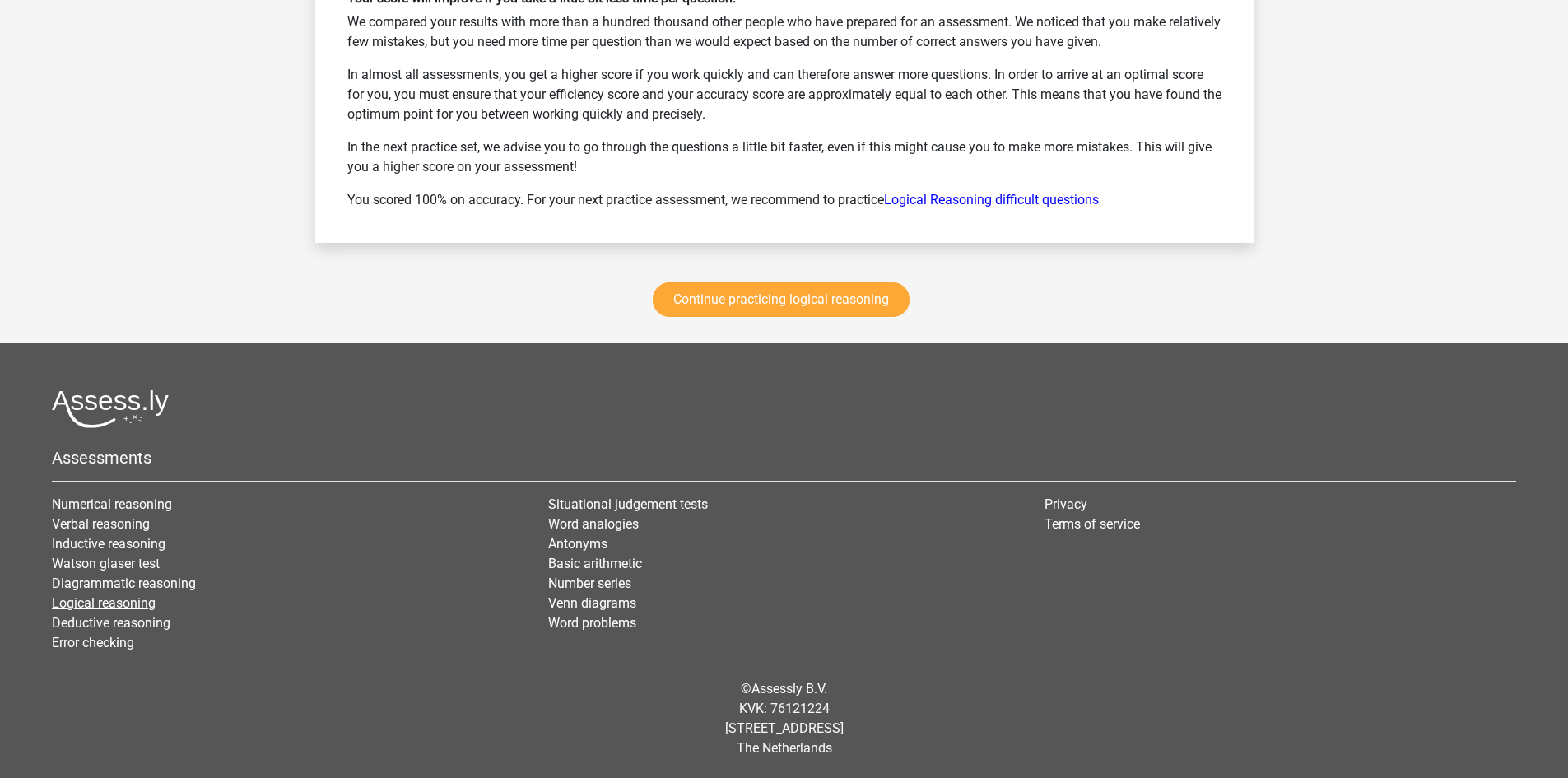
click at [107, 601] on link "Logical reasoning" at bounding box center [103, 602] width 104 height 15
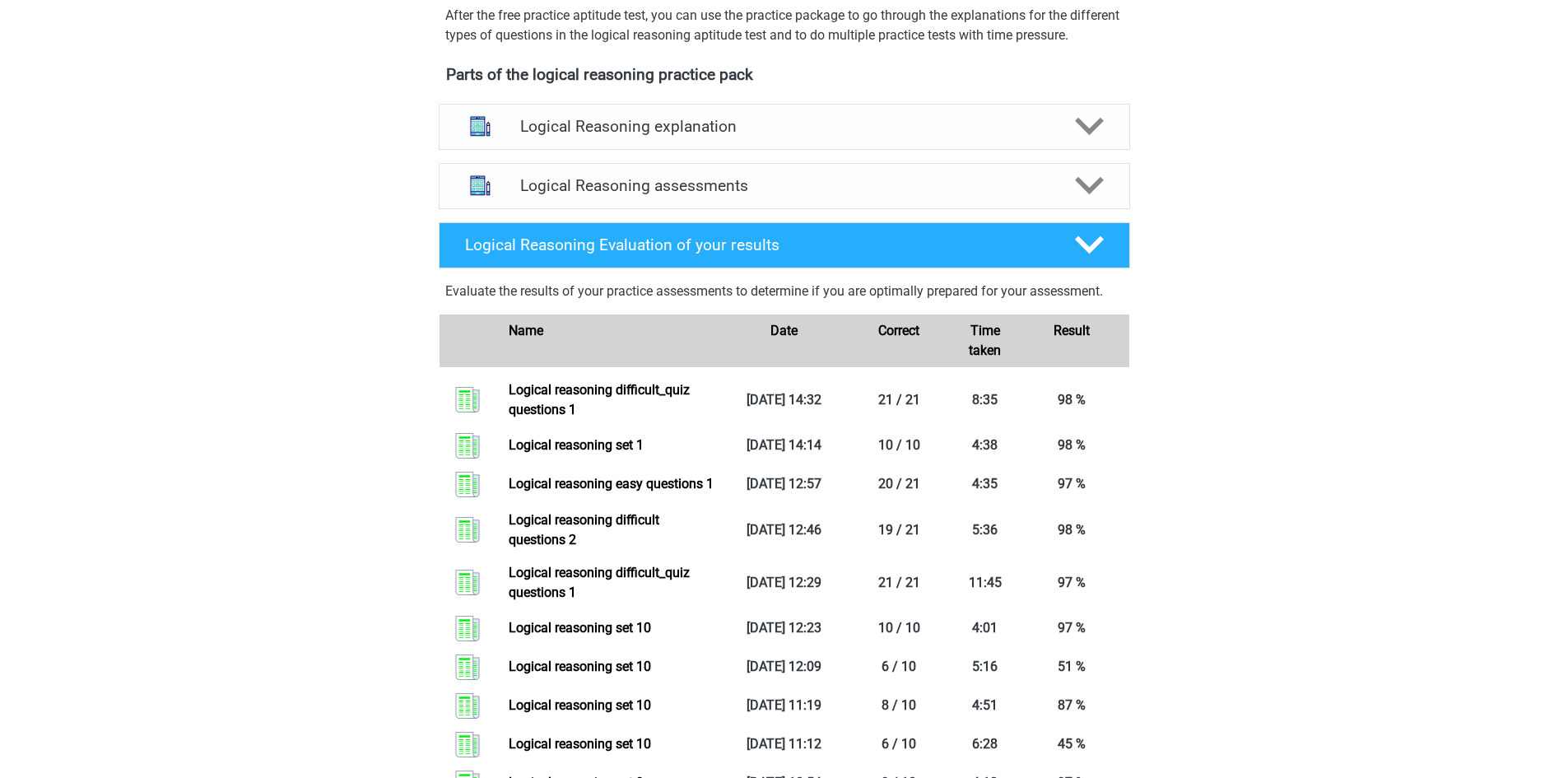
scroll to position [576, 0]
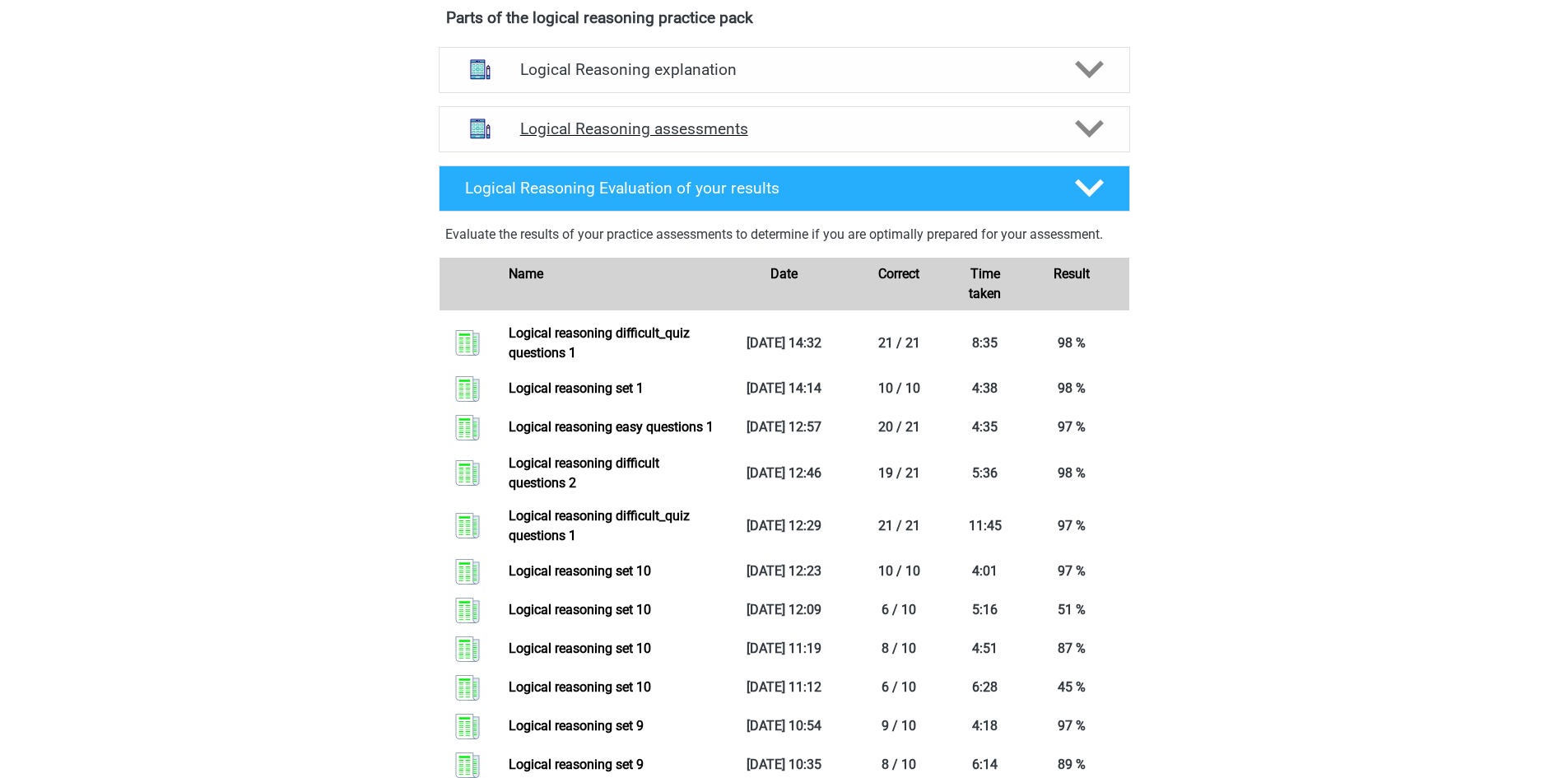
click at [1090, 138] on polygon at bounding box center [1090, 129] width 29 height 18
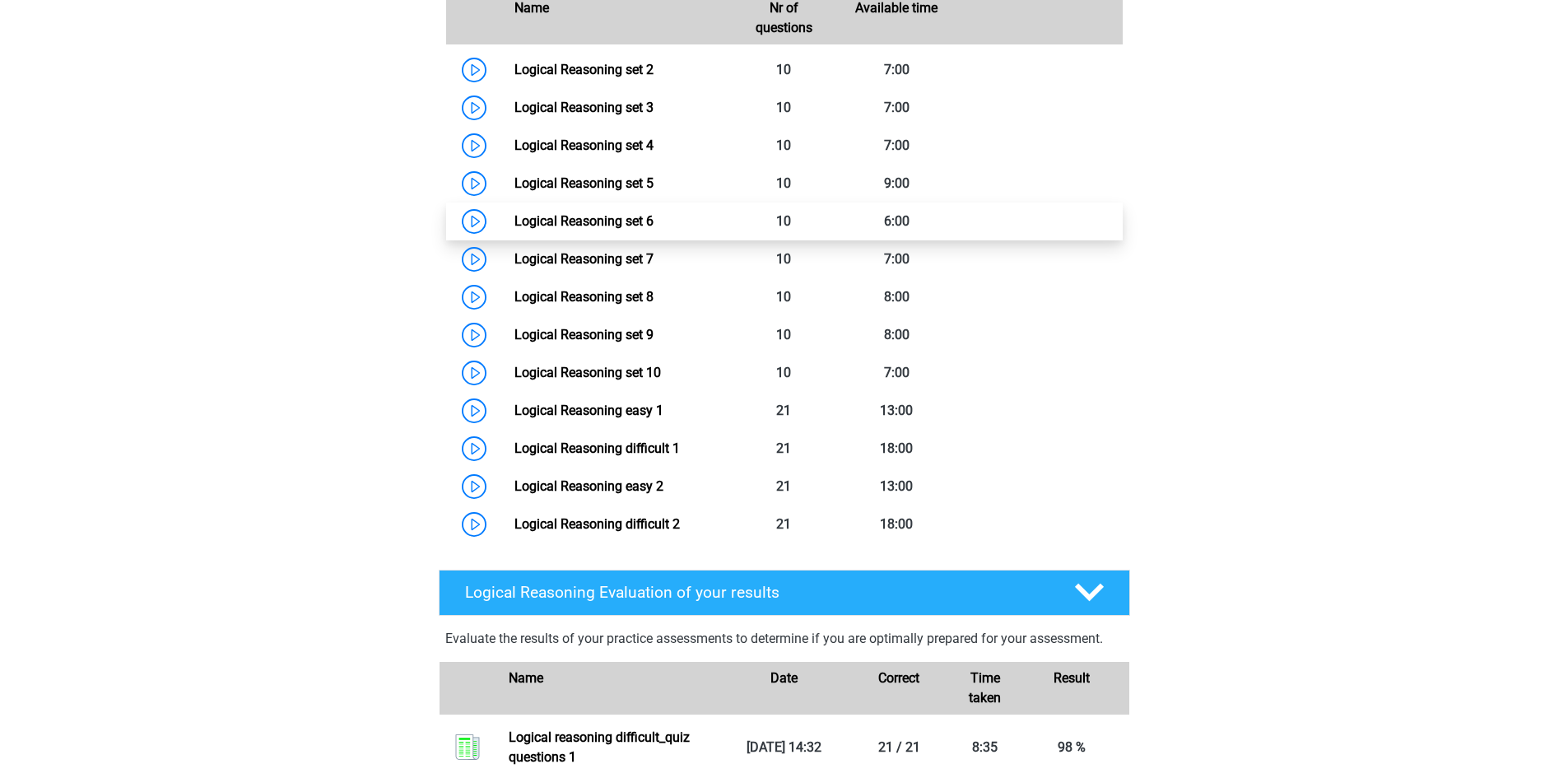
scroll to position [823, 0]
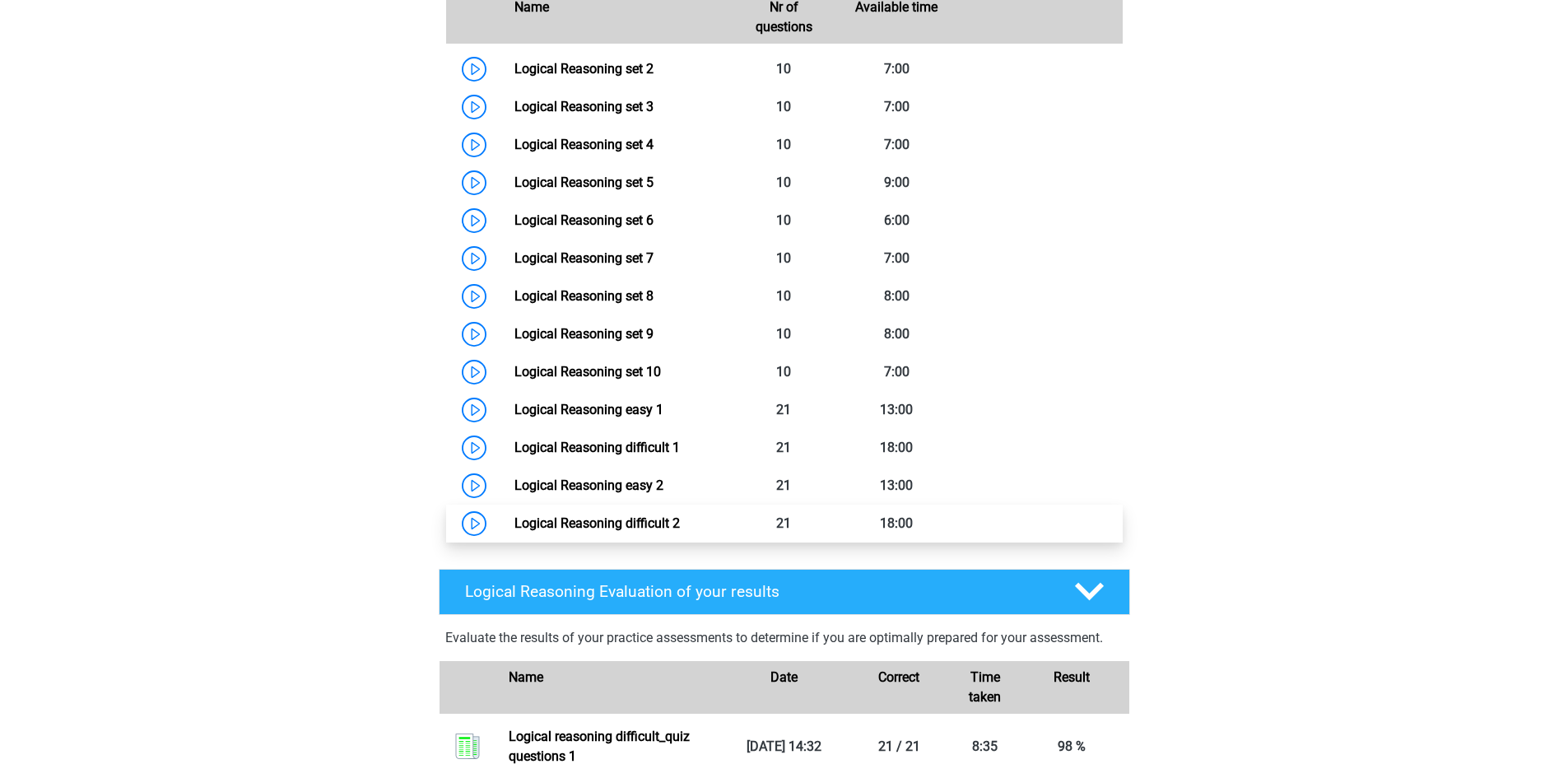
click at [652, 531] on link "Logical Reasoning difficult 2" at bounding box center [597, 523] width 165 height 15
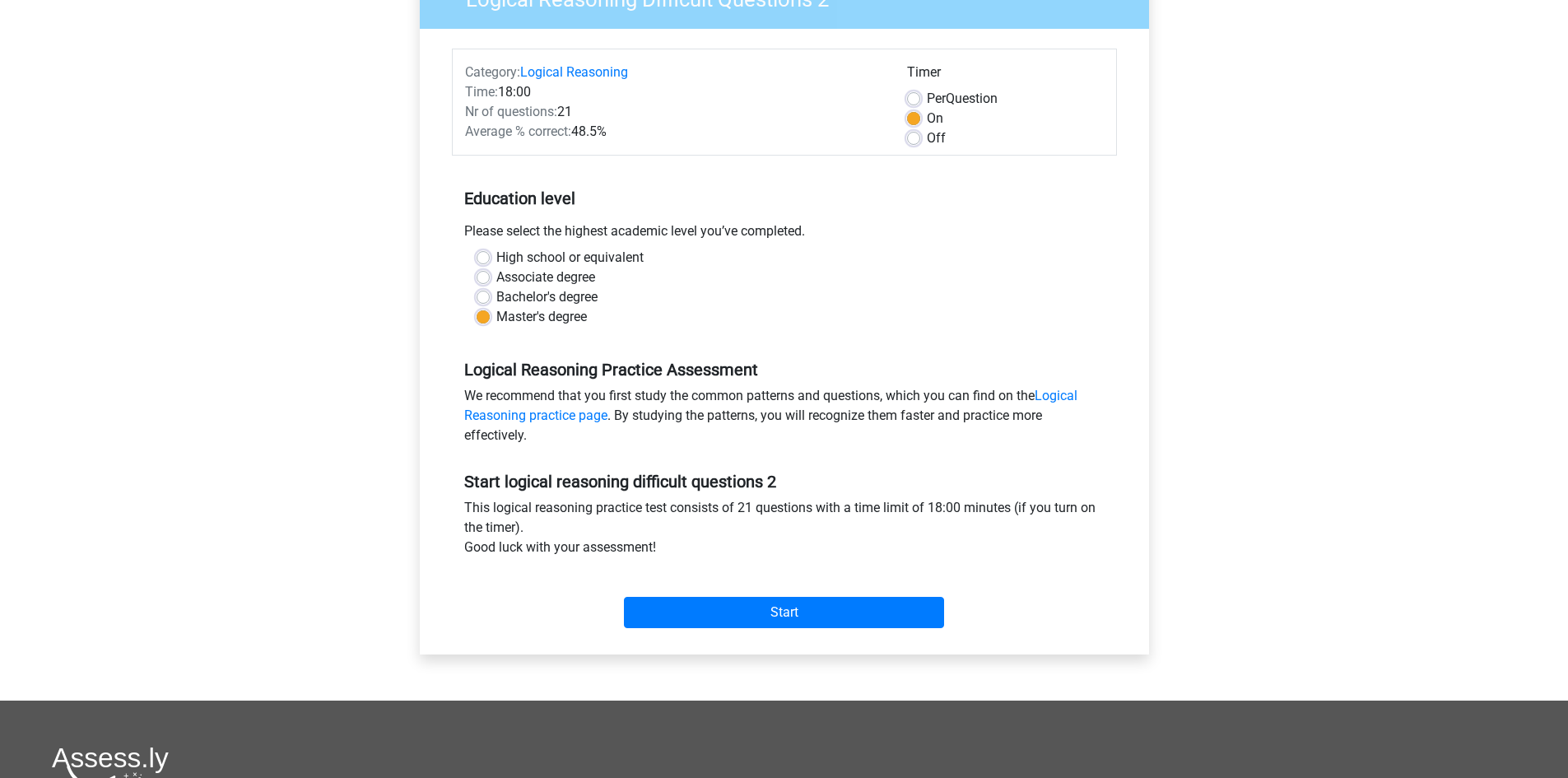
scroll to position [247, 0]
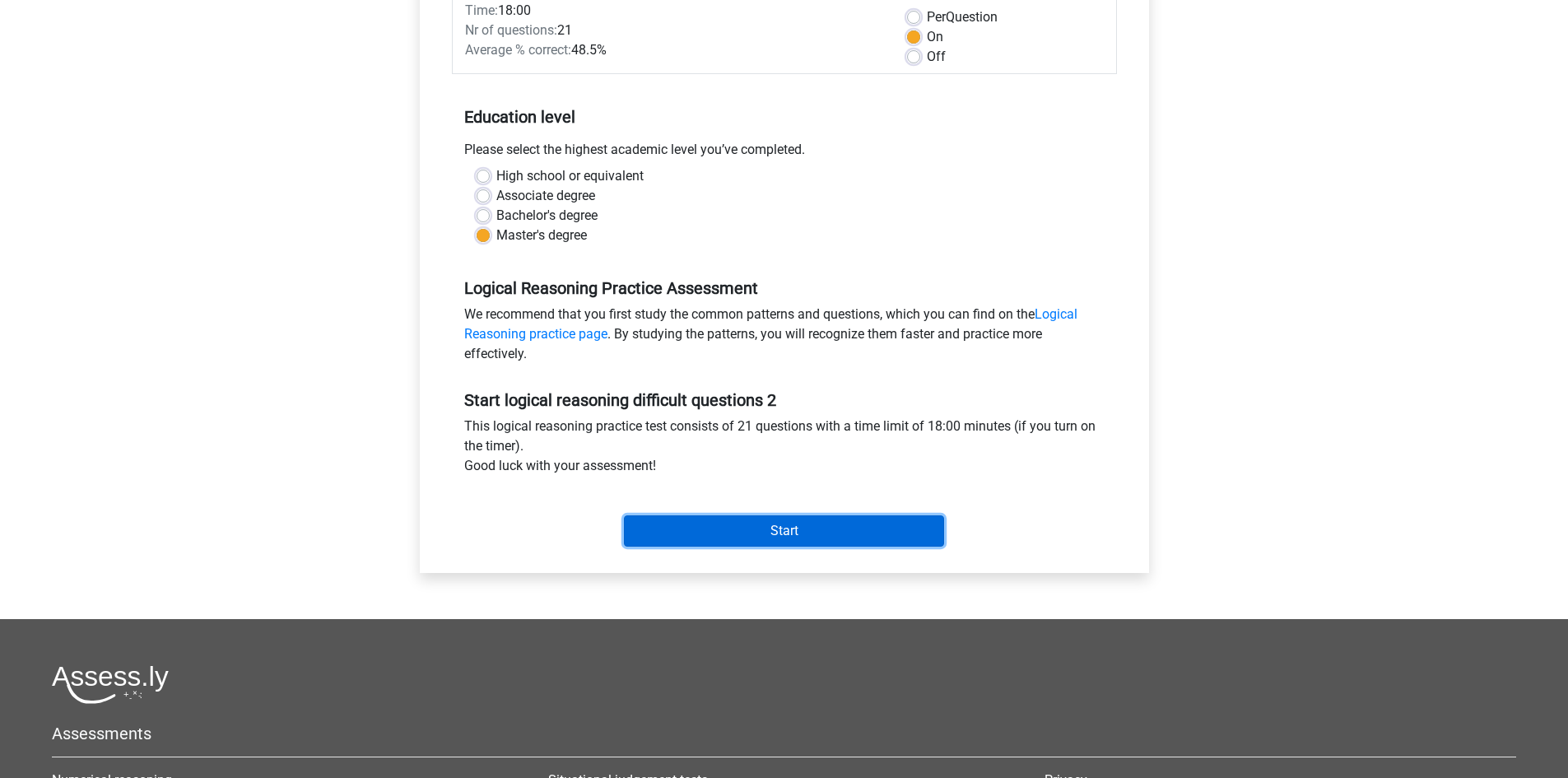
click at [785, 531] on input "Start" at bounding box center [784, 531] width 320 height 32
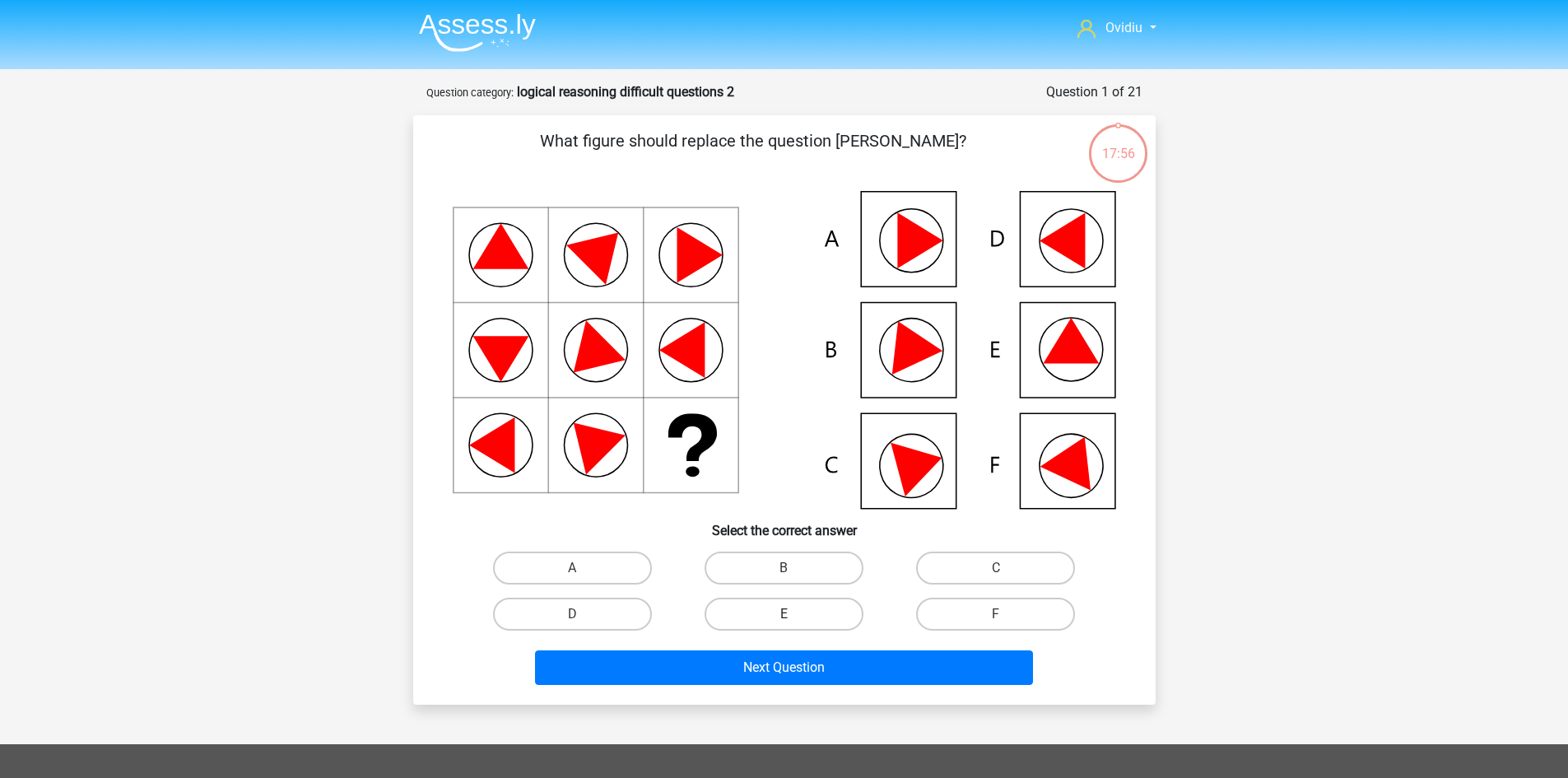
click at [802, 608] on label "E" at bounding box center [784, 614] width 159 height 32
click at [794, 614] on input "E" at bounding box center [789, 619] width 11 height 11
radio input "true"
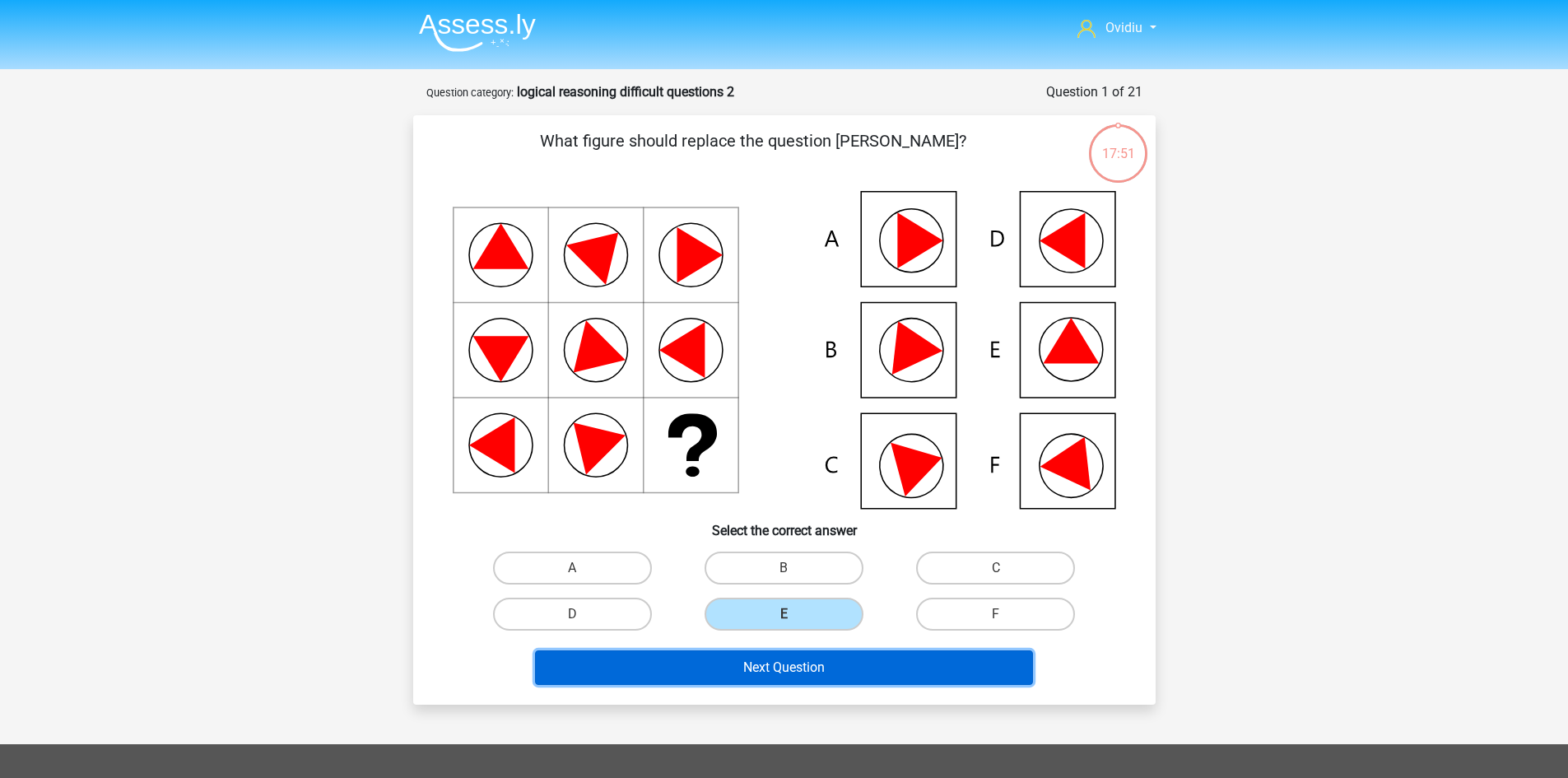
click at [793, 662] on button "Next Question" at bounding box center [784, 667] width 498 height 34
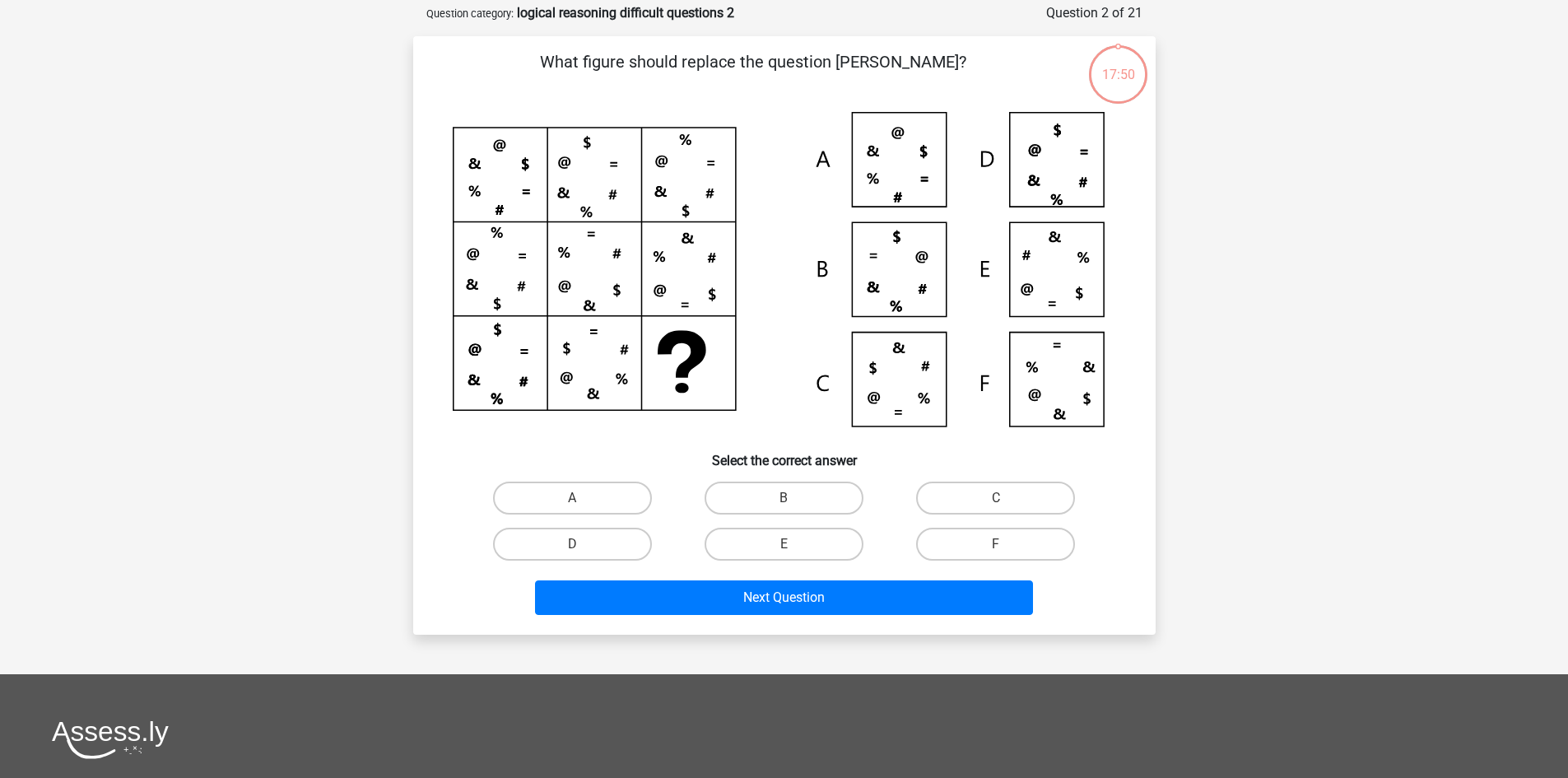
scroll to position [82, 0]
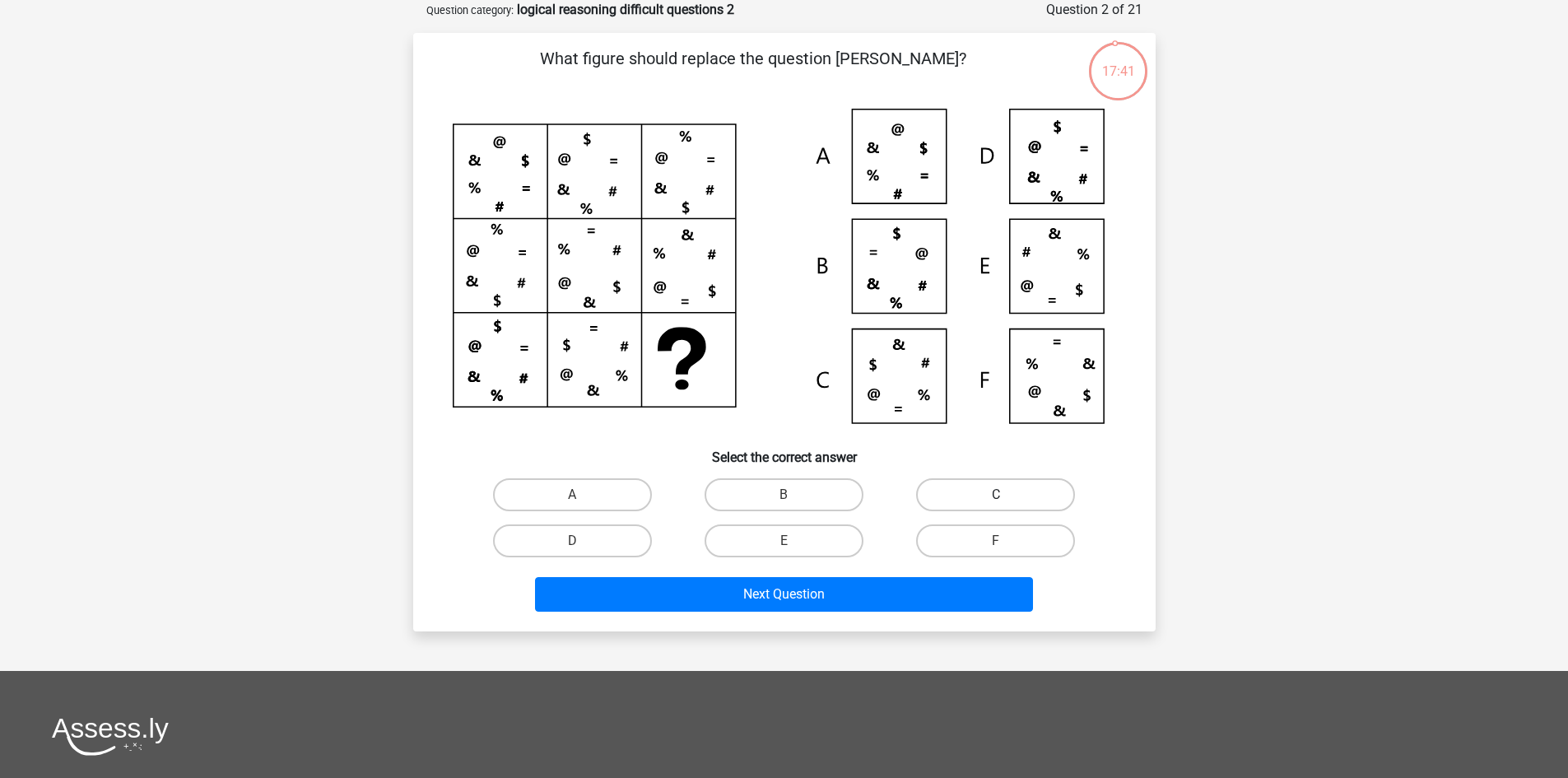
click at [972, 492] on label "C" at bounding box center [996, 495] width 159 height 32
click at [996, 495] on input "C" at bounding box center [1001, 500] width 11 height 11
radio input "true"
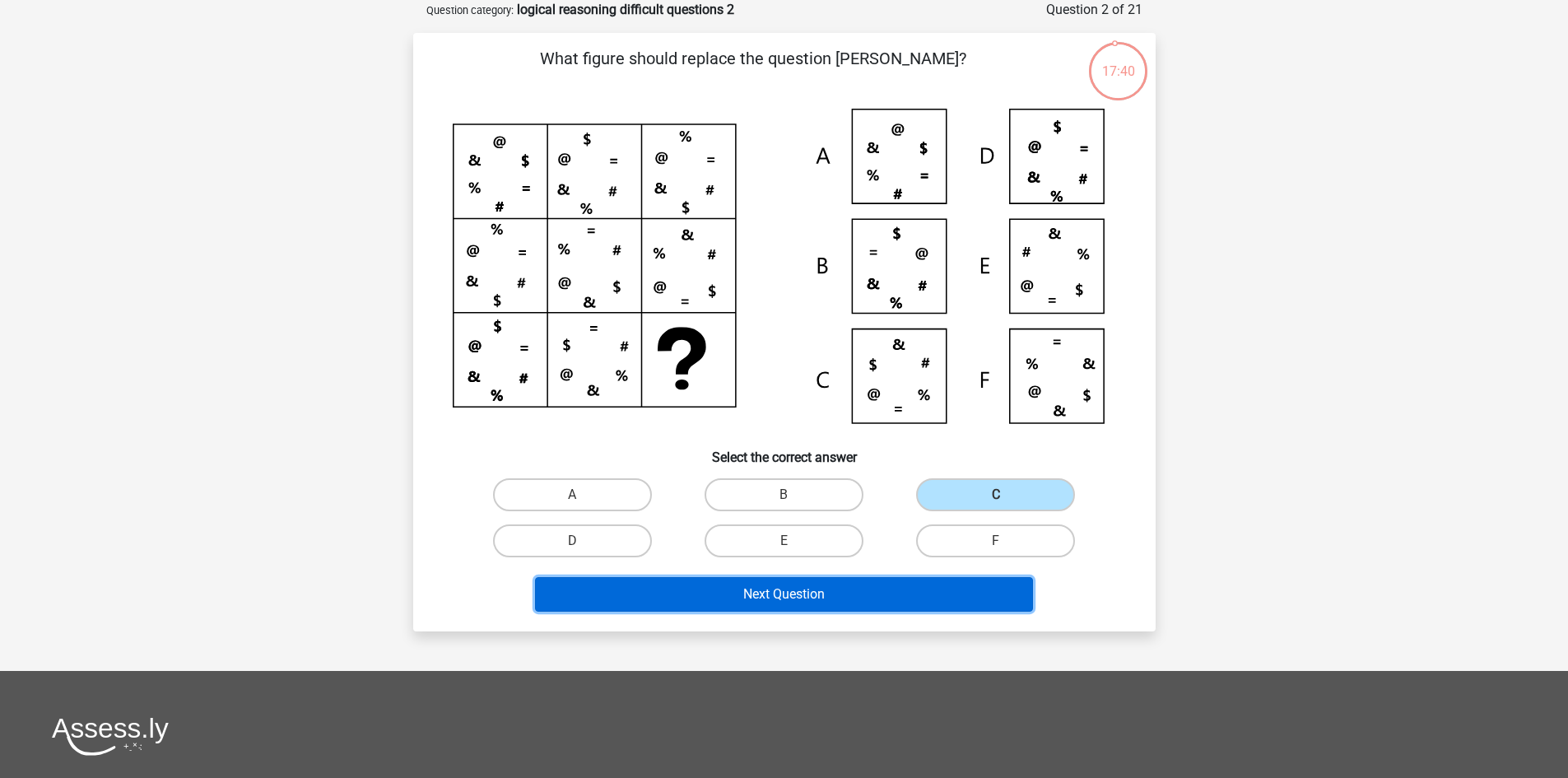
click at [821, 591] on button "Next Question" at bounding box center [784, 594] width 498 height 34
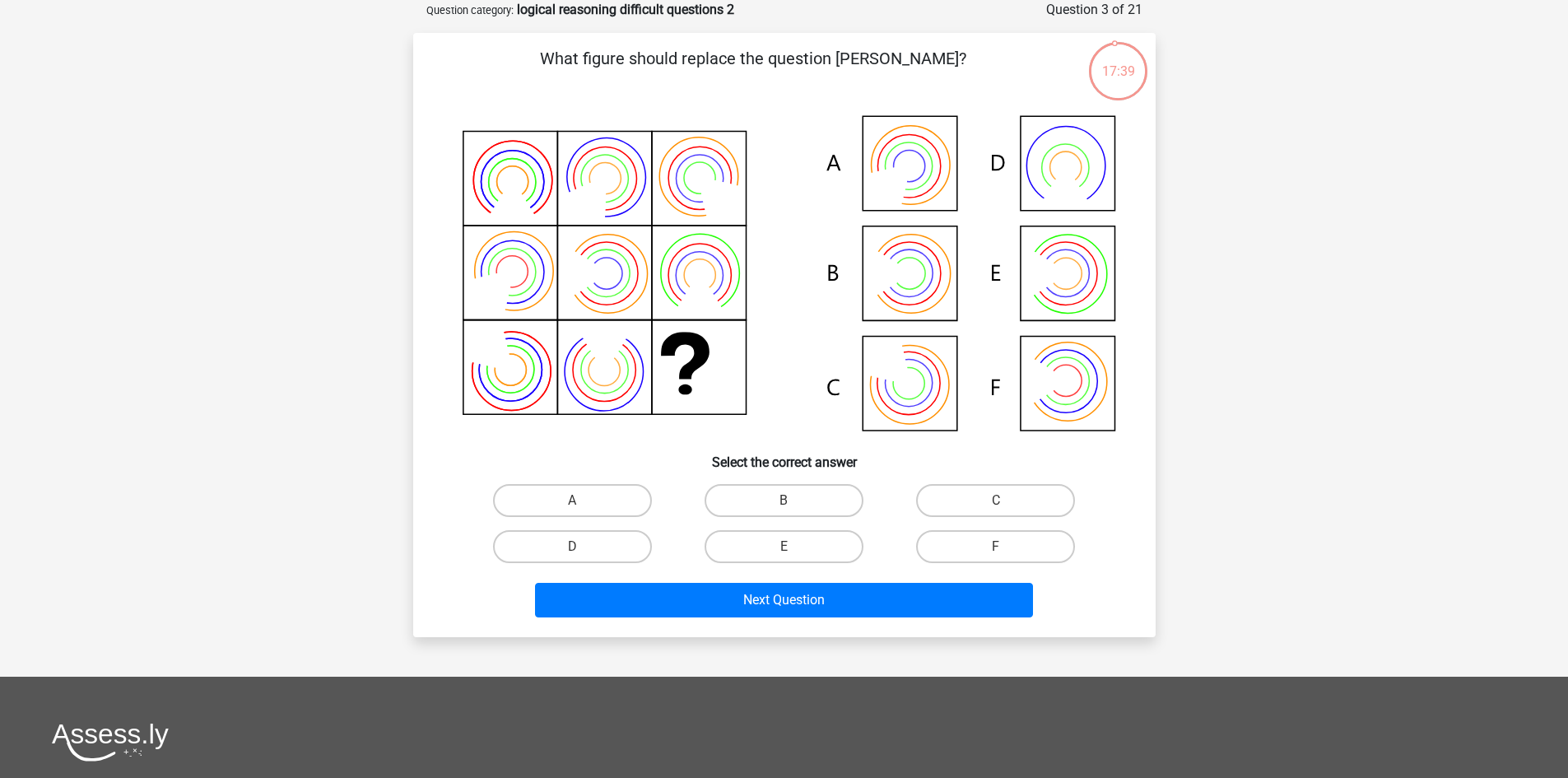
scroll to position [0, 0]
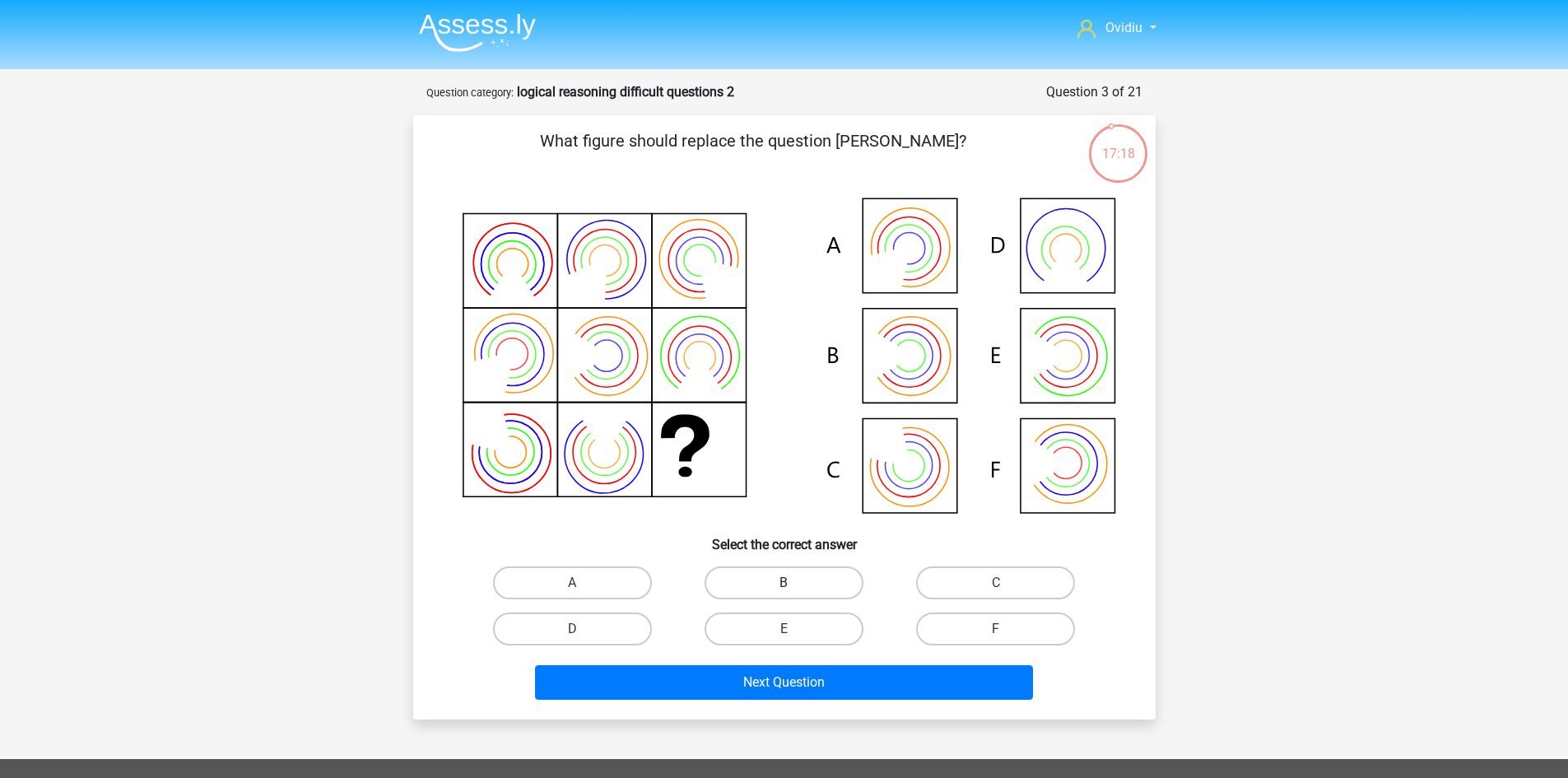
click at [770, 571] on label "B" at bounding box center [784, 582] width 159 height 32
click at [784, 583] on input "B" at bounding box center [789, 588] width 11 height 11
radio input "true"
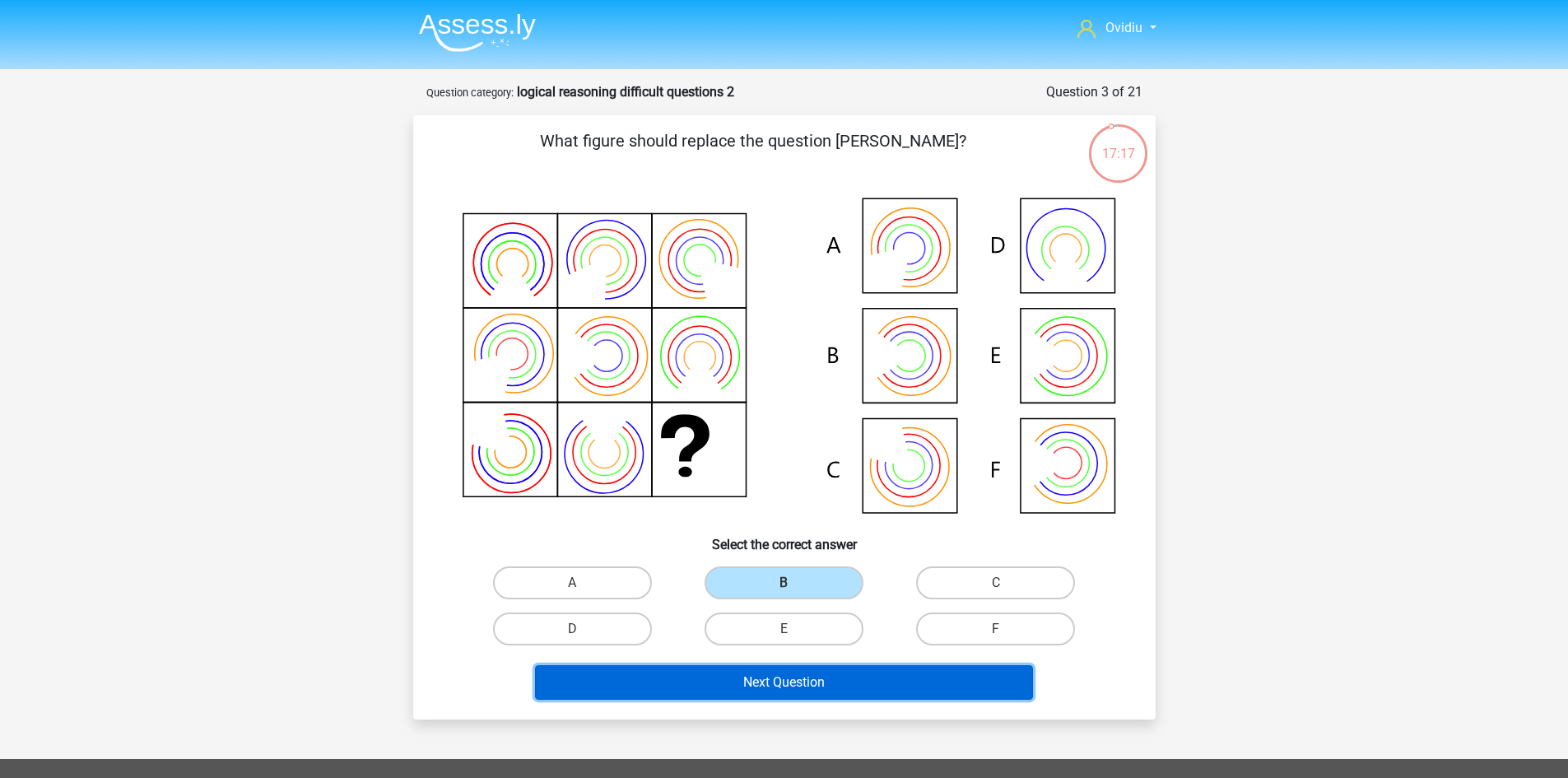
click at [838, 689] on button "Next Question" at bounding box center [784, 682] width 498 height 34
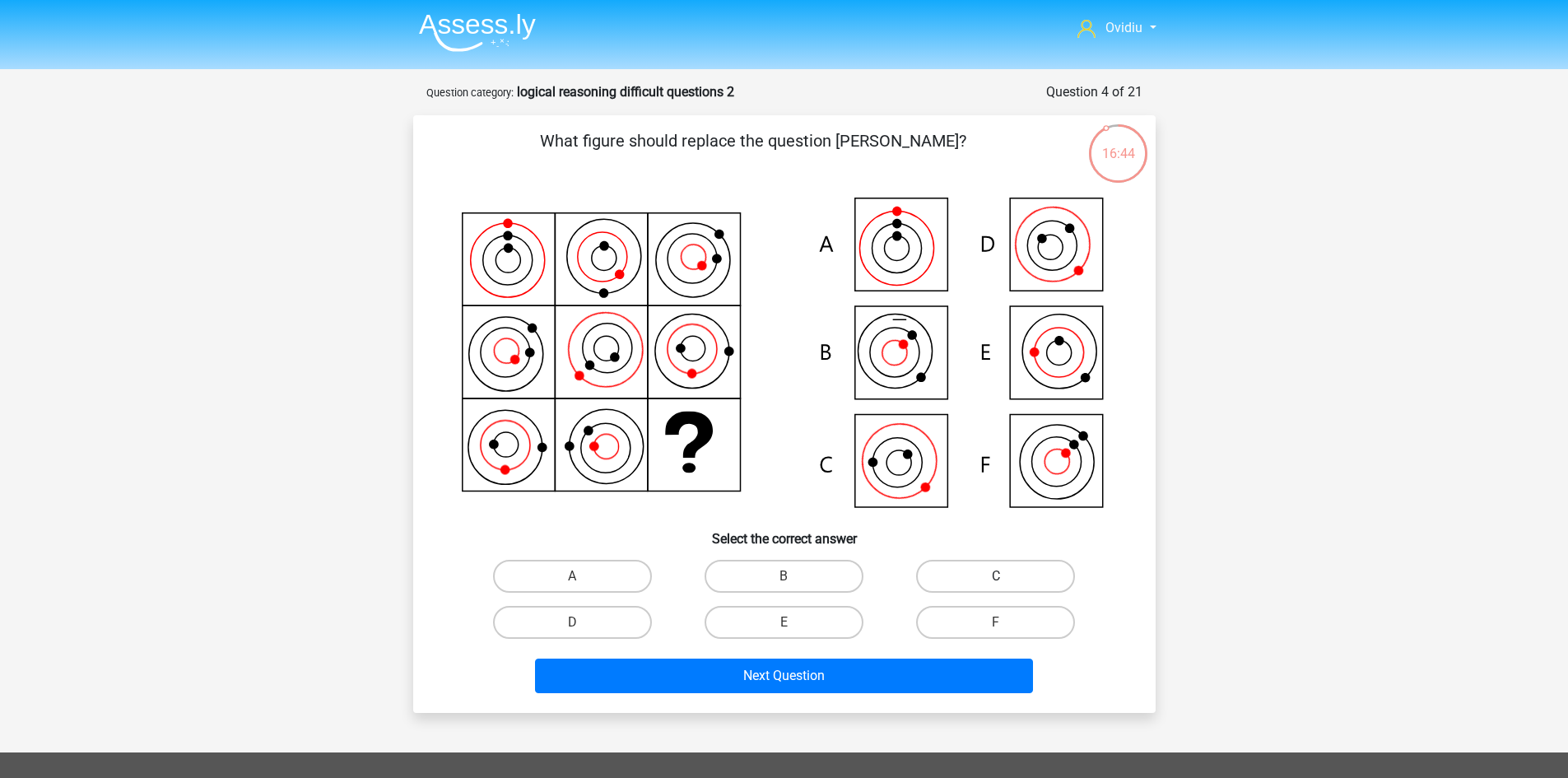
click at [950, 575] on label "C" at bounding box center [996, 576] width 159 height 32
click at [996, 576] on input "C" at bounding box center [1001, 581] width 11 height 11
radio input "true"
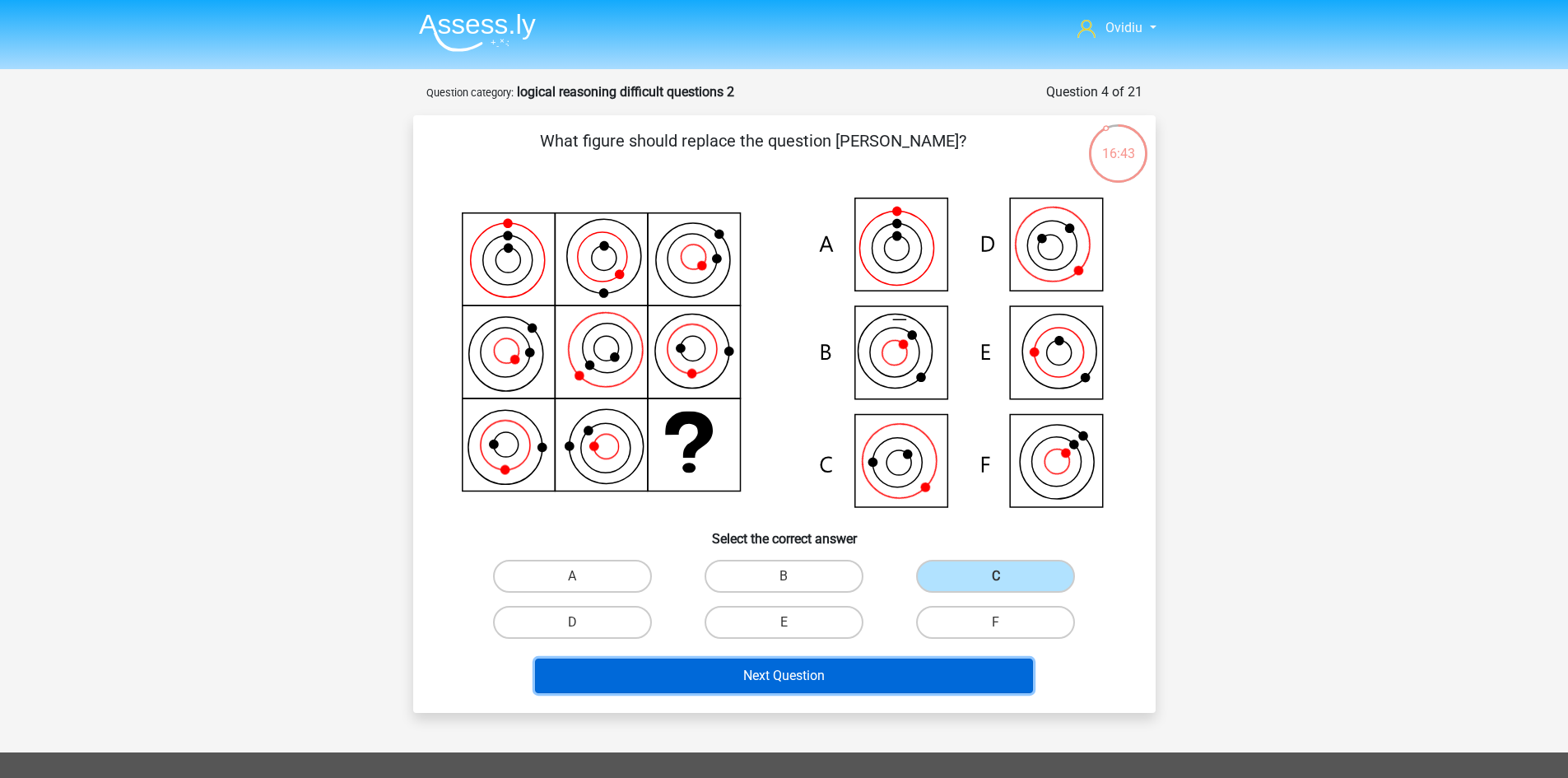
click at [827, 671] on button "Next Question" at bounding box center [784, 676] width 498 height 34
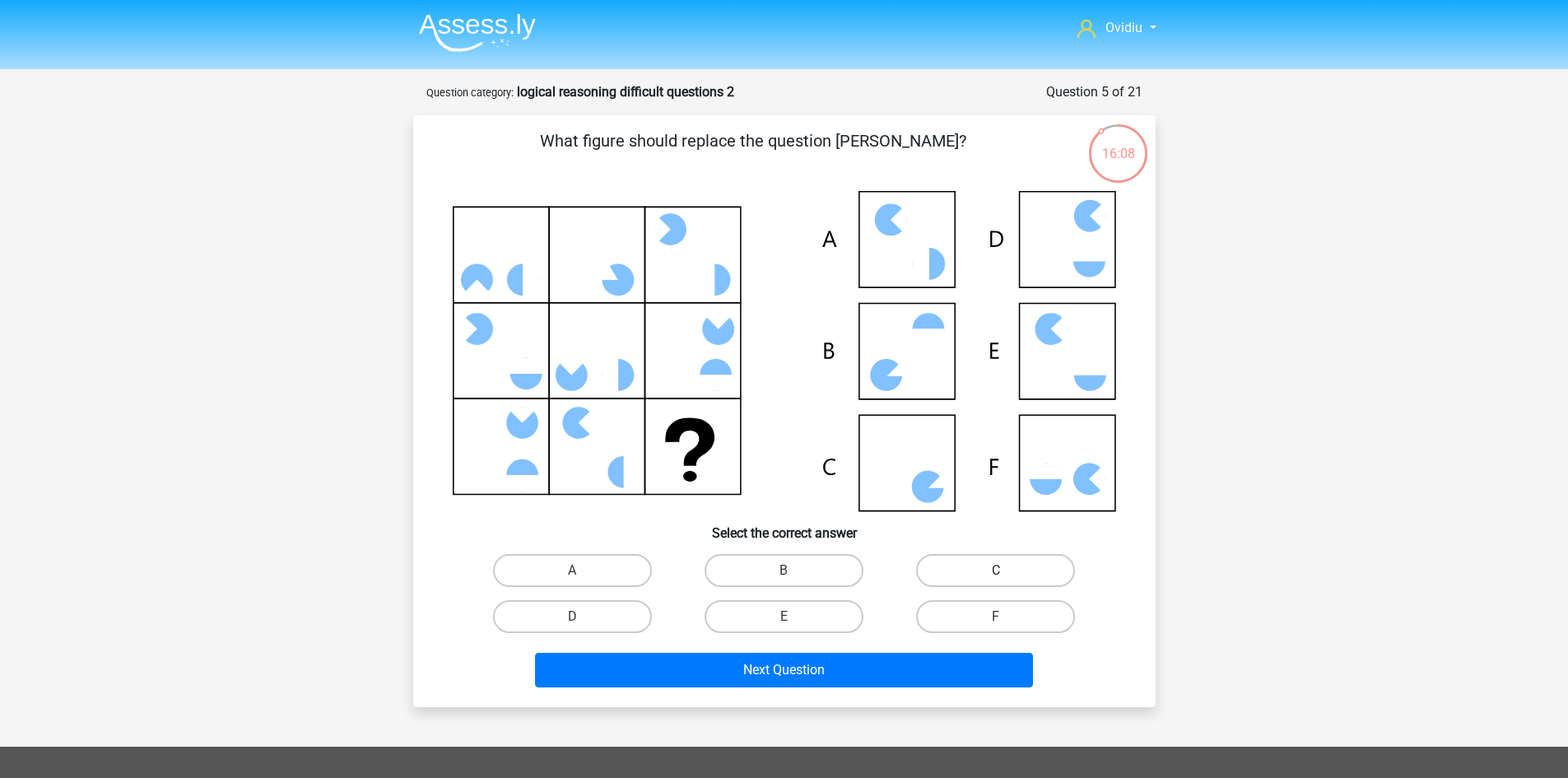
click at [996, 559] on label "C" at bounding box center [996, 570] width 159 height 32
click at [996, 570] on input "C" at bounding box center [1001, 576] width 11 height 11
radio input "true"
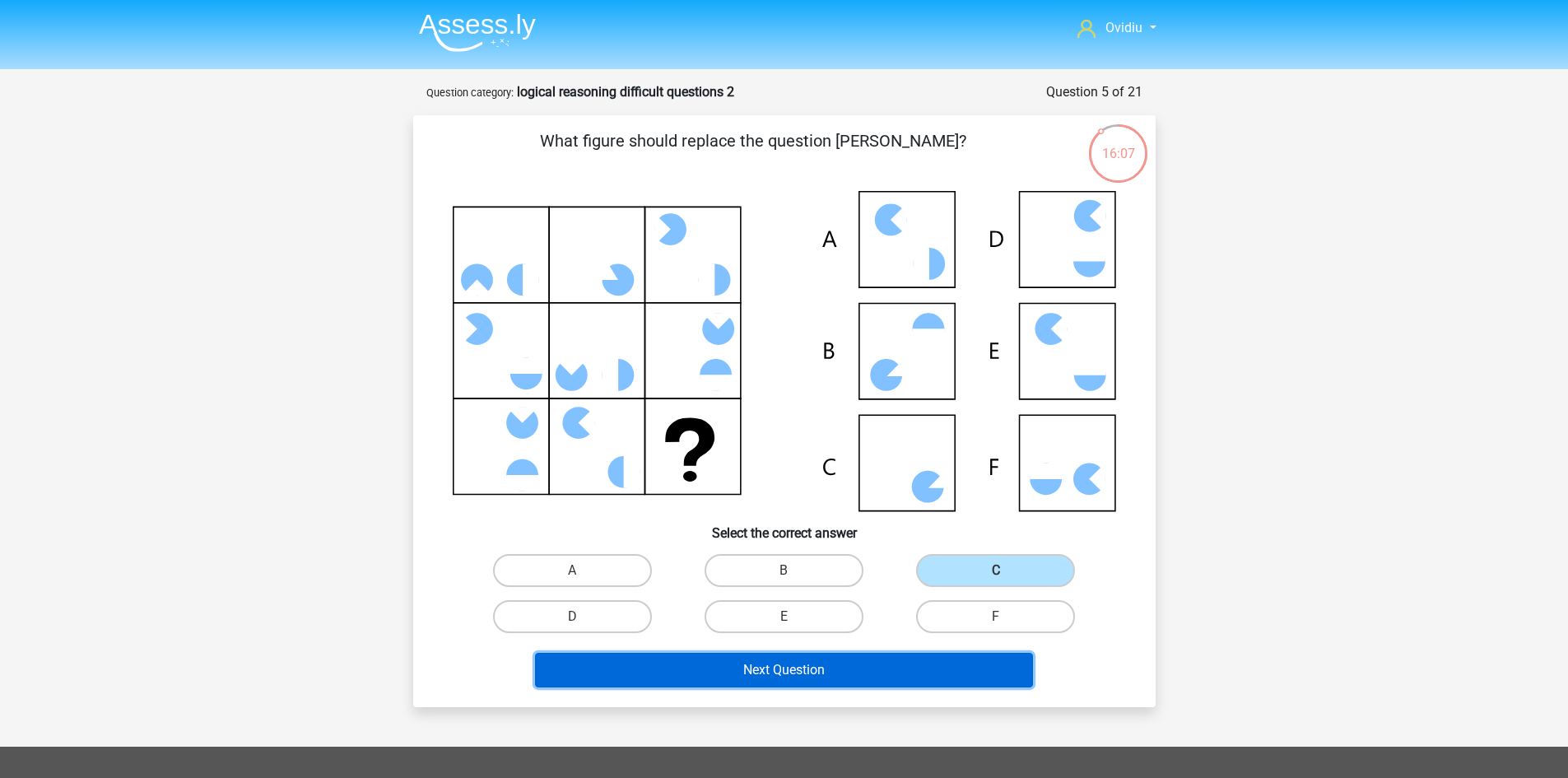
click at [842, 674] on button "Next Question" at bounding box center [784, 670] width 498 height 34
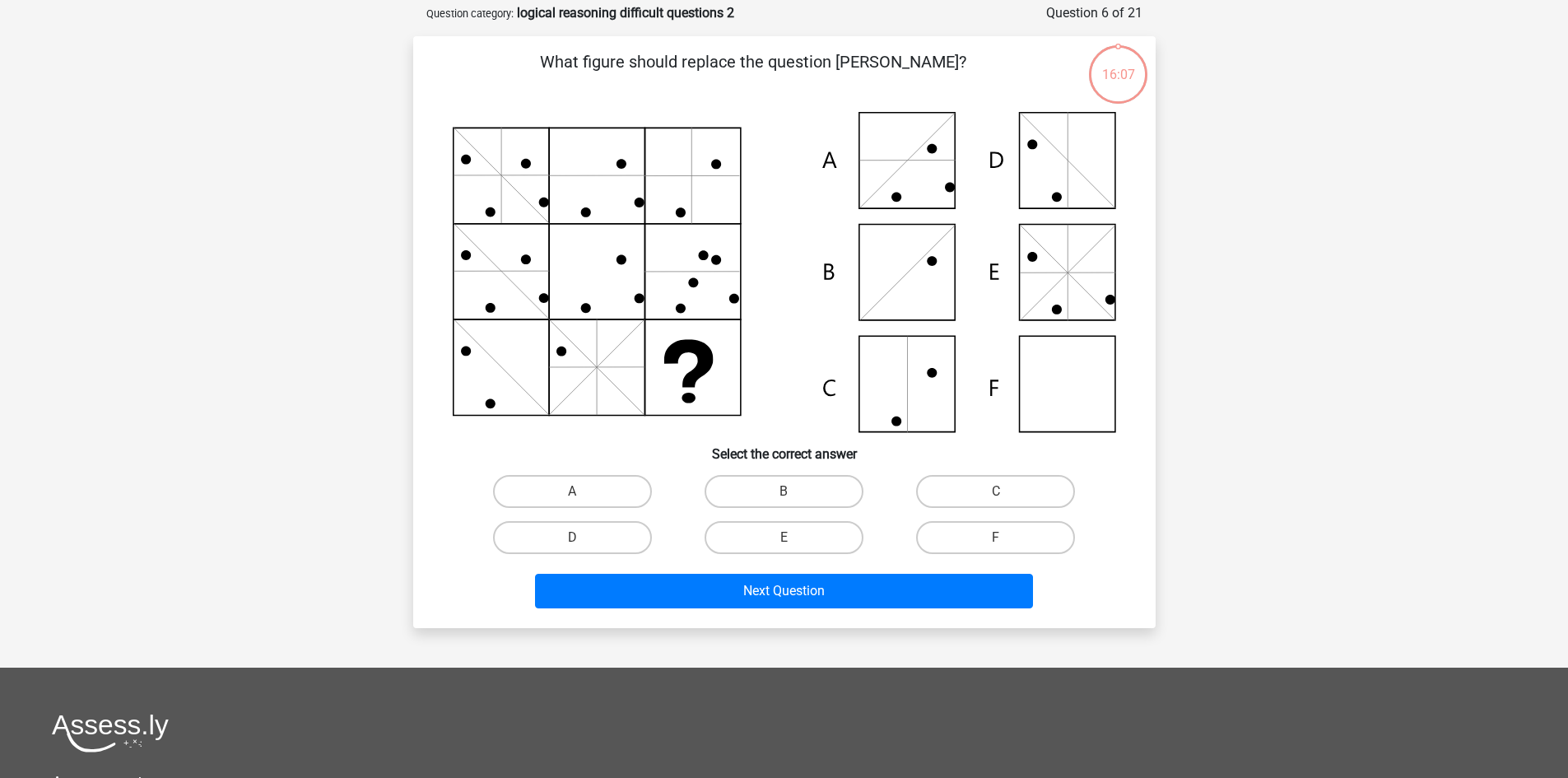
scroll to position [82, 0]
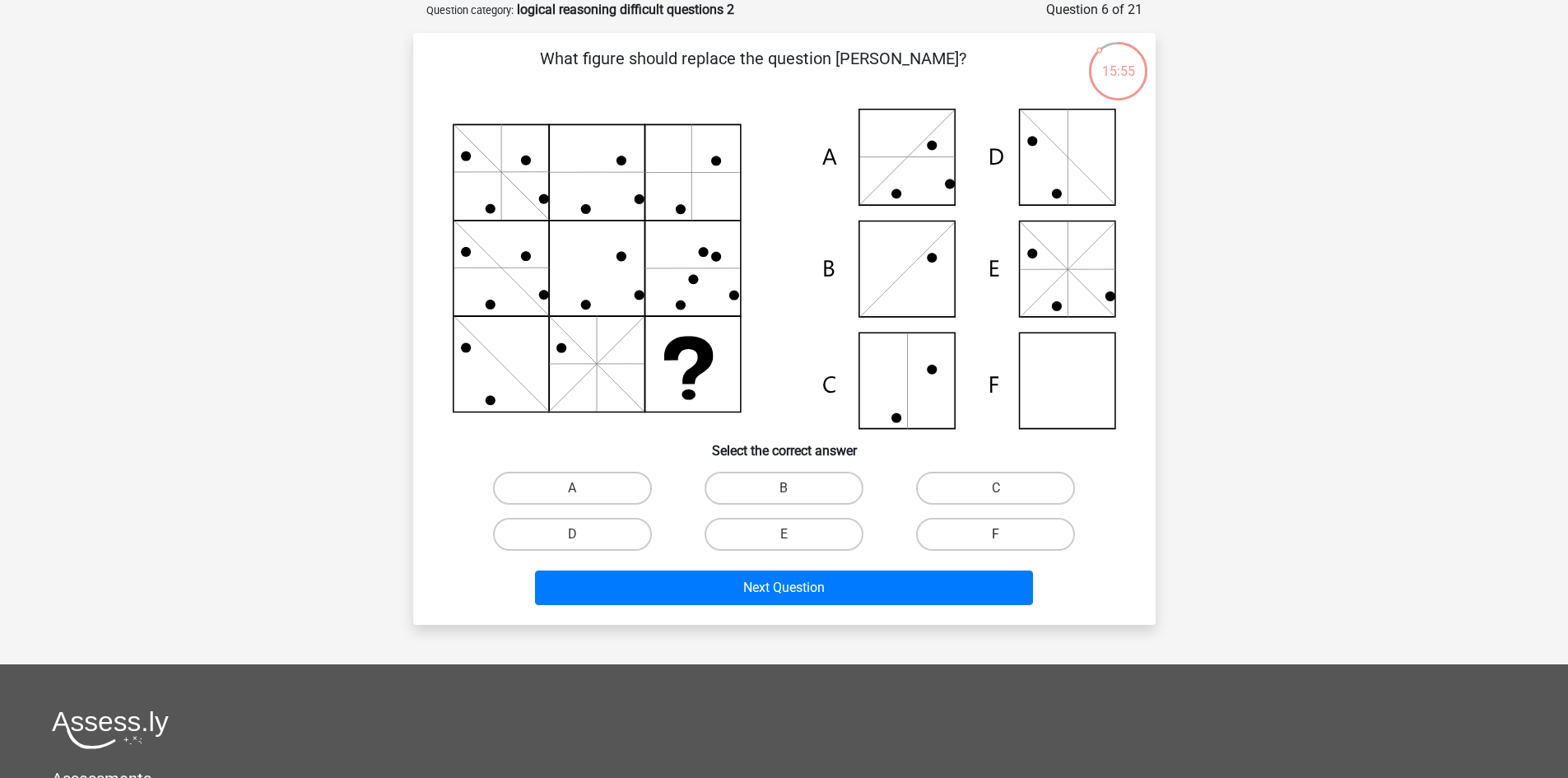
click at [991, 520] on label "F" at bounding box center [996, 534] width 159 height 32
click at [996, 534] on input "F" at bounding box center [1001, 540] width 11 height 11
radio input "true"
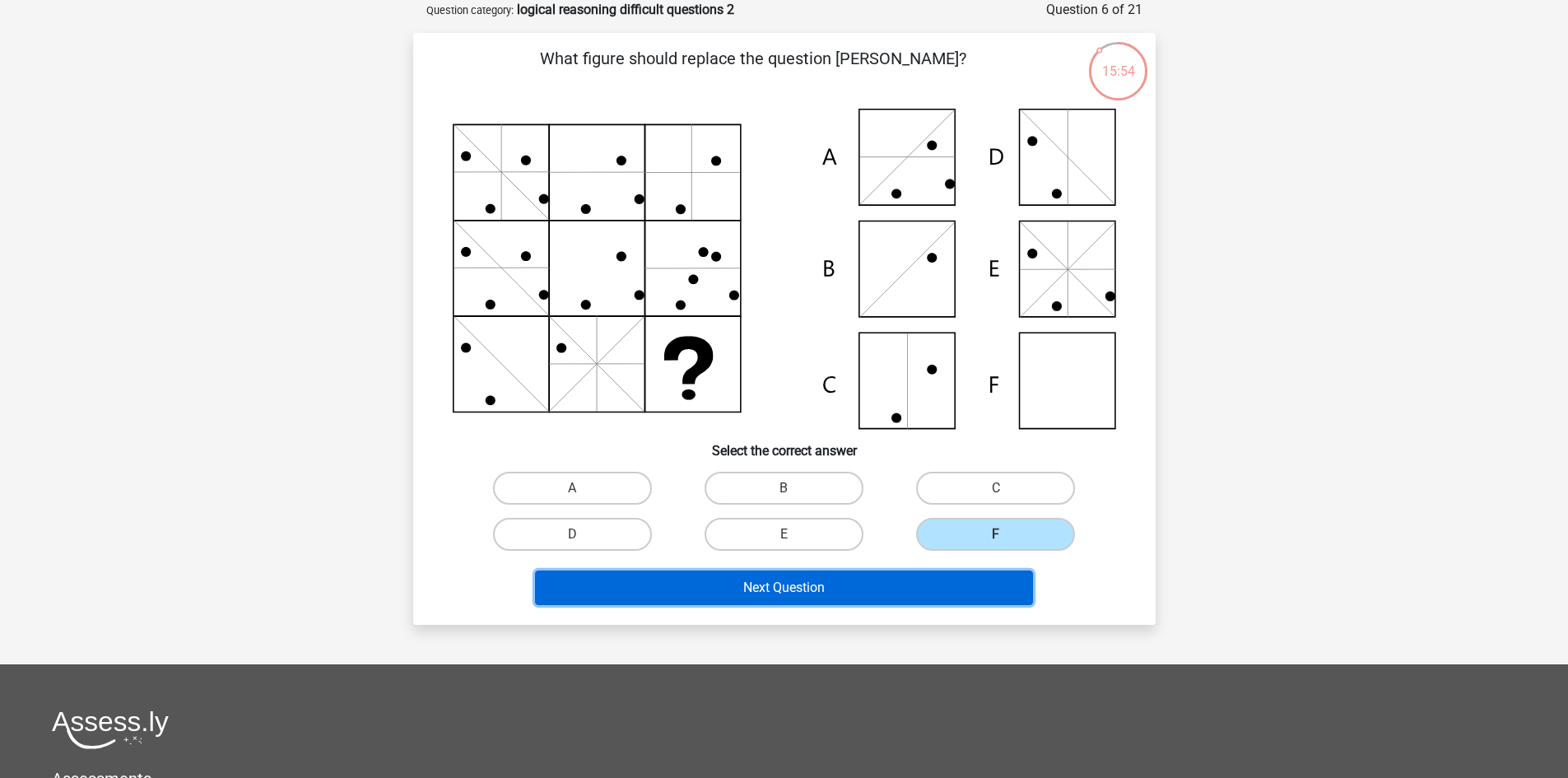
click at [840, 585] on button "Next Question" at bounding box center [784, 588] width 498 height 34
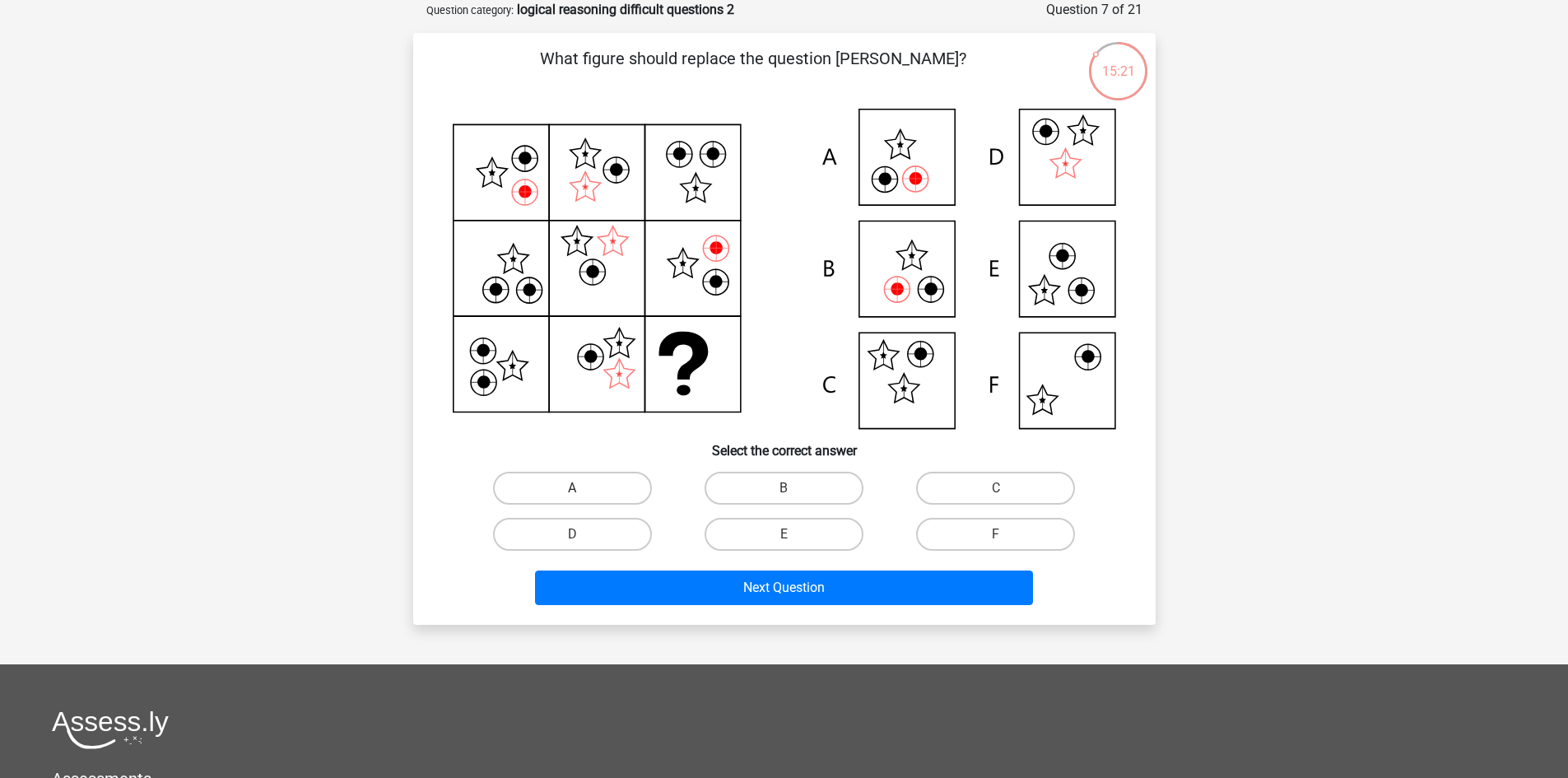
click at [601, 472] on label "A" at bounding box center [572, 488] width 159 height 32
click at [583, 488] on input "A" at bounding box center [578, 494] width 11 height 11
radio input "true"
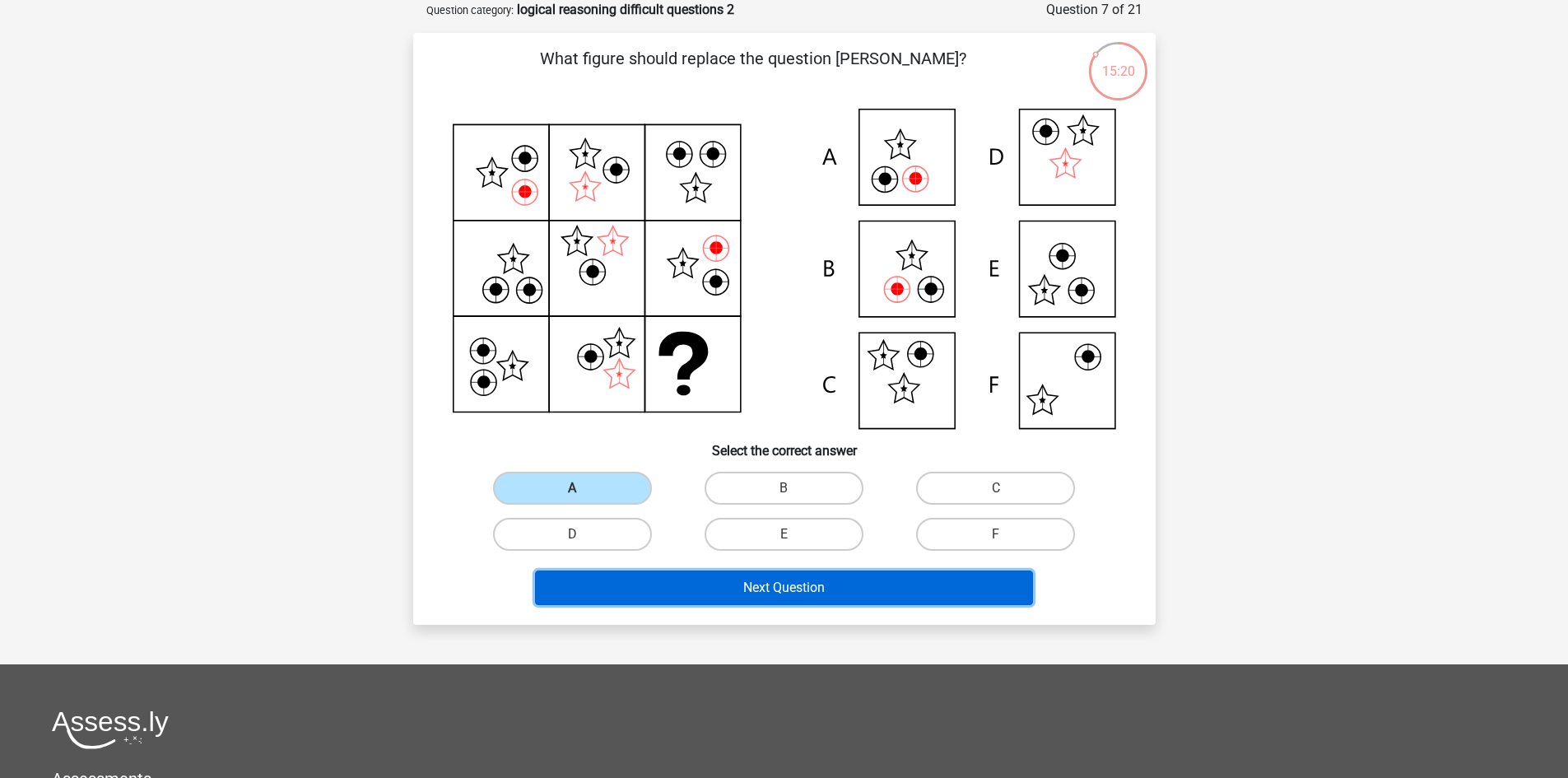
click at [747, 586] on button "Next Question" at bounding box center [784, 588] width 498 height 34
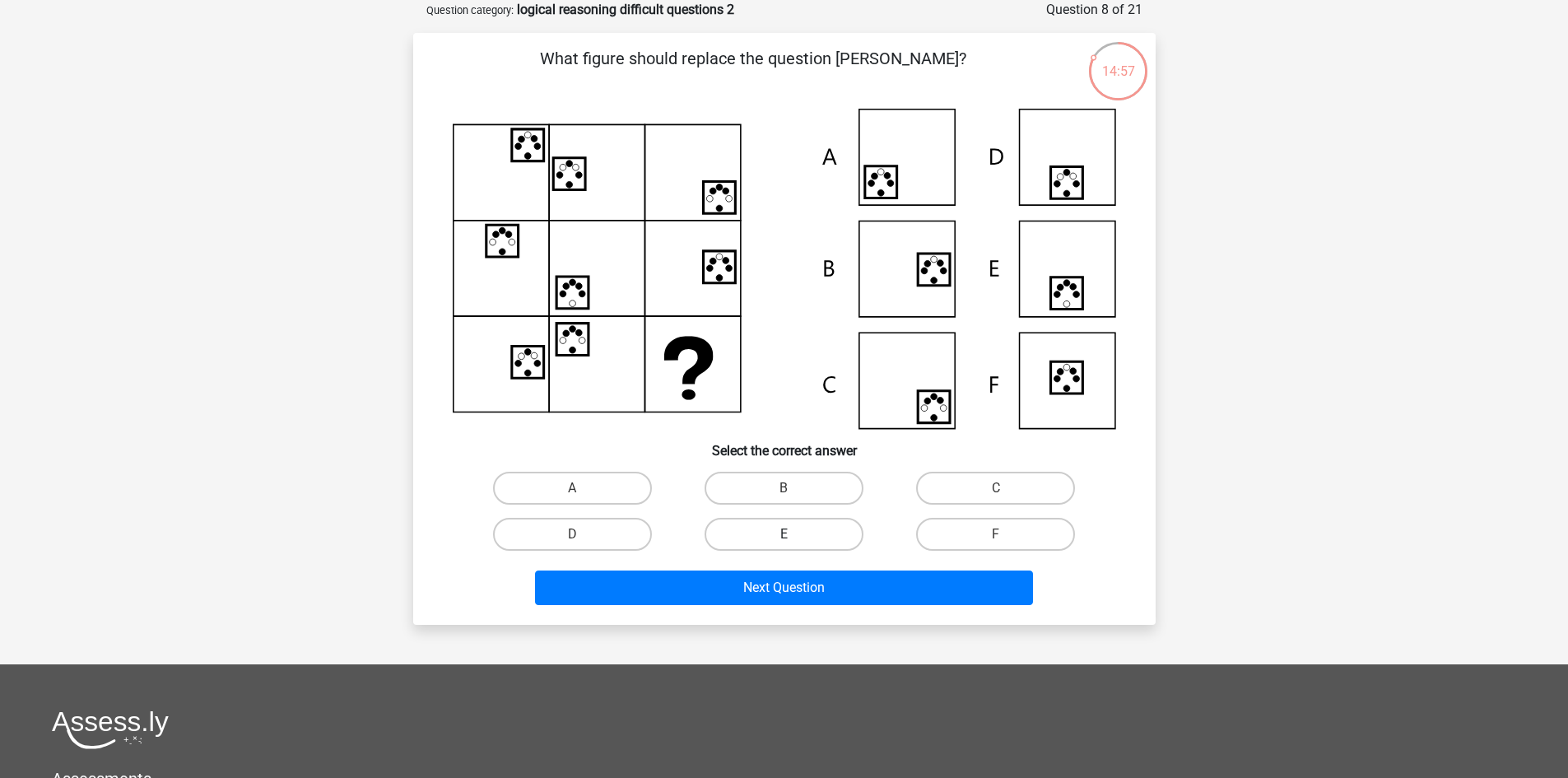
click at [767, 531] on label "E" at bounding box center [784, 534] width 159 height 32
click at [784, 534] on input "E" at bounding box center [789, 540] width 11 height 11
radio input "true"
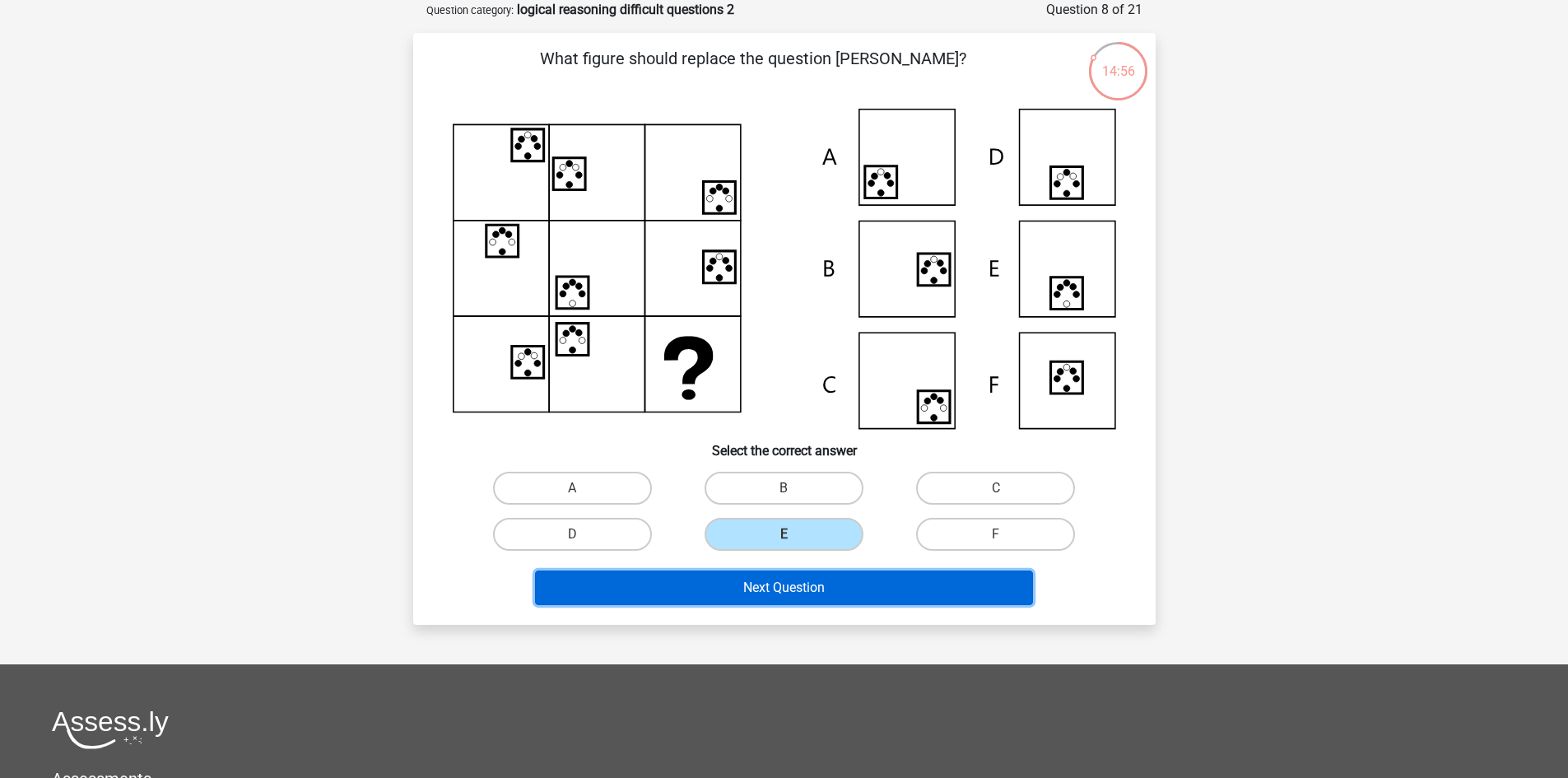
click at [782, 578] on button "Next Question" at bounding box center [784, 588] width 498 height 34
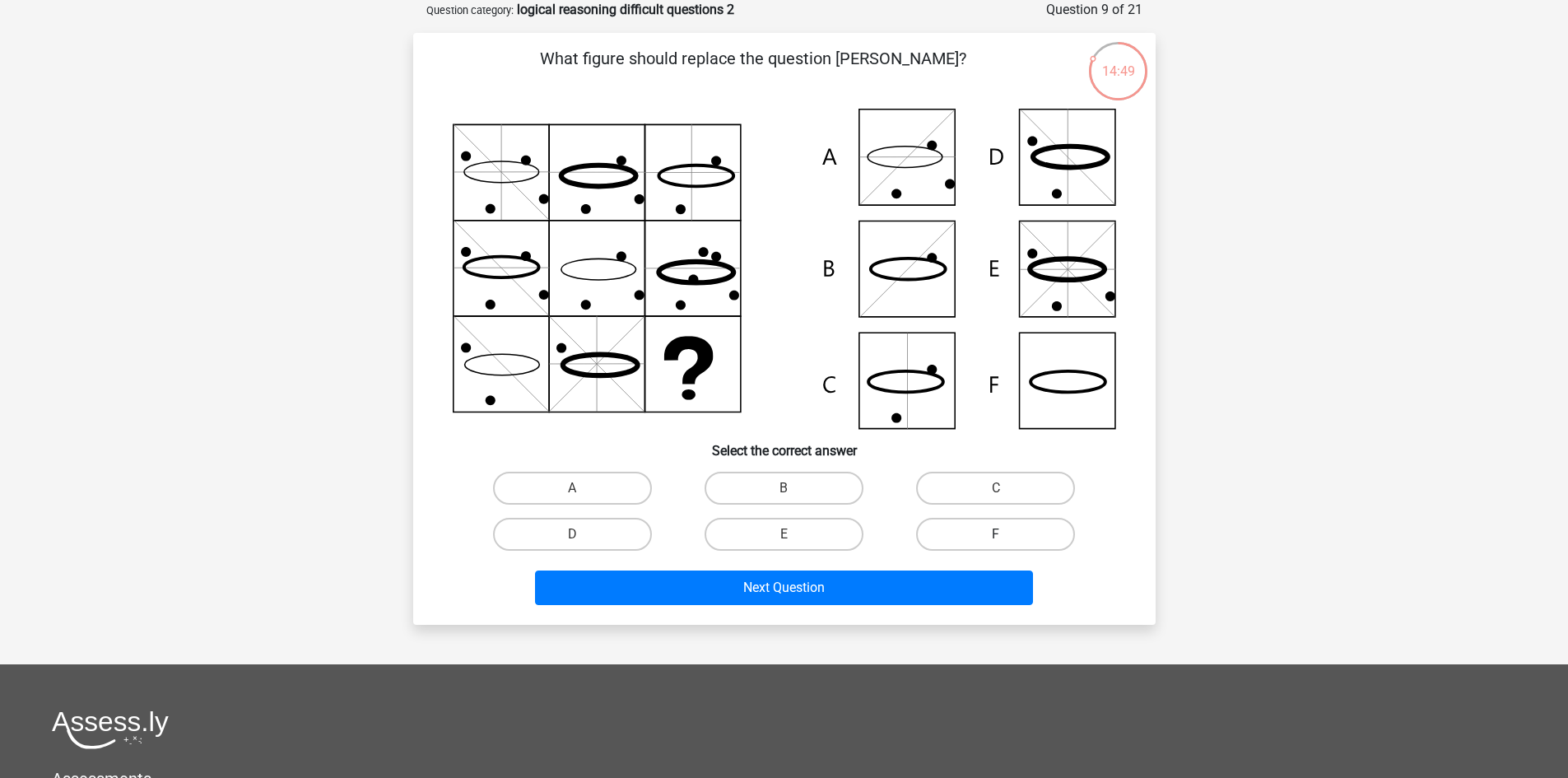
click at [972, 527] on label "F" at bounding box center [996, 534] width 159 height 32
click at [996, 534] on input "F" at bounding box center [1001, 540] width 11 height 11
radio input "true"
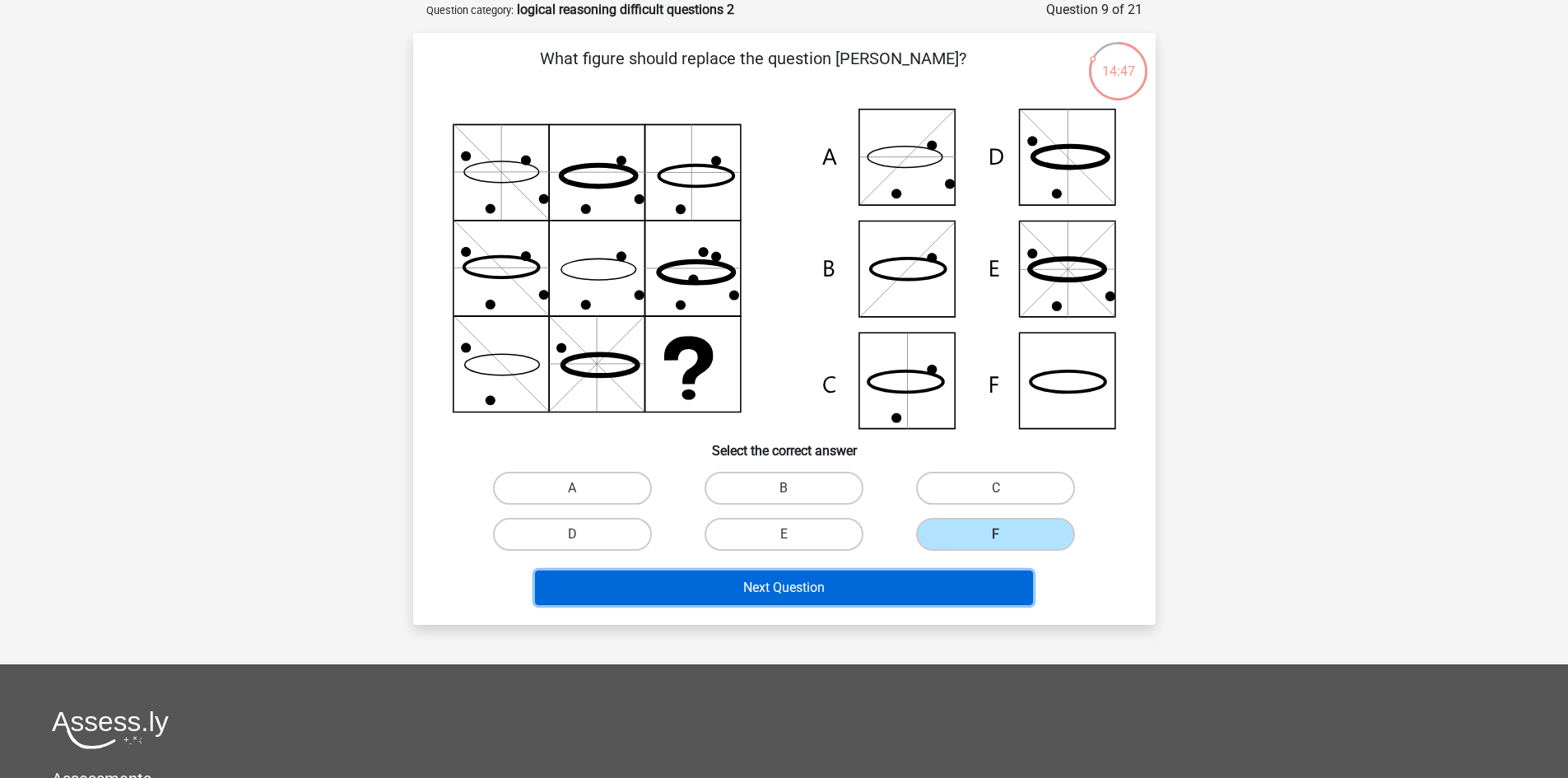
click at [792, 575] on button "Next Question" at bounding box center [784, 588] width 498 height 34
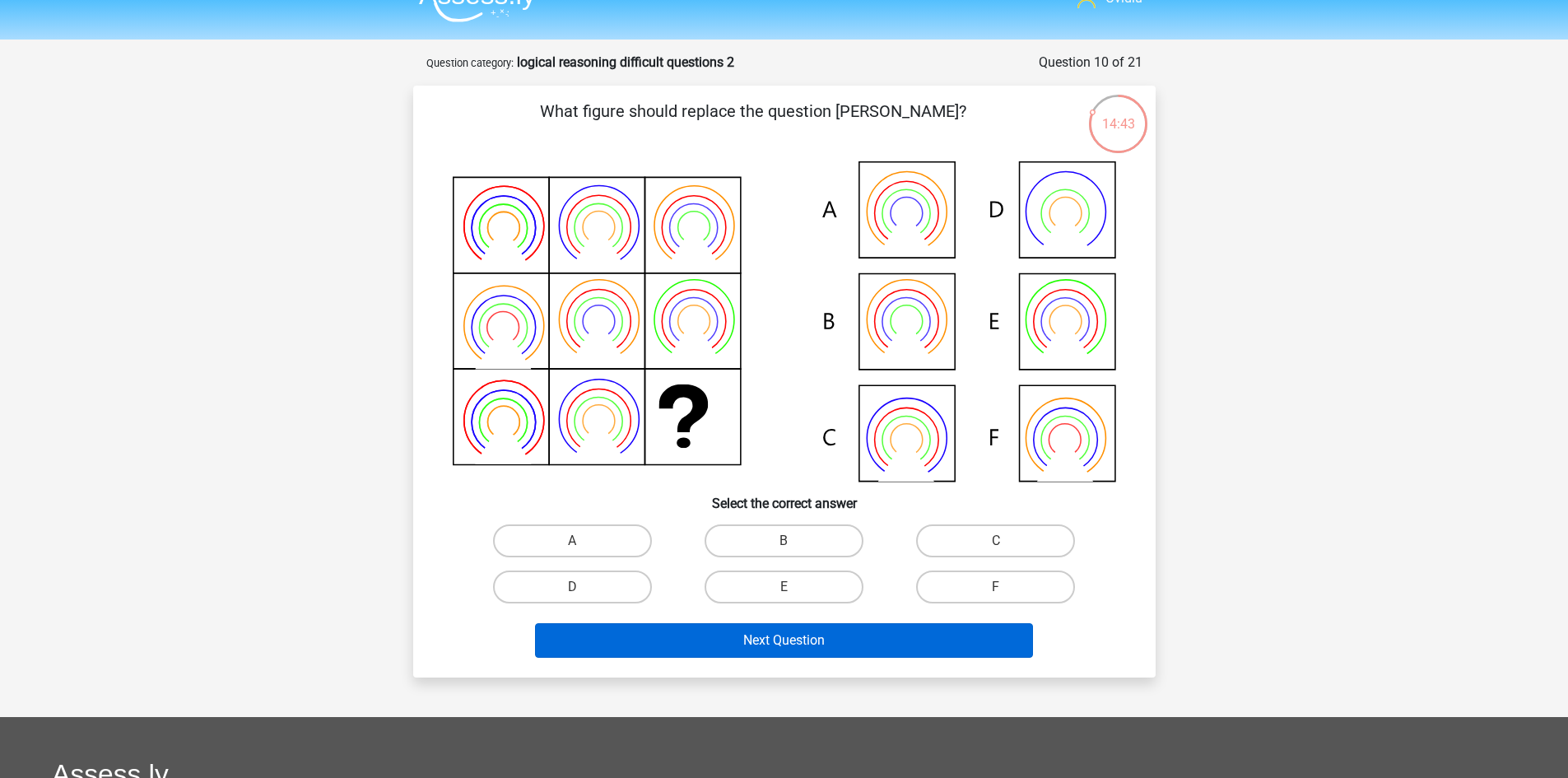
scroll to position [0, 0]
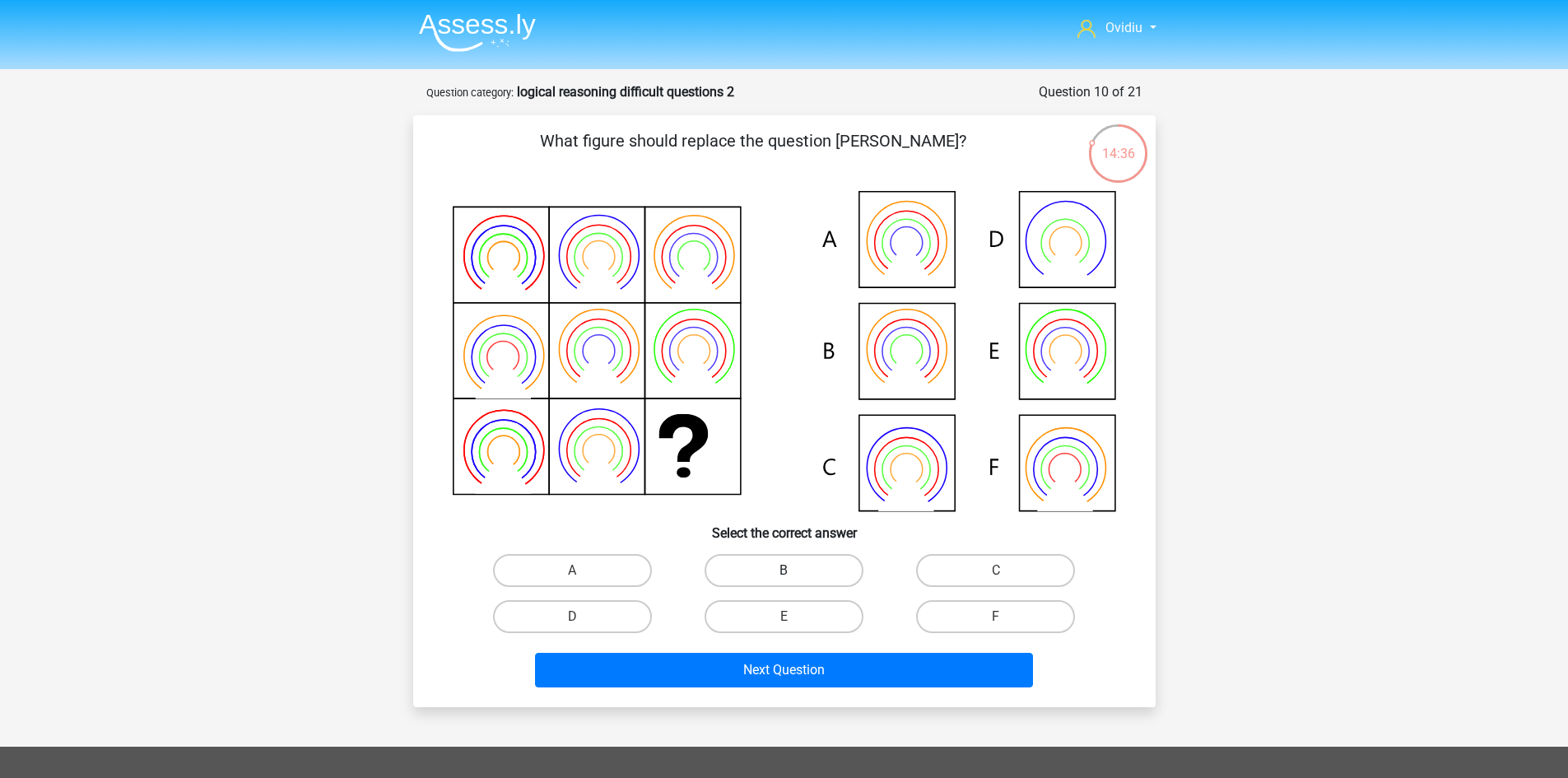
click at [775, 558] on label "B" at bounding box center [784, 570] width 159 height 32
click at [784, 570] on input "B" at bounding box center [789, 576] width 11 height 11
radio input "true"
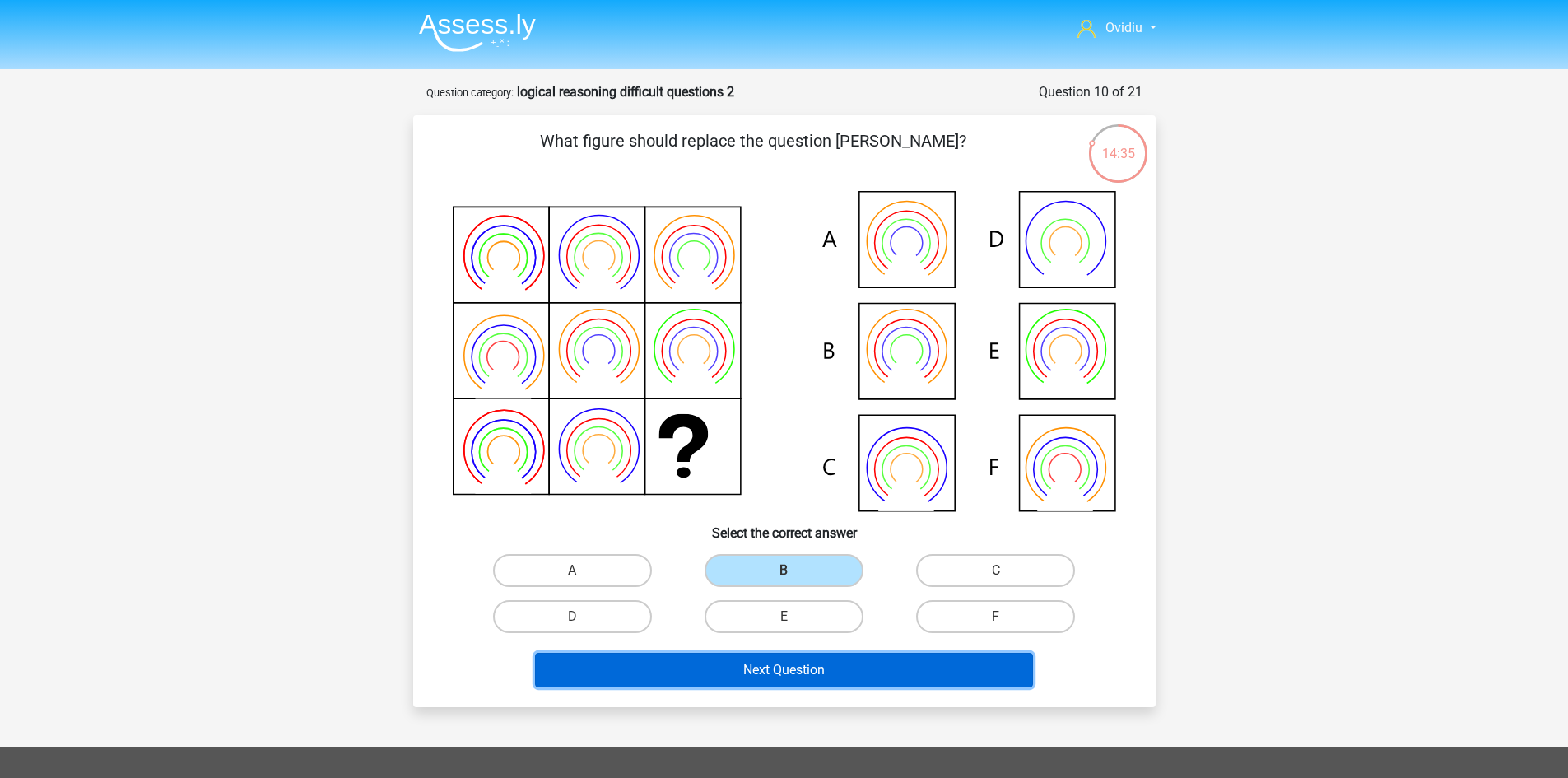
click at [796, 665] on button "Next Question" at bounding box center [784, 670] width 498 height 34
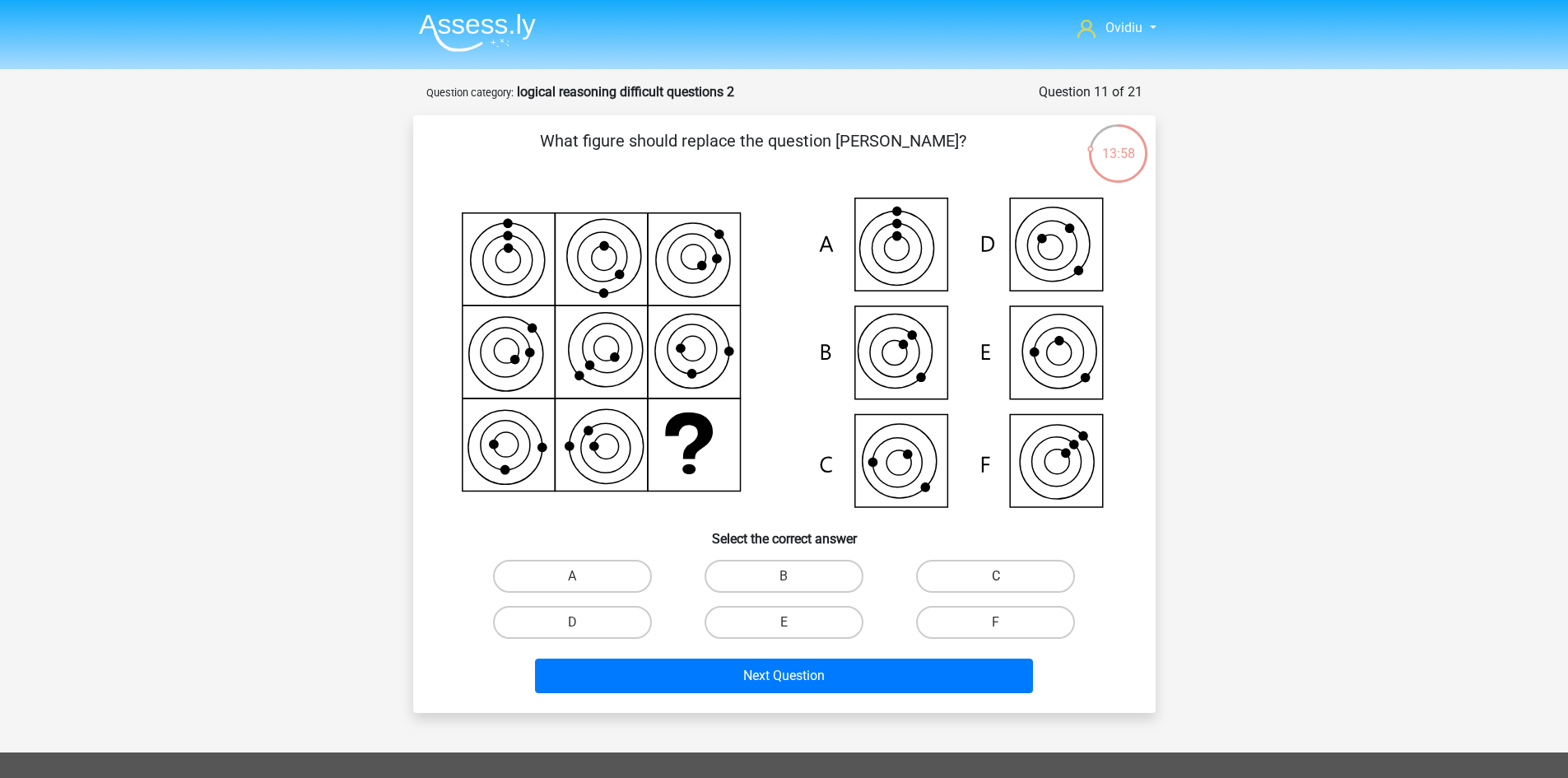
click at [980, 574] on label "C" at bounding box center [996, 576] width 159 height 32
click at [996, 576] on input "C" at bounding box center [1001, 581] width 11 height 11
radio input "true"
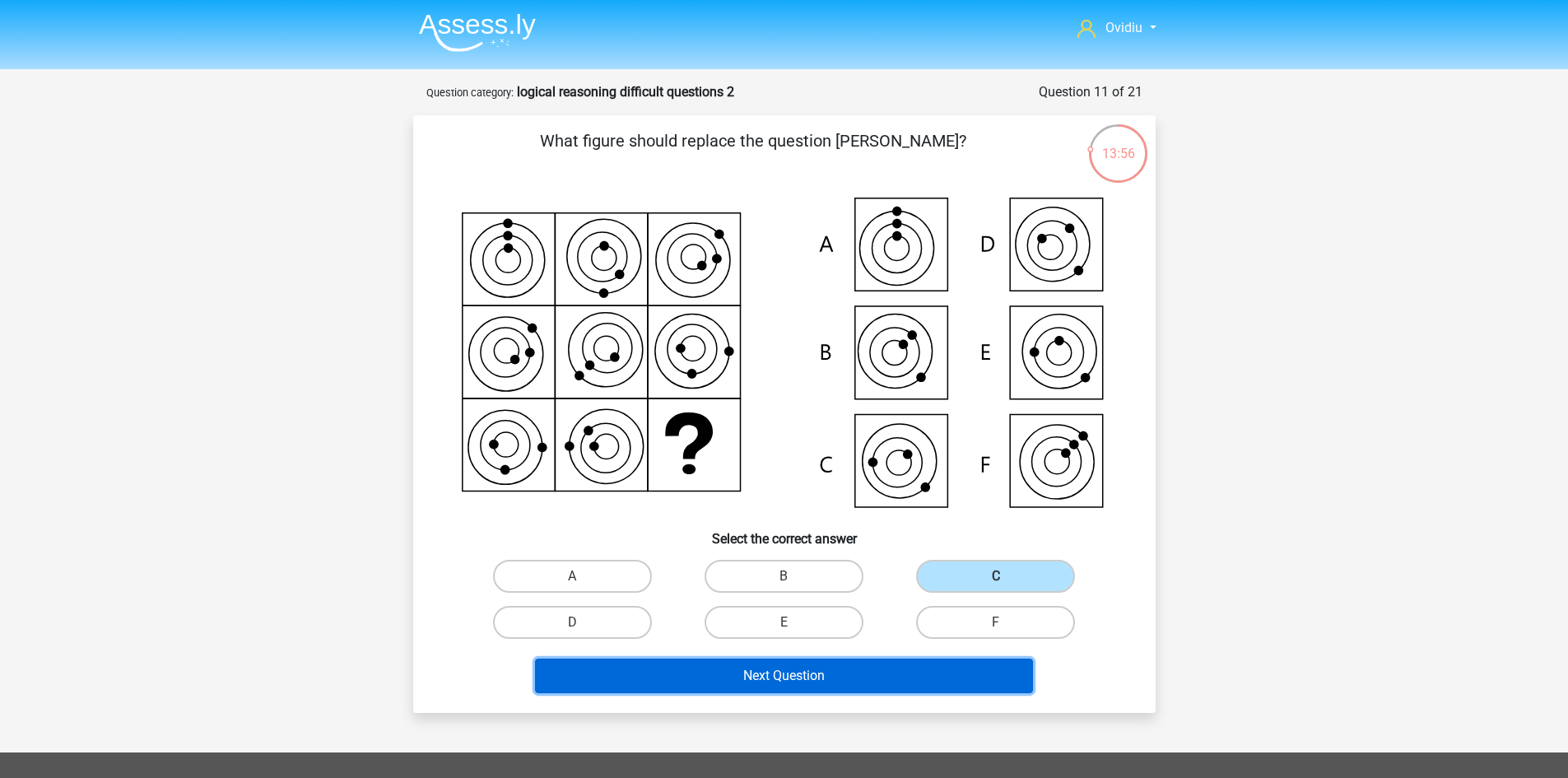
click at [840, 671] on button "Next Question" at bounding box center [784, 676] width 498 height 34
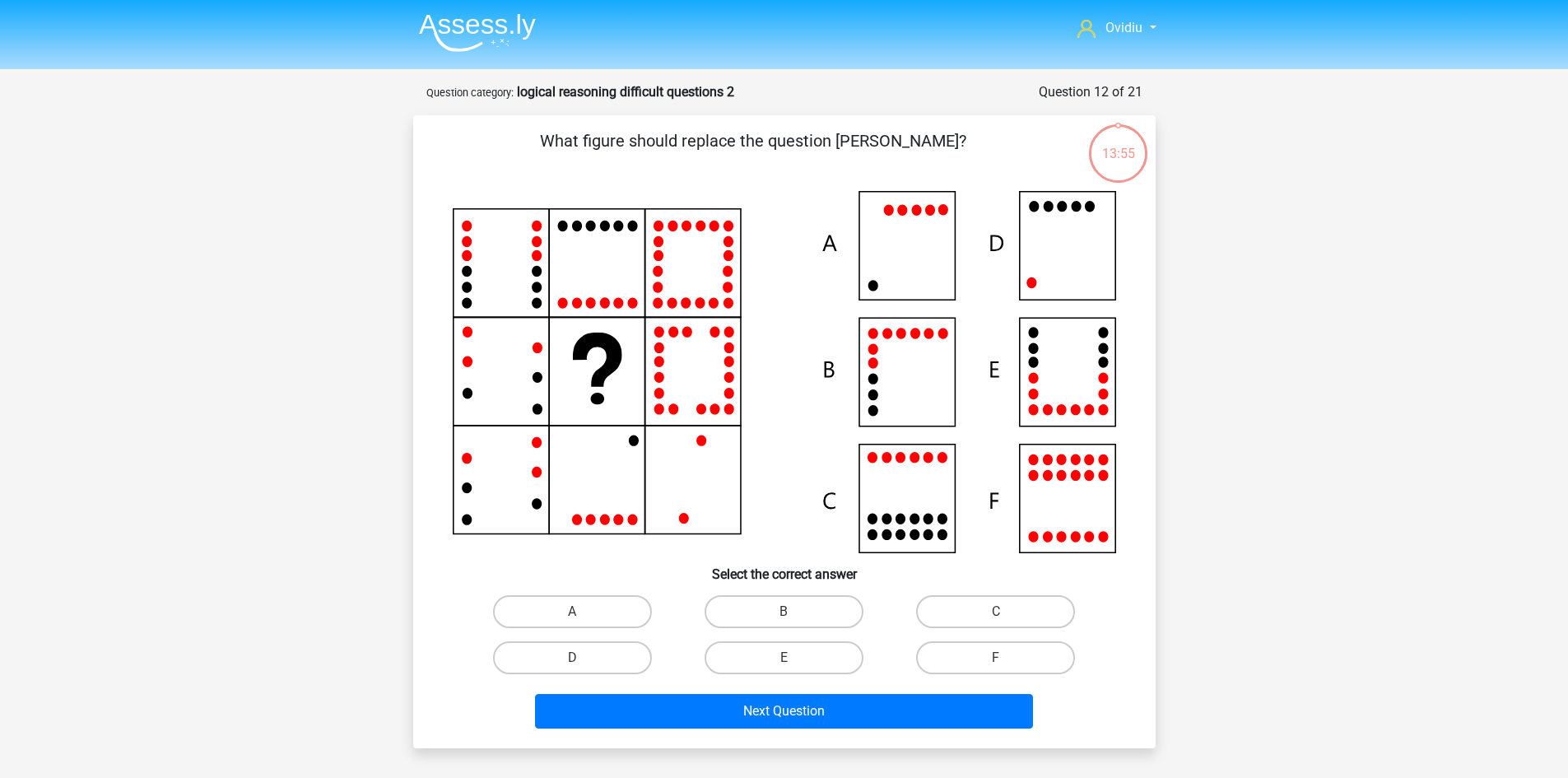
scroll to position [82, 0]
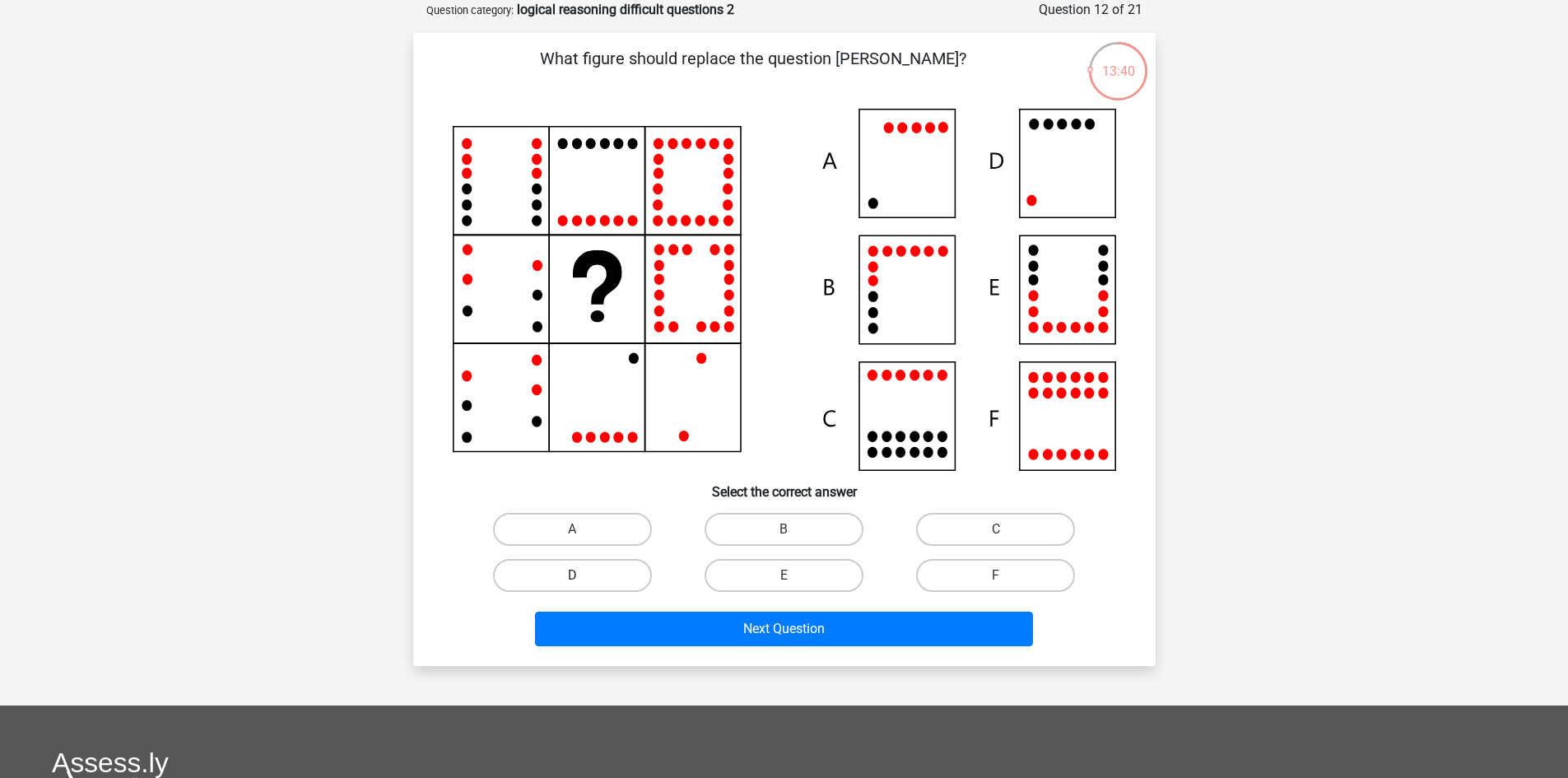
click at [556, 570] on label "D" at bounding box center [572, 575] width 159 height 32
click at [572, 575] on input "D" at bounding box center [578, 580] width 11 height 11
radio input "true"
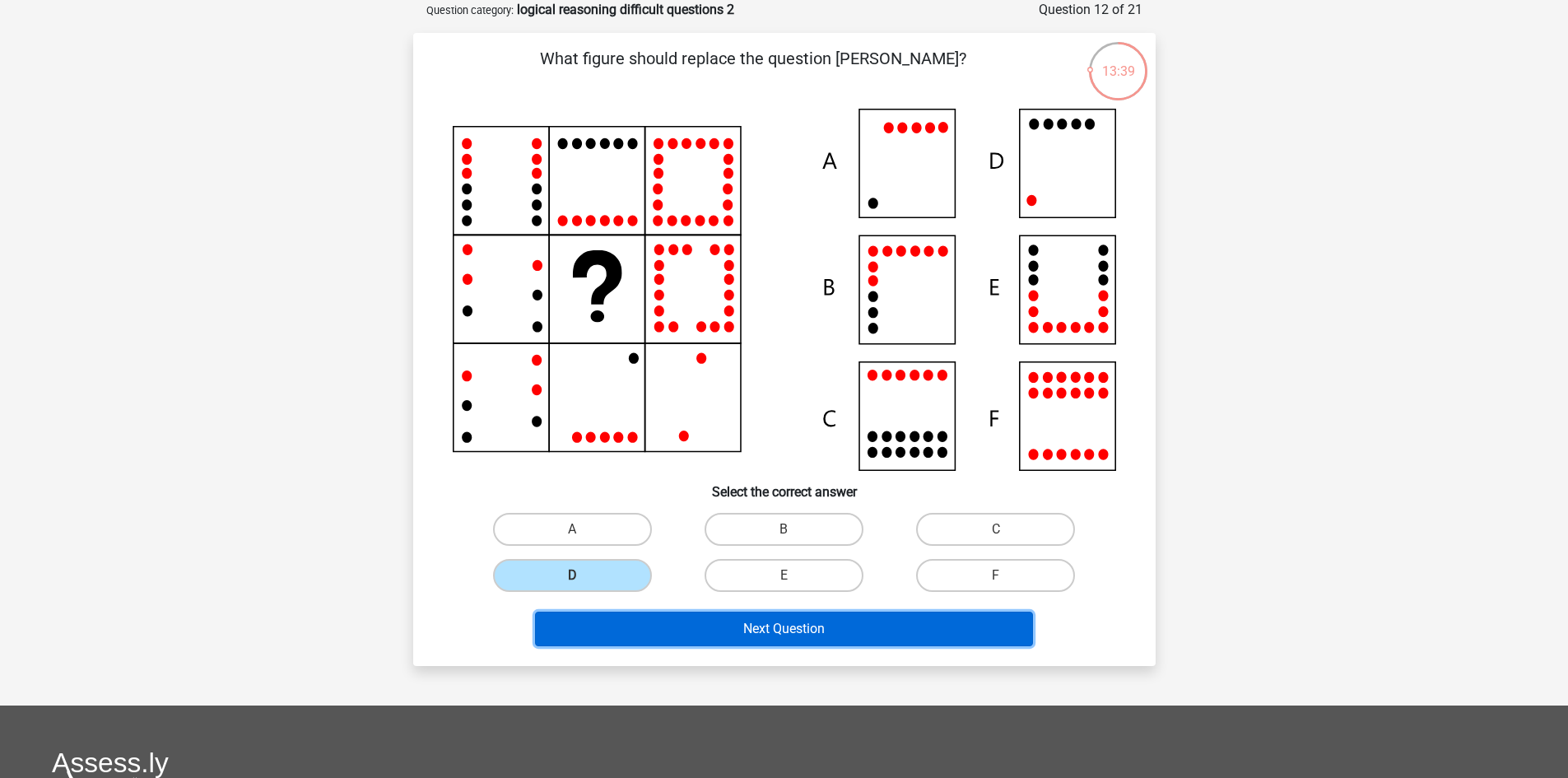
click at [777, 634] on button "Next Question" at bounding box center [784, 629] width 498 height 34
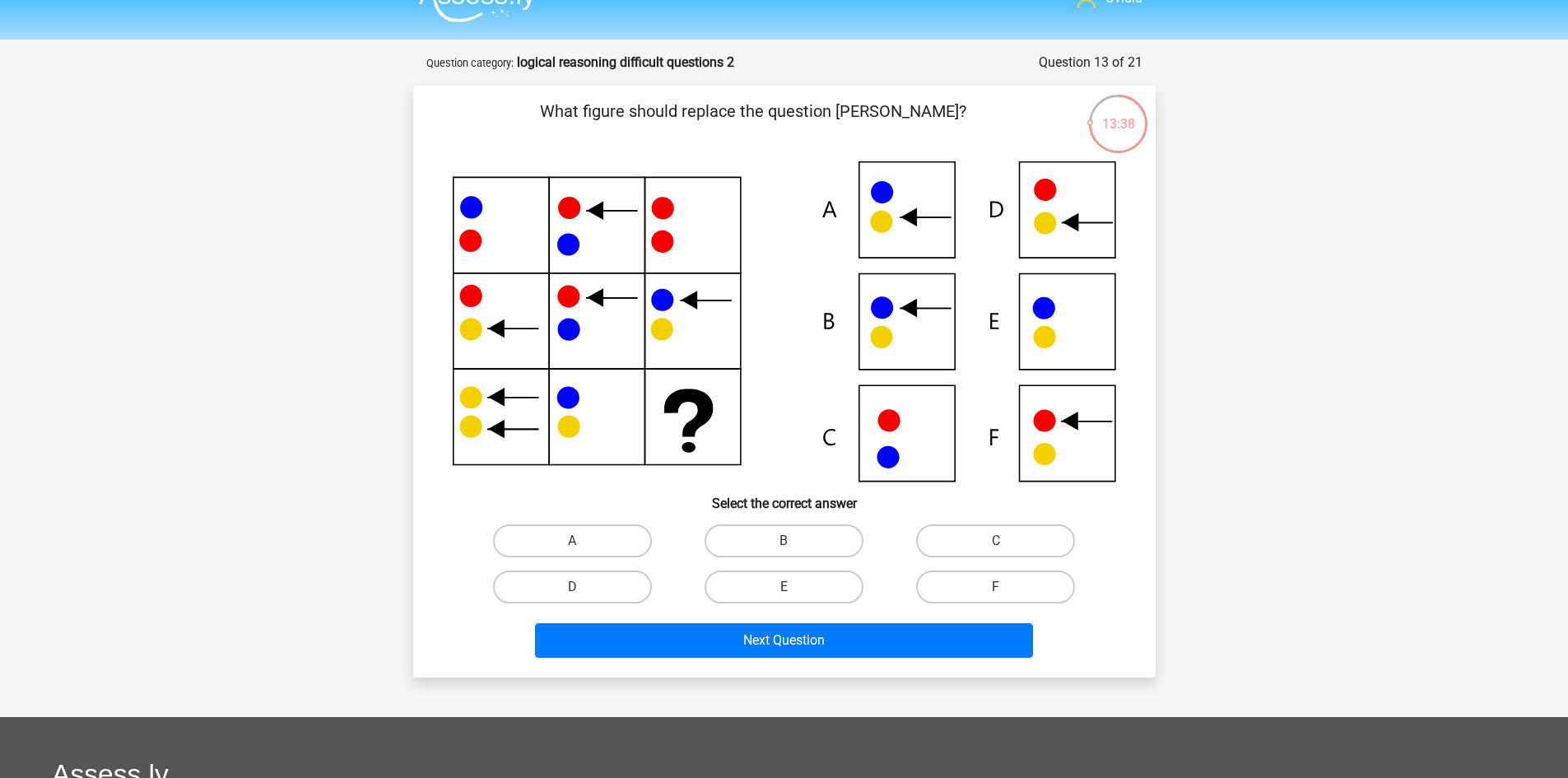
scroll to position [0, 0]
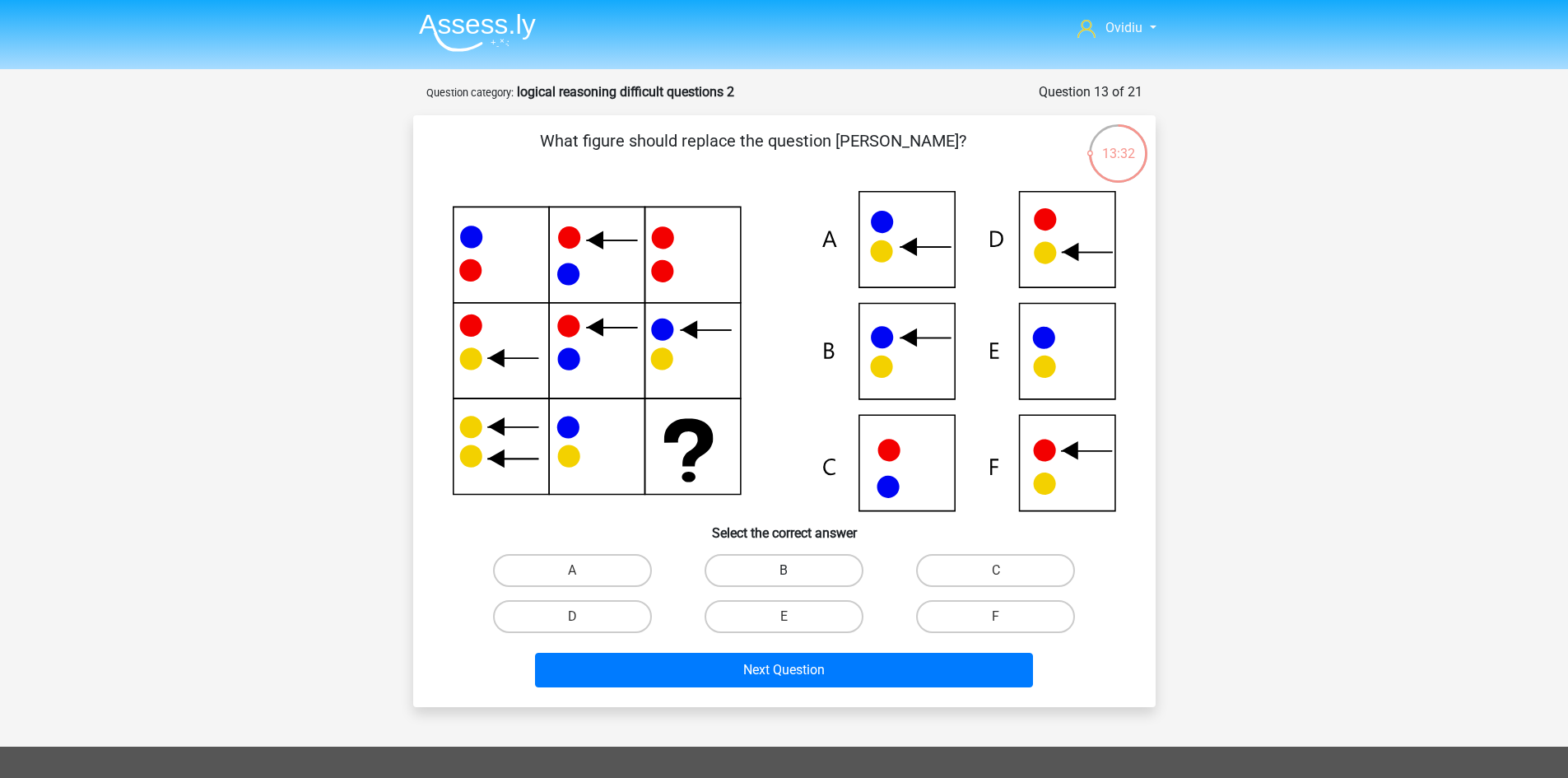
click at [839, 567] on label "B" at bounding box center [784, 570] width 159 height 32
click at [794, 570] on input "B" at bounding box center [789, 576] width 11 height 11
radio input "true"
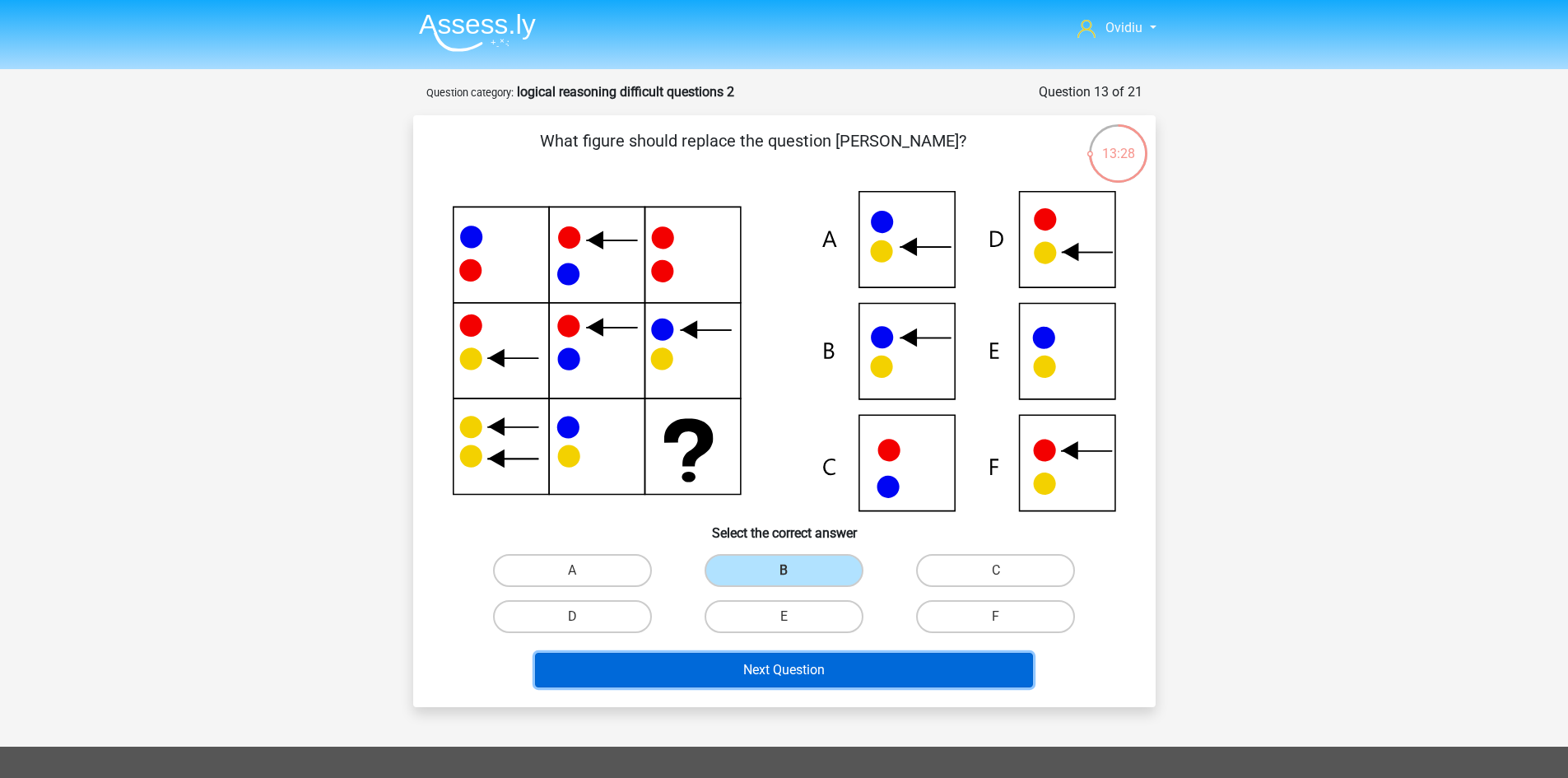
click at [877, 664] on button "Next Question" at bounding box center [784, 670] width 498 height 34
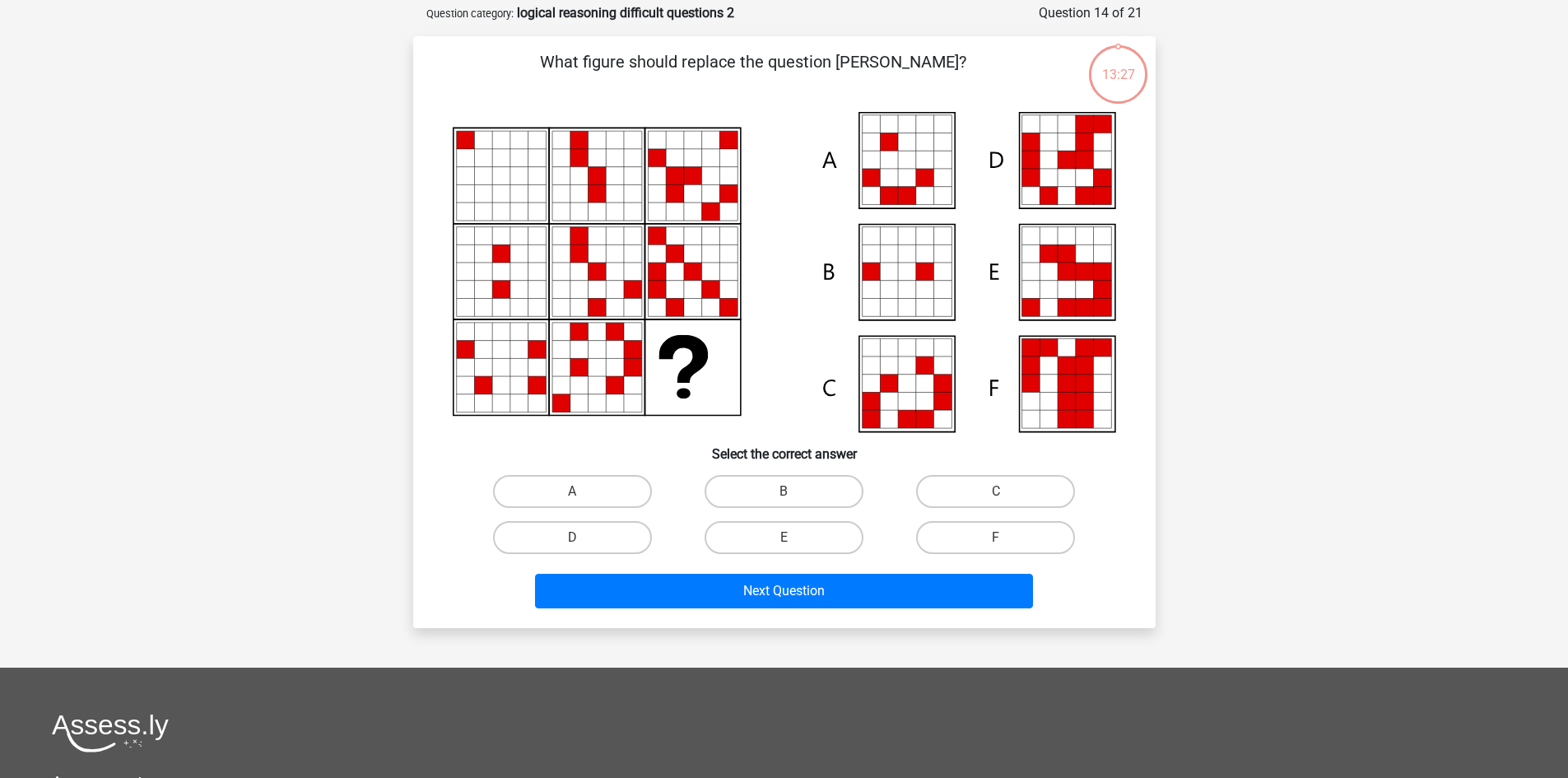
scroll to position [82, 0]
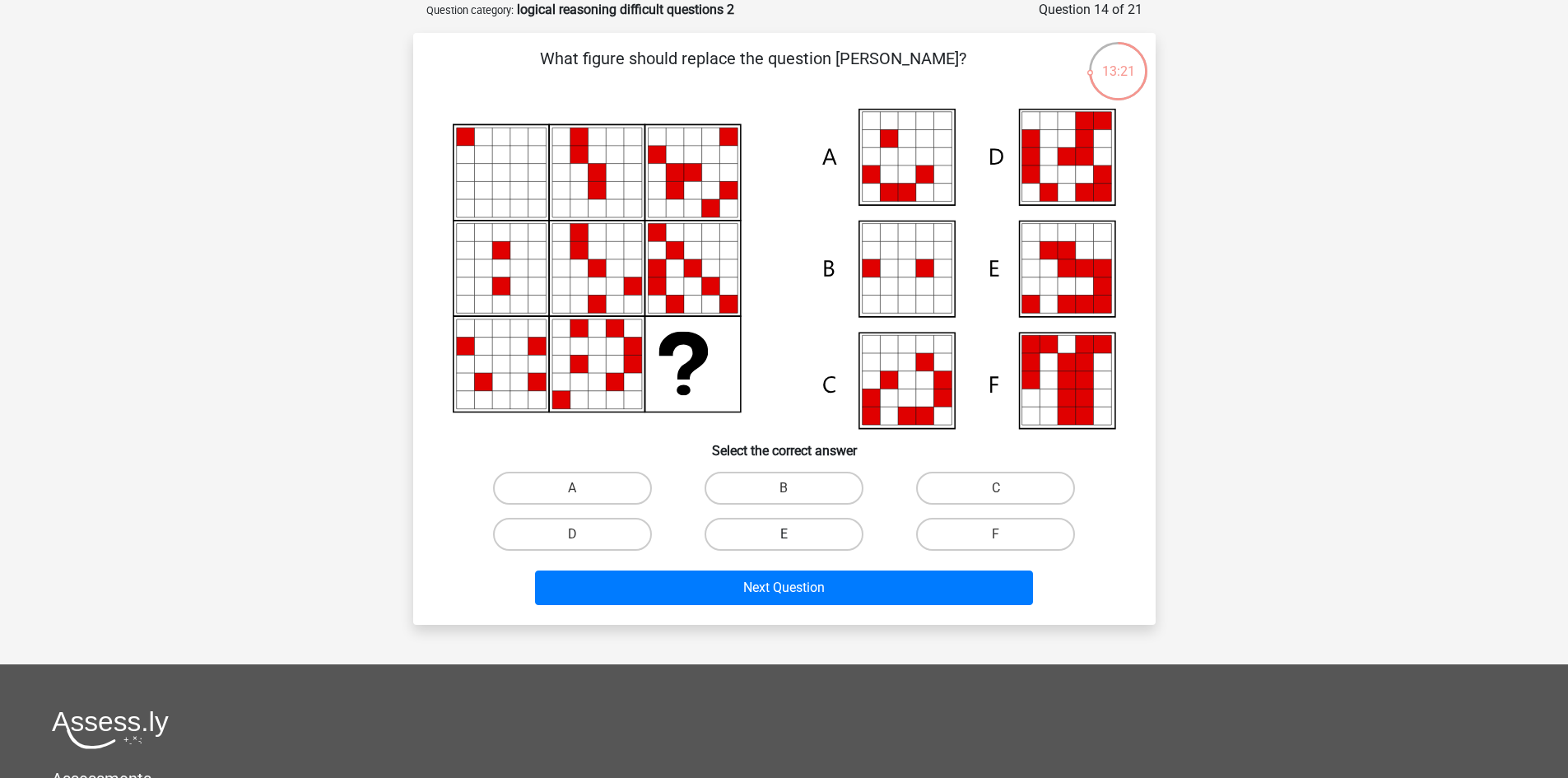
click at [839, 526] on label "E" at bounding box center [784, 534] width 159 height 32
click at [794, 534] on input "E" at bounding box center [789, 540] width 11 height 11
radio input "true"
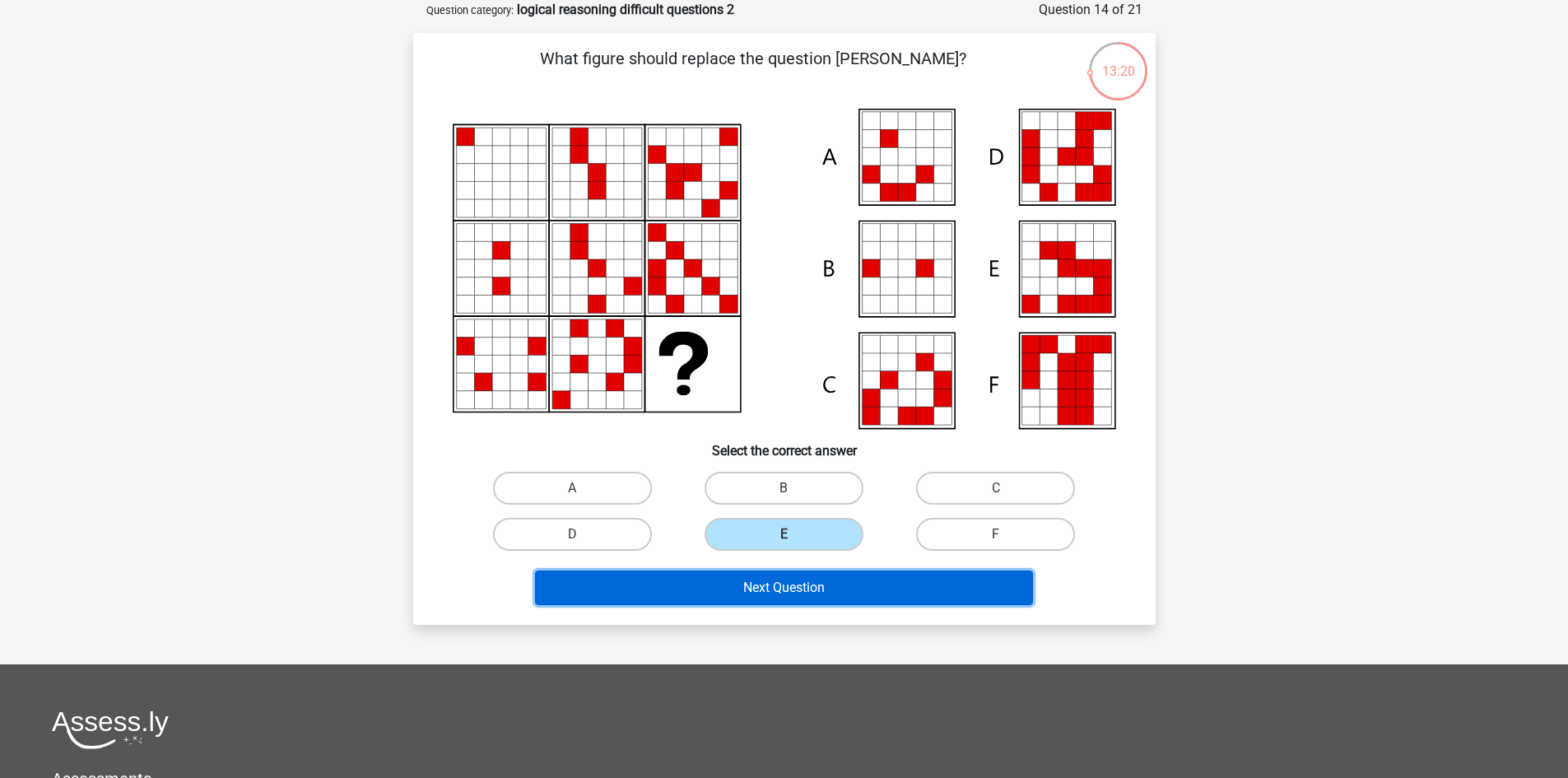
click at [805, 584] on button "Next Question" at bounding box center [784, 588] width 498 height 34
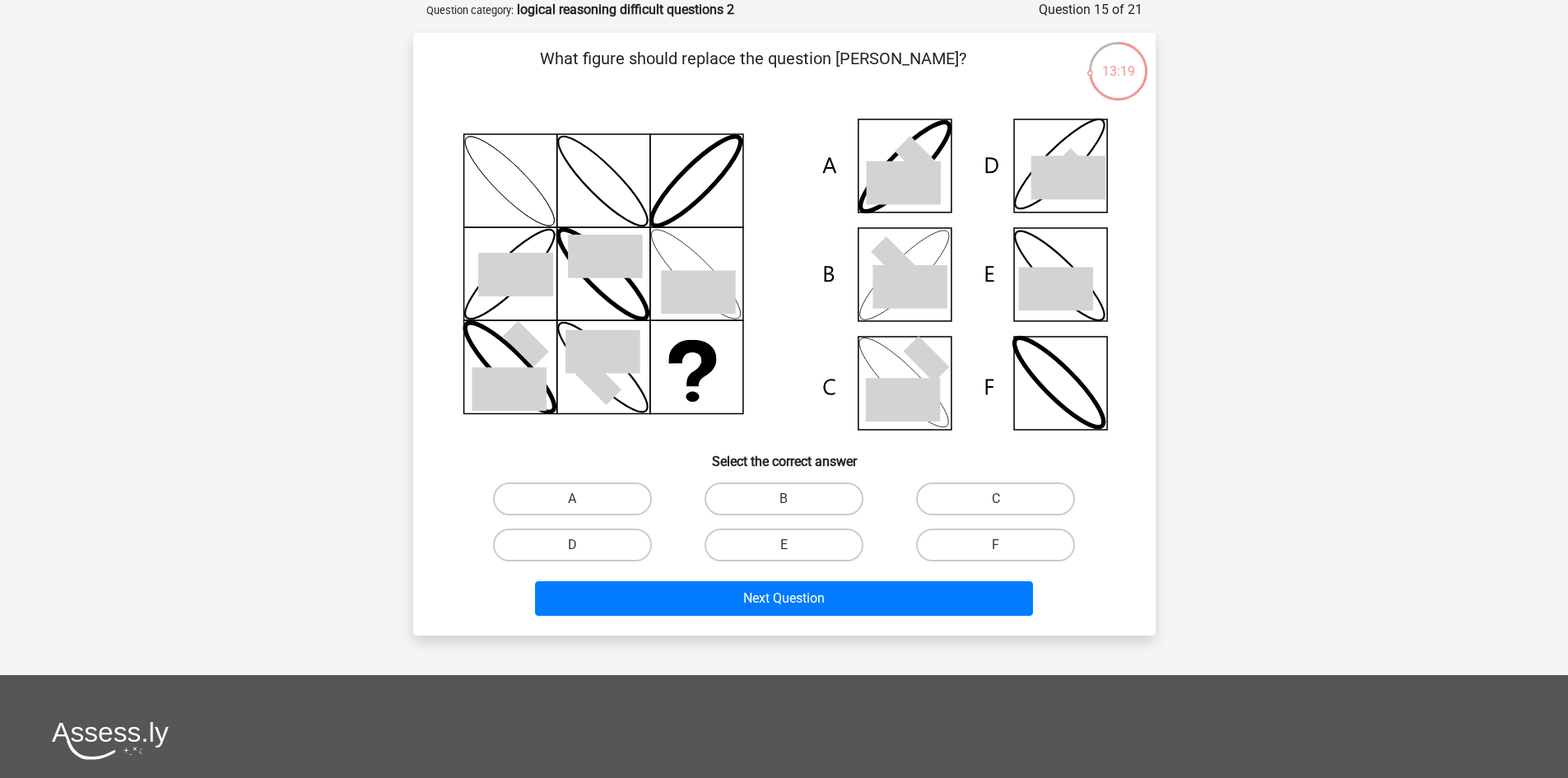
scroll to position [0, 0]
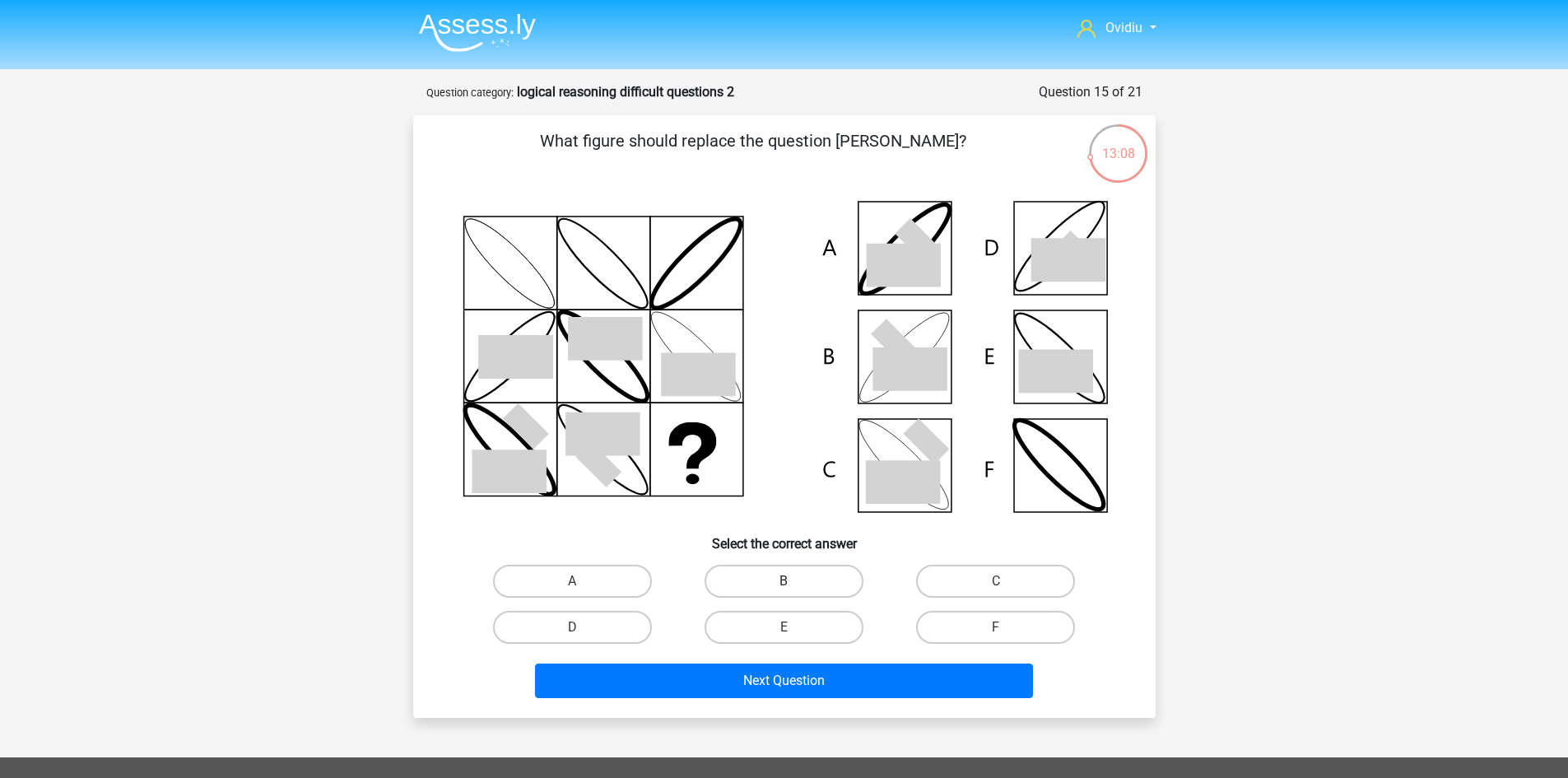
click at [792, 567] on label "B" at bounding box center [784, 581] width 159 height 32
click at [792, 581] on input "B" at bounding box center [789, 587] width 11 height 11
radio input "true"
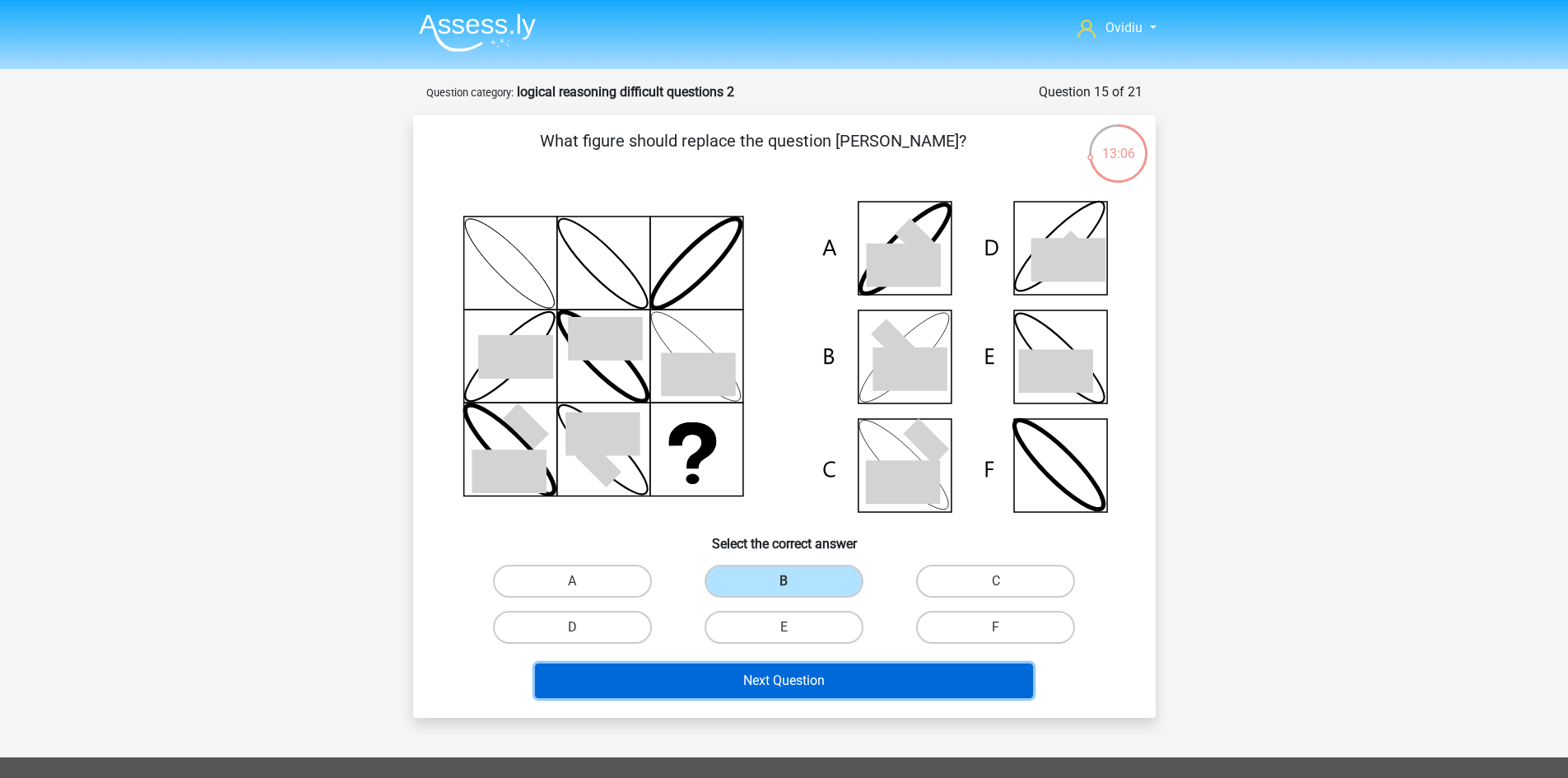
click at [810, 670] on button "Next Question" at bounding box center [784, 681] width 498 height 34
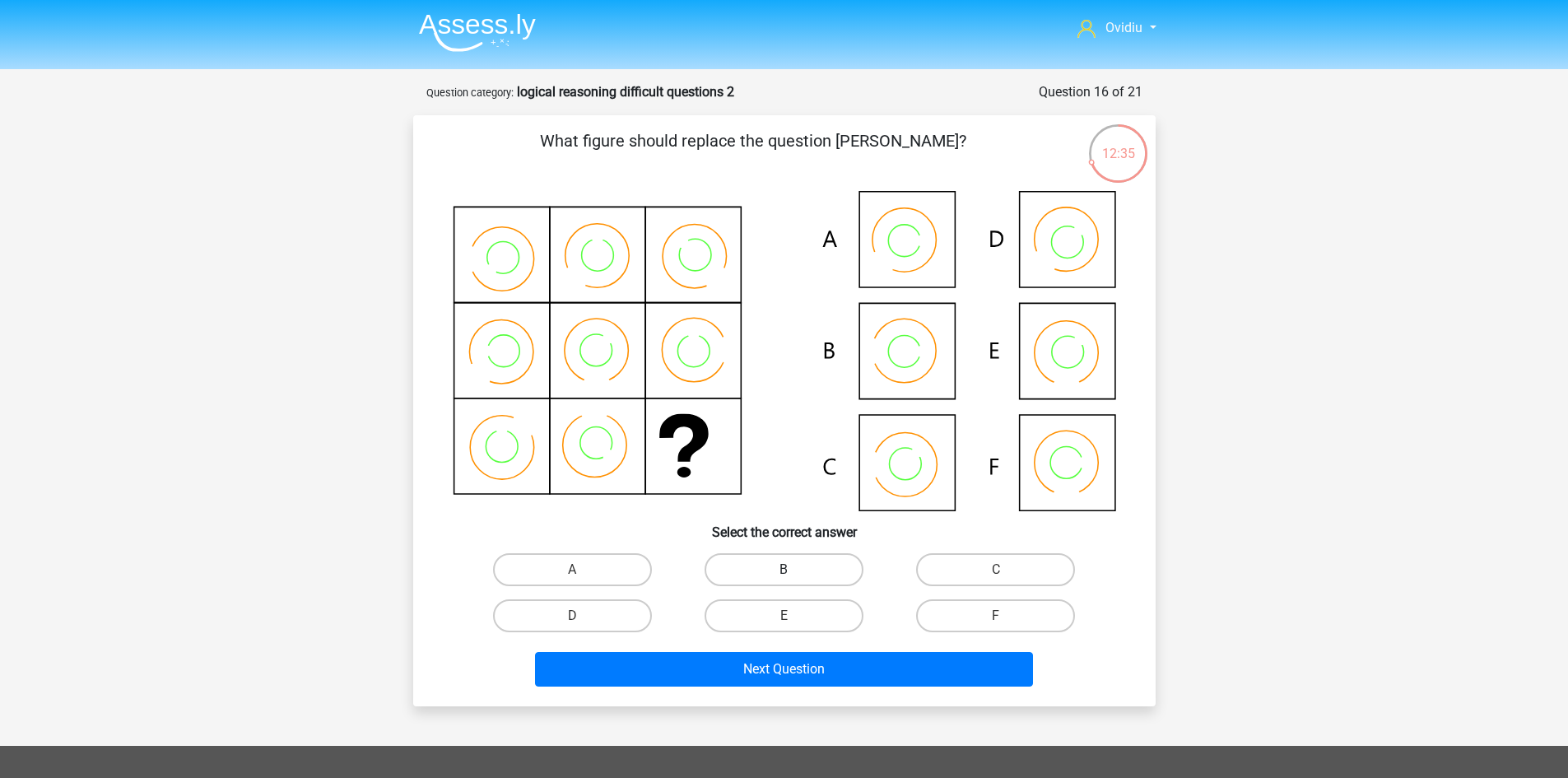
click at [770, 576] on label "B" at bounding box center [784, 570] width 159 height 32
click at [784, 576] on input "B" at bounding box center [789, 575] width 11 height 11
radio input "true"
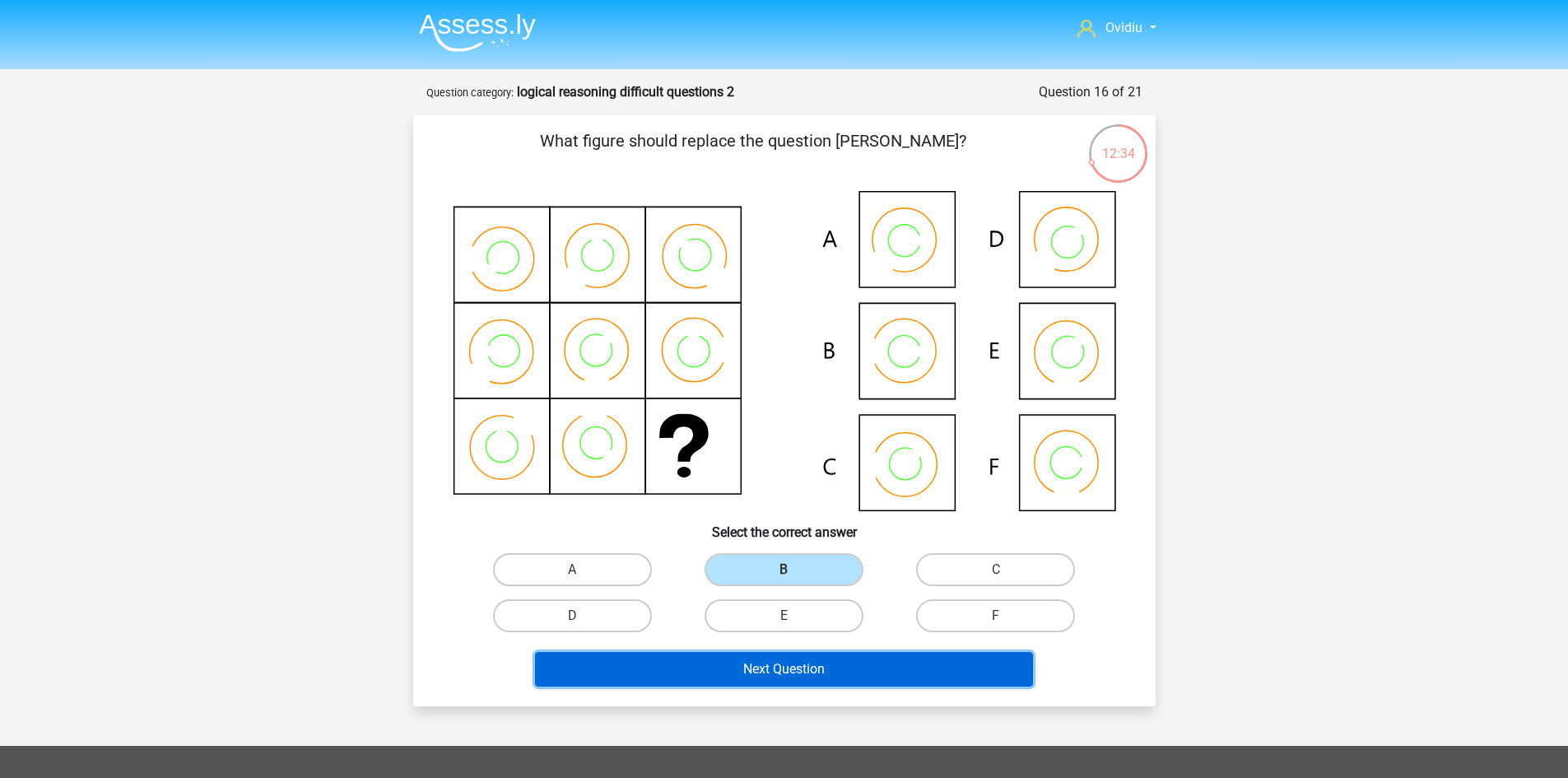
click at [772, 664] on button "Next Question" at bounding box center [784, 669] width 498 height 34
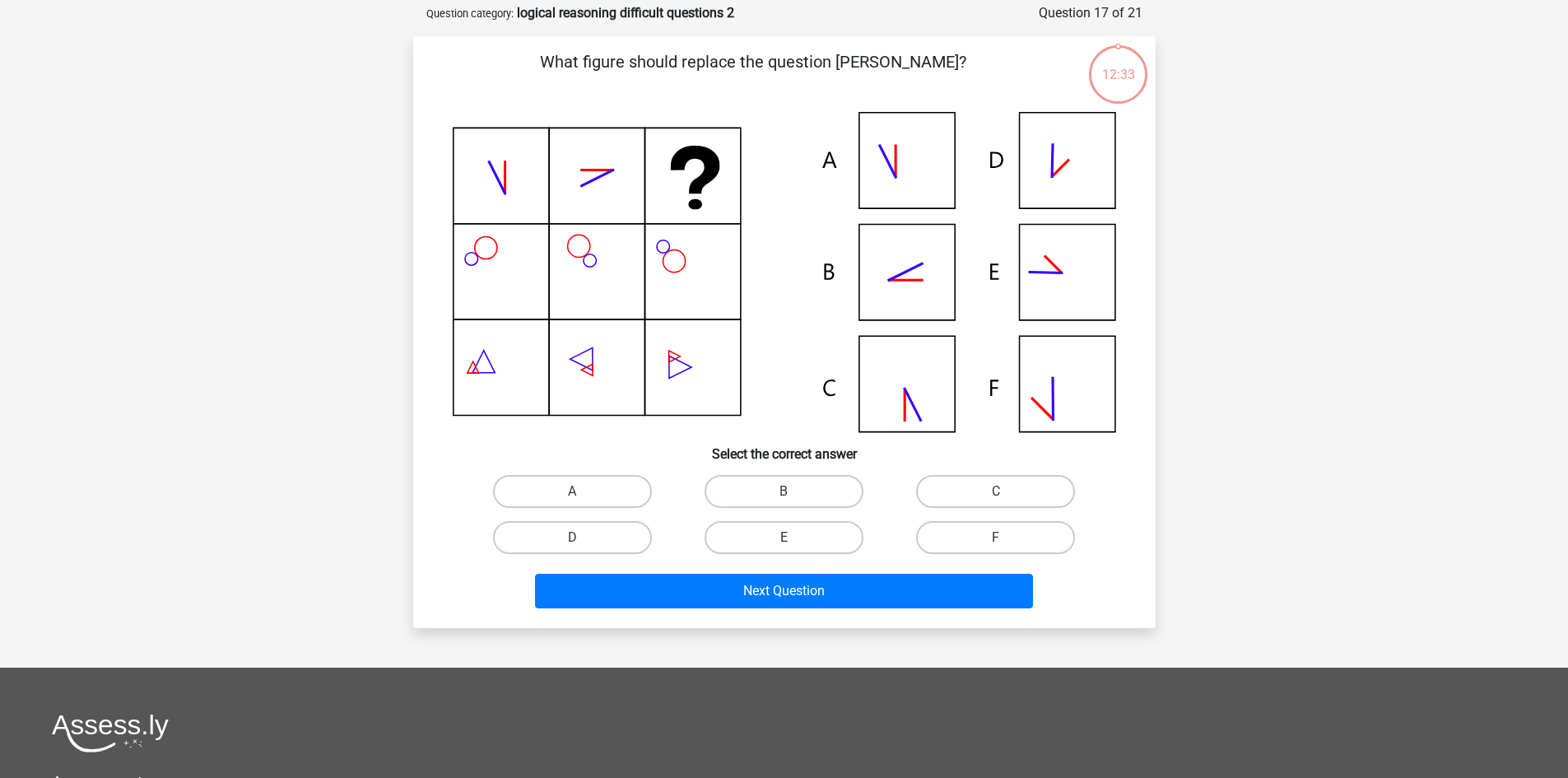
scroll to position [82, 0]
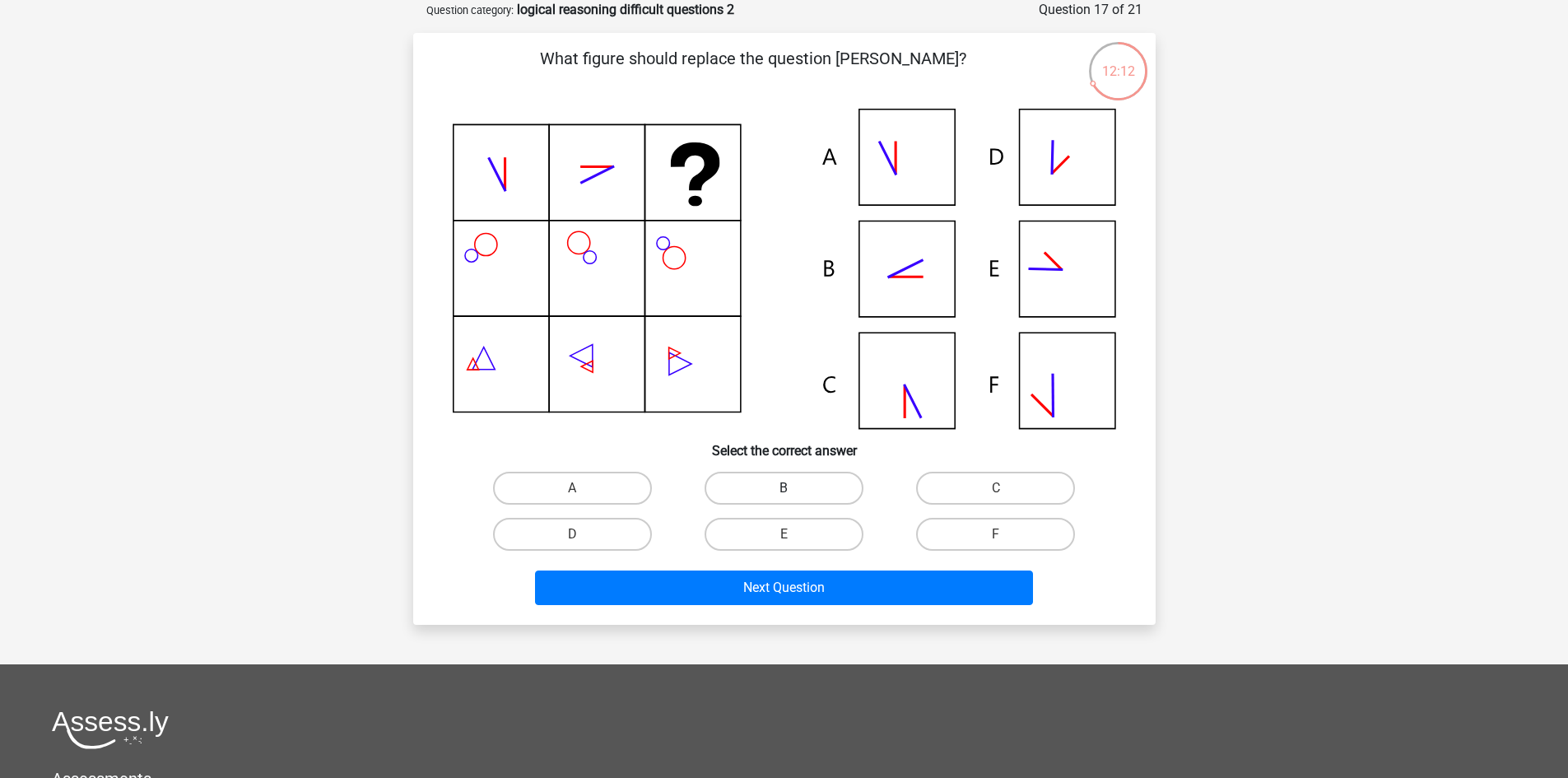
click at [783, 483] on label "B" at bounding box center [784, 488] width 159 height 32
click at [784, 488] on input "B" at bounding box center [789, 494] width 11 height 11
radio input "true"
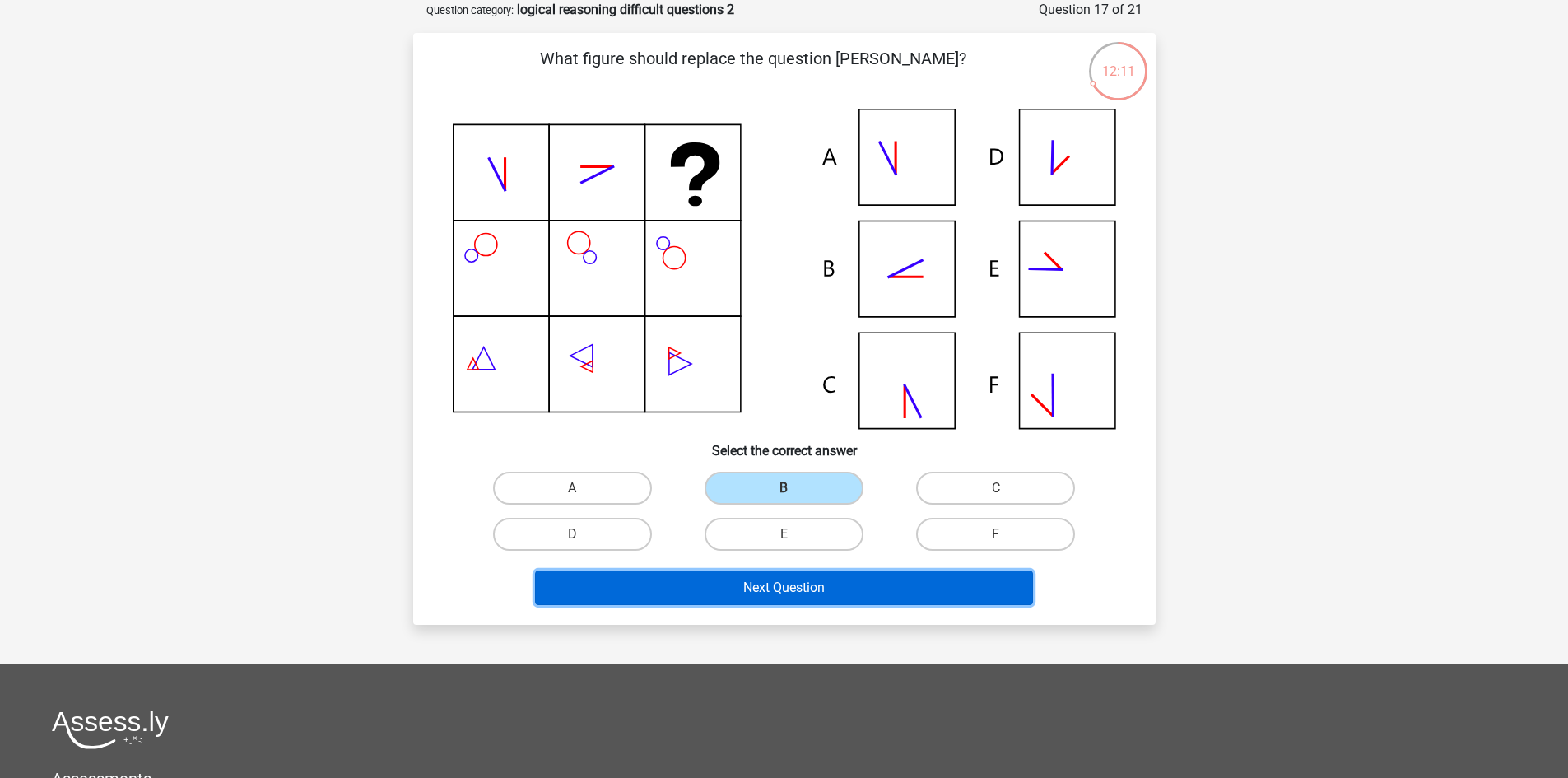
click at [798, 582] on button "Next Question" at bounding box center [784, 588] width 498 height 34
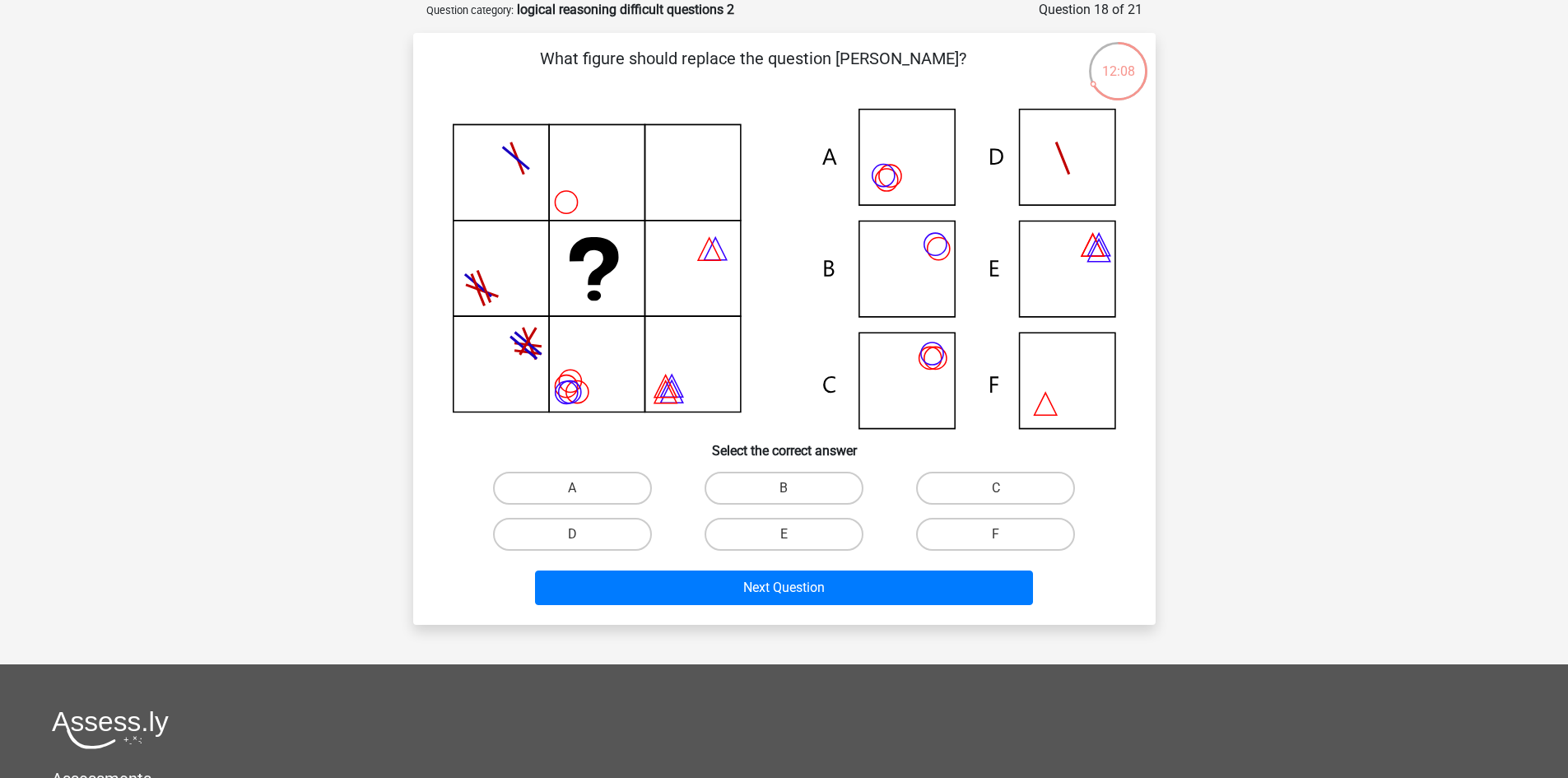
scroll to position [0, 0]
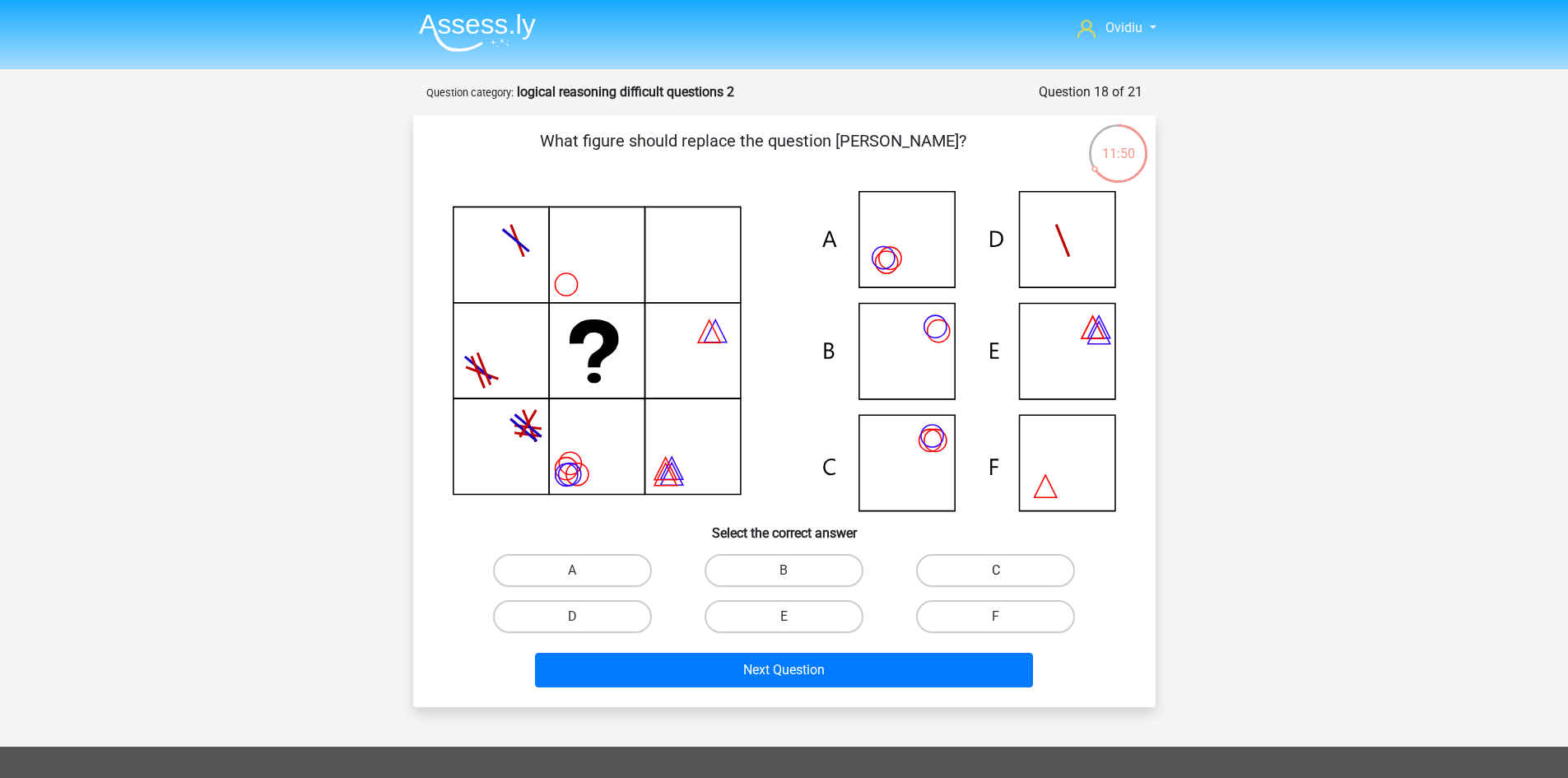
click at [988, 559] on label "C" at bounding box center [996, 570] width 159 height 32
click at [996, 570] on input "C" at bounding box center [1001, 576] width 11 height 11
radio input "true"
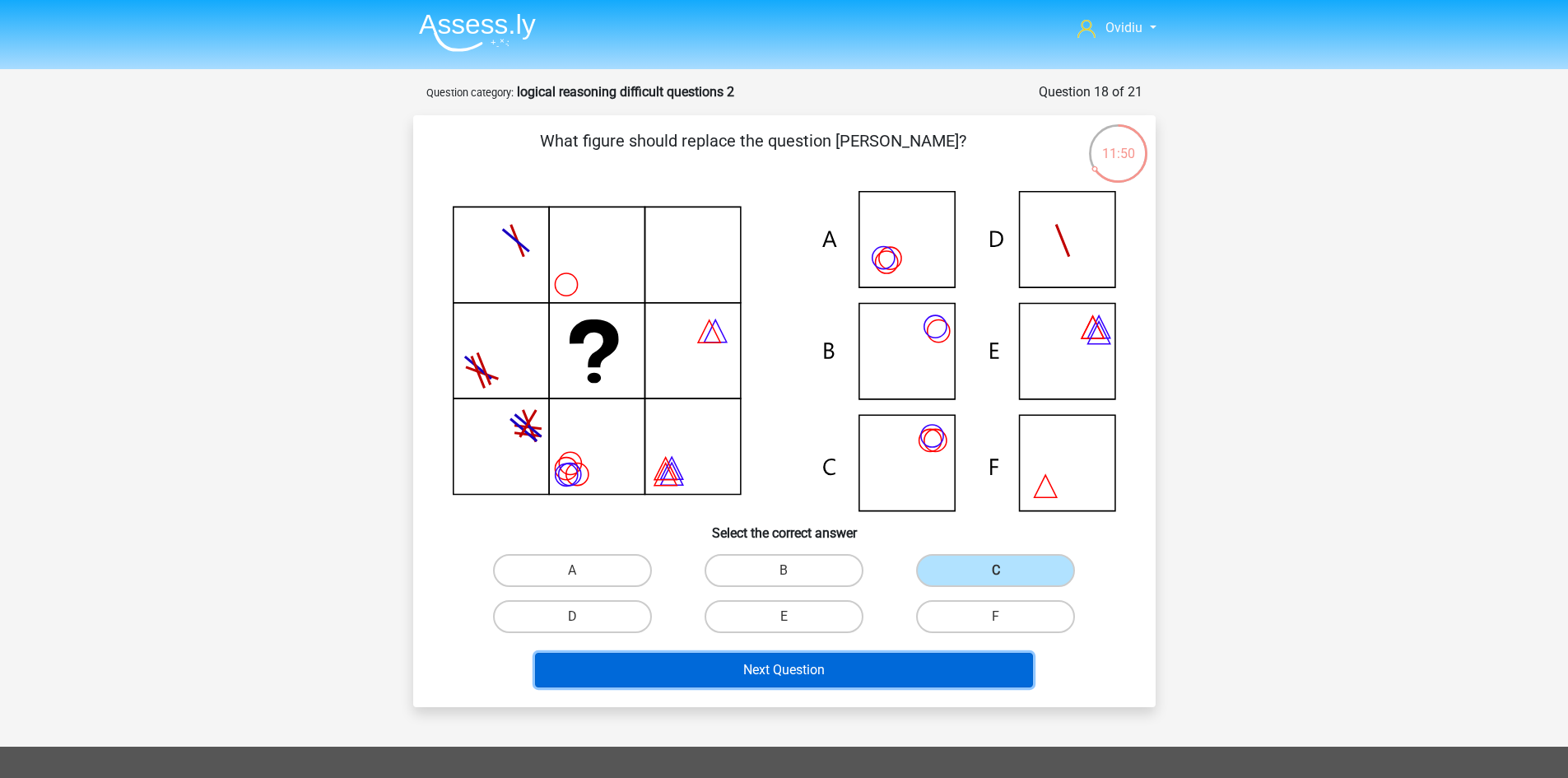
click at [790, 674] on button "Next Question" at bounding box center [784, 670] width 498 height 34
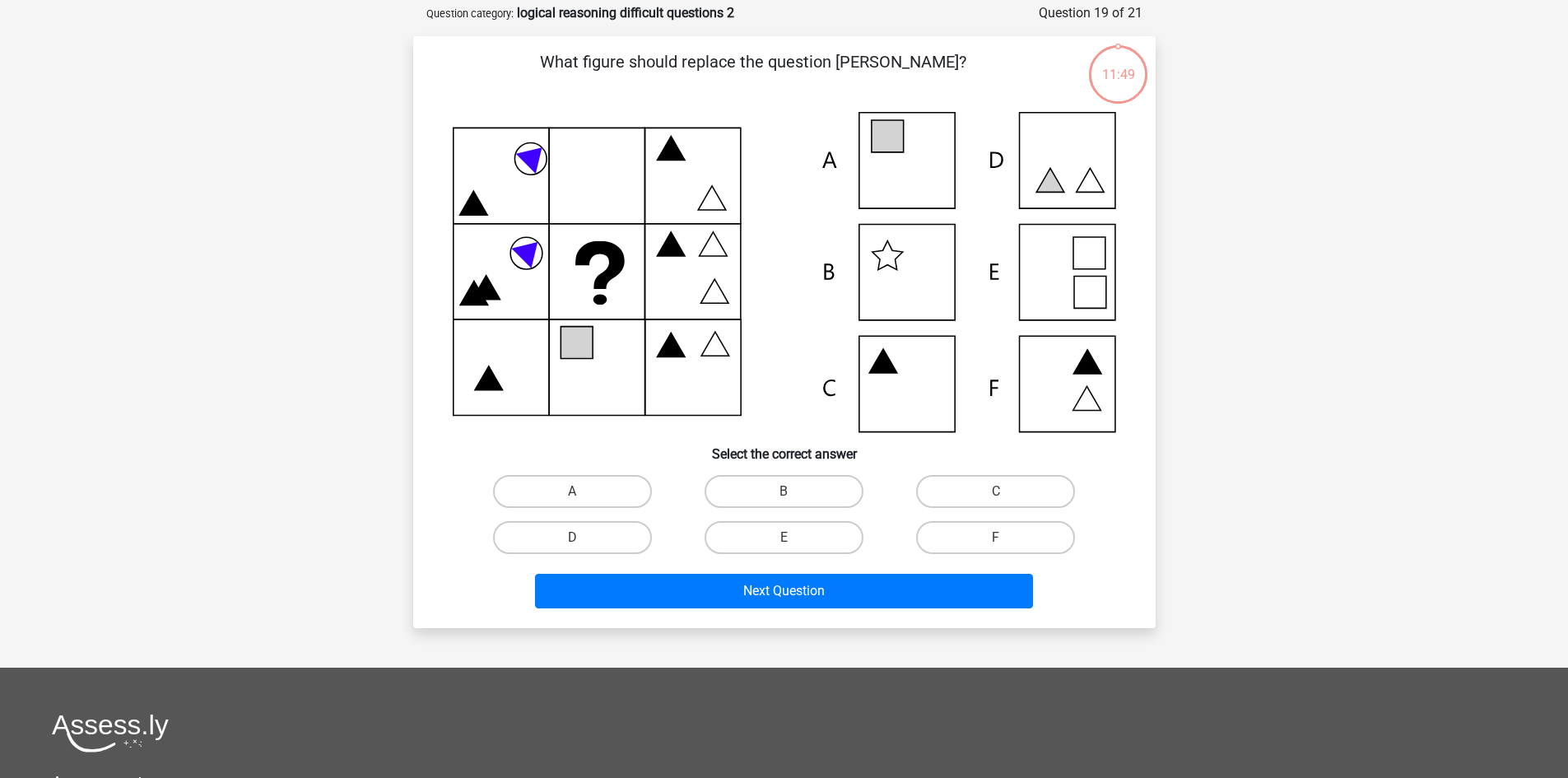
scroll to position [82, 0]
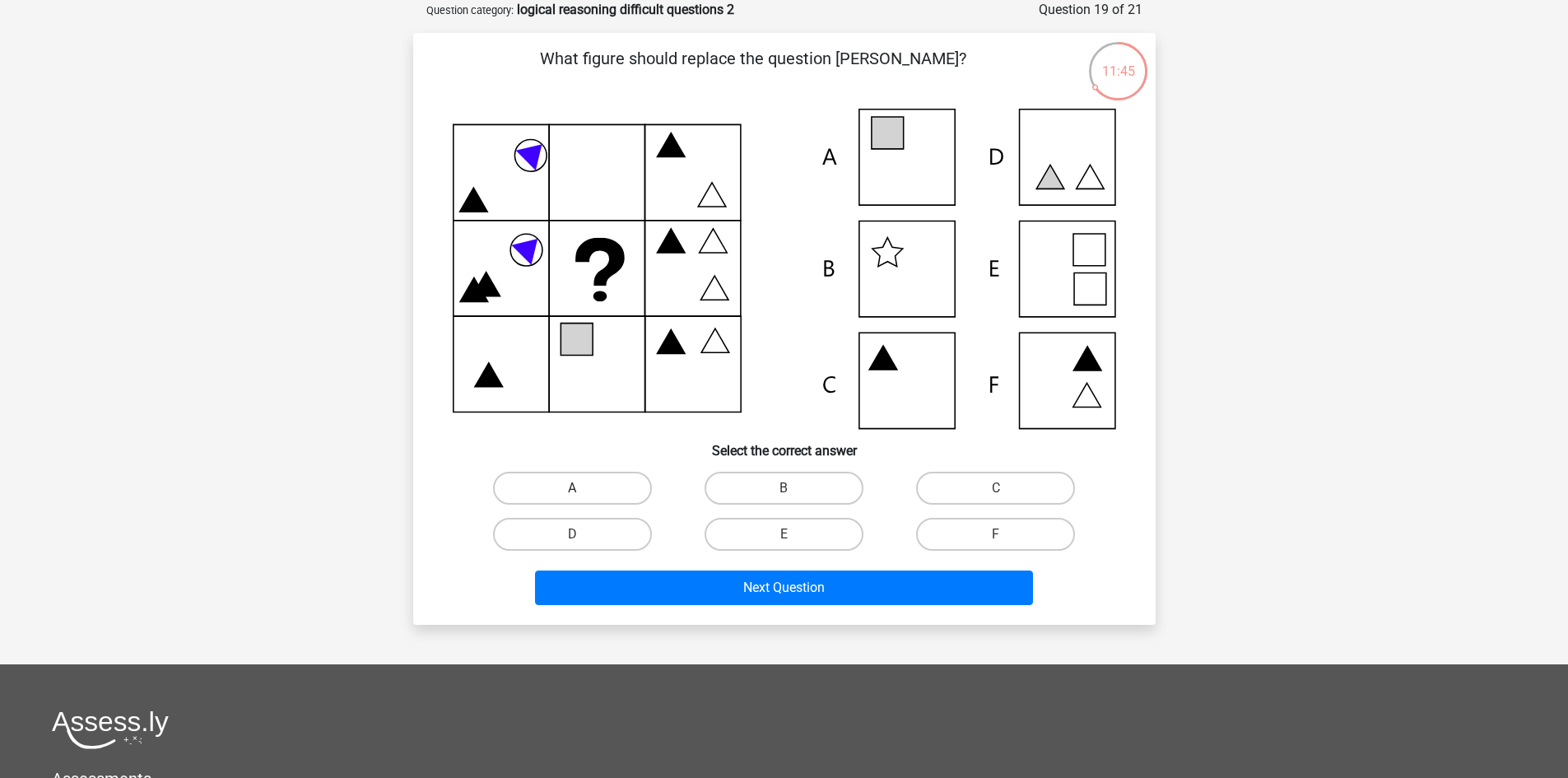
click at [589, 486] on label "A" at bounding box center [572, 488] width 159 height 32
click at [583, 488] on input "A" at bounding box center [578, 494] width 11 height 11
radio input "true"
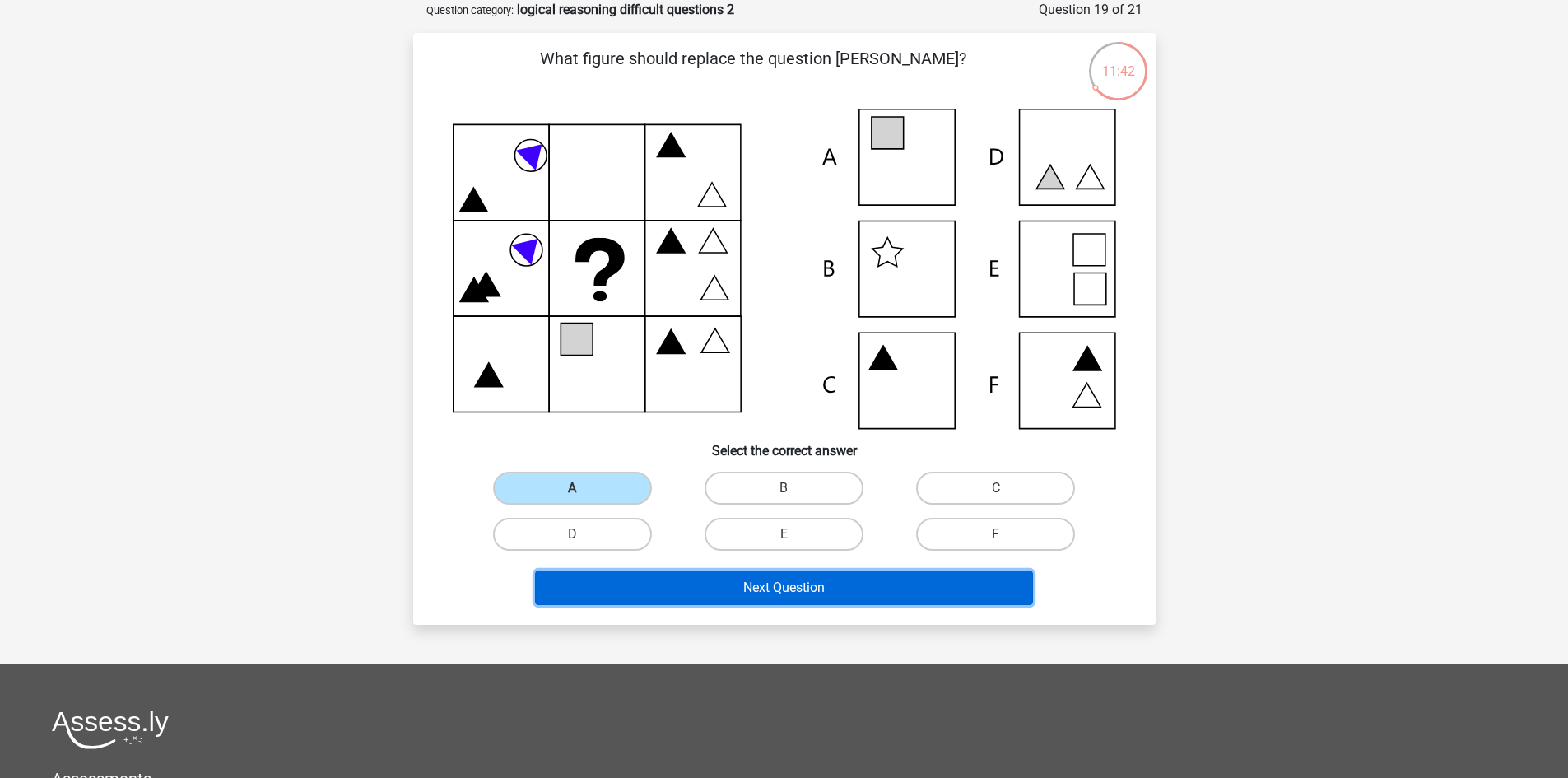
click at [727, 588] on button "Next Question" at bounding box center [784, 588] width 498 height 34
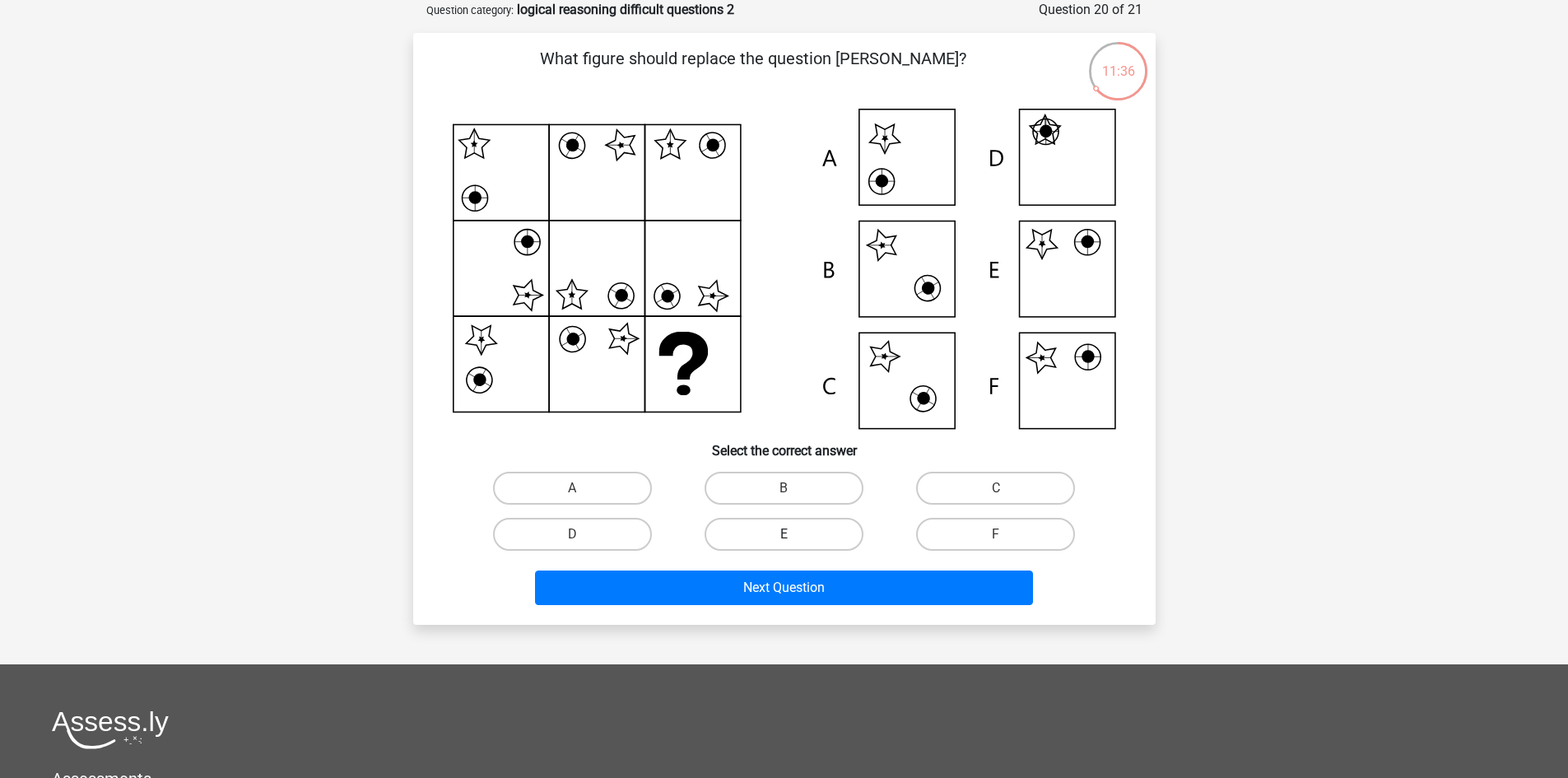
click at [763, 529] on label "E" at bounding box center [784, 534] width 159 height 32
click at [784, 534] on input "E" at bounding box center [789, 540] width 11 height 11
radio input "true"
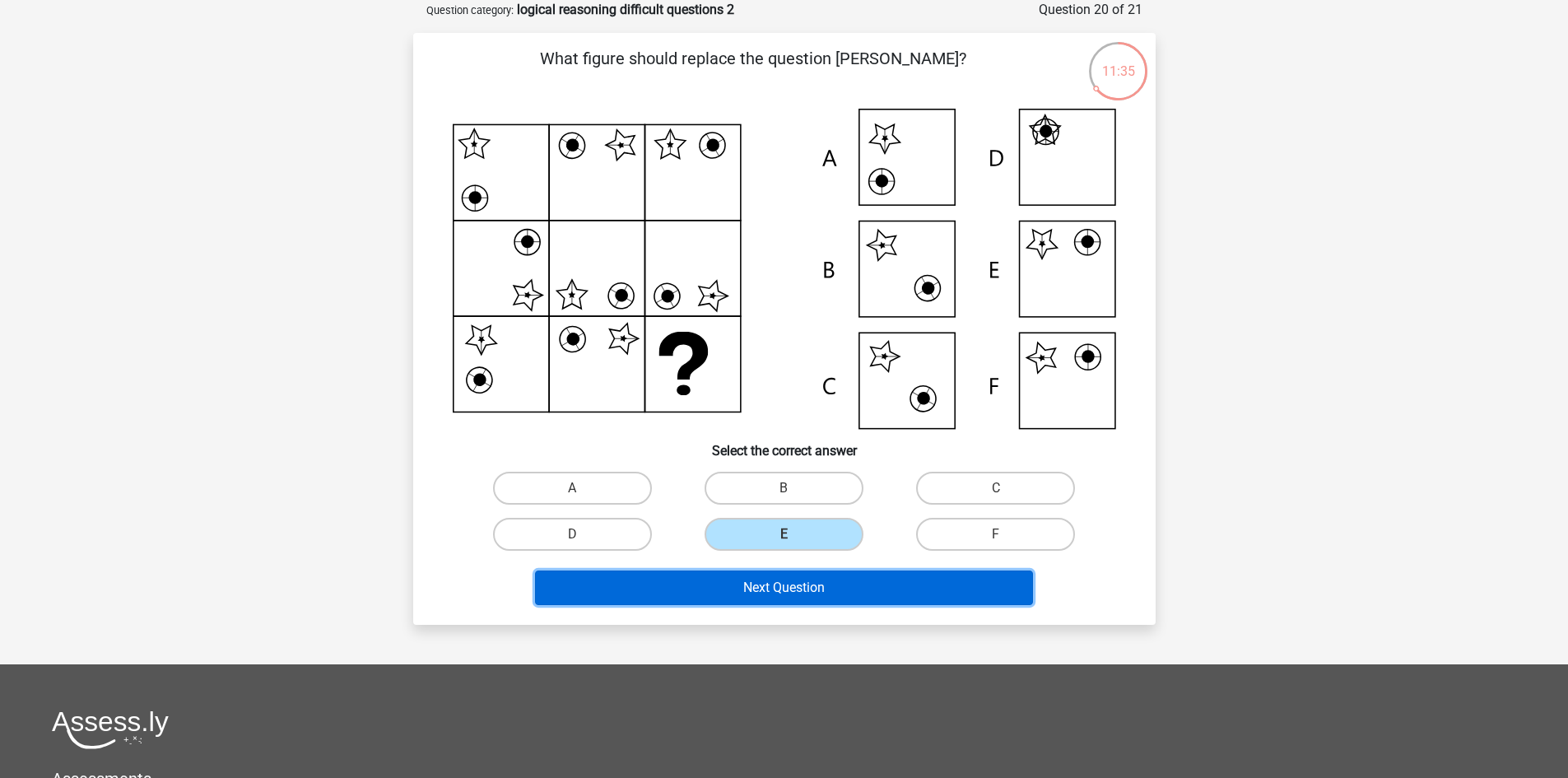
click at [791, 590] on button "Next Question" at bounding box center [784, 588] width 498 height 34
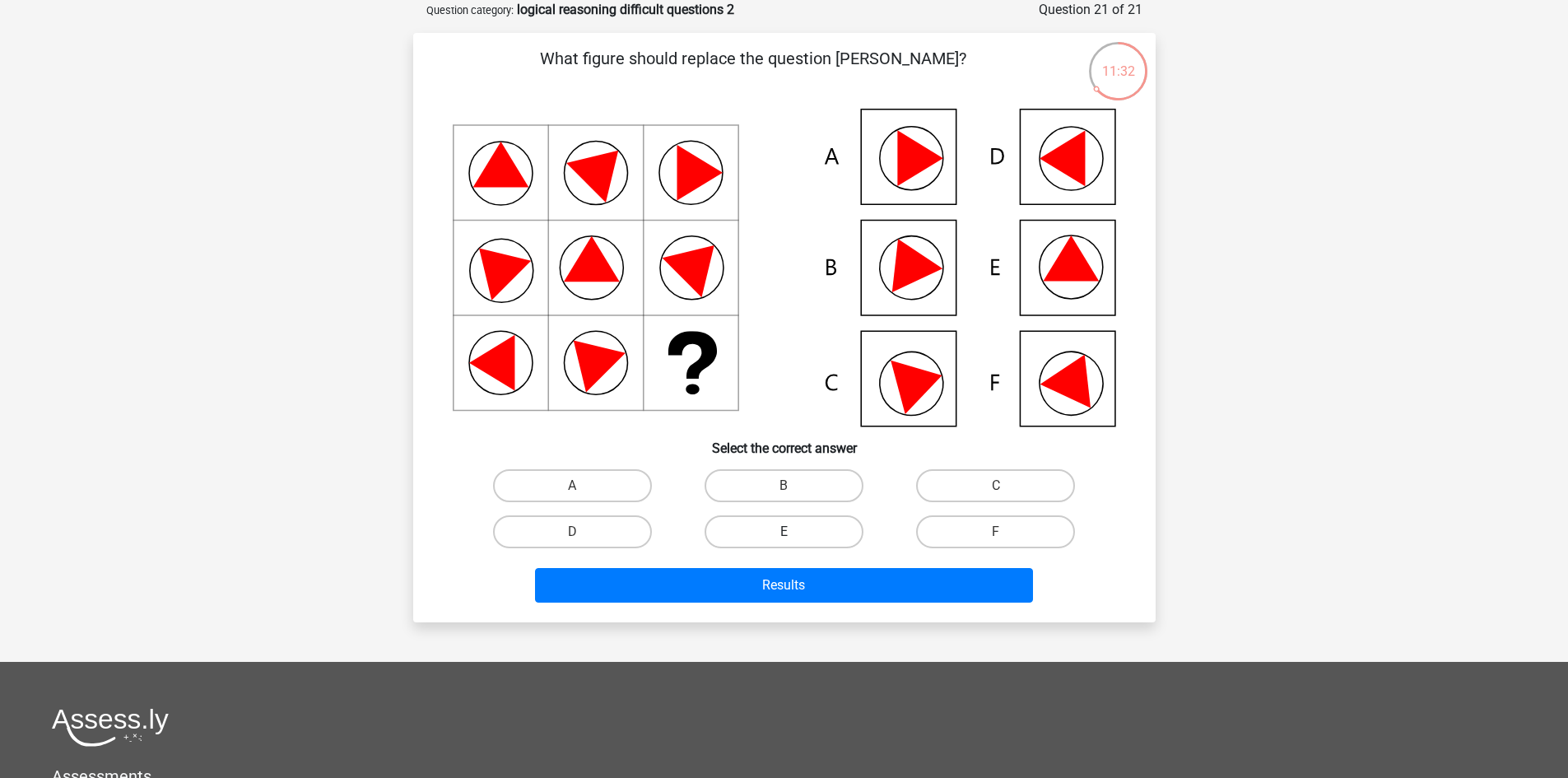
click at [790, 529] on label "E" at bounding box center [784, 532] width 159 height 32
click at [790, 532] on input "E" at bounding box center [789, 537] width 11 height 11
radio input "true"
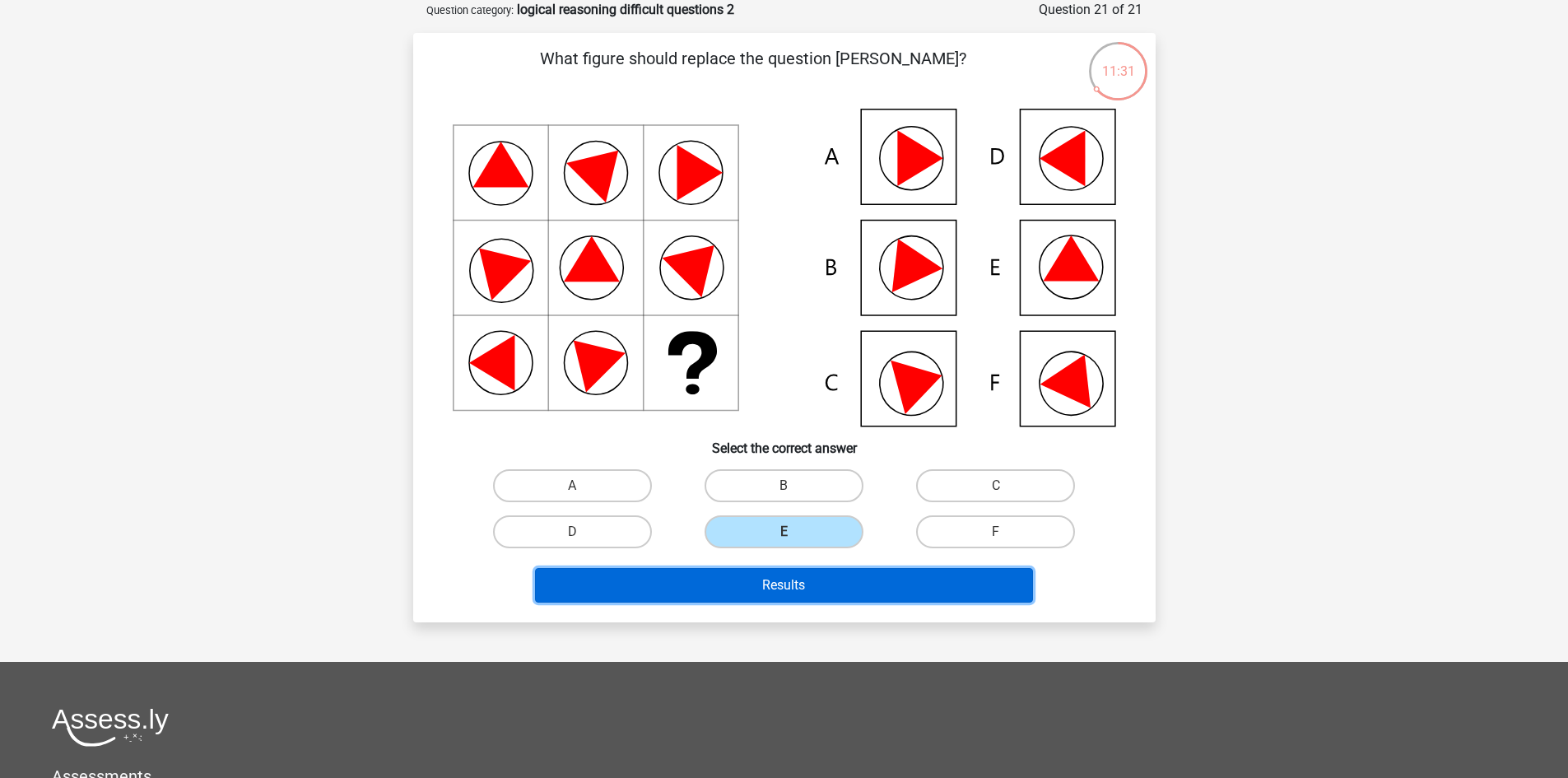
click at [789, 579] on button "Results" at bounding box center [784, 585] width 498 height 34
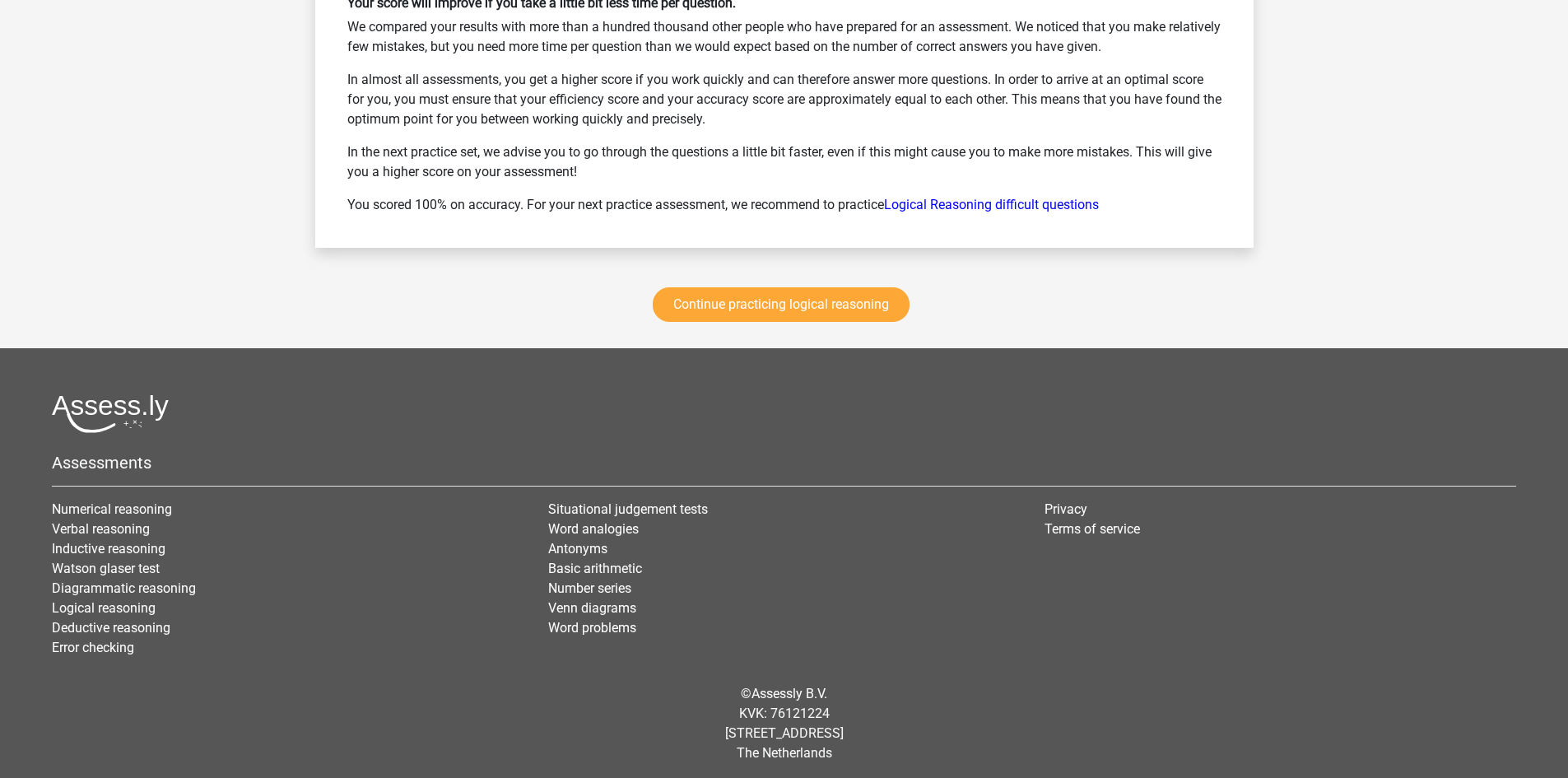
scroll to position [2781, 0]
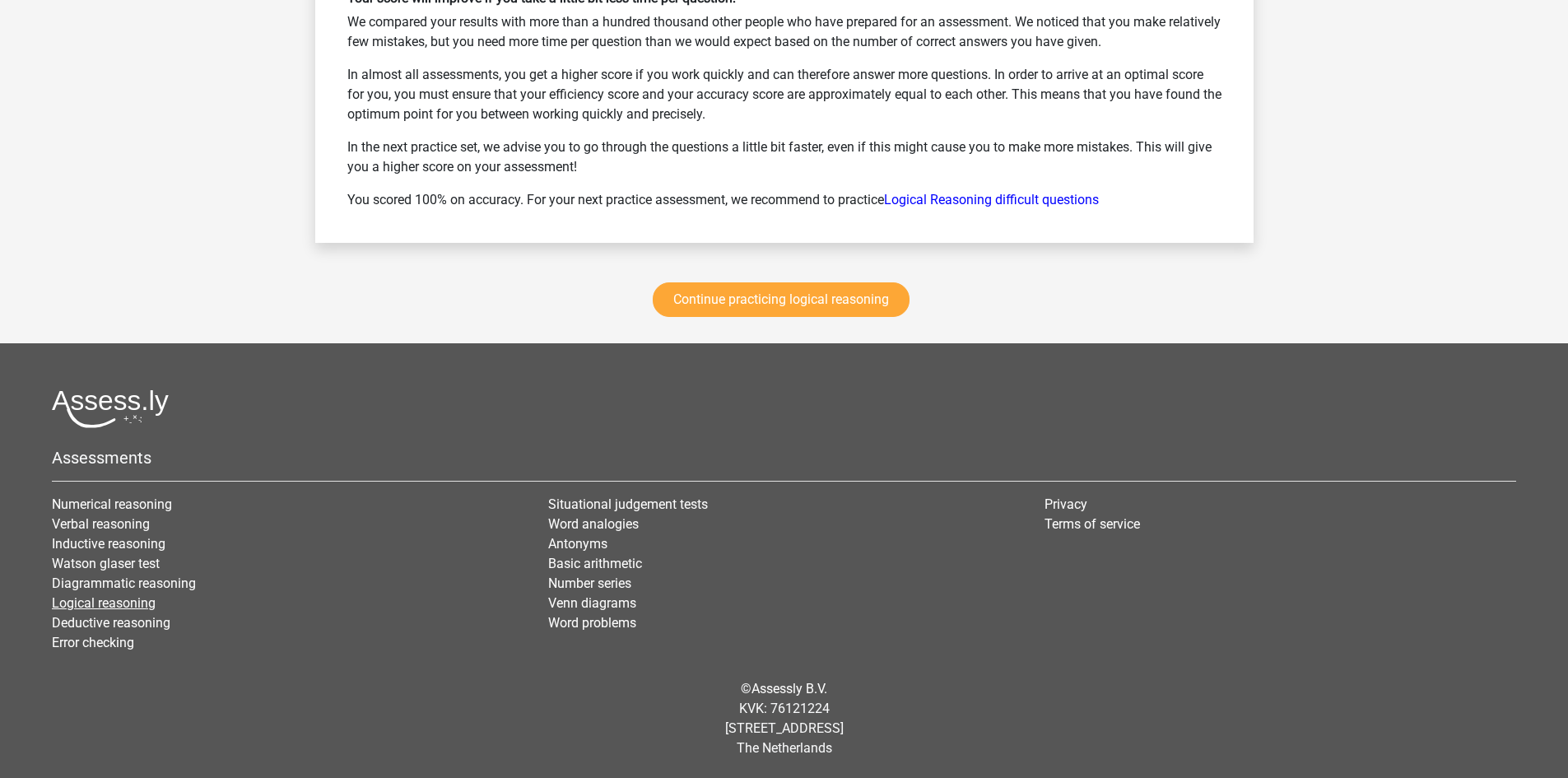
click at [147, 603] on link "Logical reasoning" at bounding box center [103, 602] width 104 height 15
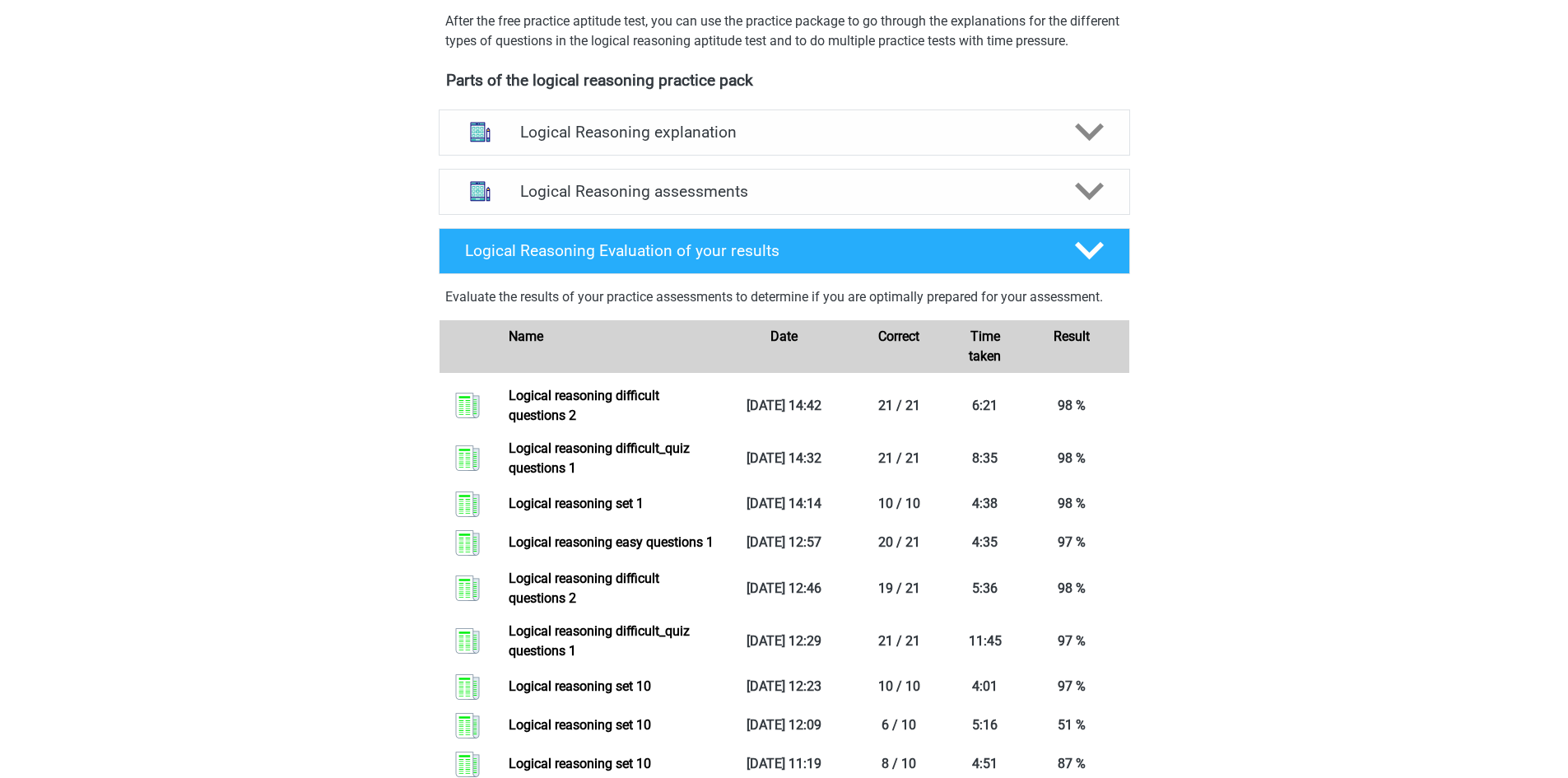
scroll to position [494, 0]
